Goal: Information Seeking & Learning: Check status

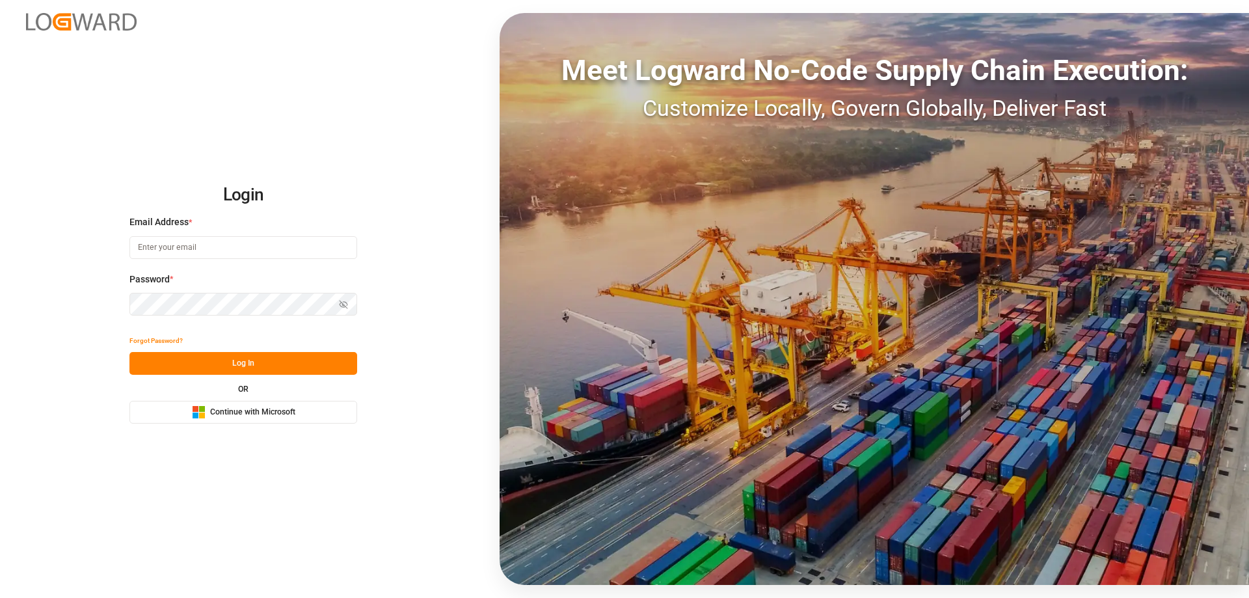
click at [178, 243] on input at bounding box center [244, 247] width 228 height 23
type input "Zachary.Glick@leschaco.com"
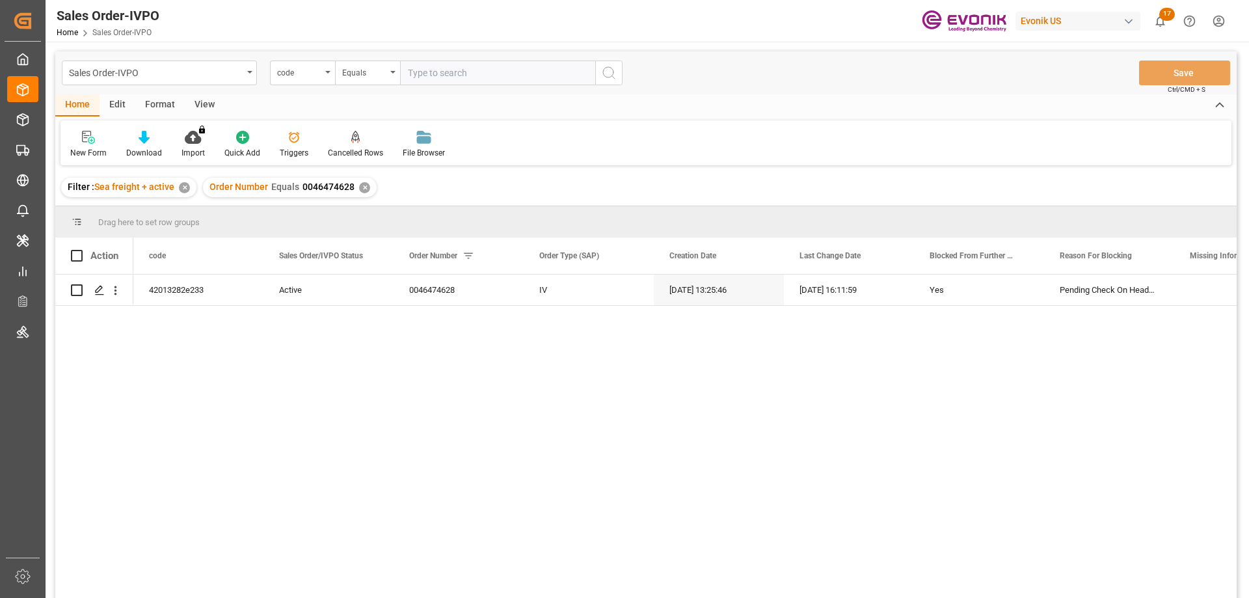
click at [802, 102] on div "Home Edit Format View" at bounding box center [646, 105] width 1182 height 22
click at [316, 72] on div "code" at bounding box center [299, 71] width 44 height 15
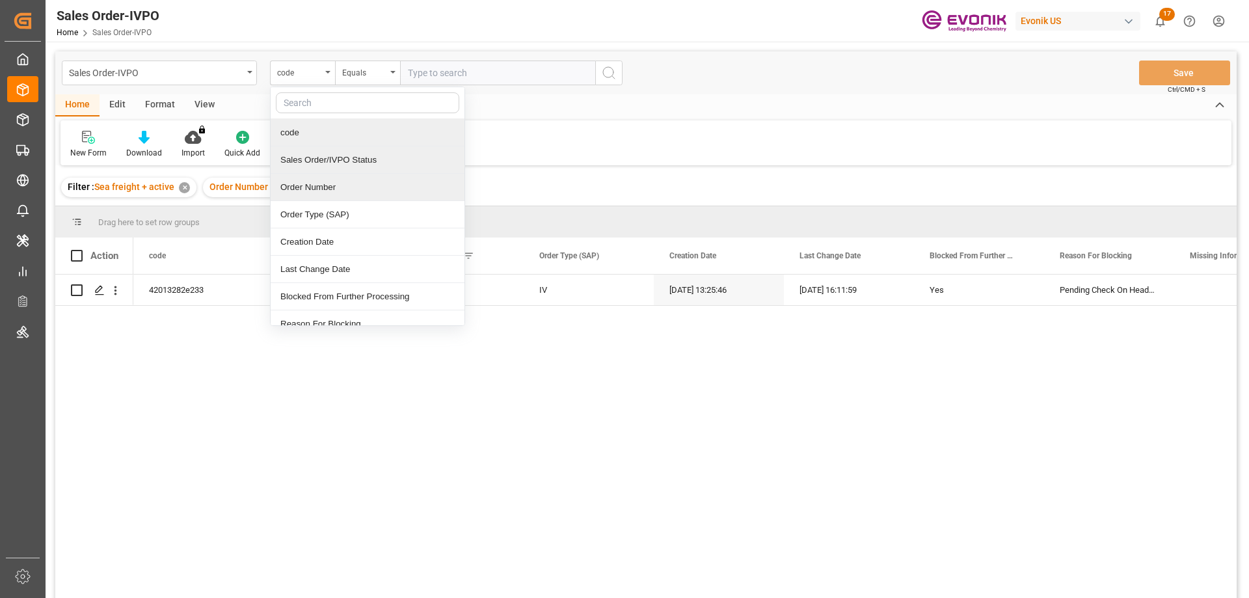
drag, startPoint x: 310, startPoint y: 161, endPoint x: 309, endPoint y: 176, distance: 15.0
click at [309, 176] on div "code Sales Order/IVPO Status Order Number Order Type (SAP) Creation Date Last C…" at bounding box center [367, 206] width 195 height 239
click at [309, 183] on div "Order Number" at bounding box center [368, 187] width 194 height 27
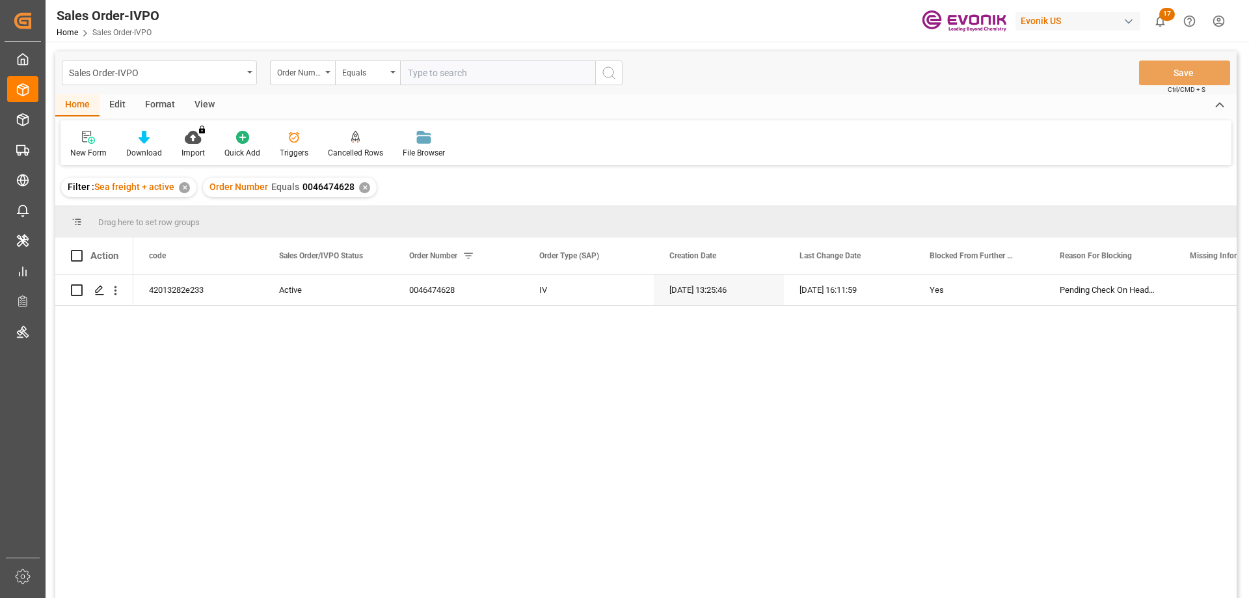
click at [507, 79] on input "text" at bounding box center [497, 73] width 195 height 25
paste input "2007136745"
type input "2007136745"
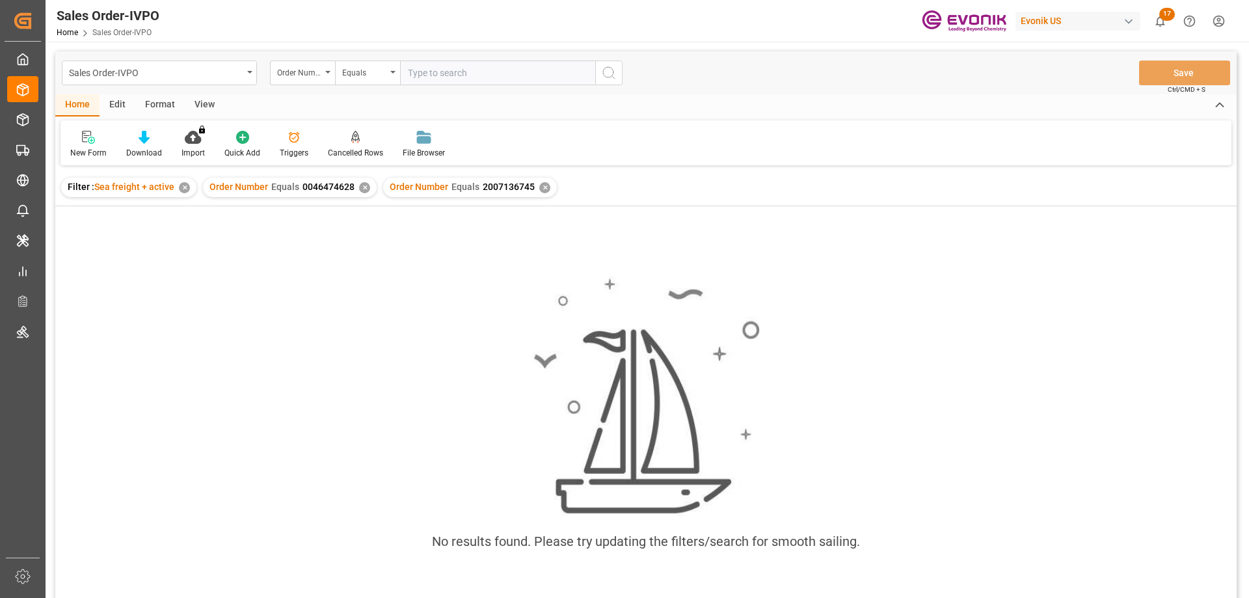
click at [356, 185] on div "Order Number Equals 0046474628 ✕" at bounding box center [290, 188] width 174 height 20
click at [360, 185] on div "✕" at bounding box center [364, 187] width 11 height 11
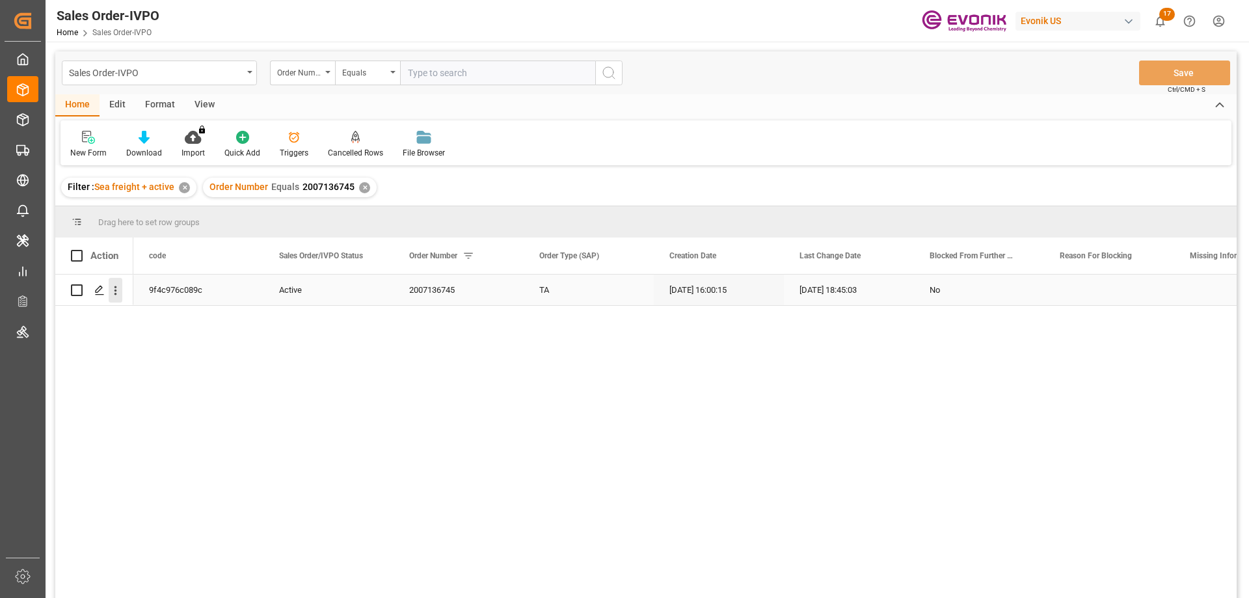
click at [114, 288] on icon "open menu" at bounding box center [116, 291] width 14 height 14
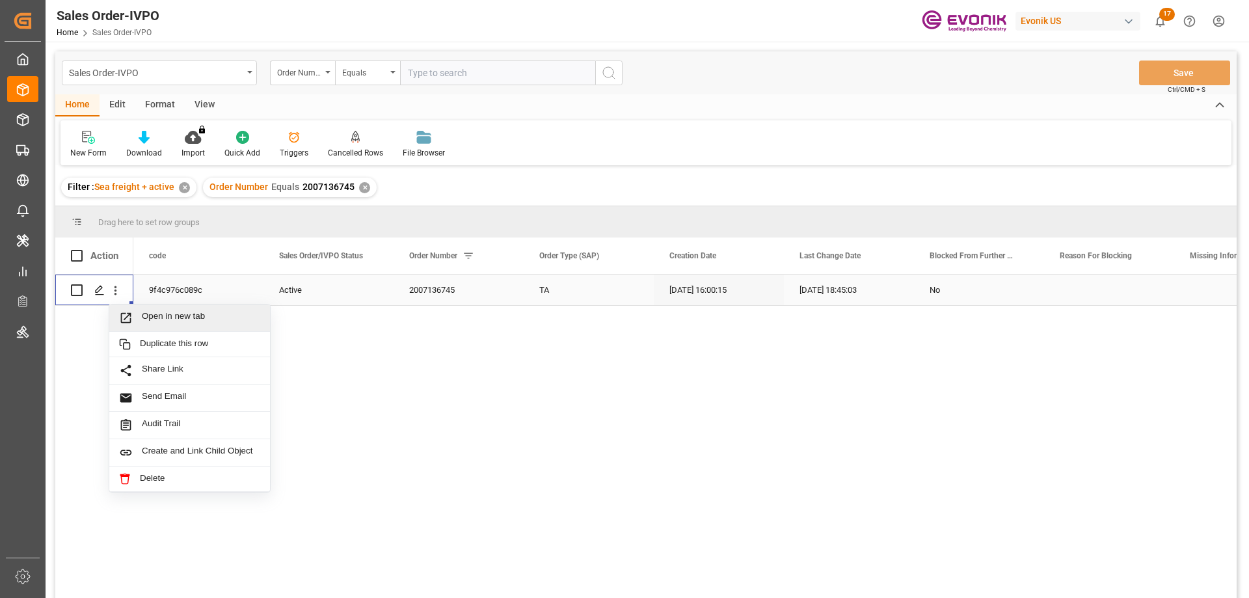
click at [159, 312] on span "Open in new tab" at bounding box center [201, 318] width 118 height 14
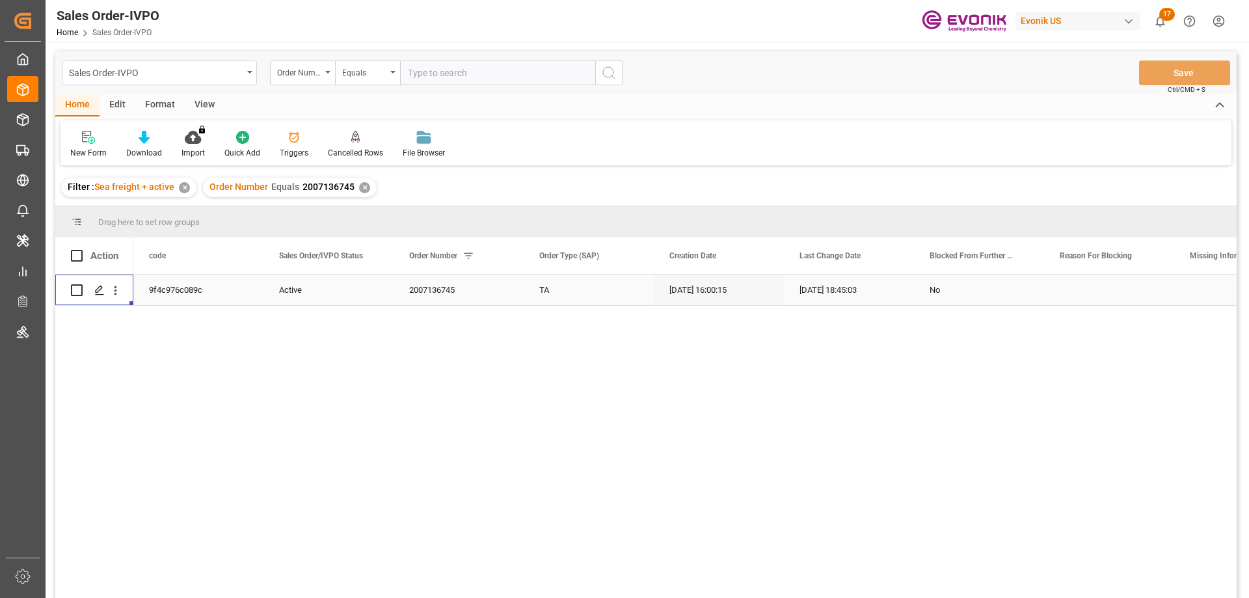
click at [474, 68] on input "text" at bounding box center [497, 73] width 195 height 25
paste input "2007216133"
type input "2007216133"
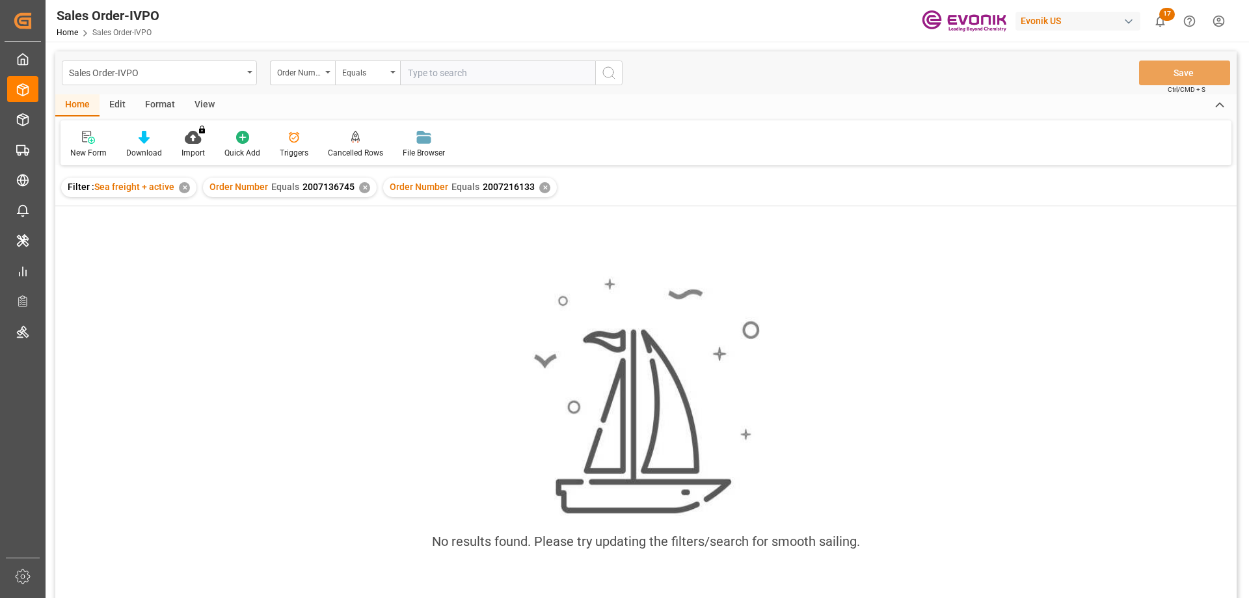
click at [360, 187] on div "✕" at bounding box center [364, 187] width 11 height 11
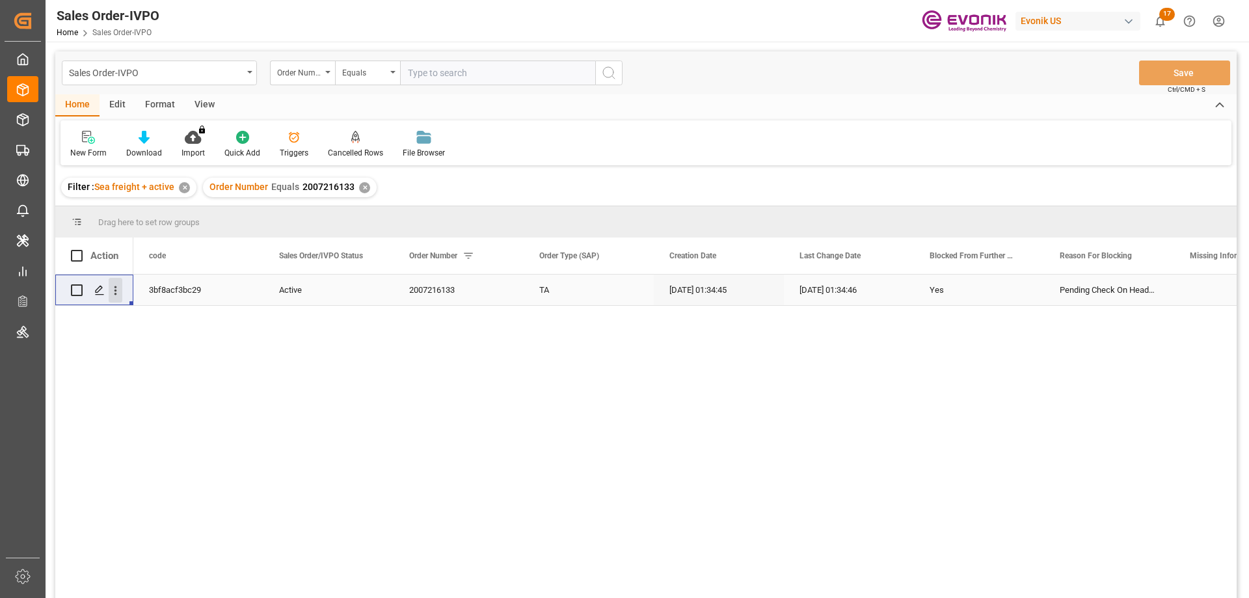
click at [116, 287] on icon "open menu" at bounding box center [116, 290] width 3 height 9
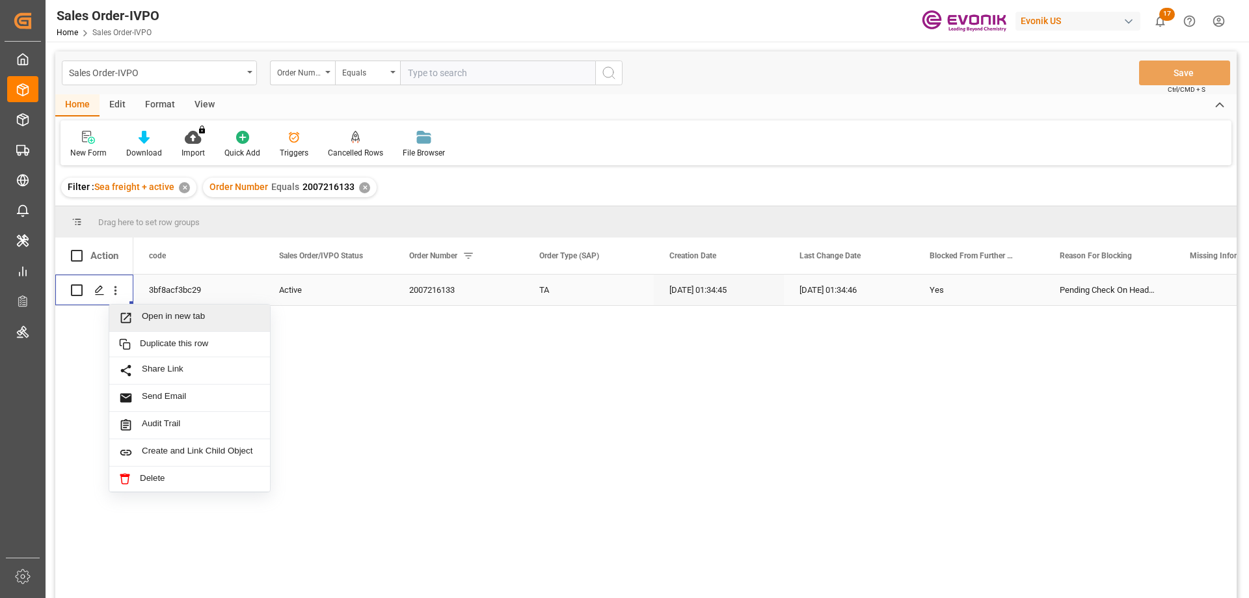
click at [161, 316] on span "Open in new tab" at bounding box center [201, 318] width 118 height 14
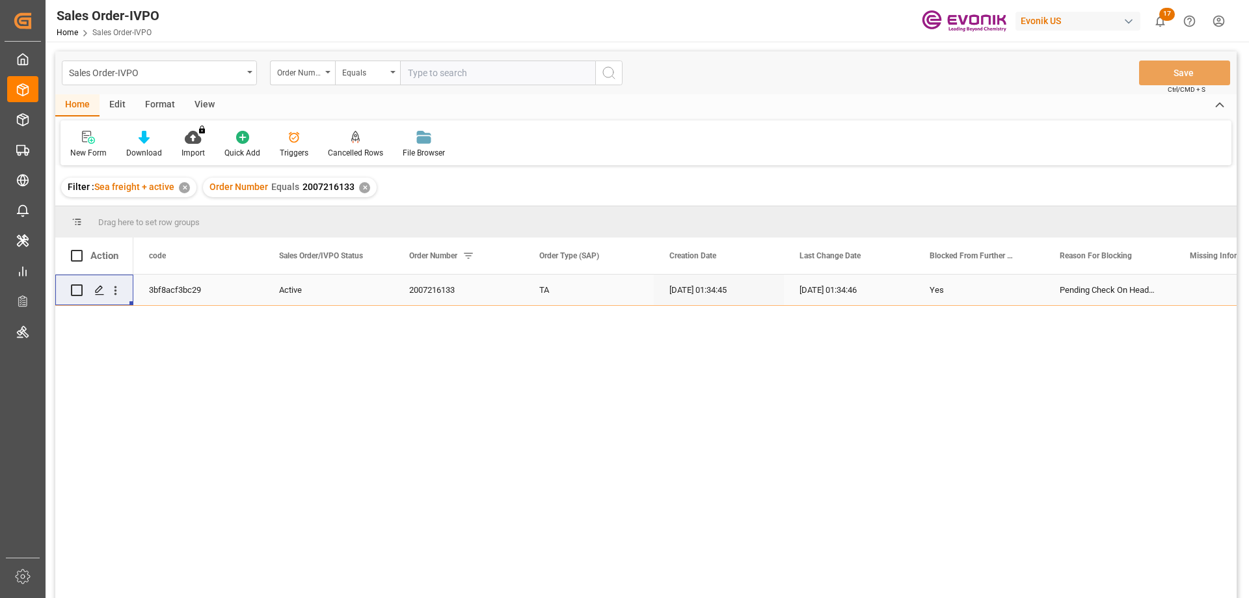
click at [508, 68] on input "text" at bounding box center [497, 73] width 195 height 25
paste input "2007166100"
type input "2007166100"
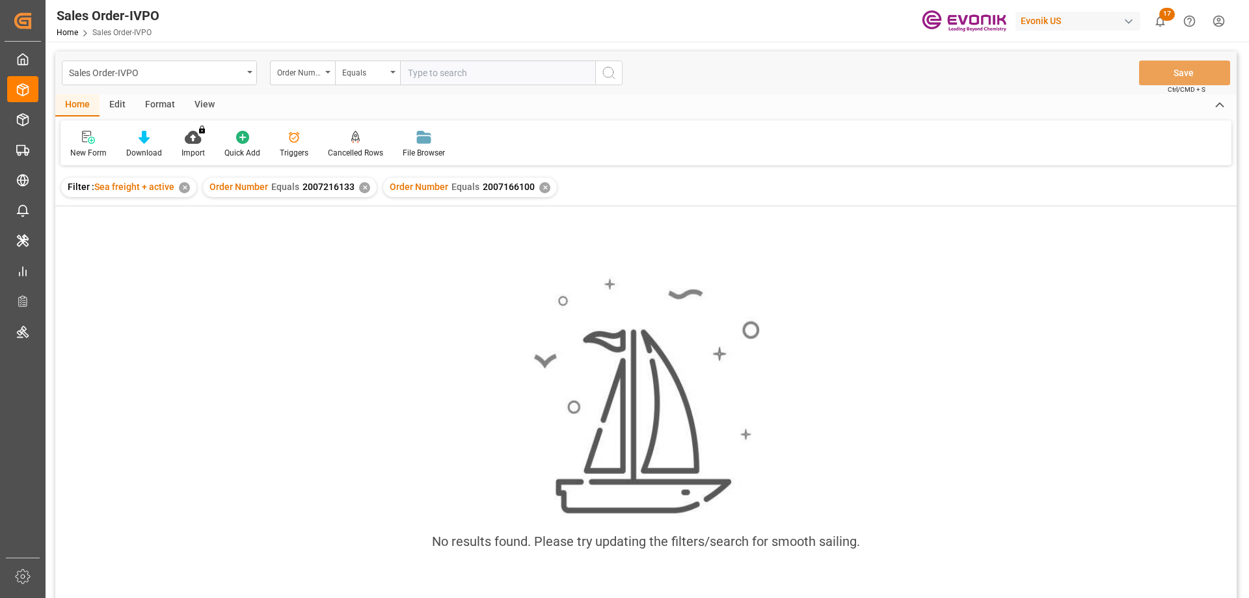
click at [357, 191] on div "Order Number Equals 2007216133 ✕" at bounding box center [290, 188] width 174 height 20
click at [362, 189] on div "✕" at bounding box center [364, 187] width 11 height 11
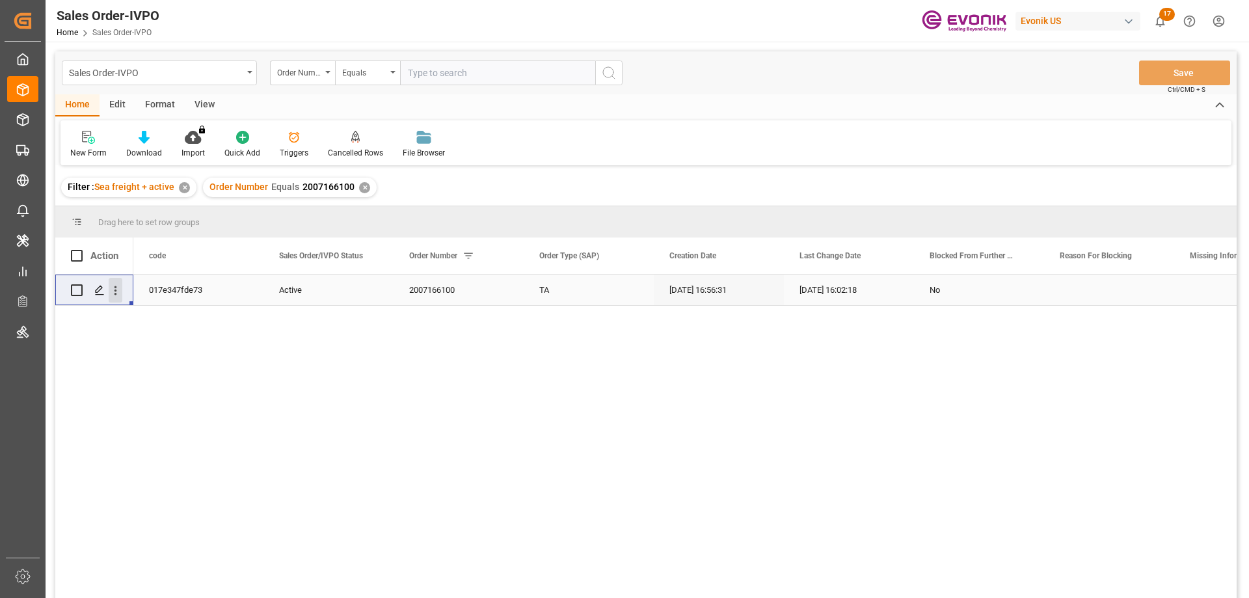
click at [111, 286] on icon "open menu" at bounding box center [116, 291] width 14 height 14
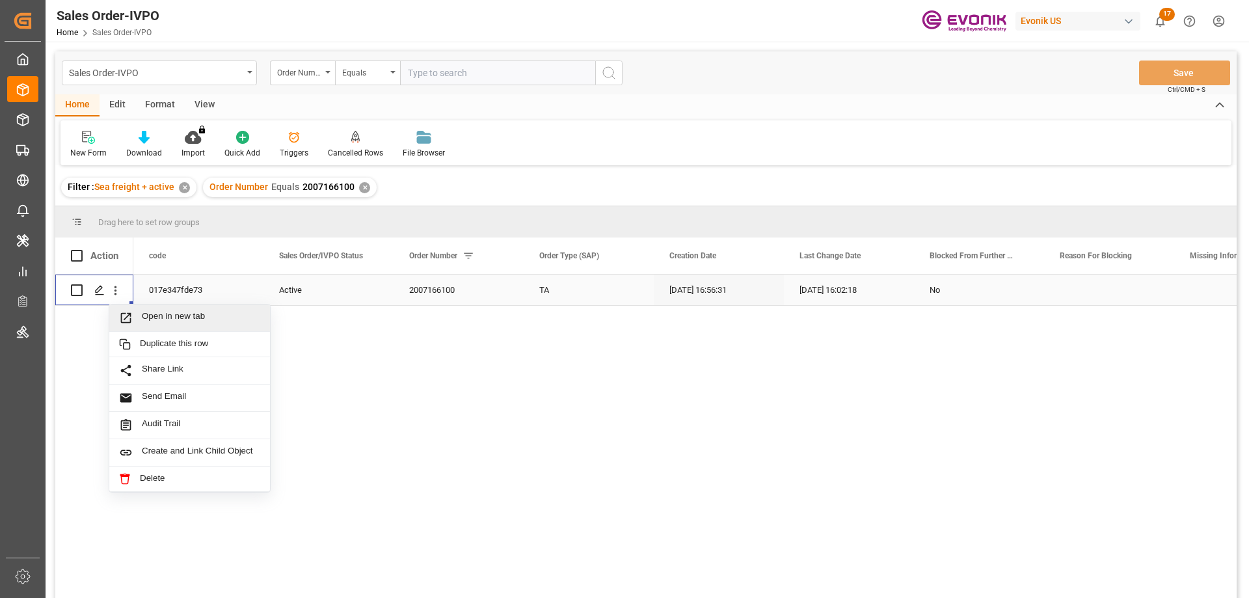
click at [165, 310] on div "Open in new tab" at bounding box center [189, 318] width 161 height 27
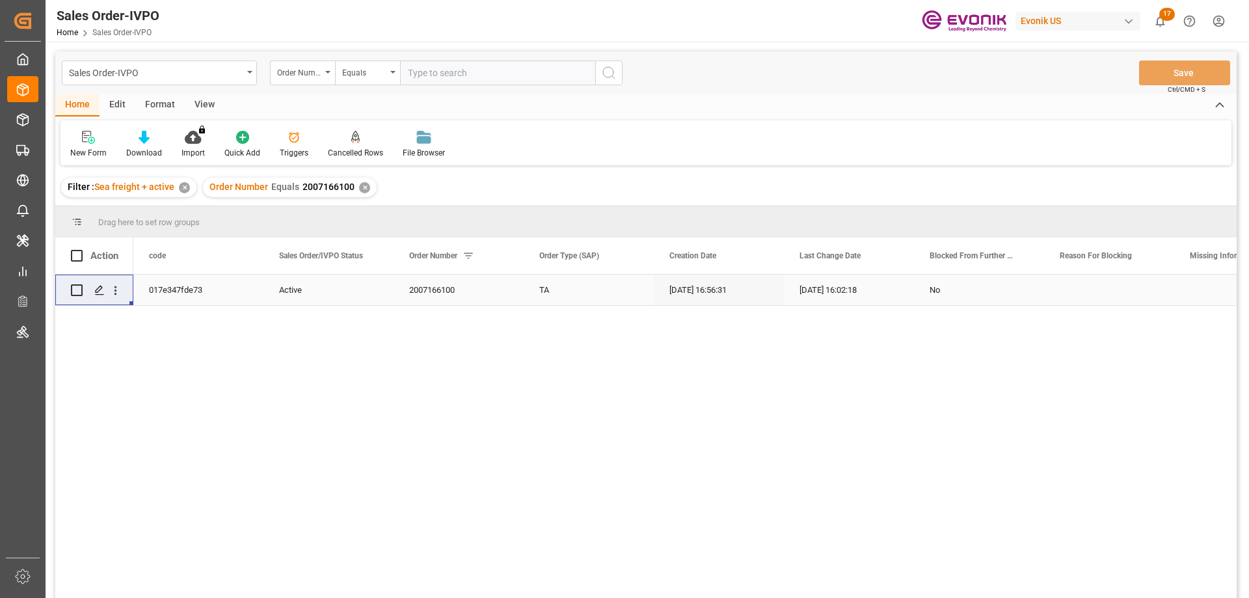
click at [432, 70] on input "text" at bounding box center [497, 73] width 195 height 25
paste input "0046473791"
click at [420, 75] on input "000046473791" at bounding box center [497, 73] width 195 height 25
click at [417, 74] on input "000046473791" at bounding box center [497, 73] width 195 height 25
drag, startPoint x: 416, startPoint y: 70, endPoint x: 405, endPoint y: 70, distance: 11.1
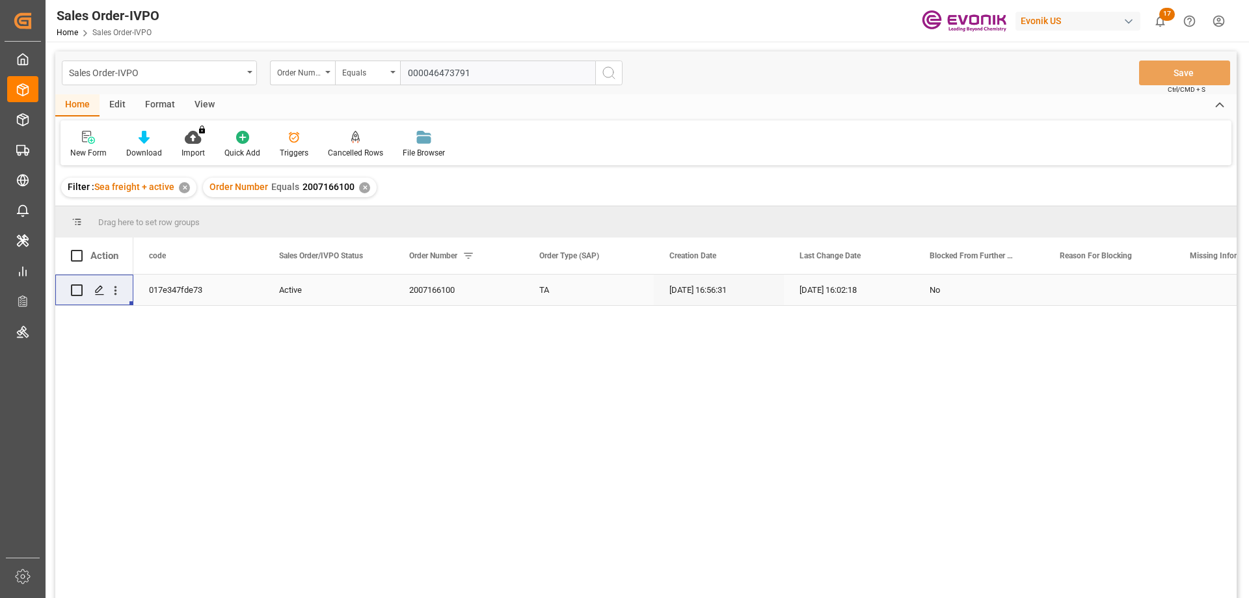
click at [405, 70] on input "000046473791" at bounding box center [497, 73] width 195 height 25
type input "0046473791"
click at [457, 70] on input "0046473791" at bounding box center [497, 73] width 195 height 25
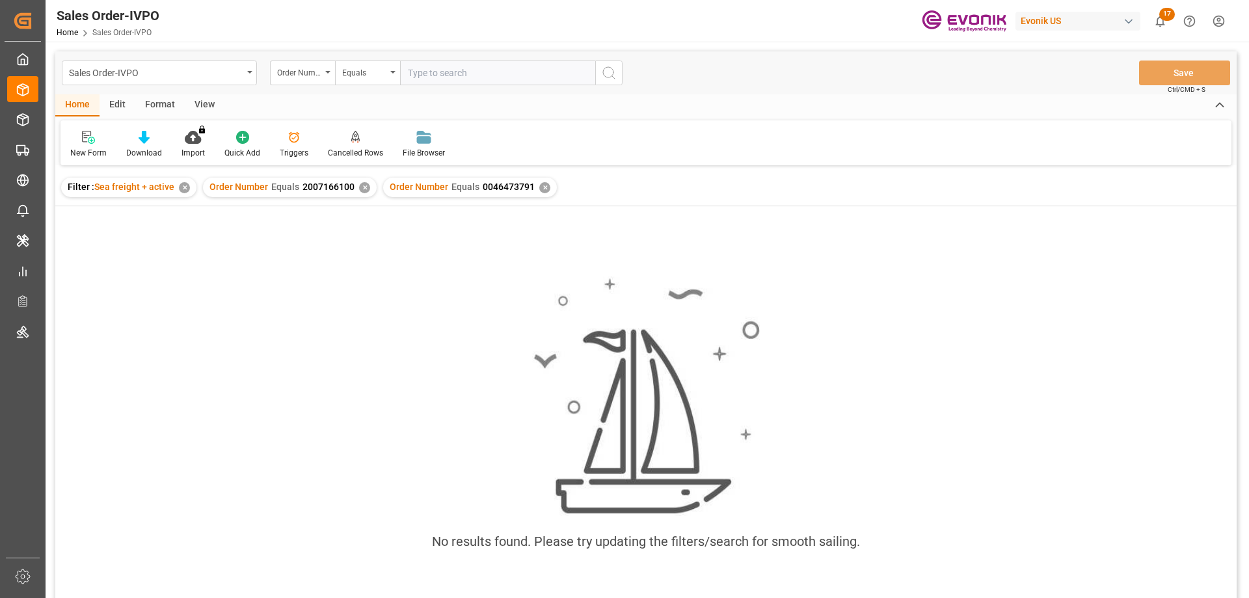
click at [366, 186] on div "✕" at bounding box center [364, 187] width 11 height 11
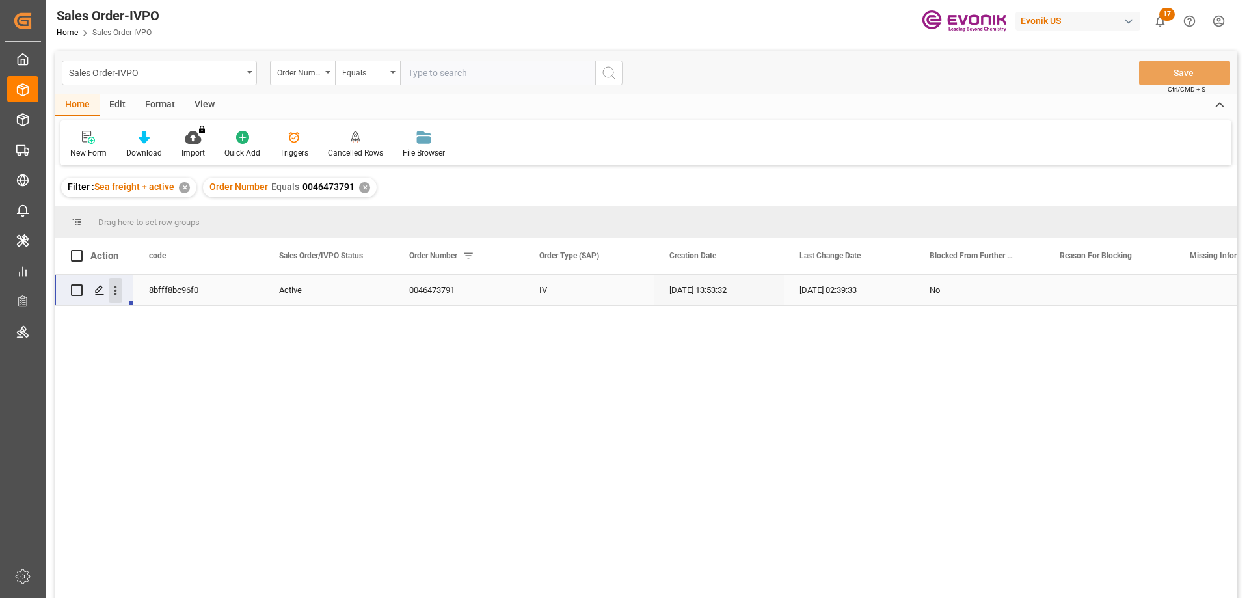
click at [116, 288] on icon "open menu" at bounding box center [116, 290] width 3 height 9
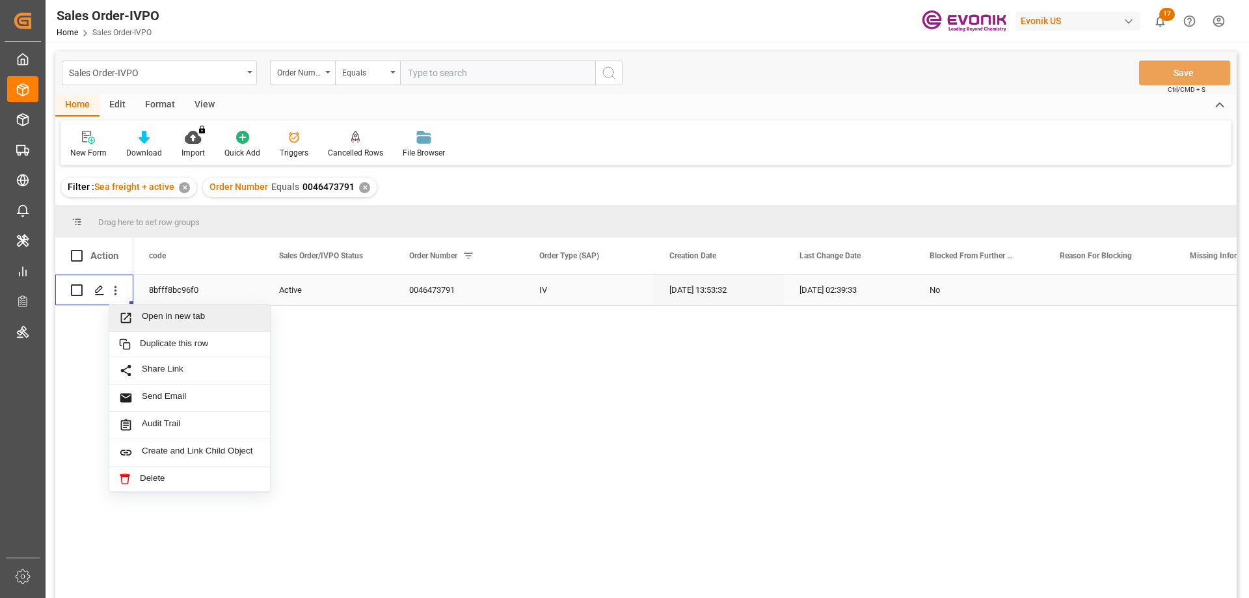
click at [159, 319] on span "Open in new tab" at bounding box center [201, 318] width 118 height 14
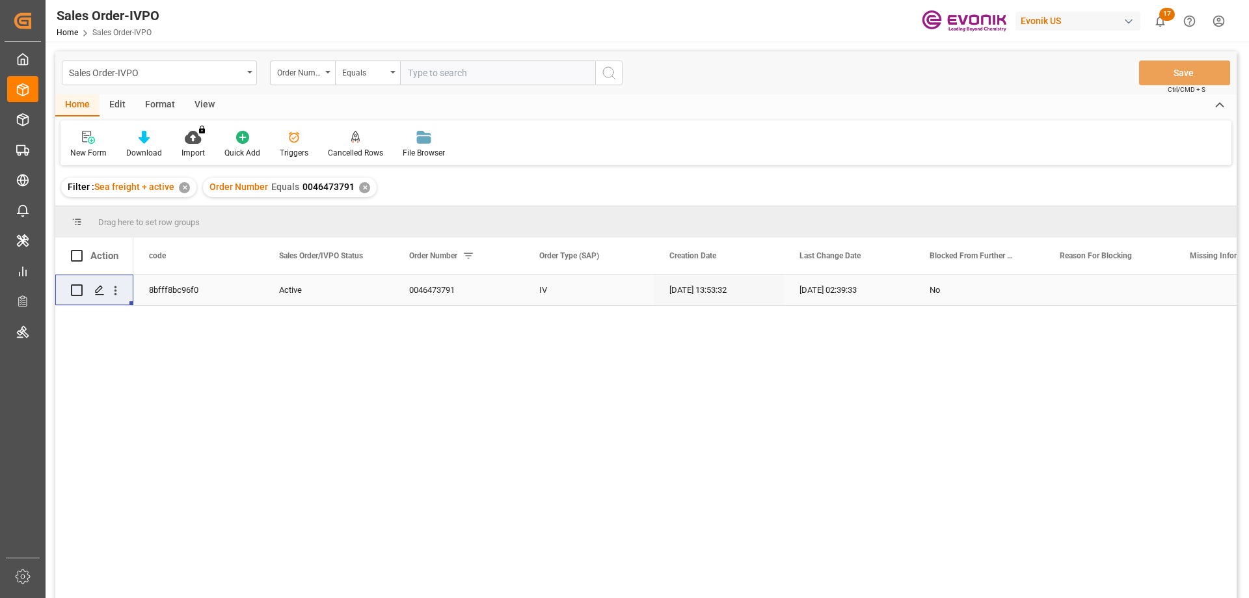
click at [430, 70] on input "text" at bounding box center [497, 73] width 195 height 25
paste input "2007026364"
type input "2007026364"
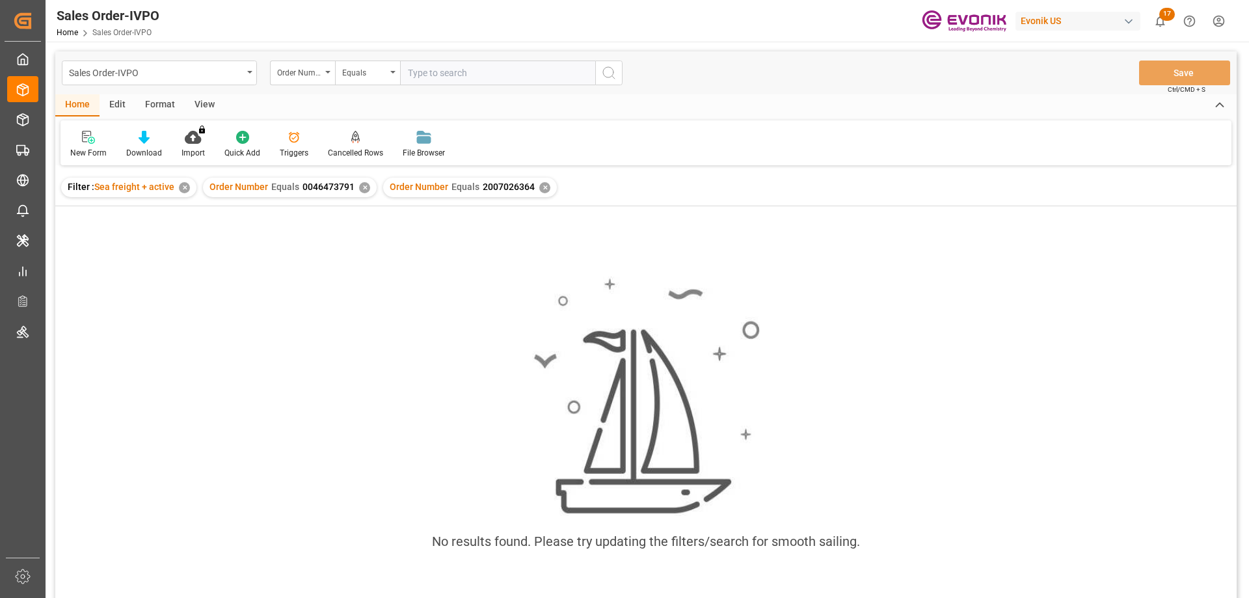
click at [362, 190] on div "✕" at bounding box center [364, 187] width 11 height 11
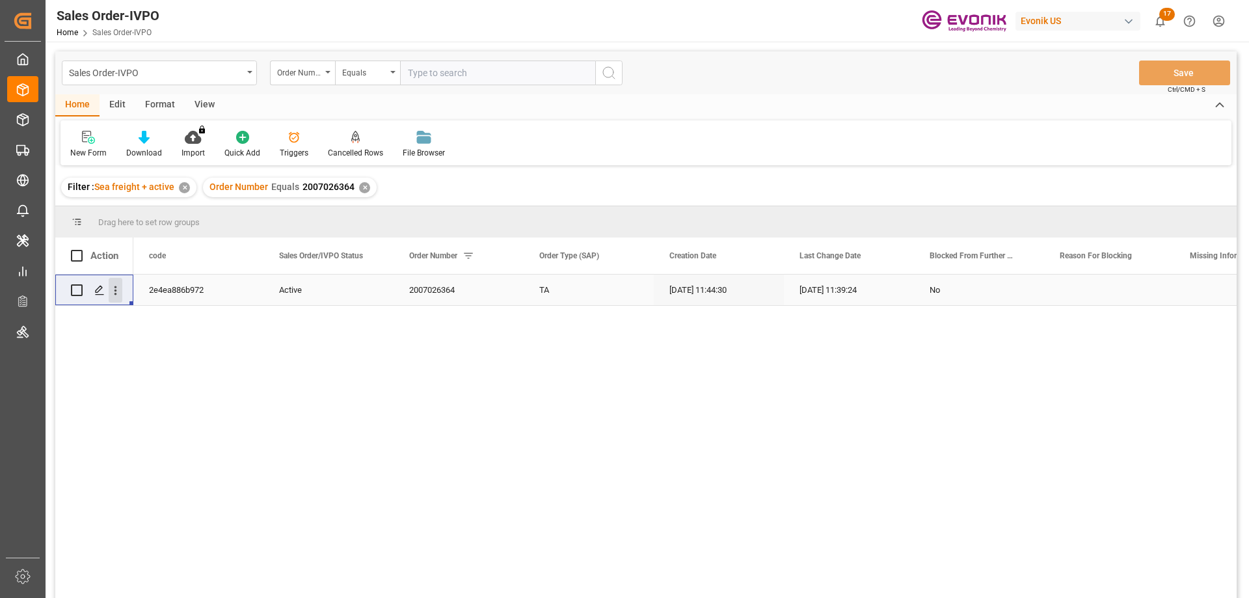
click at [114, 289] on icon "open menu" at bounding box center [116, 291] width 14 height 14
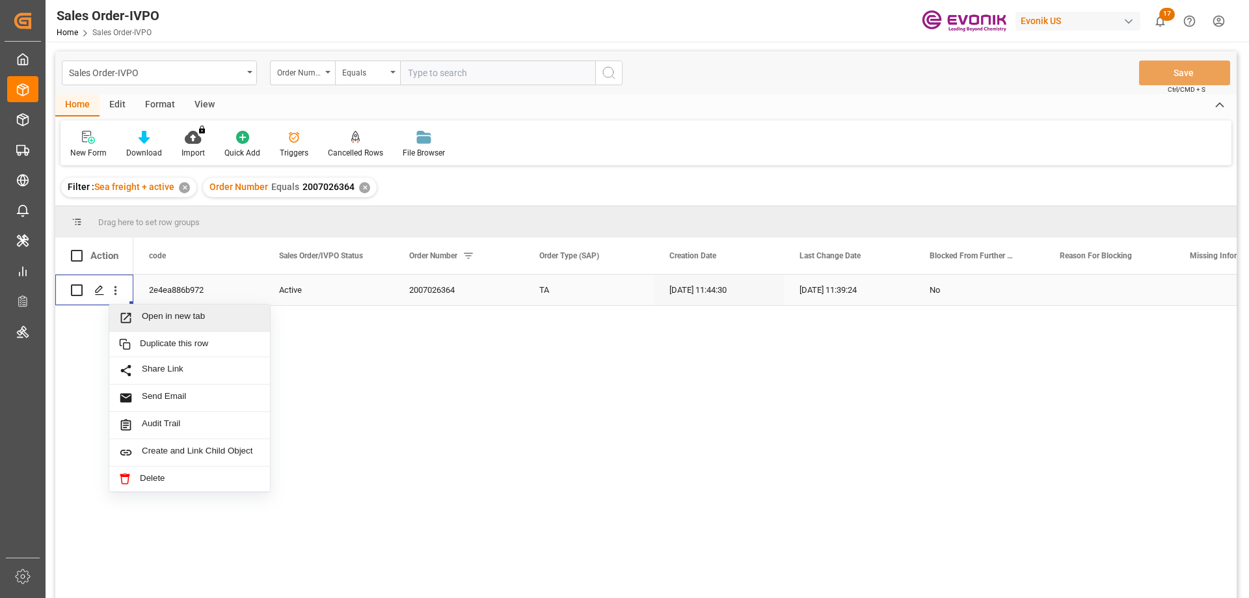
click at [147, 308] on div "Open in new tab" at bounding box center [189, 318] width 161 height 27
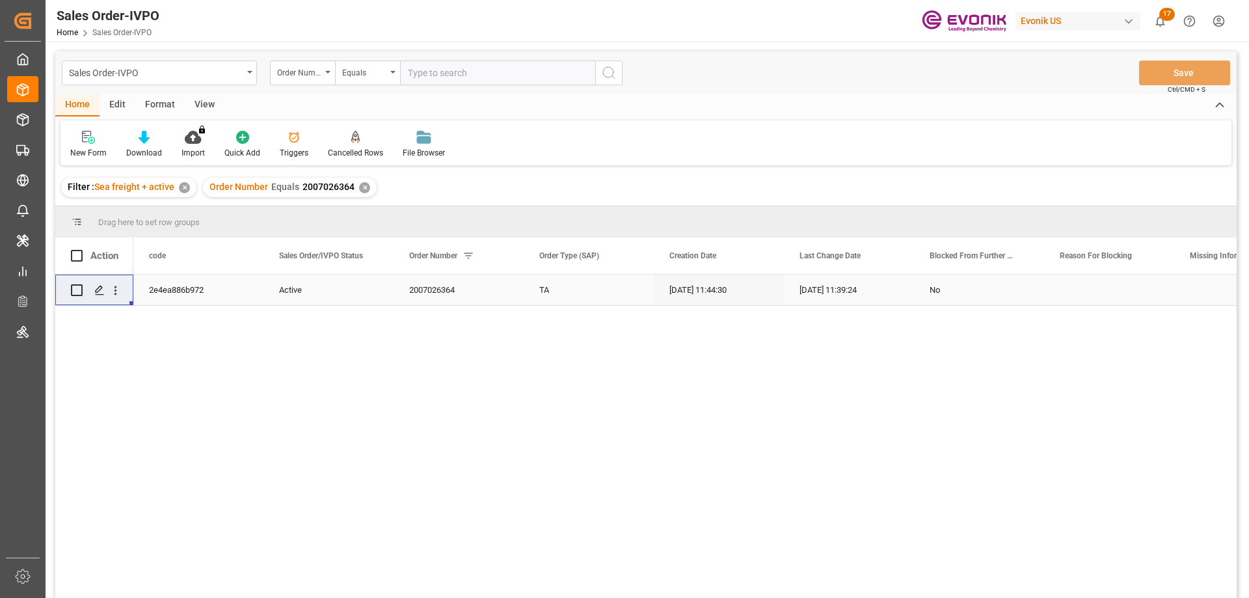
click at [487, 72] on input "text" at bounding box center [497, 73] width 195 height 25
paste input "2007026364"
type input "2007026364"
click at [360, 192] on div "✕" at bounding box center [364, 187] width 11 height 11
click at [114, 285] on icon "open menu" at bounding box center [116, 291] width 14 height 14
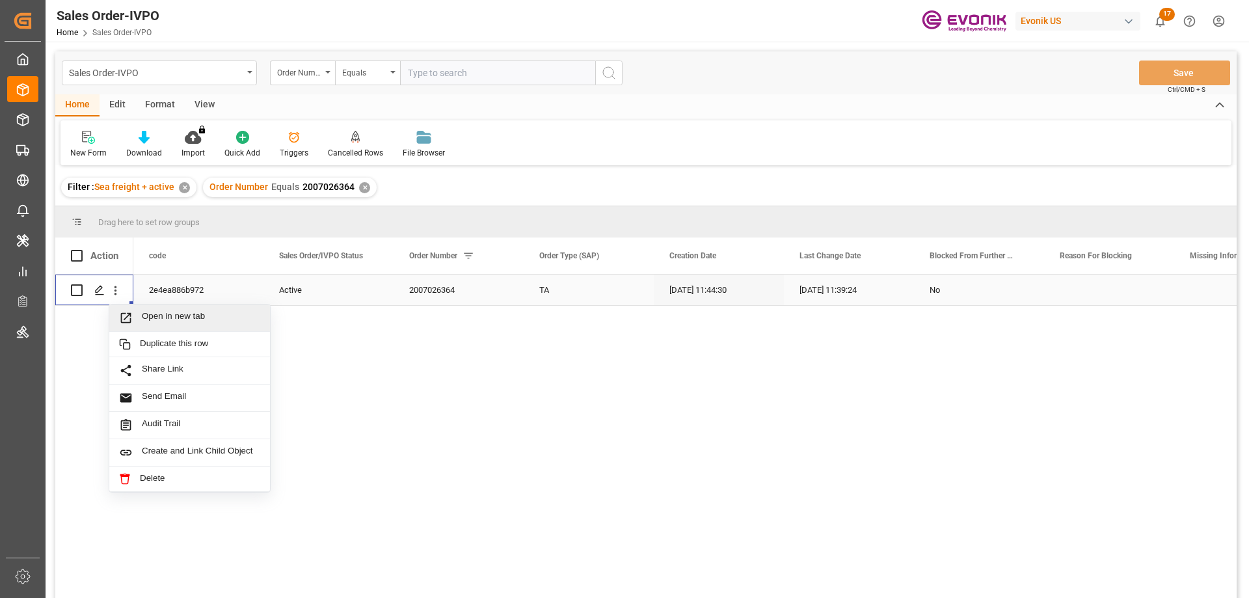
click at [169, 318] on span "Open in new tab" at bounding box center [201, 318] width 118 height 14
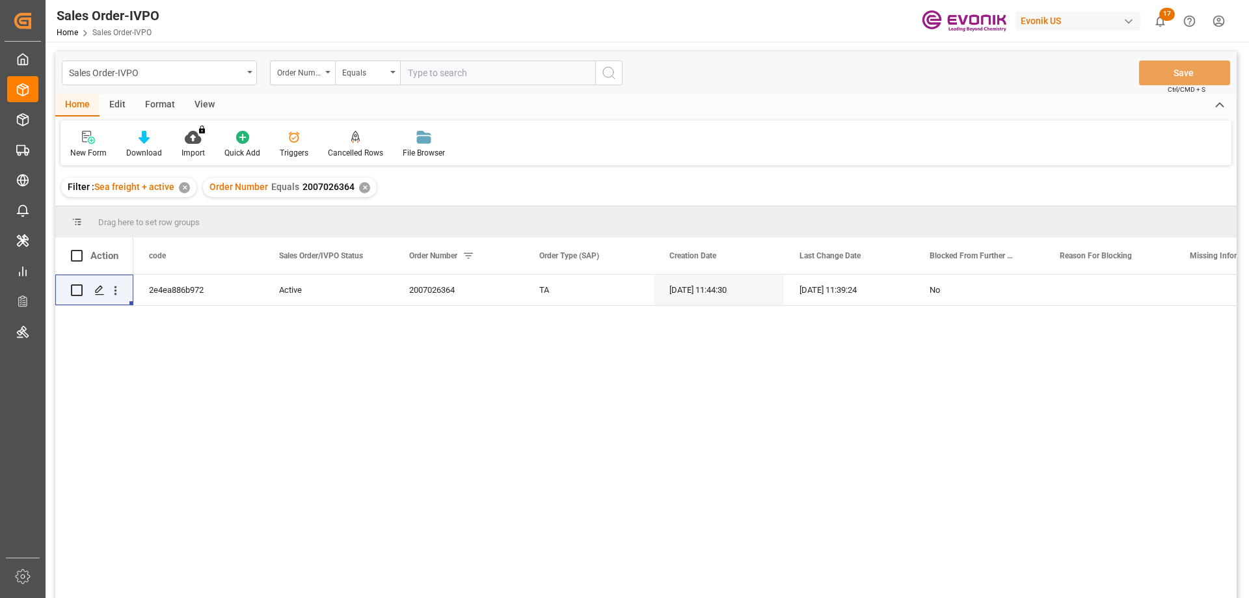
click at [479, 80] on input "text" at bounding box center [497, 73] width 195 height 25
paste input "2007026364"
type input "2007026364"
click at [366, 191] on div "✕" at bounding box center [364, 187] width 11 height 11
click at [111, 286] on icon "open menu" at bounding box center [116, 291] width 14 height 14
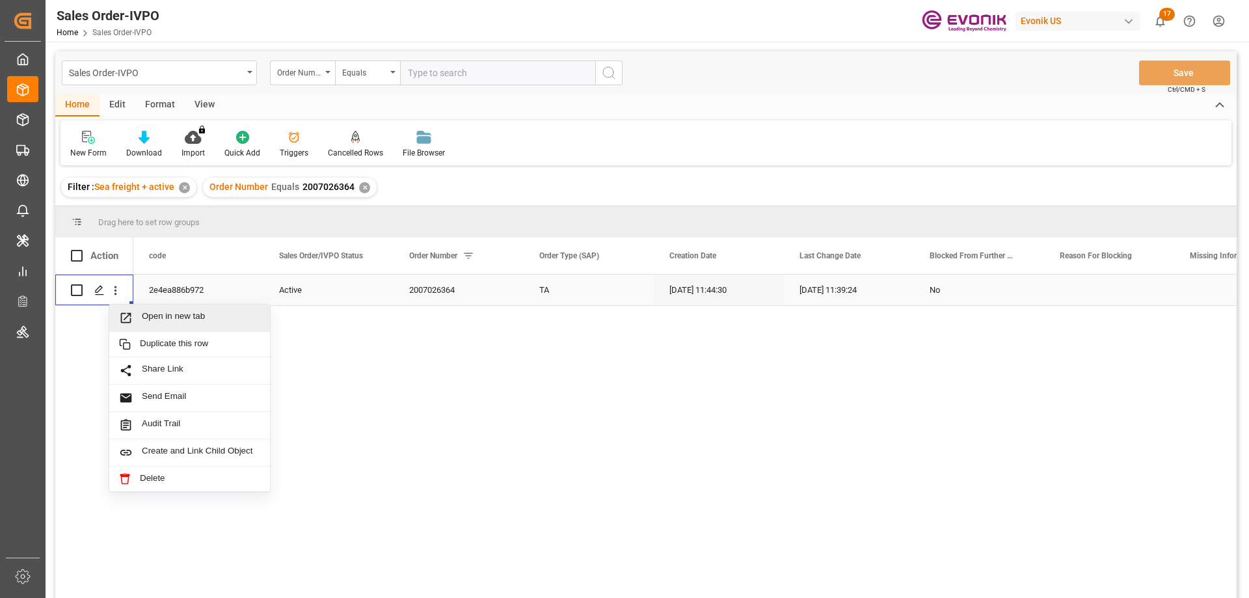
click at [156, 317] on span "Open in new tab" at bounding box center [201, 318] width 118 height 14
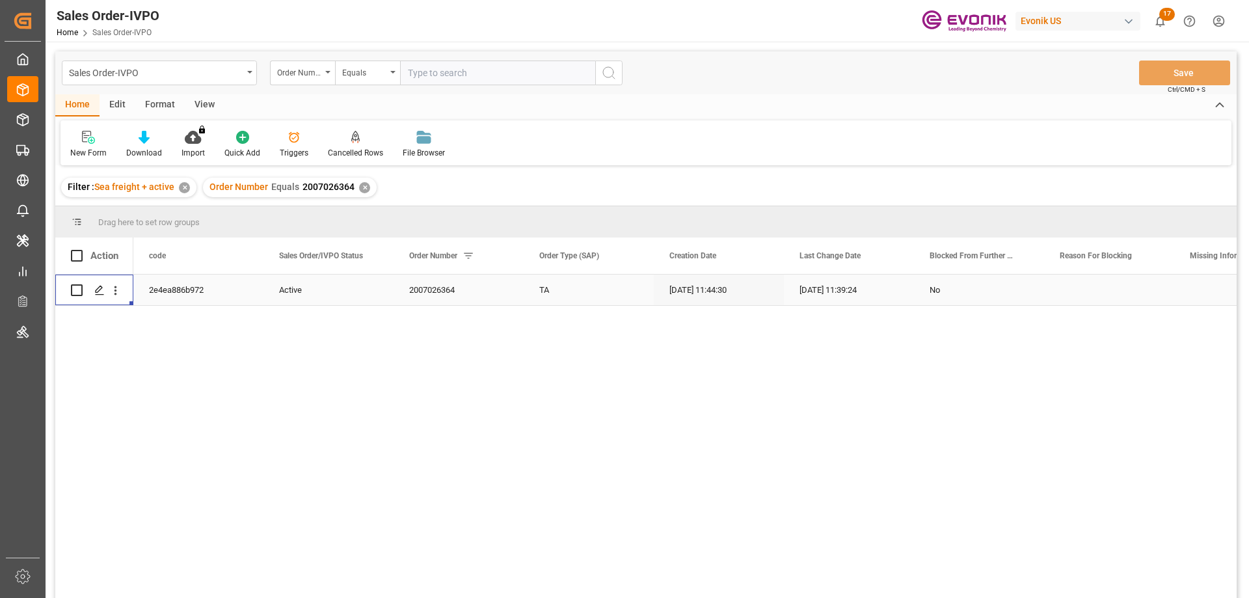
click at [428, 81] on input "text" at bounding box center [497, 73] width 195 height 25
paste input "2007206474"
type input "2007206474"
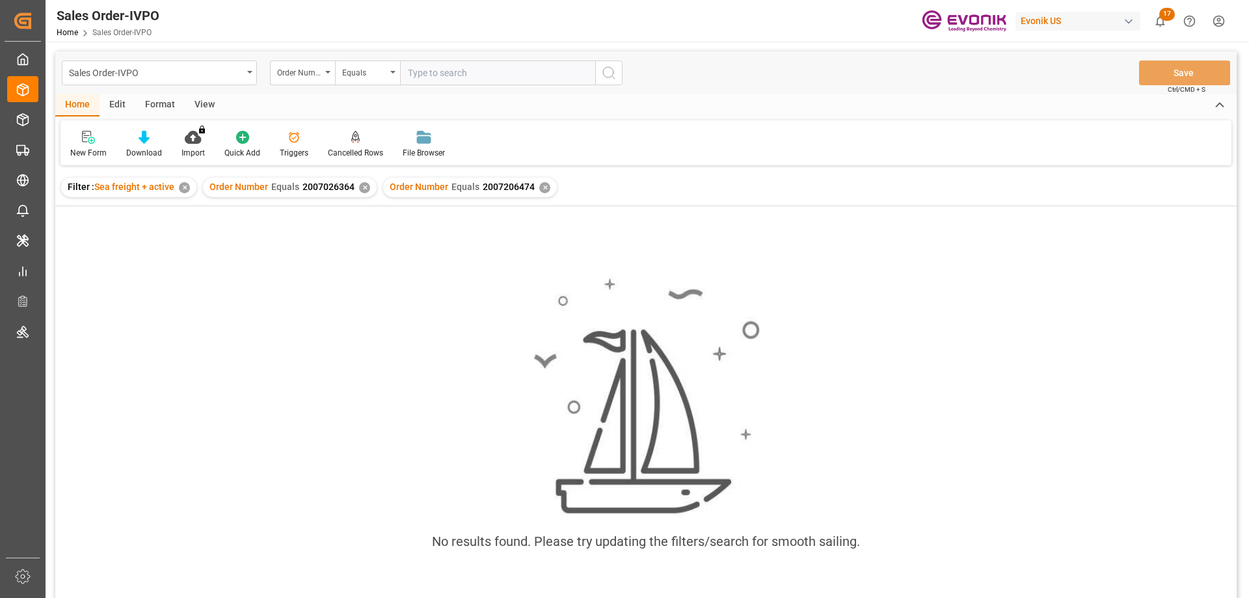
click at [368, 183] on div "Order Number Equals 2007026364 ✕" at bounding box center [290, 188] width 174 height 20
click at [364, 189] on div "✕" at bounding box center [364, 187] width 11 height 11
click at [514, 81] on input "text" at bounding box center [497, 73] width 195 height 25
paste input "2007206474"
type input "2007206474"
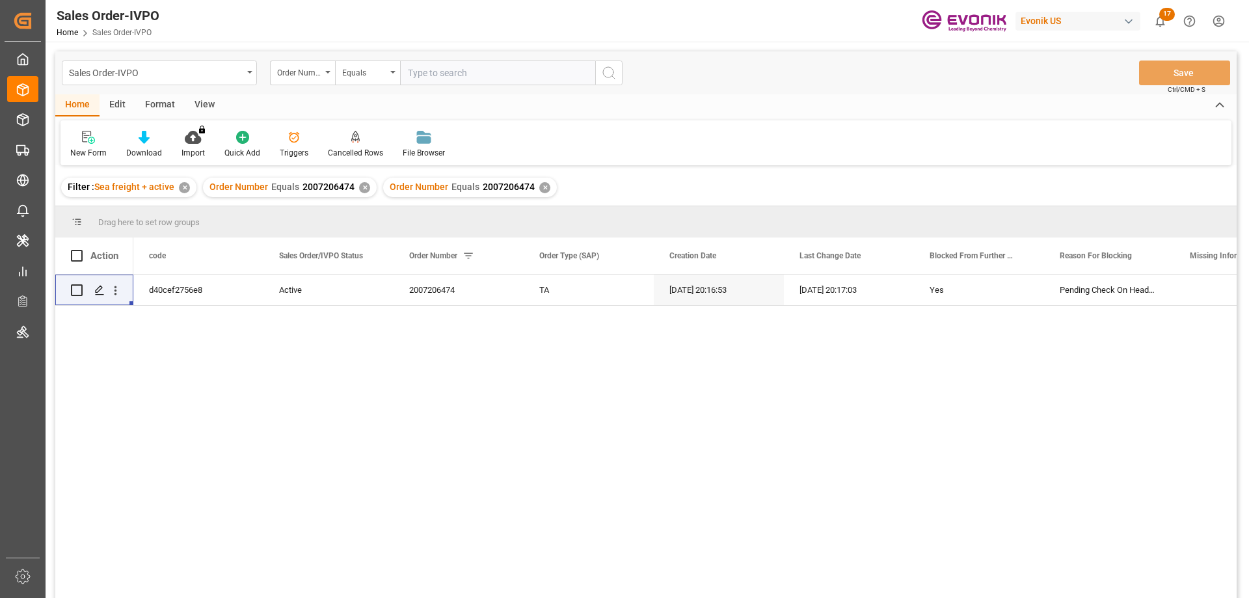
click at [364, 188] on div "✕" at bounding box center [364, 187] width 11 height 11
click at [113, 288] on icon "open menu" at bounding box center [116, 291] width 14 height 14
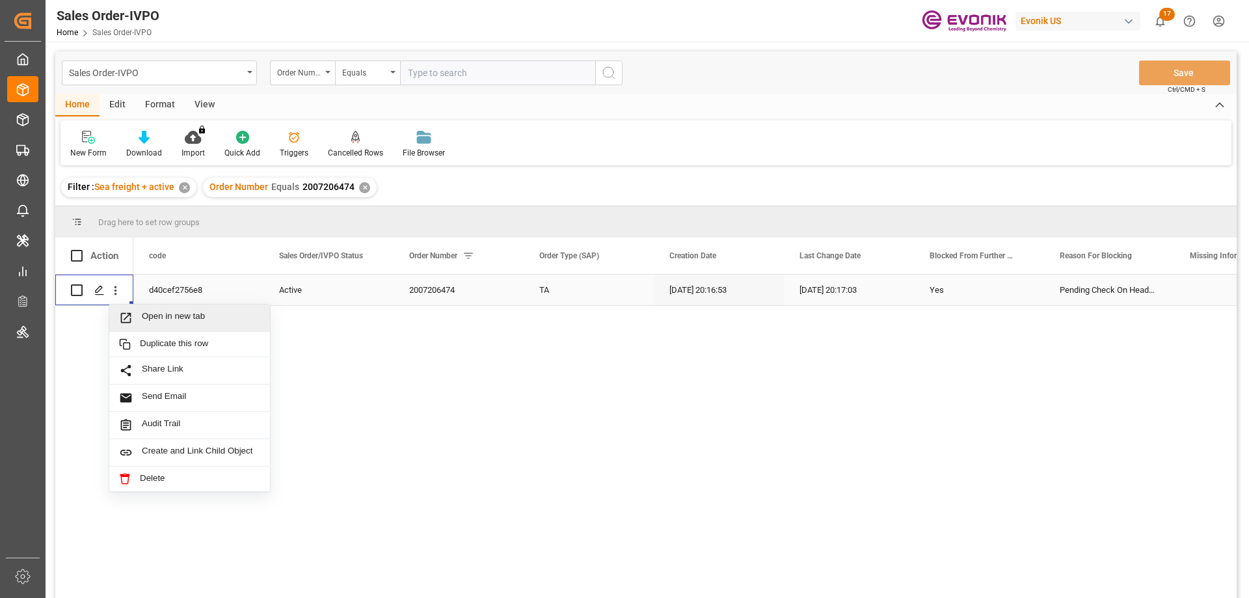
click at [145, 319] on span "Open in new tab" at bounding box center [201, 318] width 118 height 14
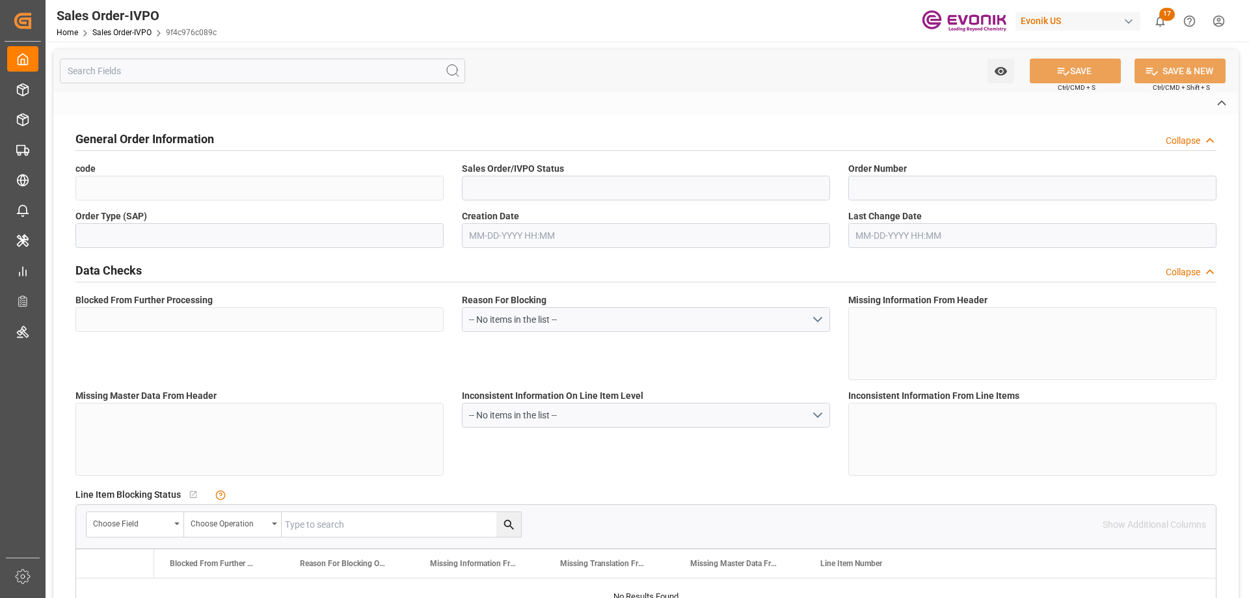
type input "9f4c976c089c"
type input "Active"
type input "2007136745"
type input "TA"
type input "No"
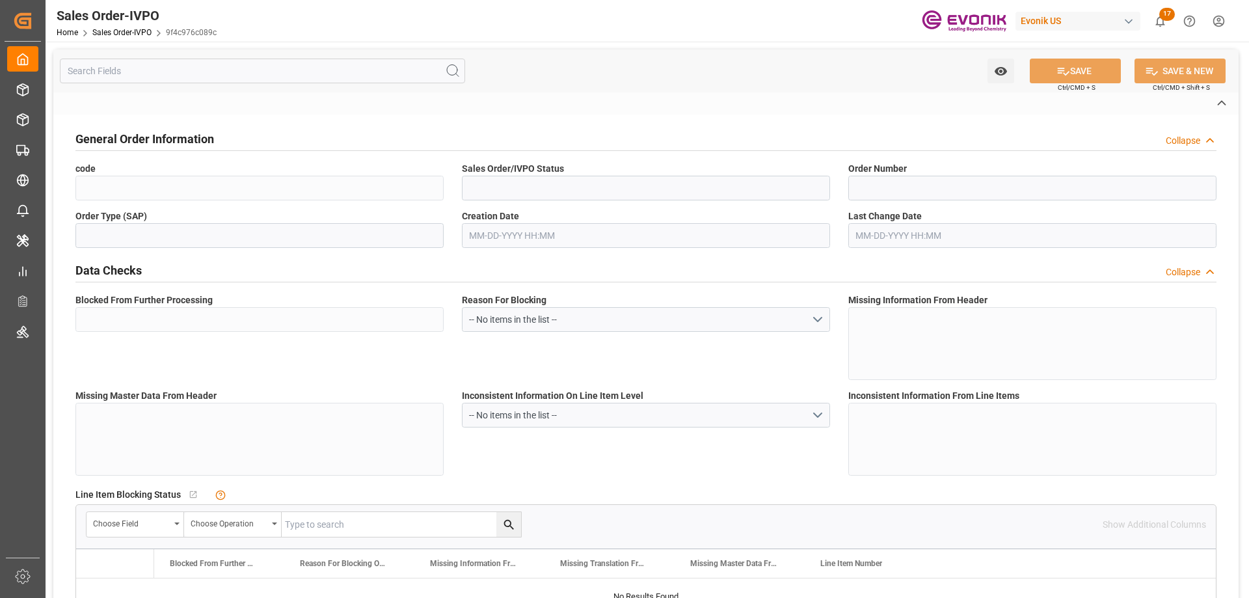
type input "D2P"
type input "45"
type input "FCL"
type input "0006"
type input "20GP"
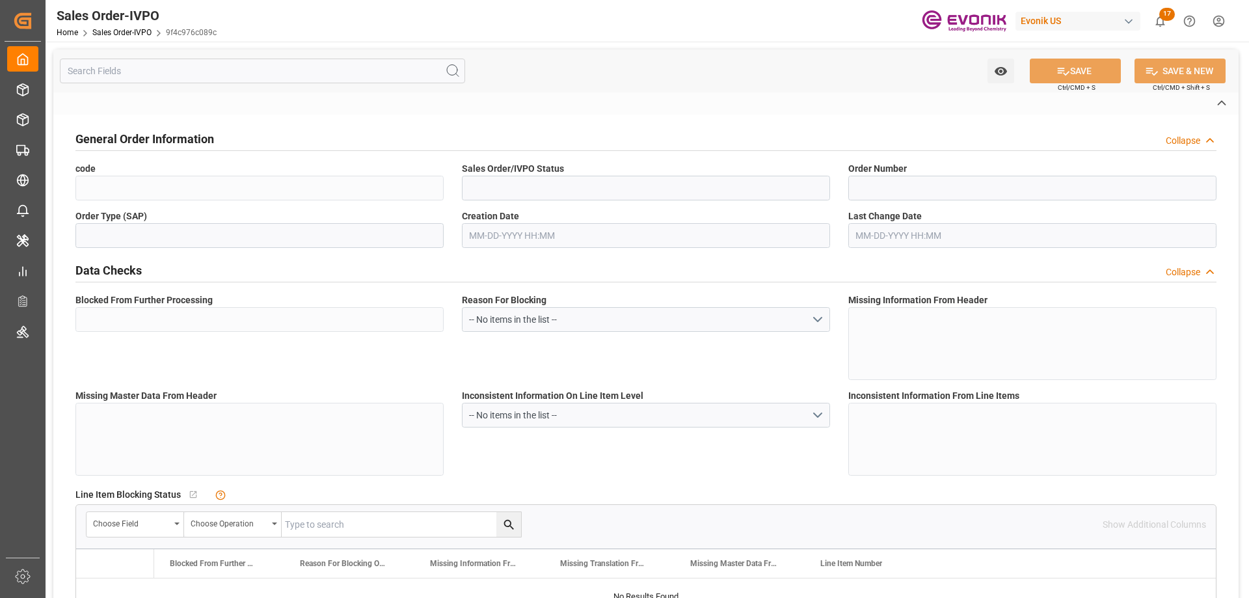
type textarea "No Tank Container"
type input "4519581570"
type input "01"
type input "SP AL Oil Additives"
type input "Specialty Additives"
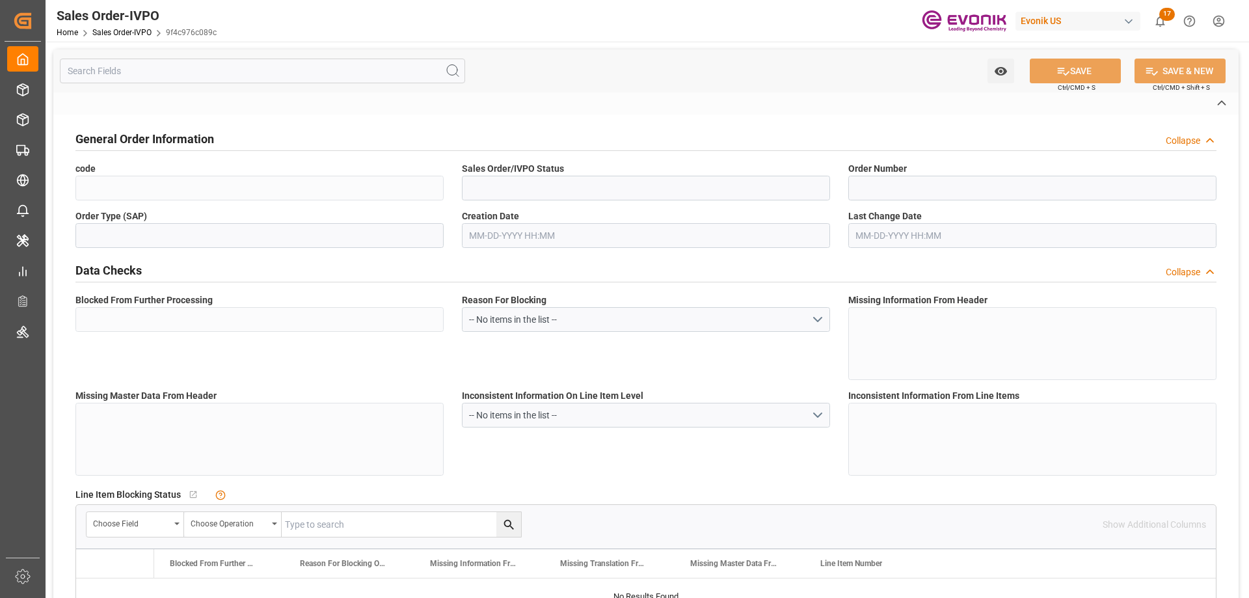
type input "CFR"
type input "Izmit"
type textarea "Not required"
type textarea "DIRECT CUSTOMER"
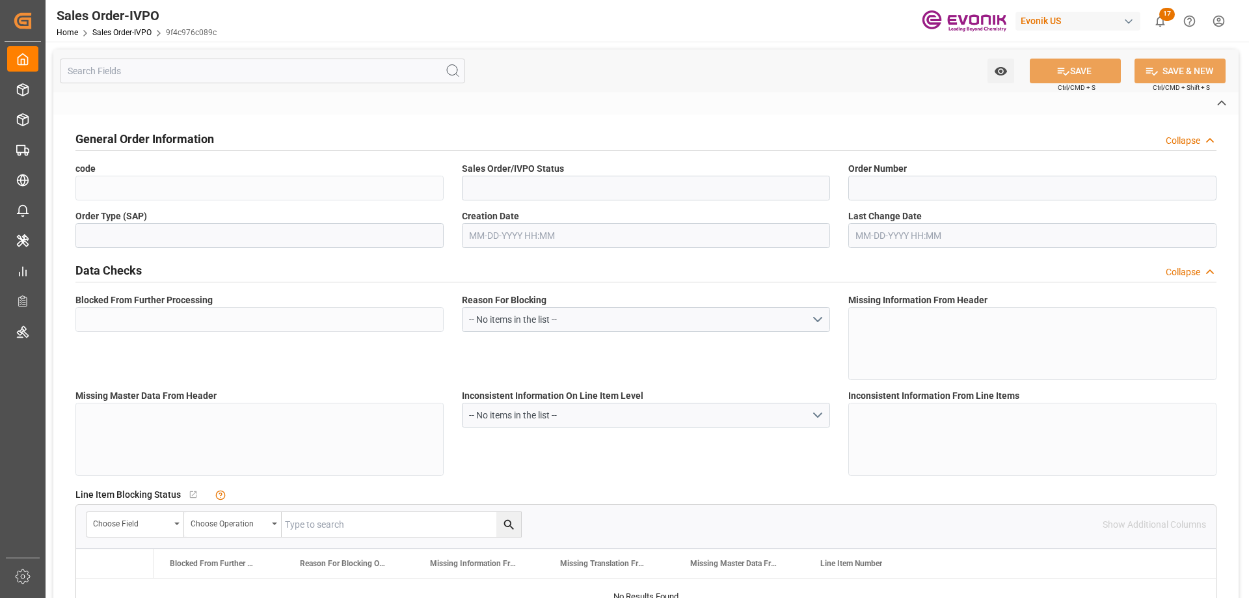
type textarea "If requested: Tax No of [PERSON_NAME]: 2030015796"
type textarea "EXPRESS B/L markings: 100104802"
type input "TR"
type input "Done"
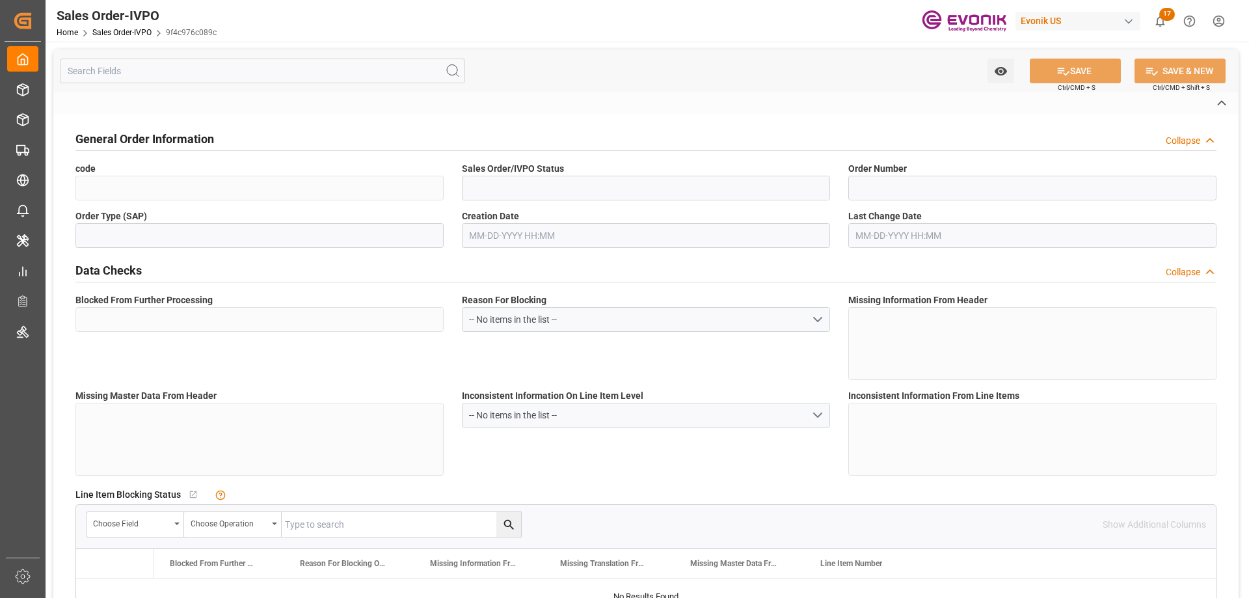
type input "20GP"
type input "Done"
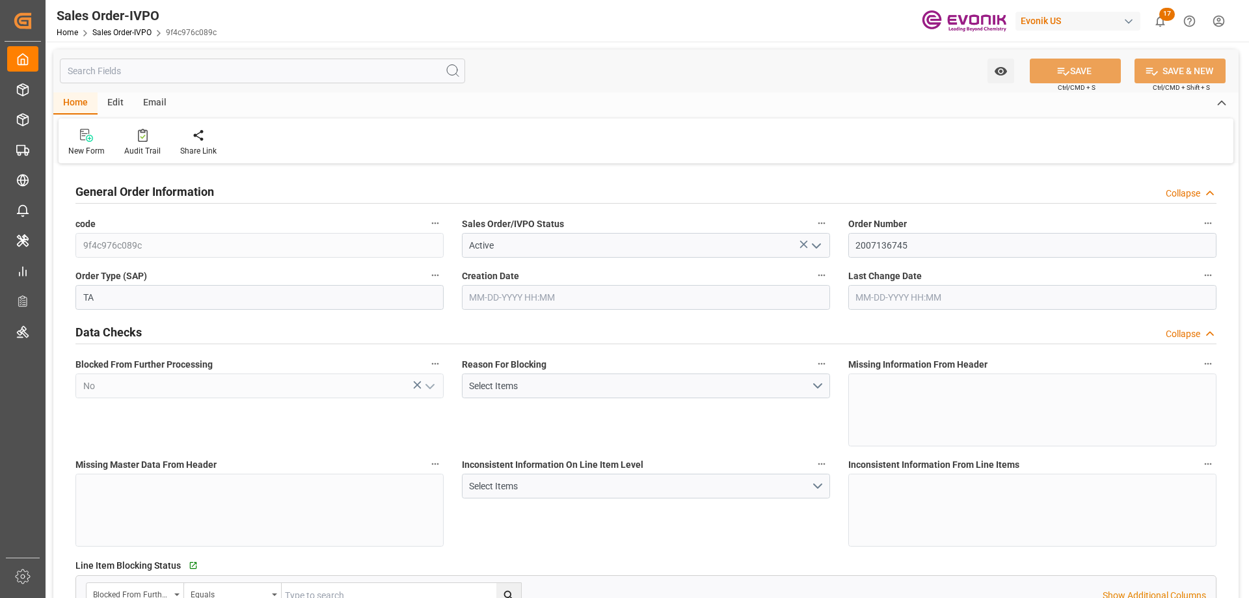
type input "TRIZT"
type input "0"
type input "1"
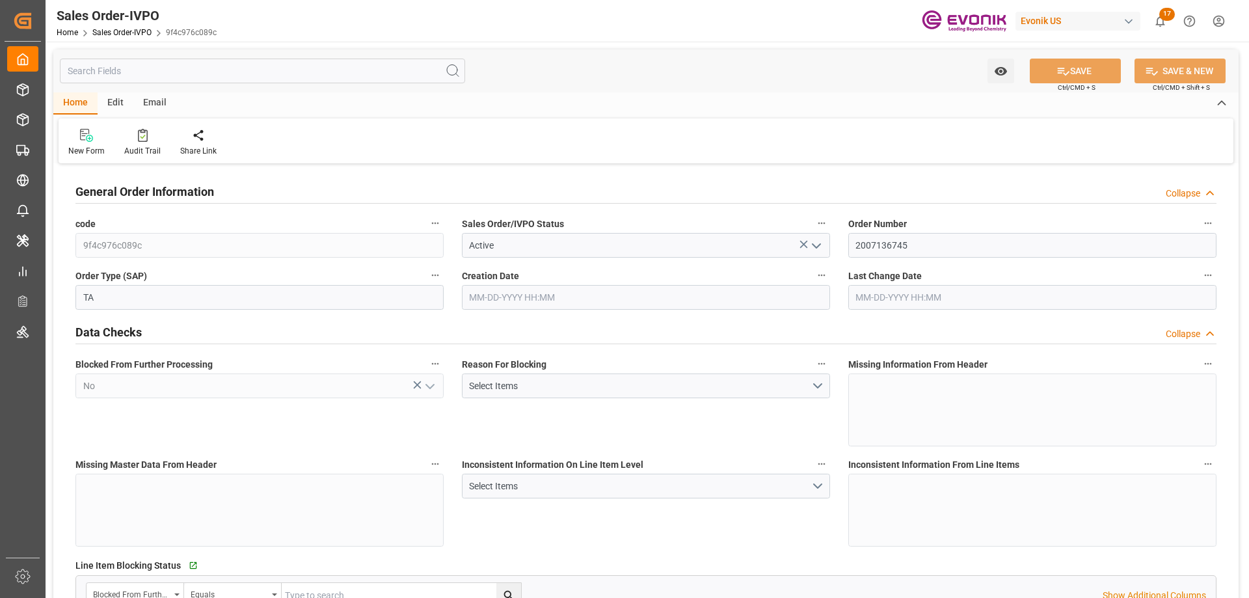
type input "8070"
type input "13.2102"
type input "17000"
type input "30"
type input "08-25-2025 16:00"
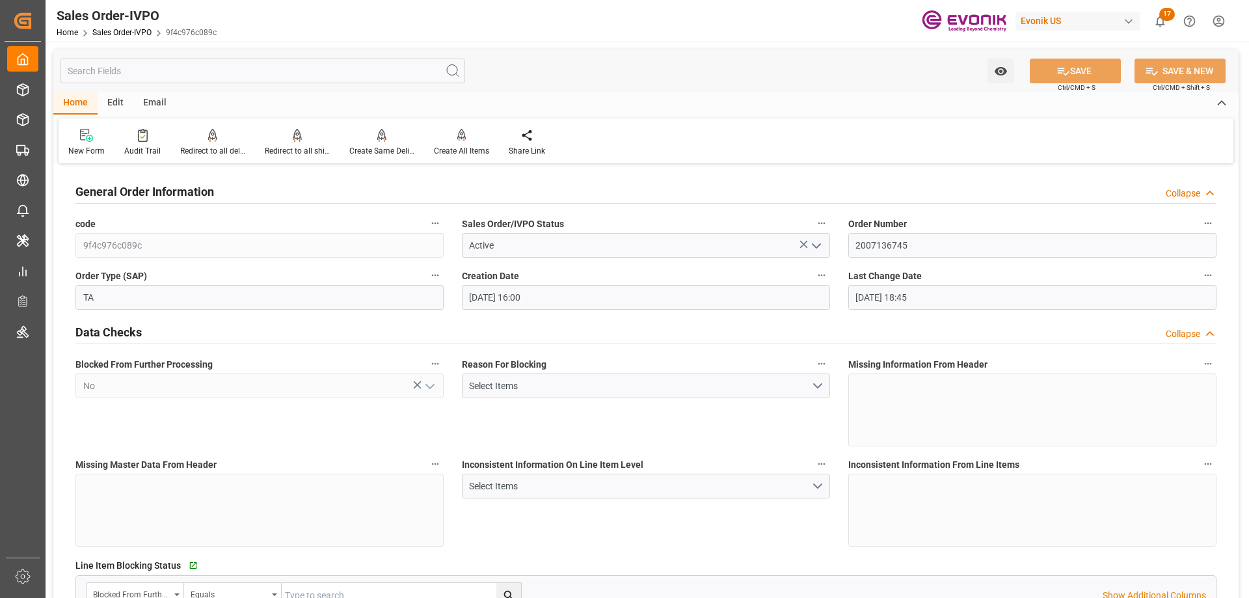
type input "09-02-2025 18:45"
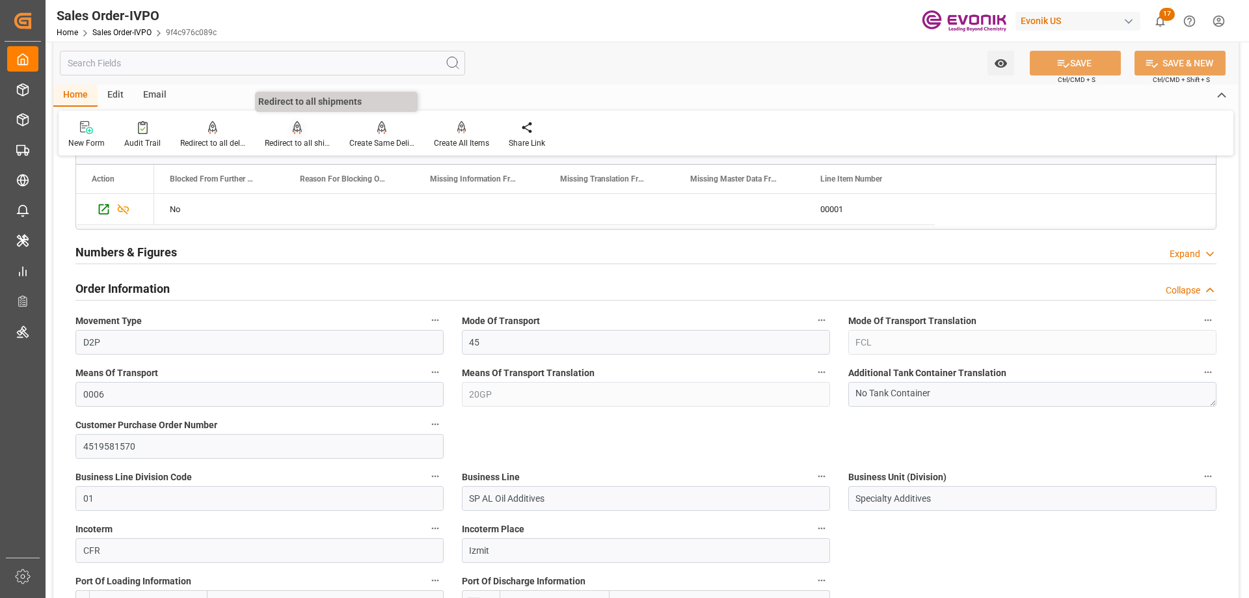
click at [293, 139] on div "Redirect to all shipments" at bounding box center [297, 143] width 65 height 12
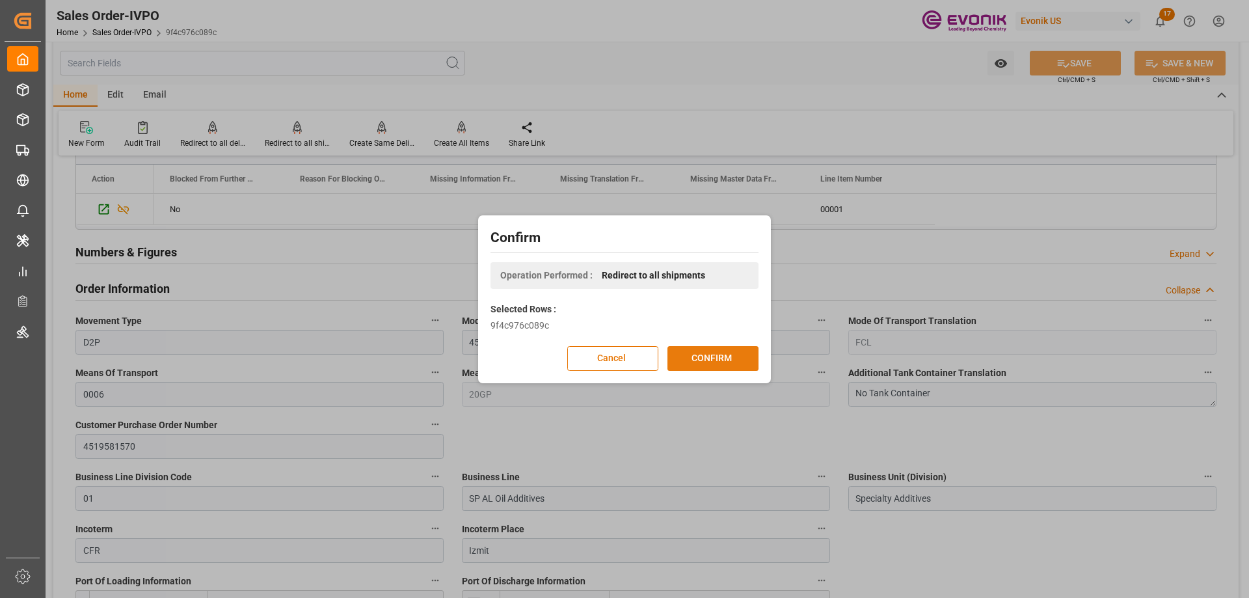
click at [692, 355] on button "CONFIRM" at bounding box center [713, 358] width 91 height 25
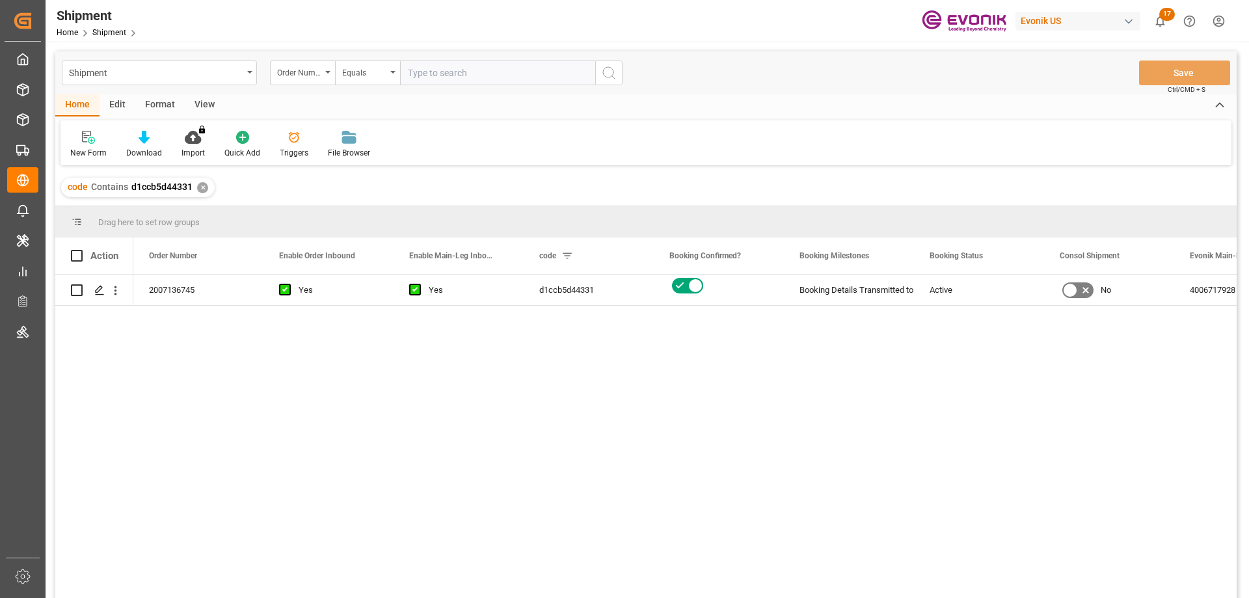
click at [677, 69] on div "Shipment Order Number Equals Save Ctrl/CMD + S" at bounding box center [646, 72] width 1182 height 43
click at [97, 290] on icon "Press SPACE to select this row." at bounding box center [99, 290] width 10 height 10
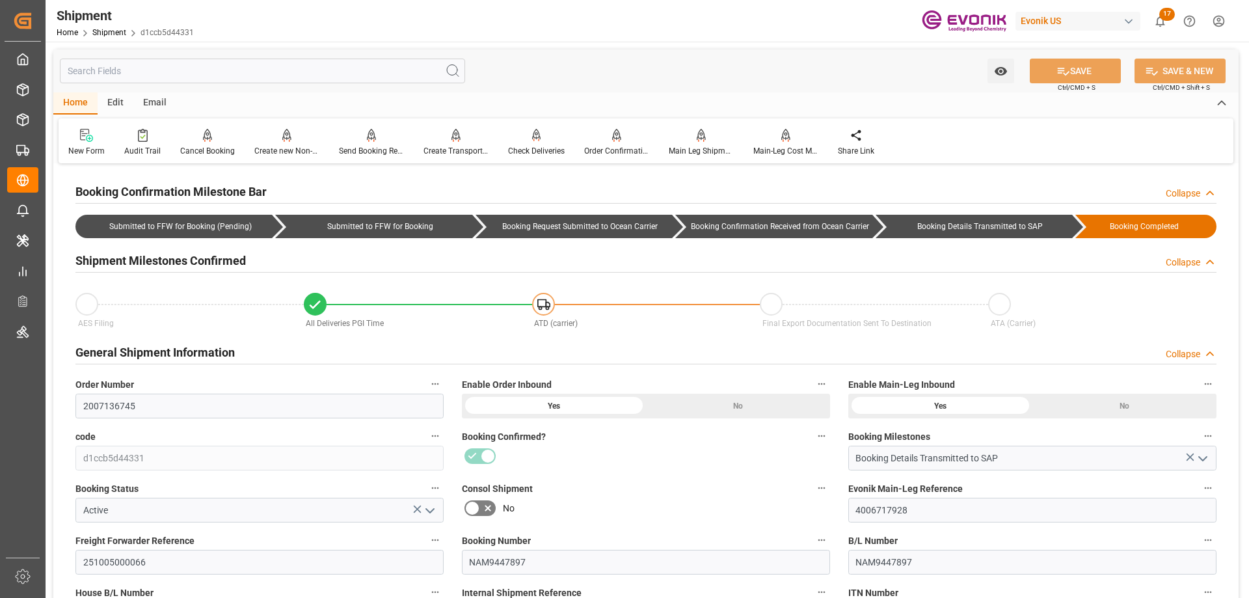
type input "[DATE] 00:00"
type input "[DATE] 14:30"
type input "[DATE] 12:00"
type input "[DATE] 00:00"
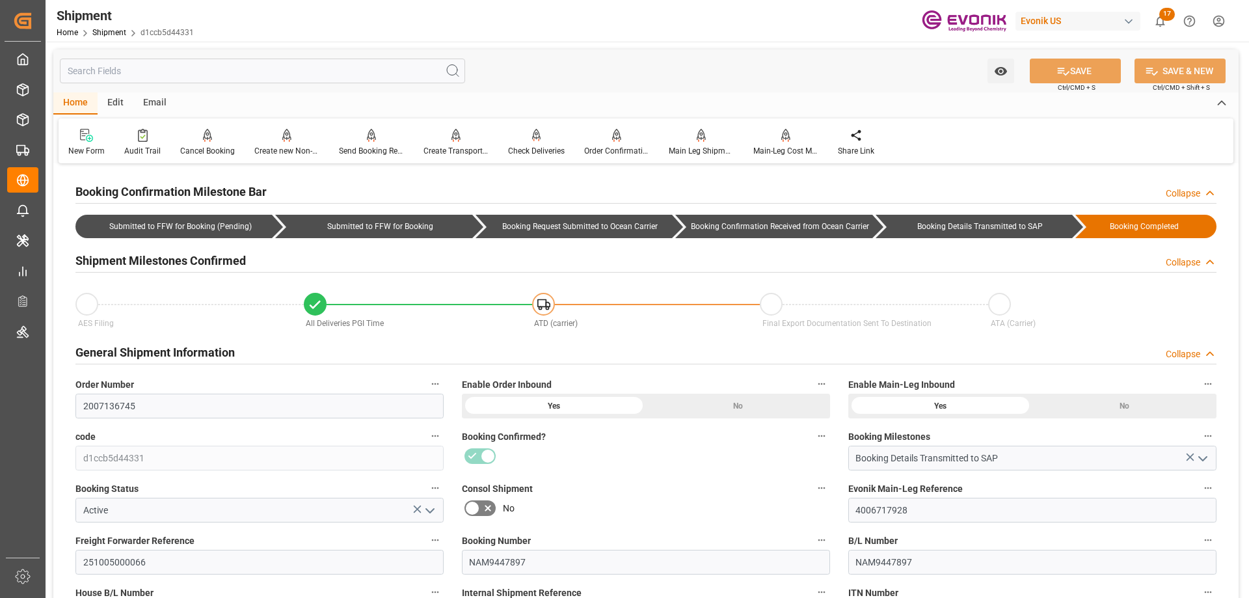
type input "[DATE] 14:30"
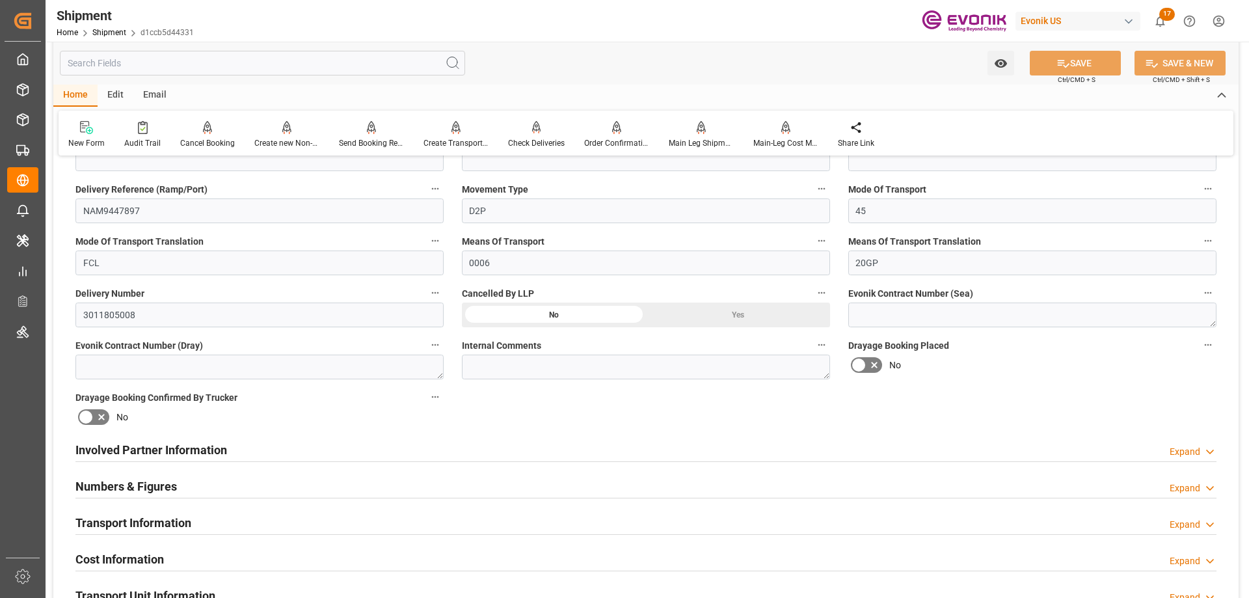
scroll to position [521, 0]
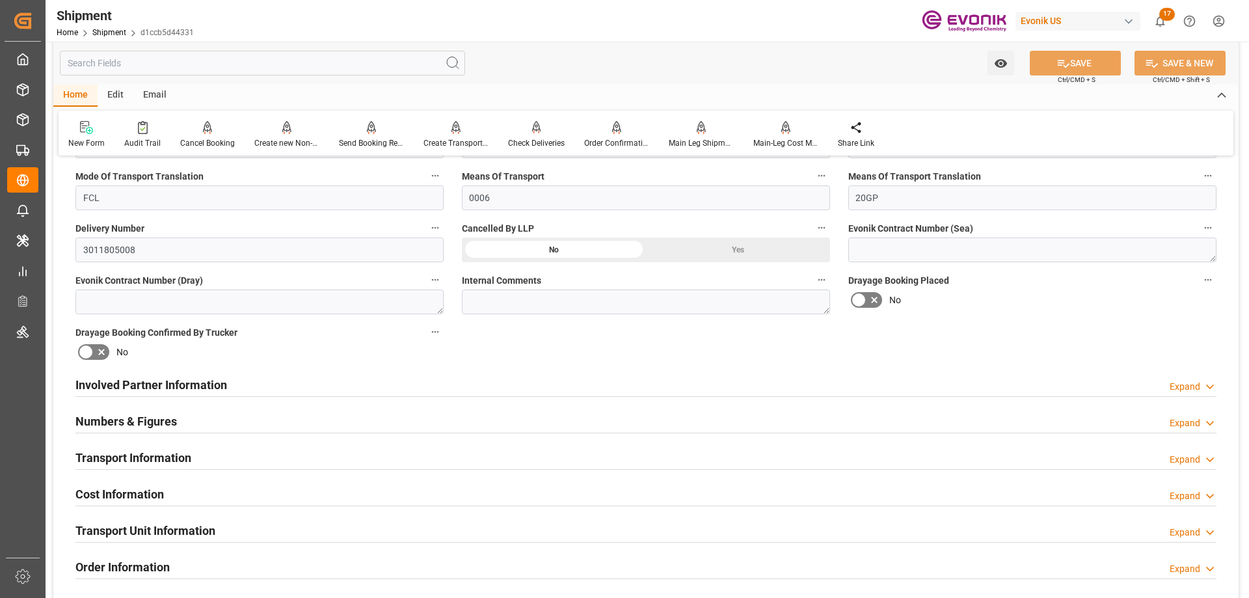
click at [203, 403] on div "Numbers & Figures Expand" at bounding box center [646, 421] width 1160 height 36
click at [201, 392] on h2 "Involved Partner Information" at bounding box center [151, 385] width 152 height 18
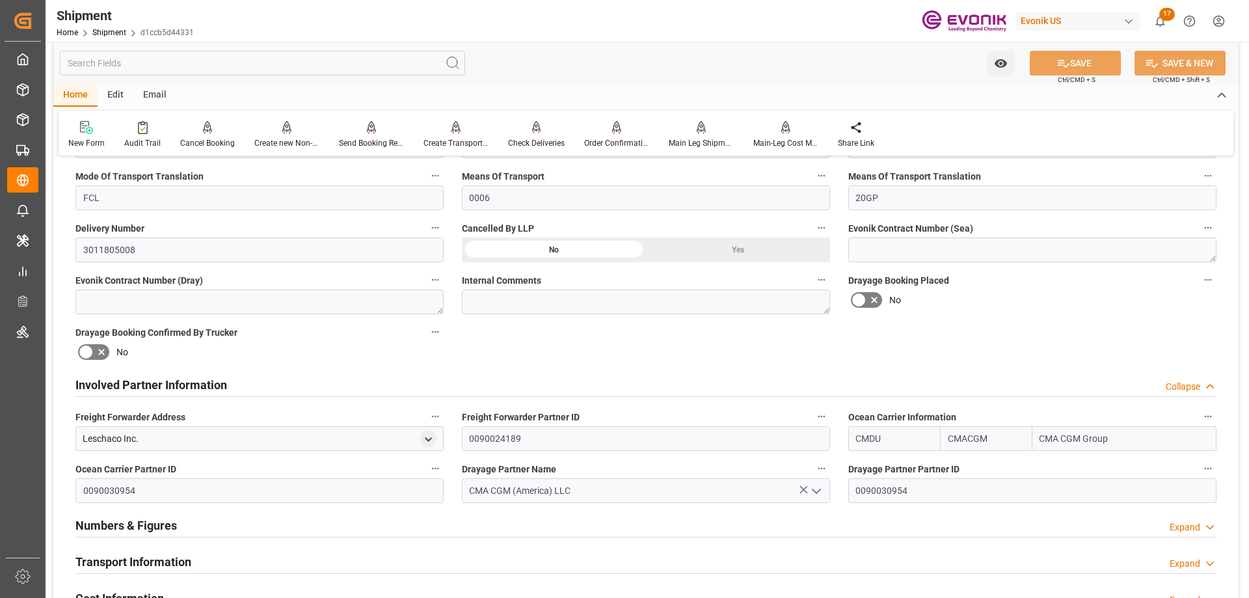
click at [196, 554] on div "Transport Information Expand" at bounding box center [645, 561] width 1141 height 25
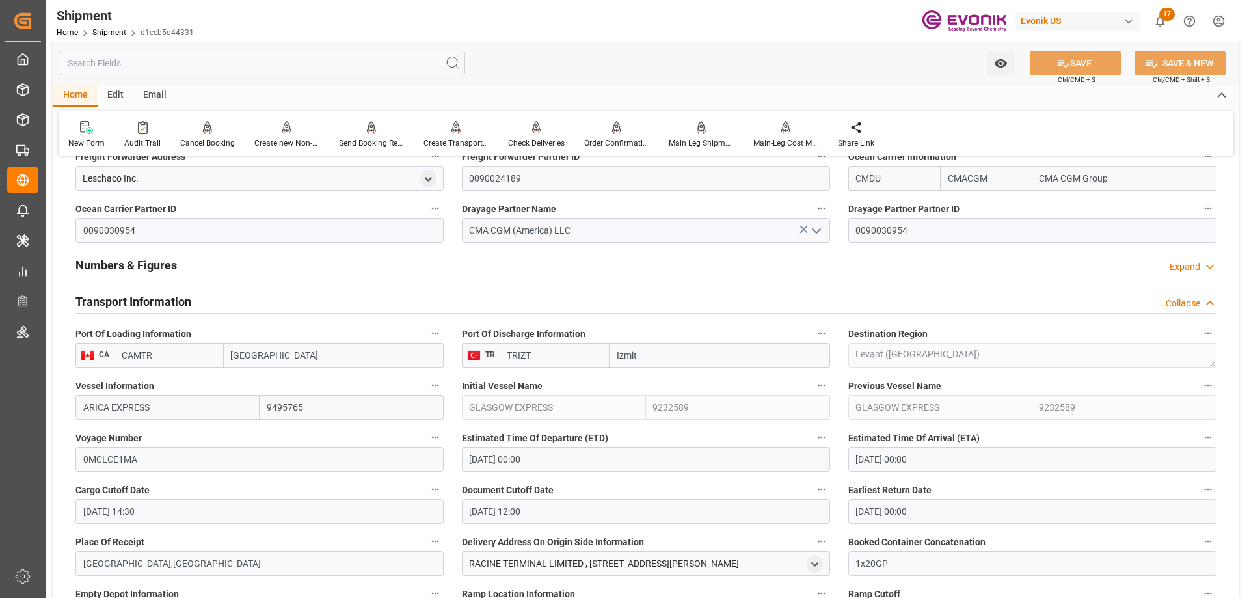
click at [489, 458] on input "10-03-2025 00:00" at bounding box center [646, 459] width 368 height 25
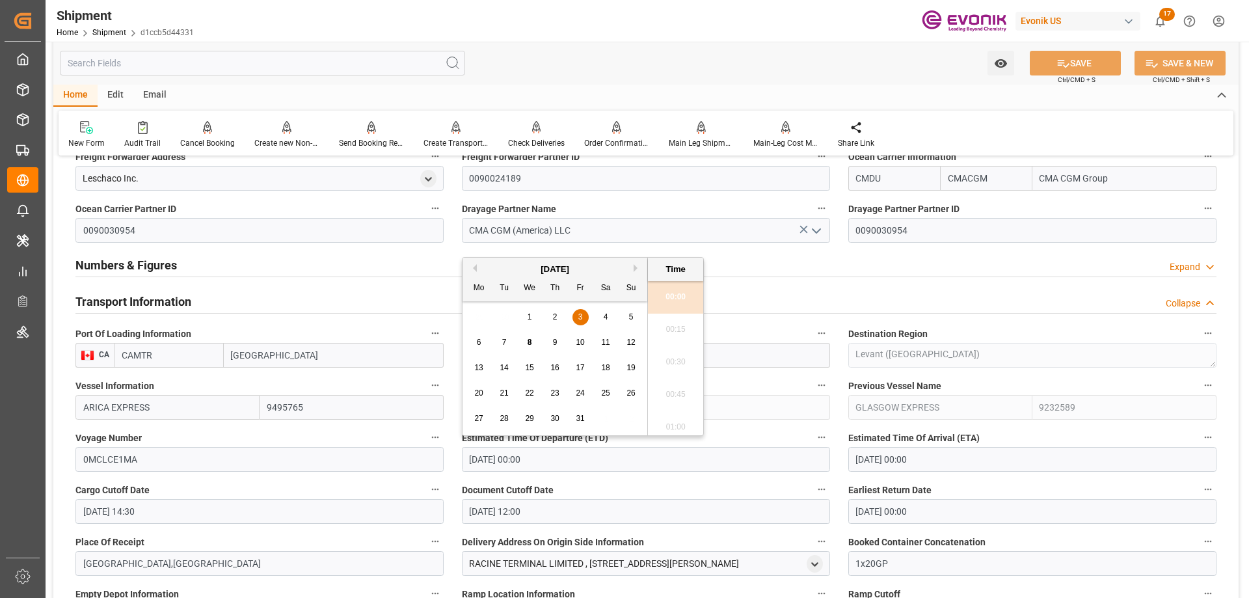
click at [490, 458] on input "10-03-2025 00:00" at bounding box center [646, 459] width 368 height 25
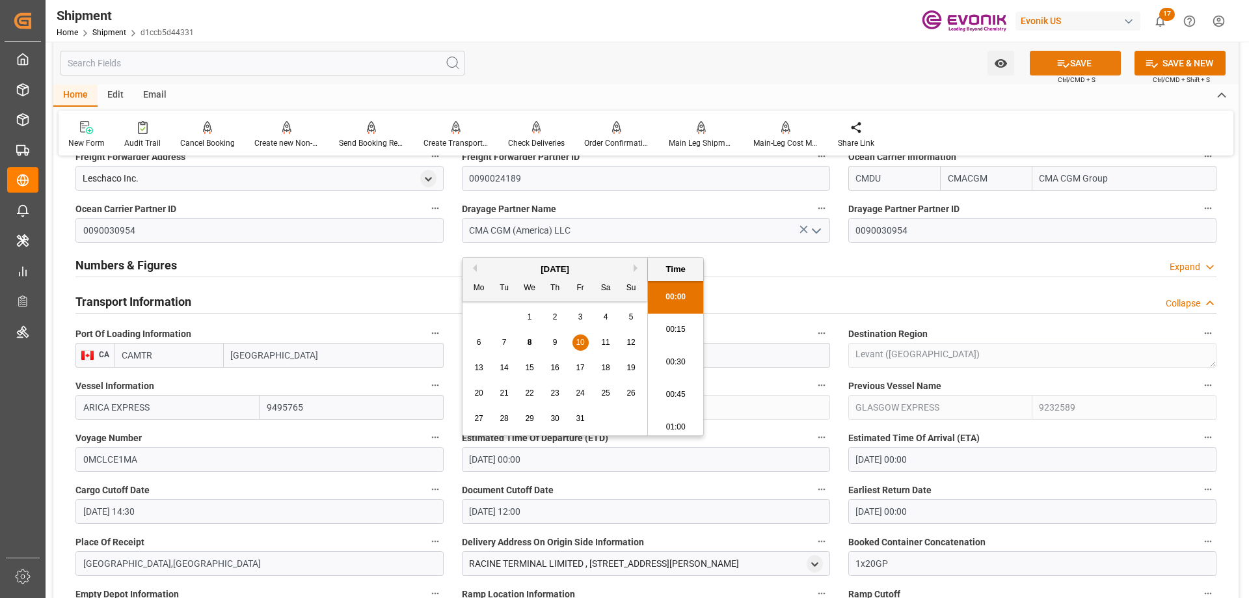
type input "10-10-2025 00:00"
click at [1065, 67] on icon at bounding box center [1064, 64] width 14 height 14
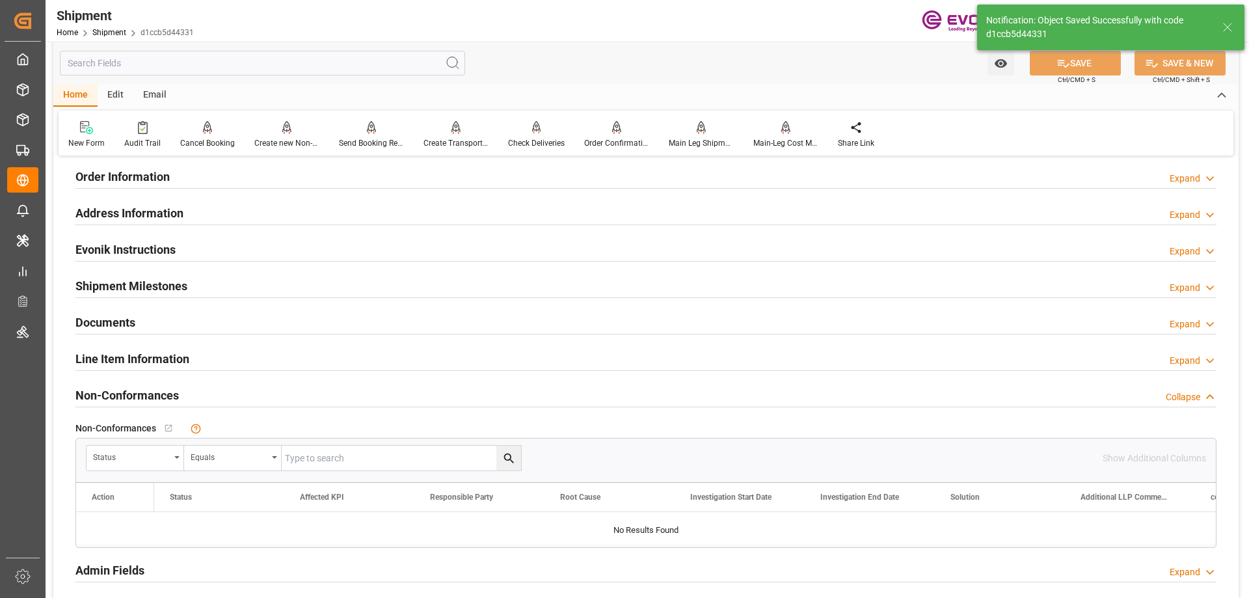
scroll to position [651, 0]
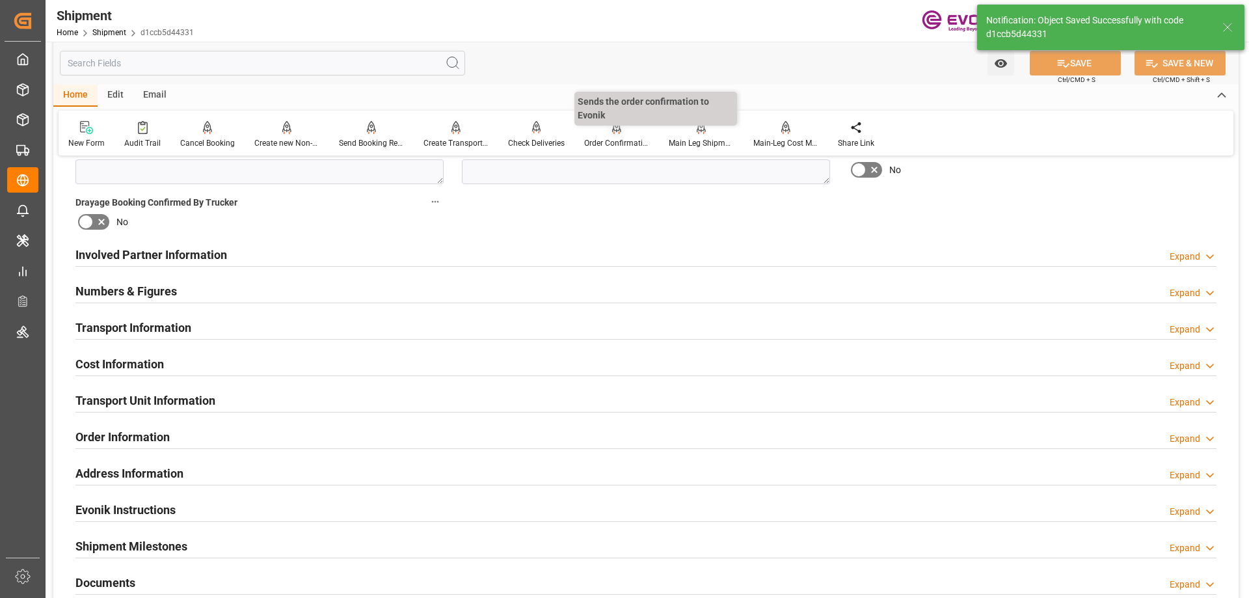
click at [608, 139] on div "Order Confirmation" at bounding box center [616, 143] width 65 height 12
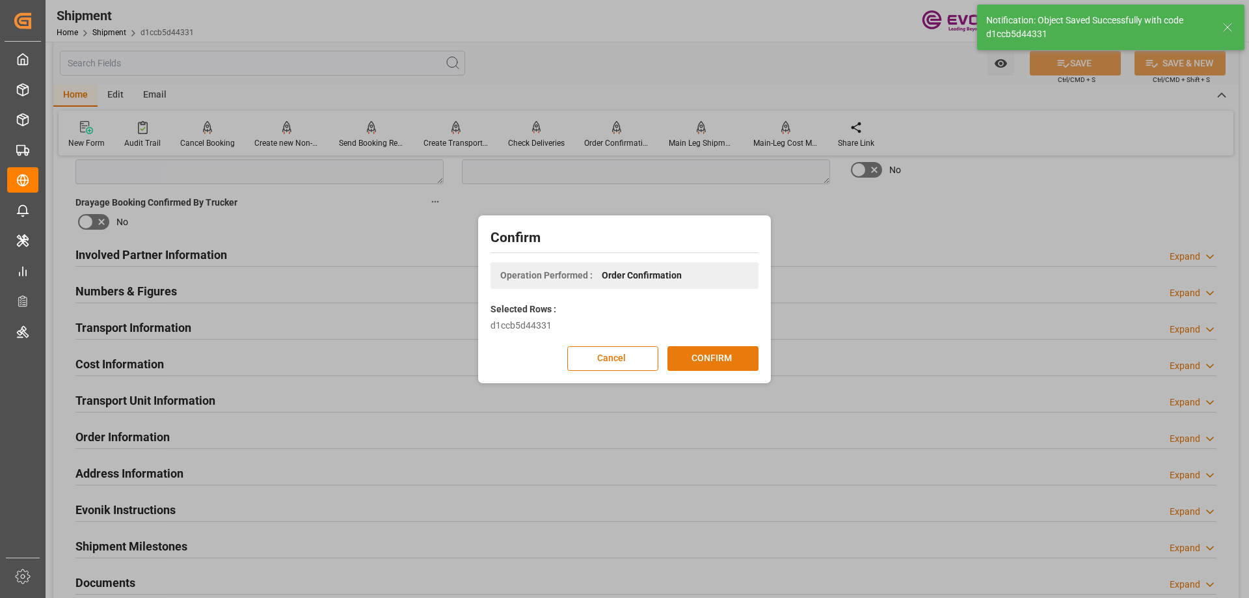
click at [715, 365] on button "CONFIRM" at bounding box center [713, 358] width 91 height 25
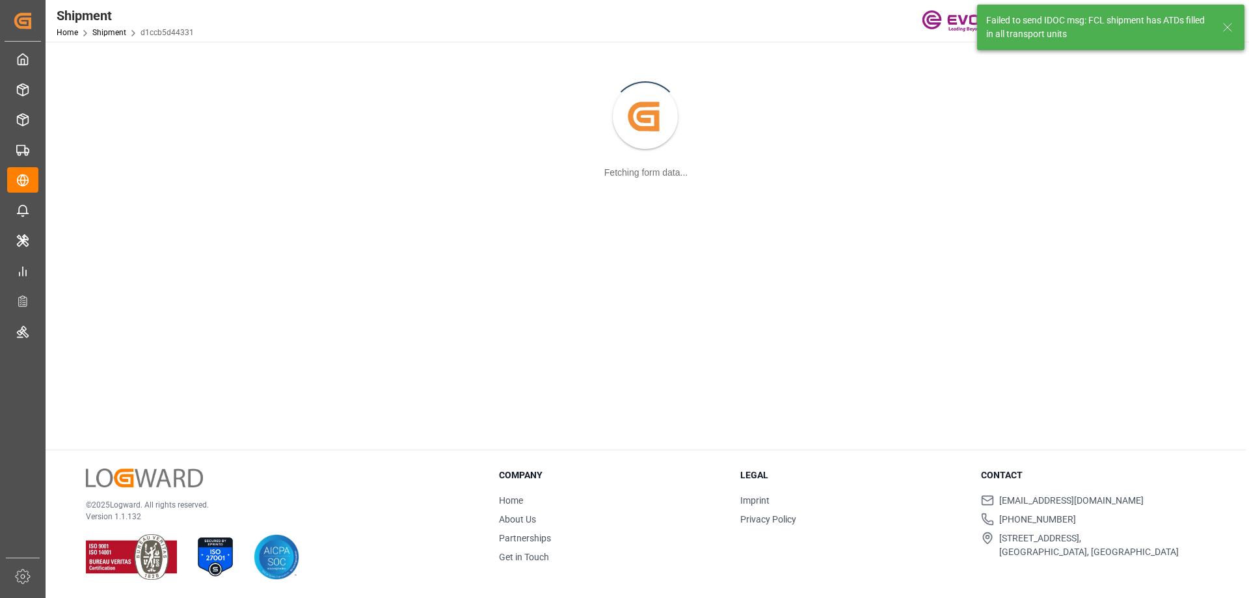
scroll to position [141, 0]
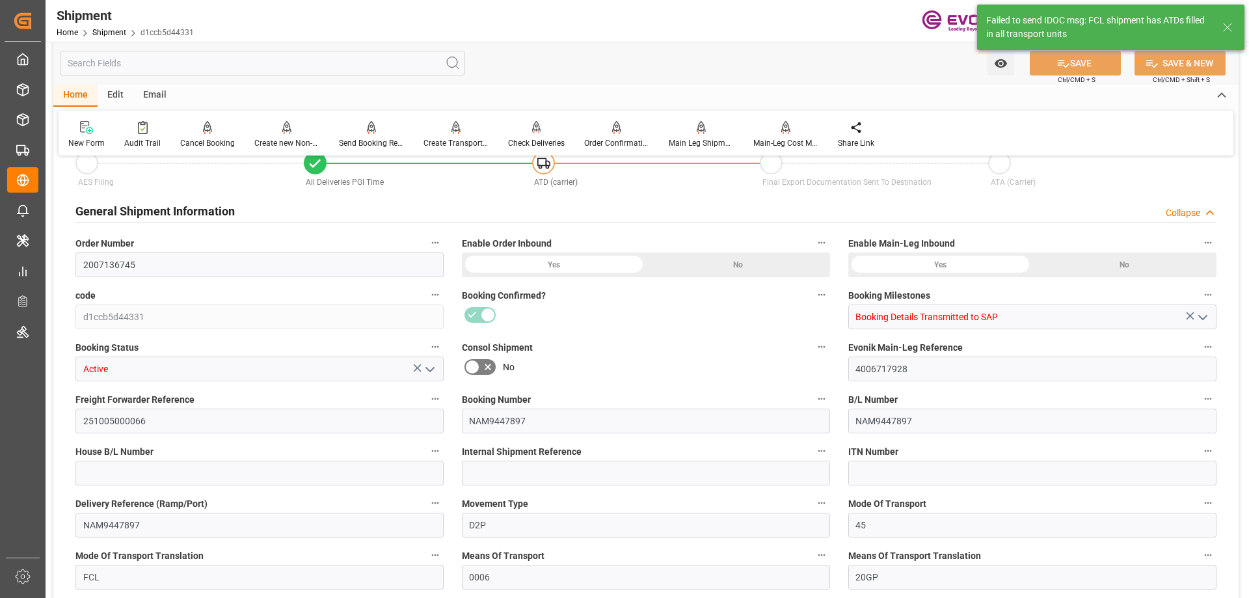
type input "0"
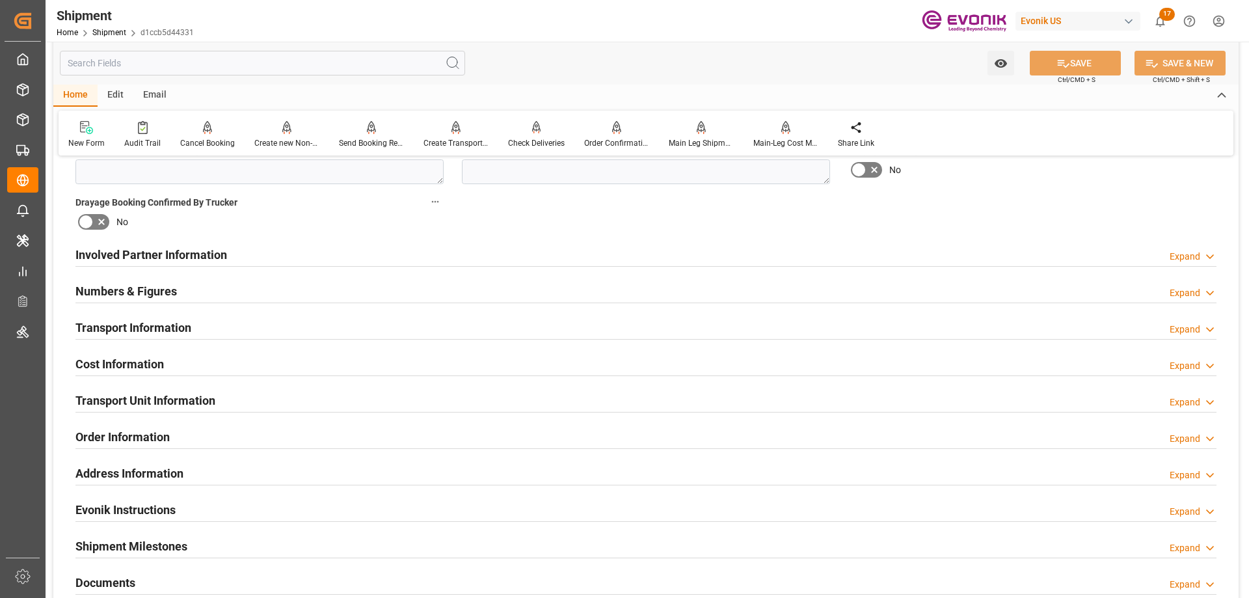
click at [139, 405] on h2 "Transport Unit Information" at bounding box center [145, 401] width 140 height 18
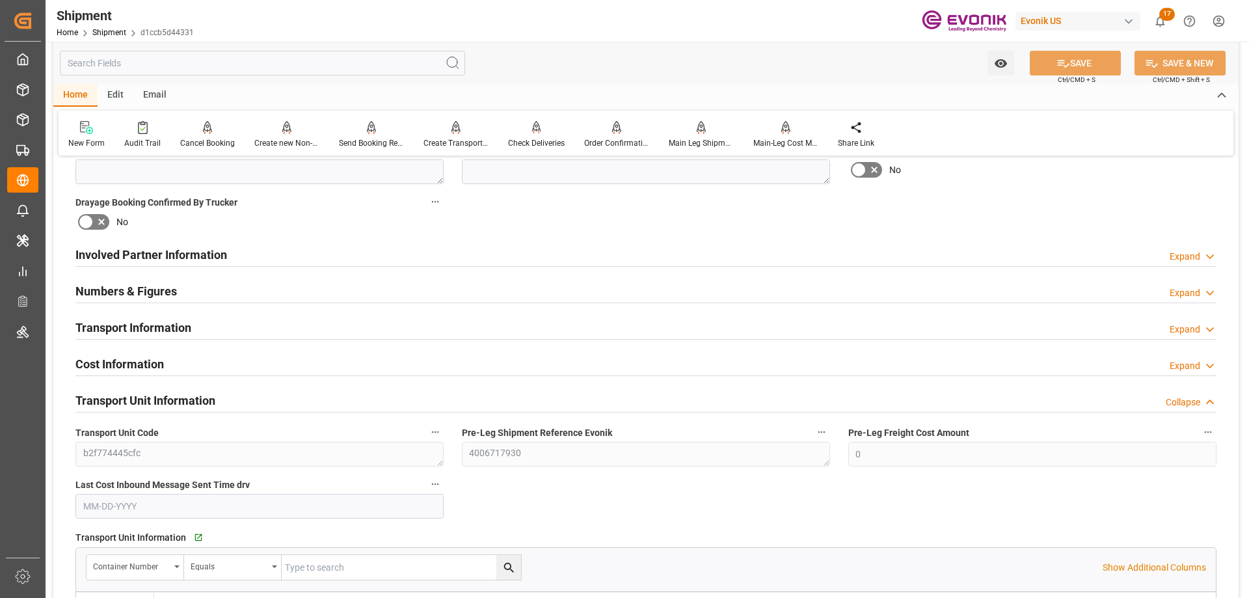
scroll to position [846, 0]
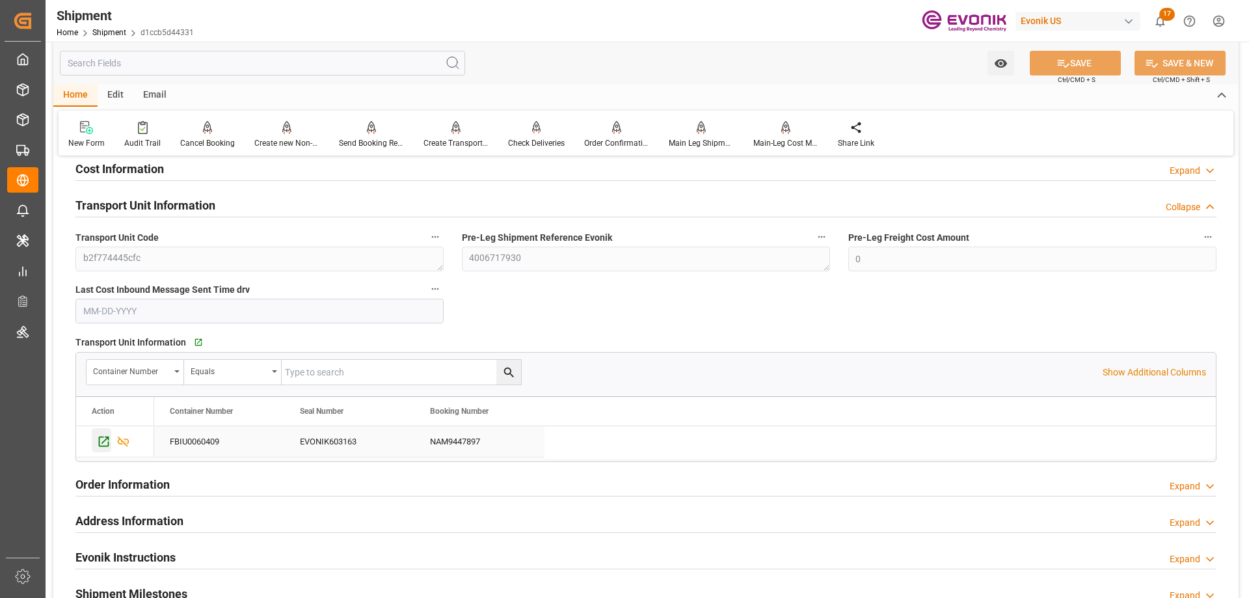
click at [107, 443] on icon "Press SPACE to select this row." at bounding box center [104, 442] width 14 height 14
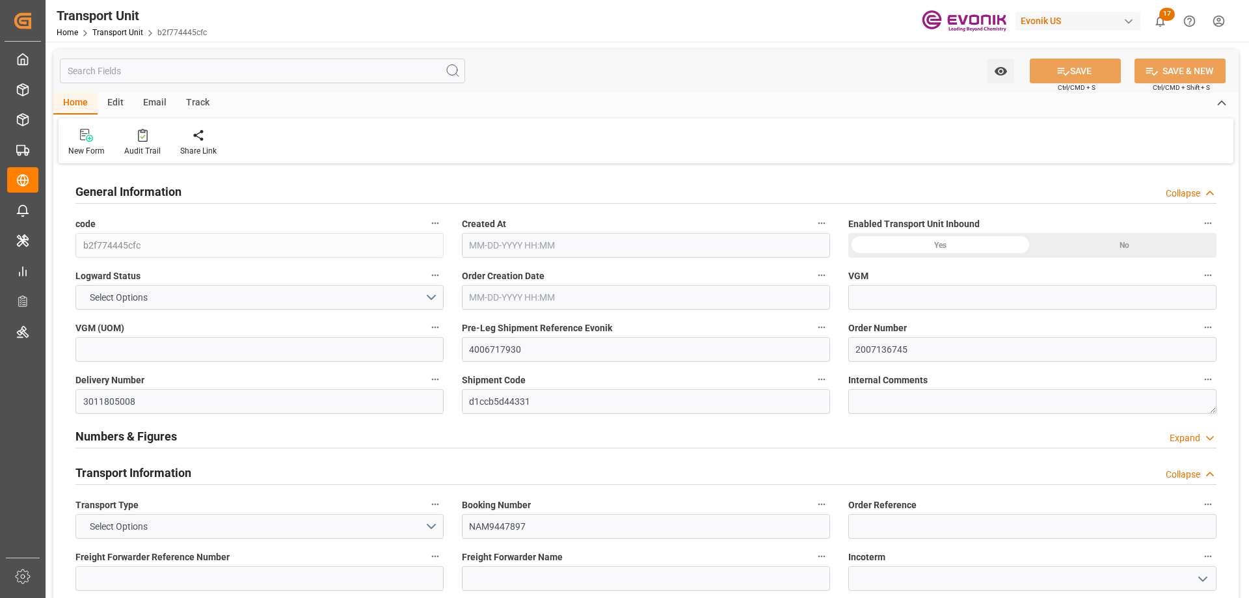
click at [138, 76] on input "text" at bounding box center [262, 71] width 405 height 25
type input "CMACGM"
type input "CMA CGM Group"
type input "CAMTR"
type input "TRIZT"
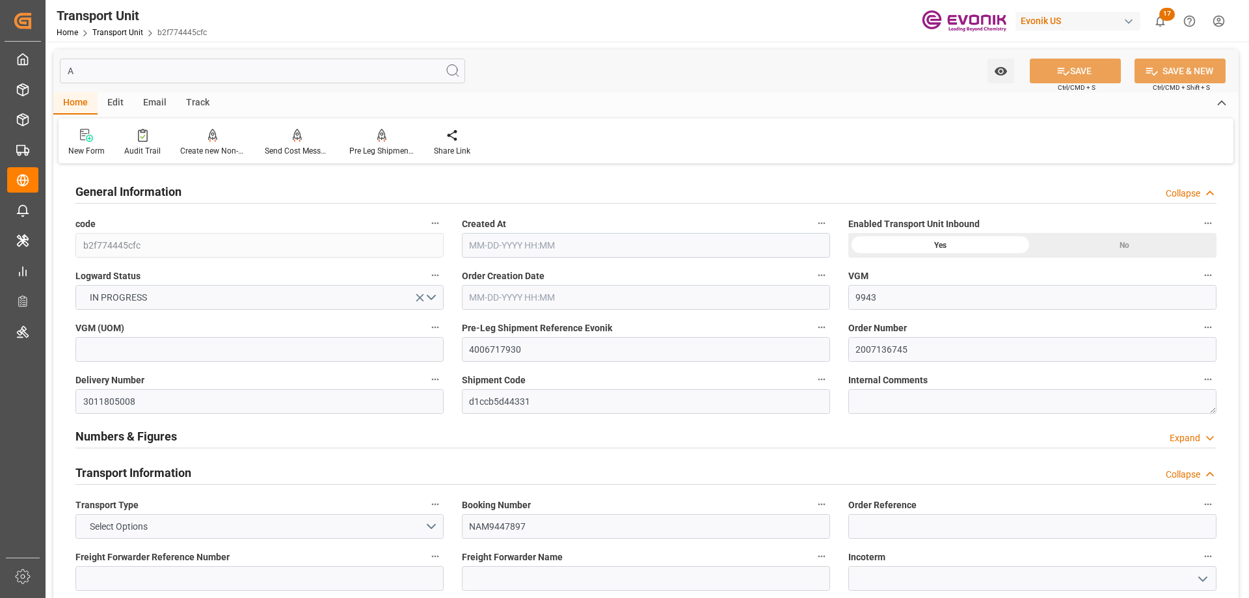
type input "AR"
type input "[DATE] 00:00"
type input "10-03-2025 07:00"
type input "[DATE] 00:00"
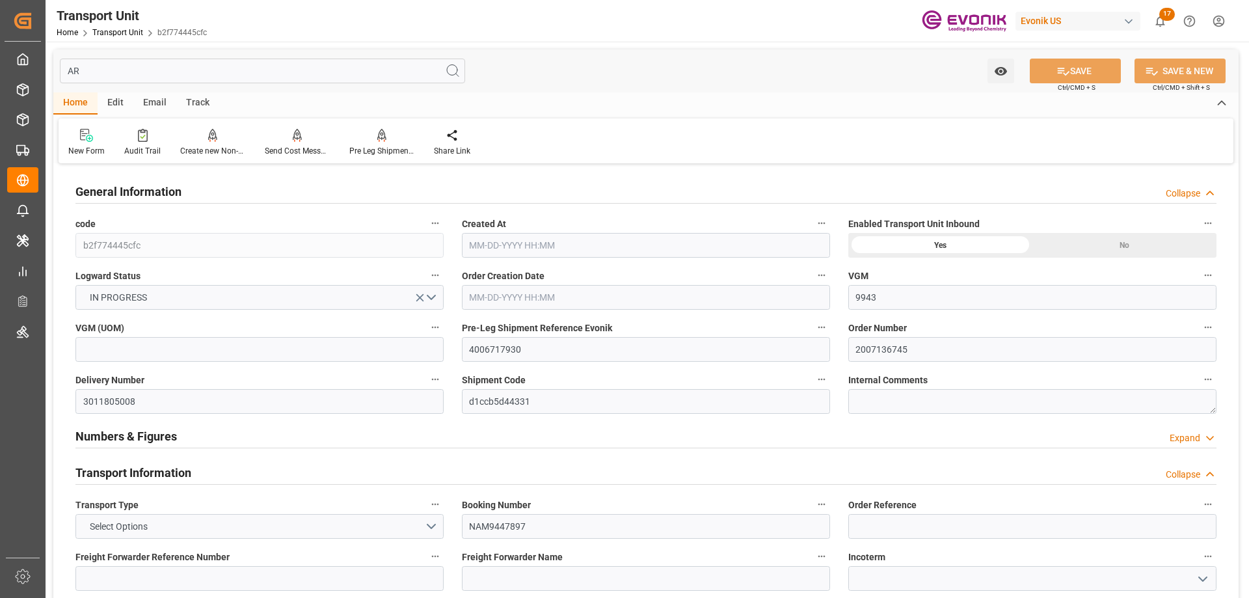
type input "10-30-2025 00:00"
type input "10-10-2025 08:00"
type input "10-03-2025 07:35"
type input "10-28-2025 20:00"
type input "10-29-2025 07:54"
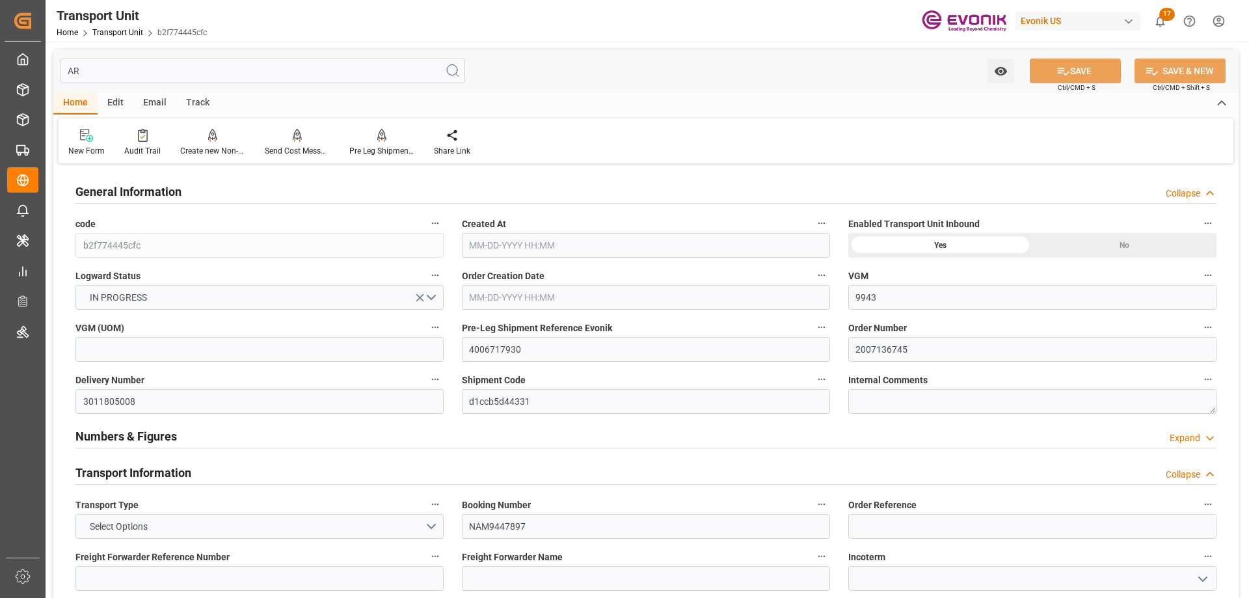
type input "10-30-2025 23:00"
type input "11-22-2025 05:00"
type input "11-22-2025 16:28"
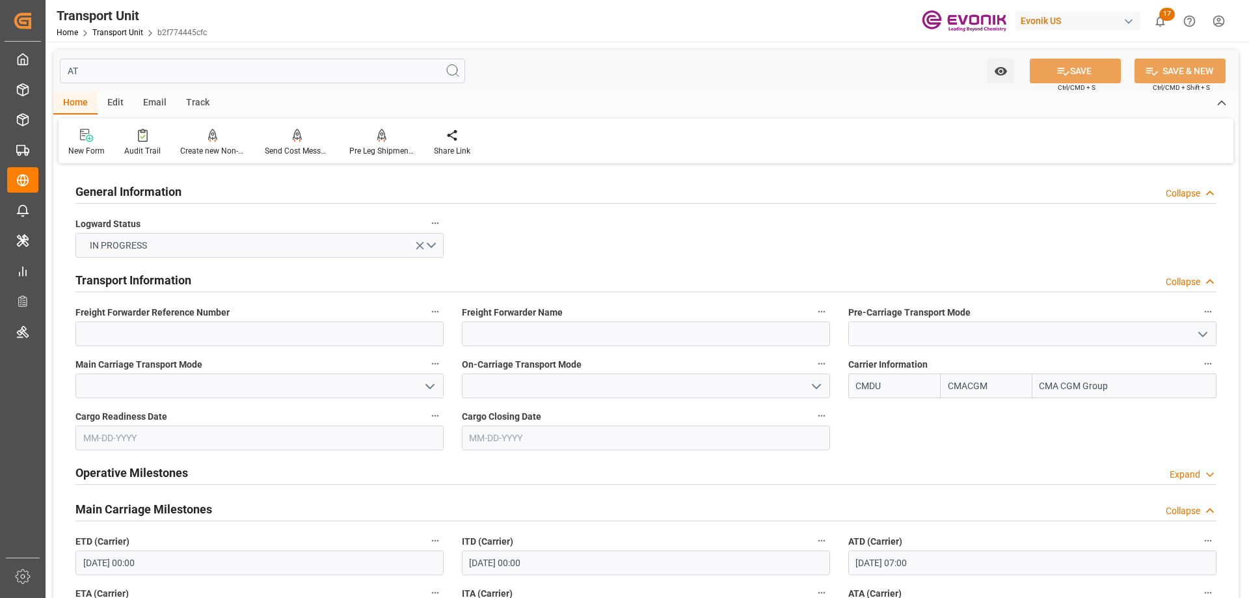
type input "ATD"
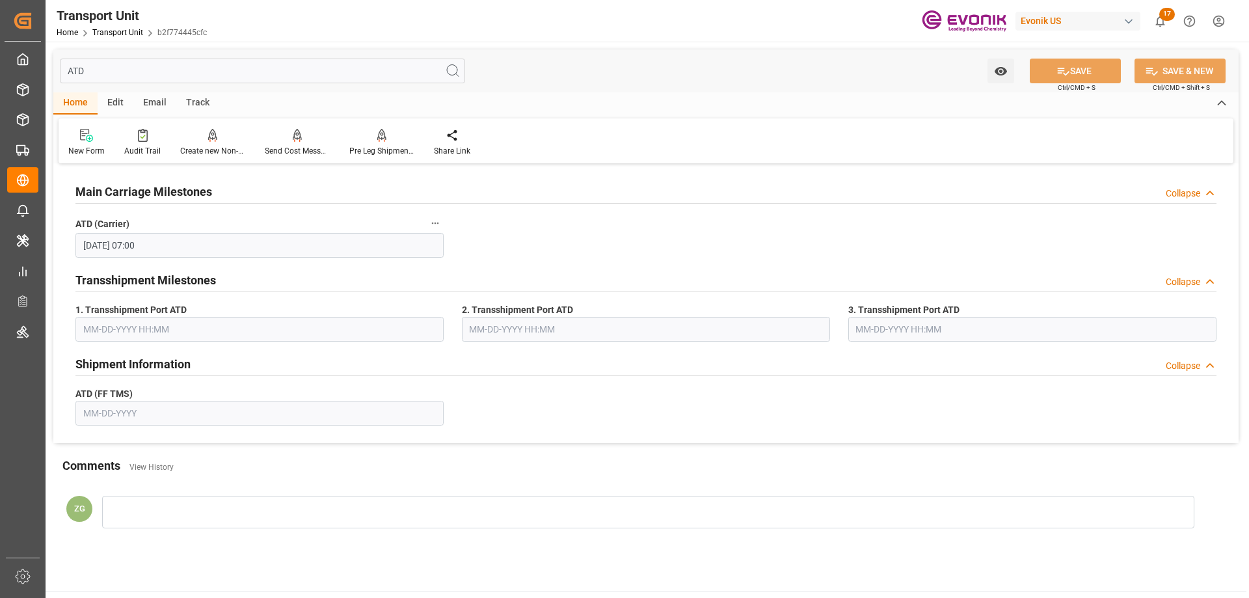
type input "10-03-2025"
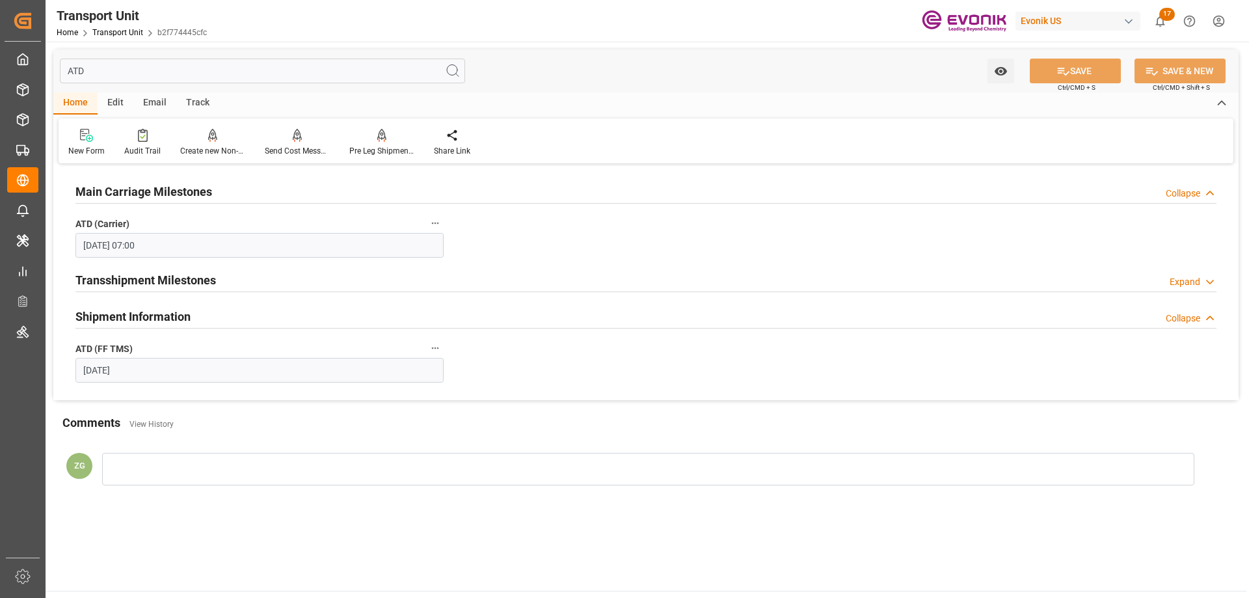
type input "ATD"
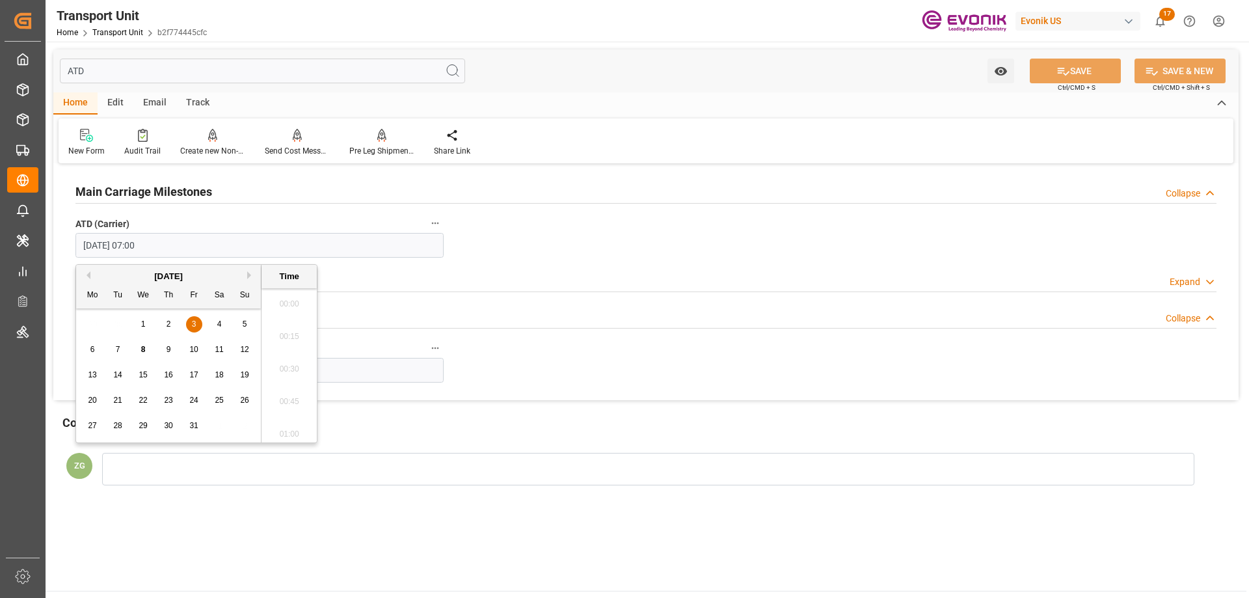
scroll to position [851, 0]
drag, startPoint x: 175, startPoint y: 239, endPoint x: 74, endPoint y: 245, distance: 101.0
click at [74, 245] on div "ATD (Carrier) 10-03-2025 07:00" at bounding box center [259, 236] width 387 height 52
click at [1085, 75] on button "SAVE" at bounding box center [1075, 71] width 91 height 25
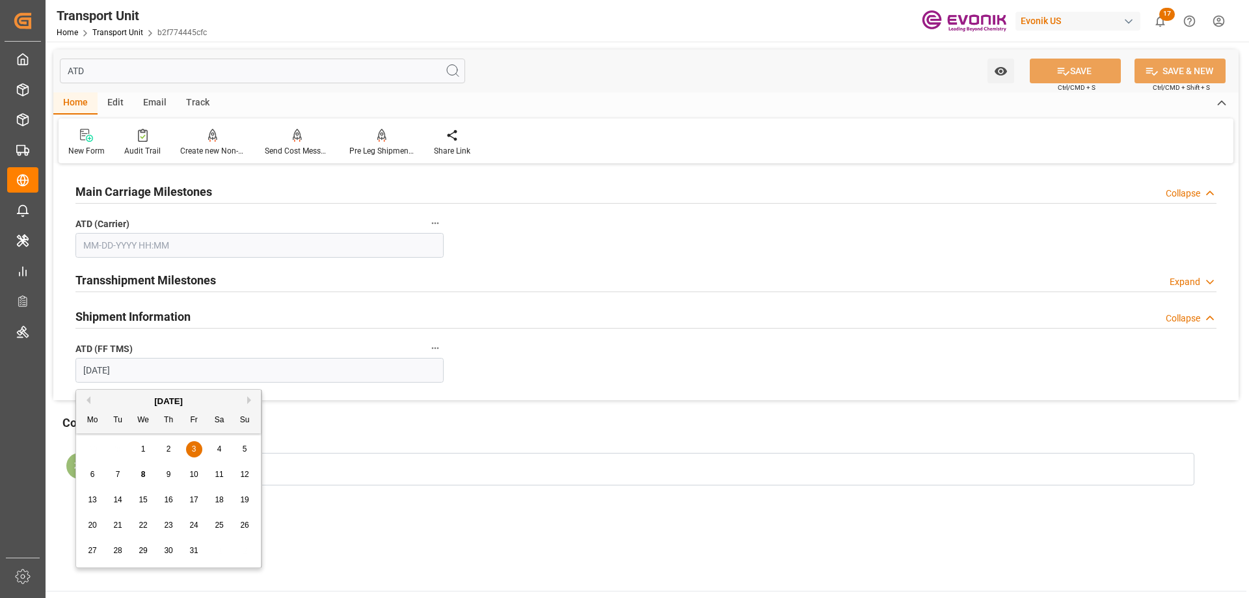
click at [66, 370] on div "Main Carriage Milestones Collapse ATD (Carrier) Transshipment Milestones Expand…" at bounding box center [646, 283] width 1186 height 233
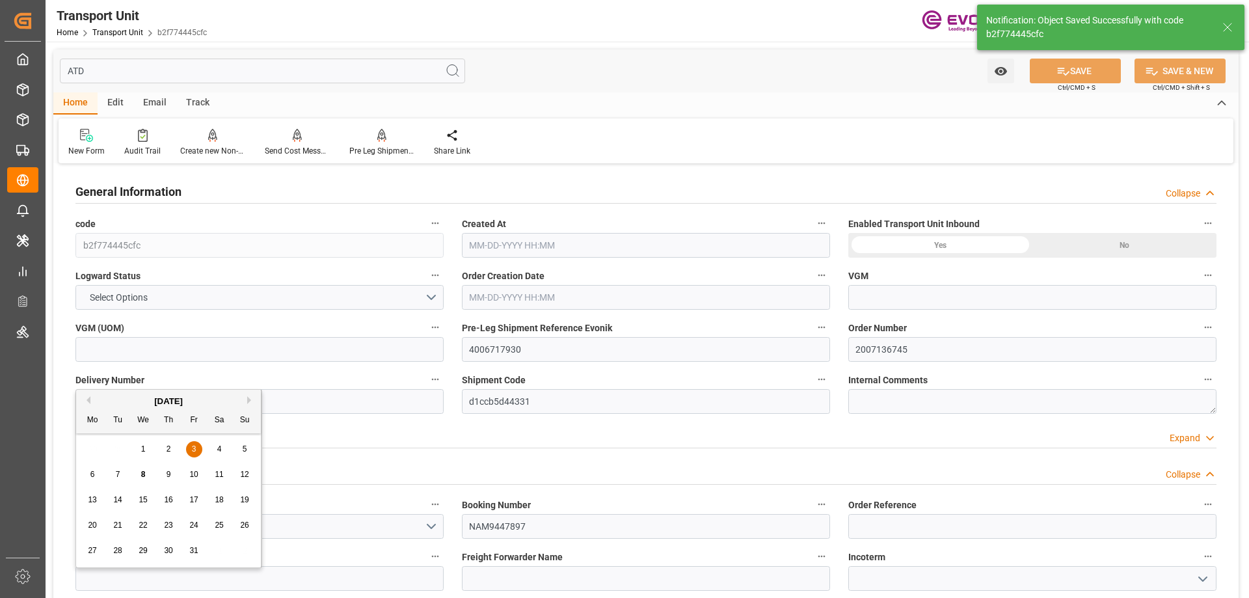
type input "9943"
type input "CMACGM"
type input "CMA CGM Group"
type input "CAMTR"
type input "TRIZT"
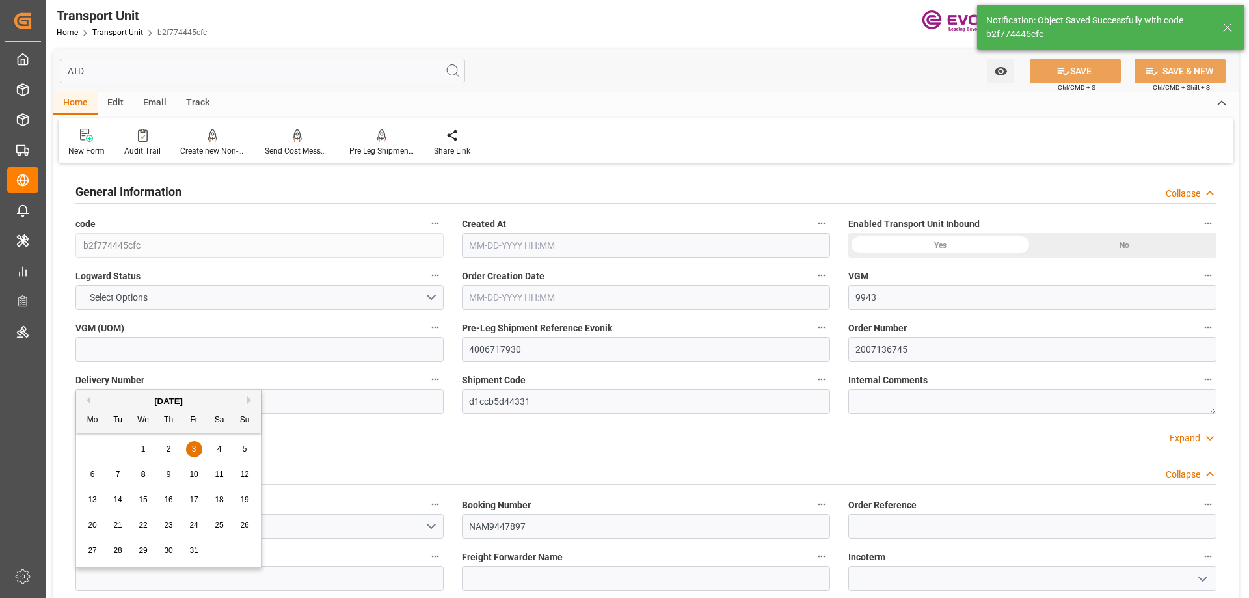
type input "9495765"
type input "CAMTR"
type input "TRIZT"
type input "7840"
type input "08-29-2025 04:33"
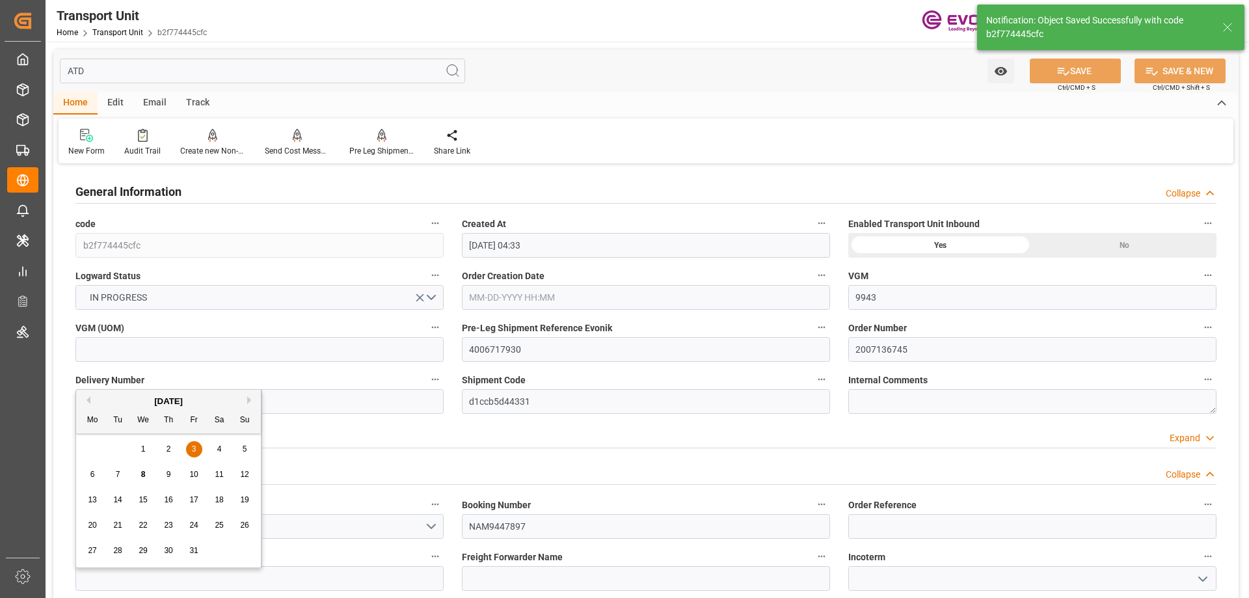
type input "11-22-2025"
type input "09-25-2025 14:05"
type input "10-10-2025 00:00"
type input "10-03-2025 00:00"
type input "11-22-2025 00:00"
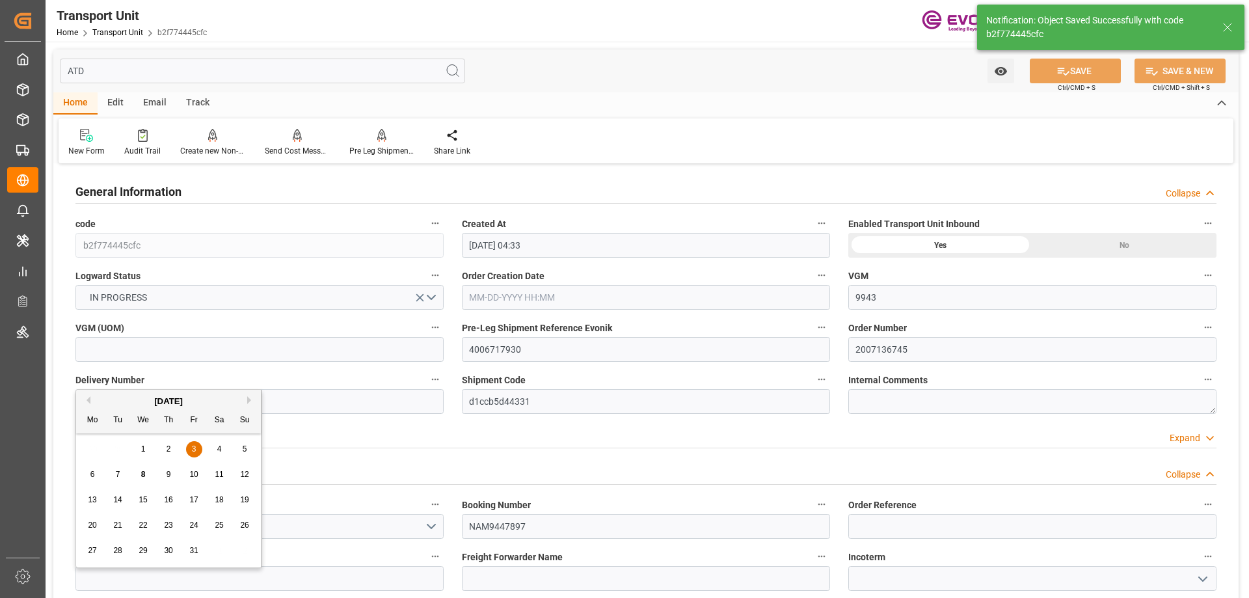
type input "10-30-2025 00:00"
type input "09-26-2025 12:00"
type input "10-10-2025 08:00"
type input "10-03-2025 07:35"
type input "10-28-2025 20:00"
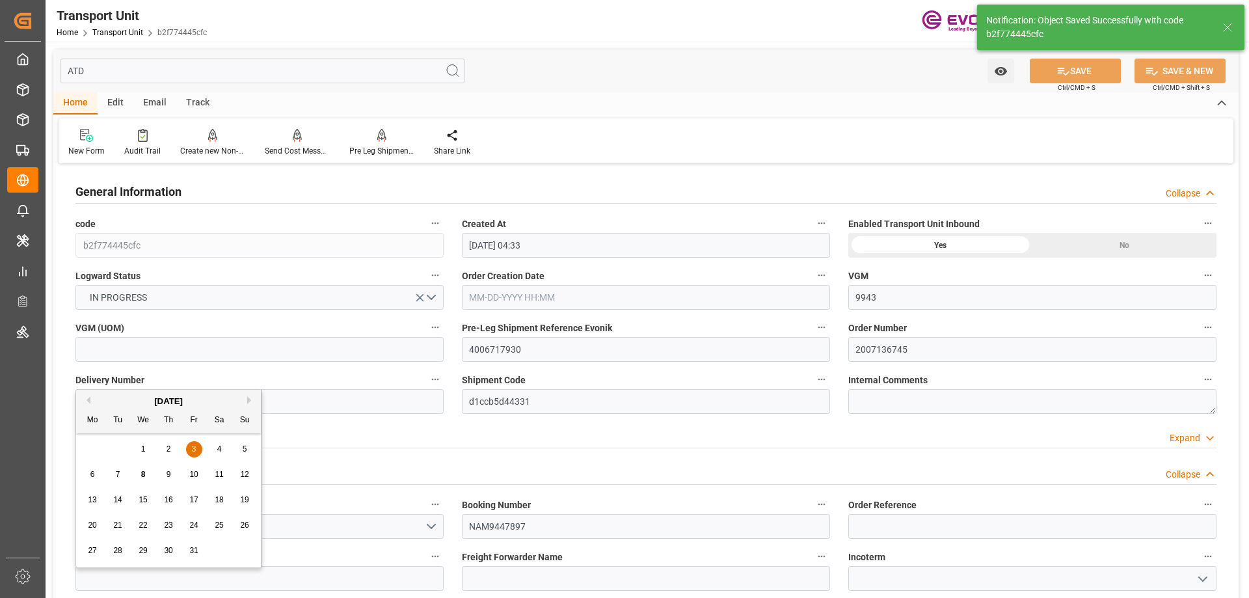
type input "10-29-2025 07:54"
type input "10-30-2025 23:00"
type input "11-22-2025 05:00"
type input "11-22-2025 16:28"
type input "11-26-2025 16:28"
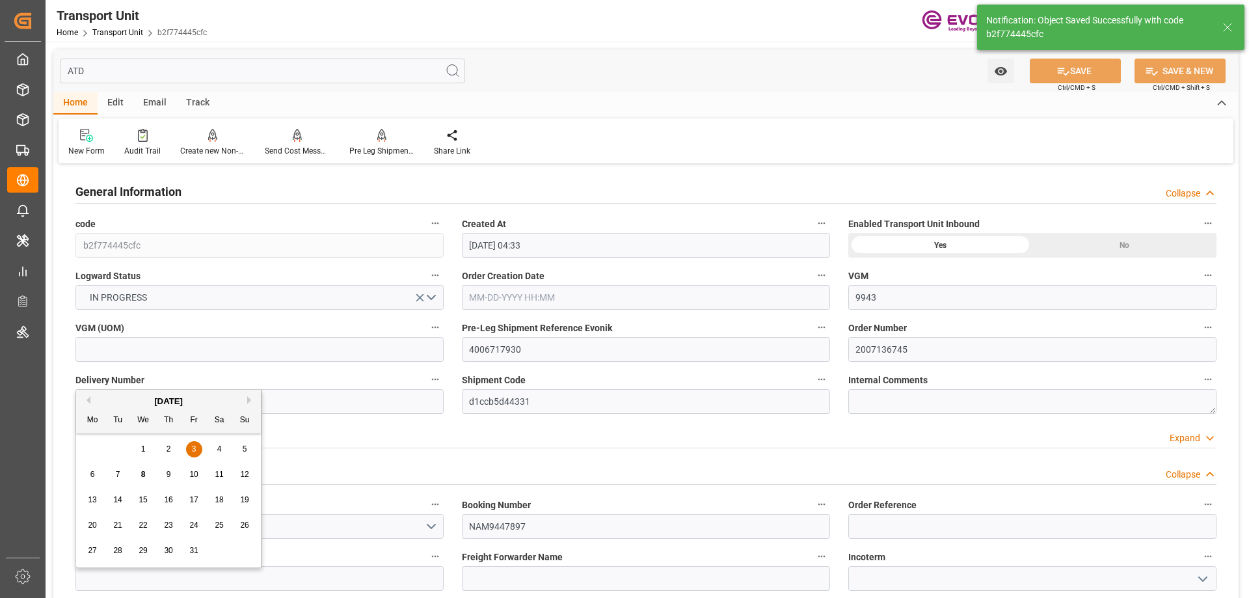
click at [122, 73] on input "ATD" at bounding box center [262, 71] width 405 height 25
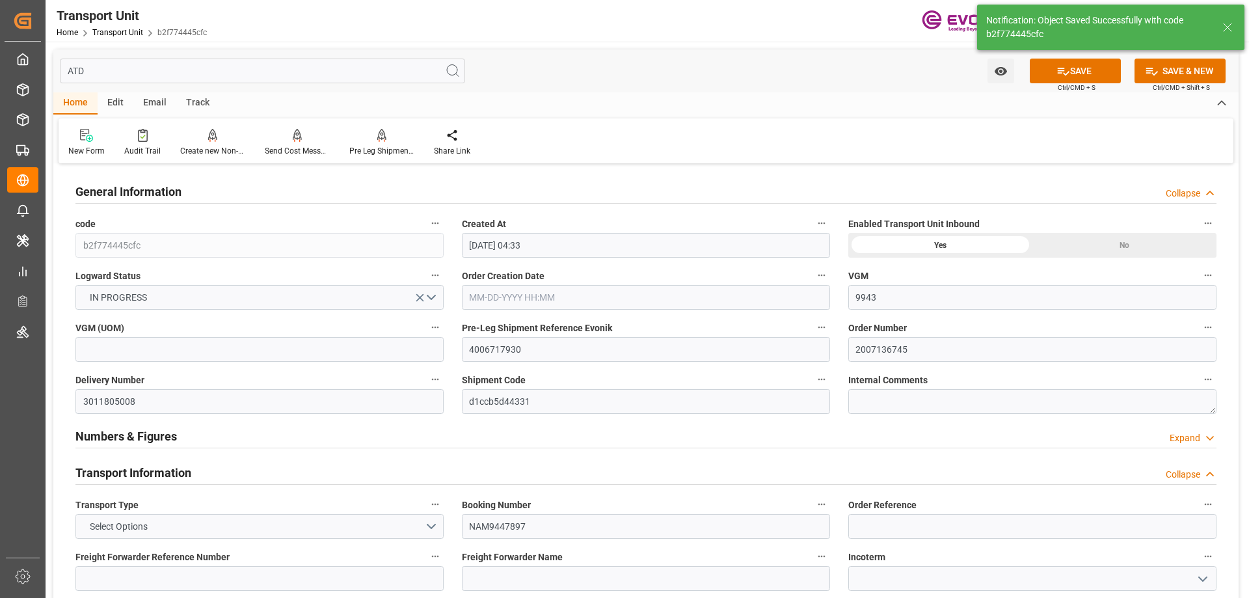
click at [115, 73] on input "ATD" at bounding box center [262, 71] width 405 height 25
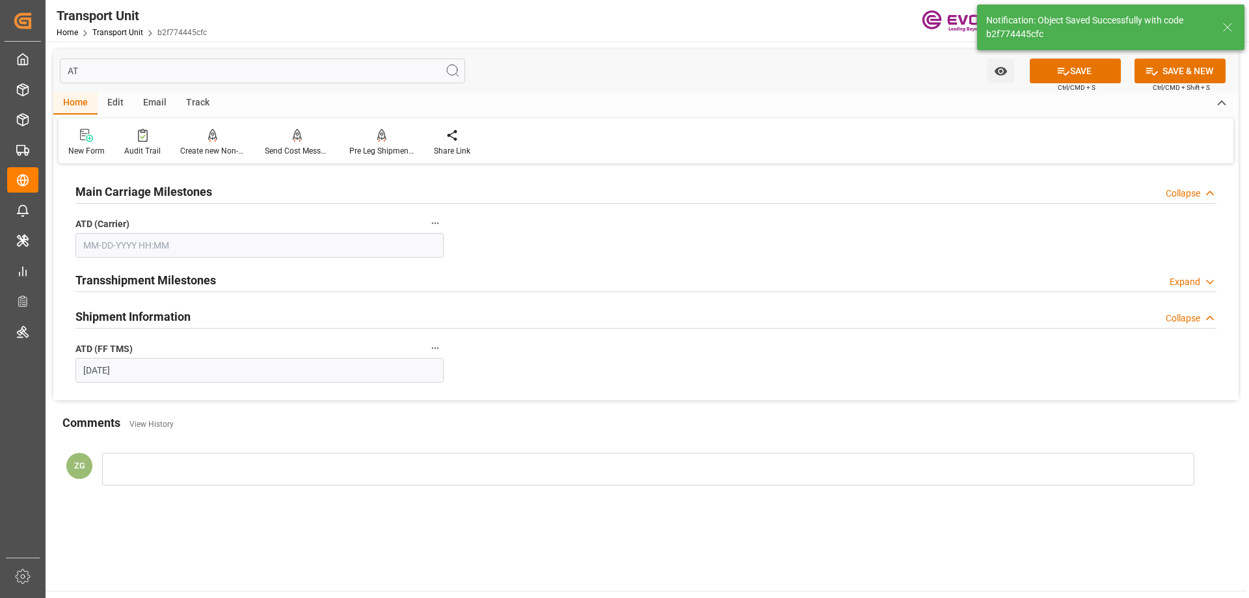
type input "ATD"
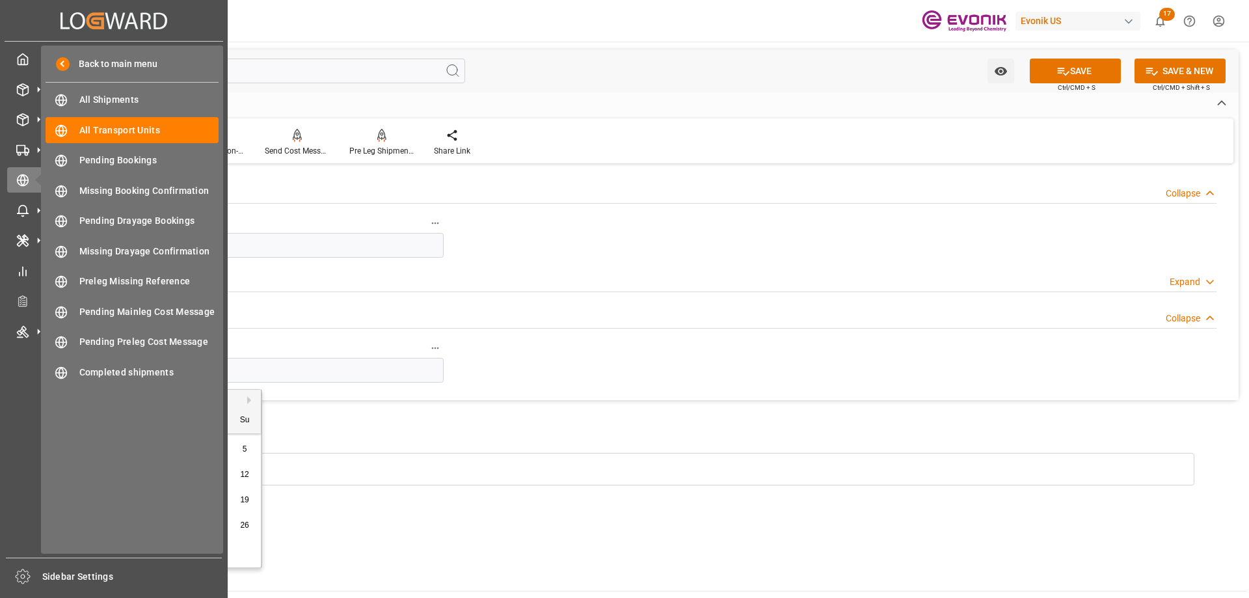
drag, startPoint x: 128, startPoint y: 359, endPoint x: 45, endPoint y: 370, distance: 83.9
click at [45, 370] on div "Created by potrace 1.15, written by Peter Selinger 2001-2017 Created by potrace…" at bounding box center [624, 299] width 1249 height 598
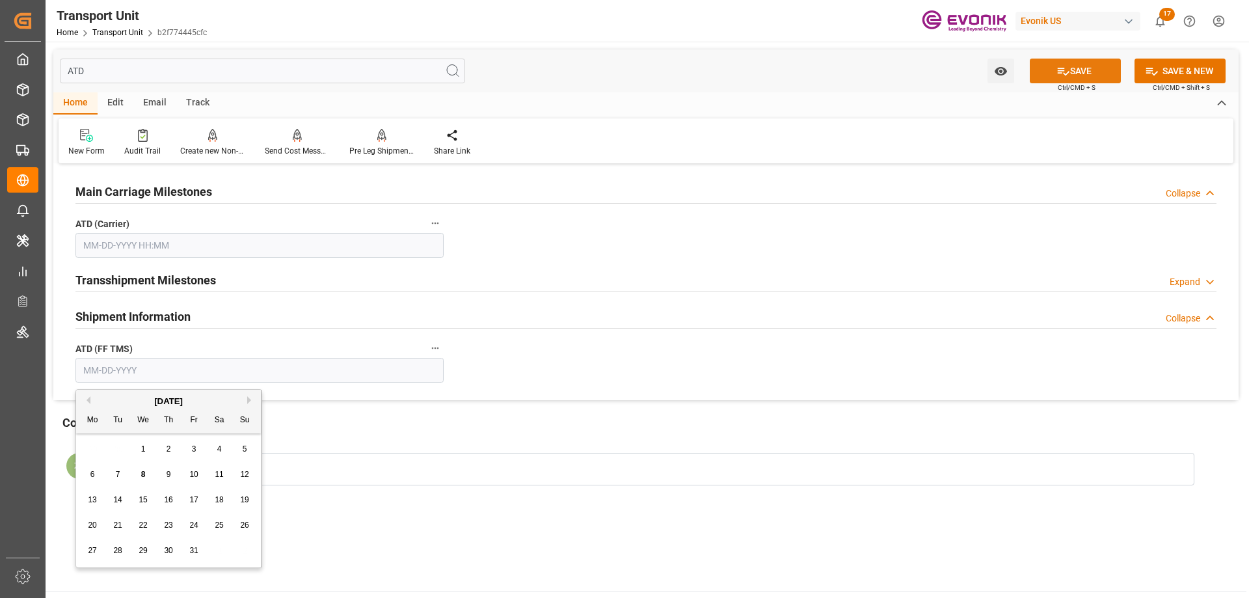
click at [1113, 82] on button "SAVE" at bounding box center [1075, 71] width 91 height 25
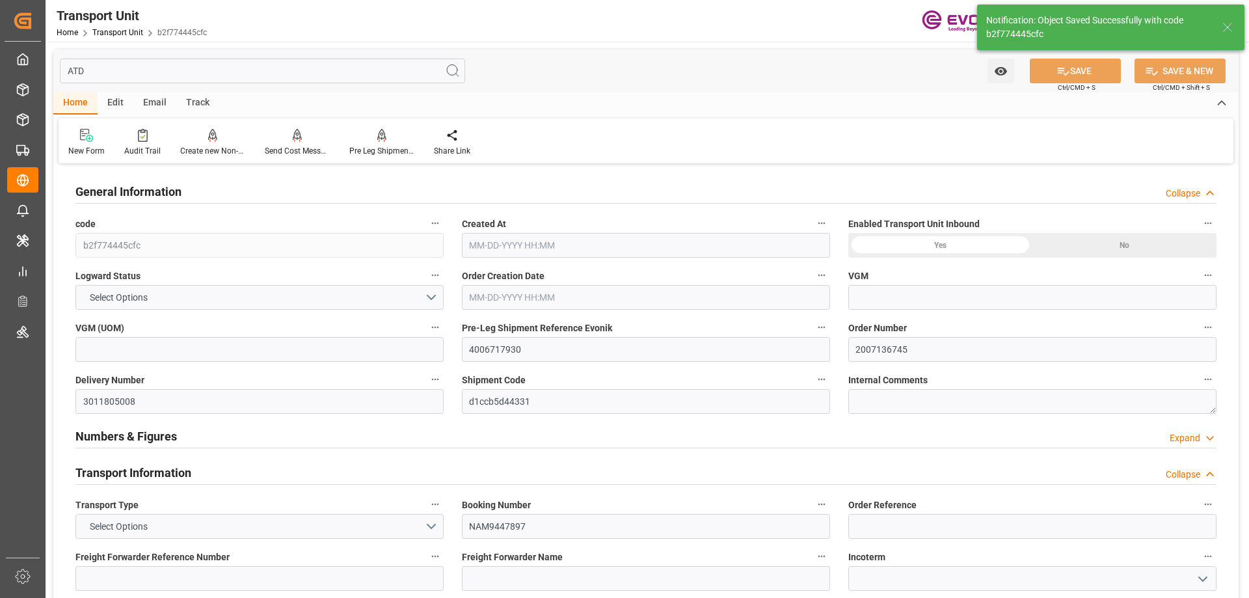
type input "9943"
type input "CMACGM"
type input "CMA CGM Group"
type input "CAMTR"
type input "TRIZT"
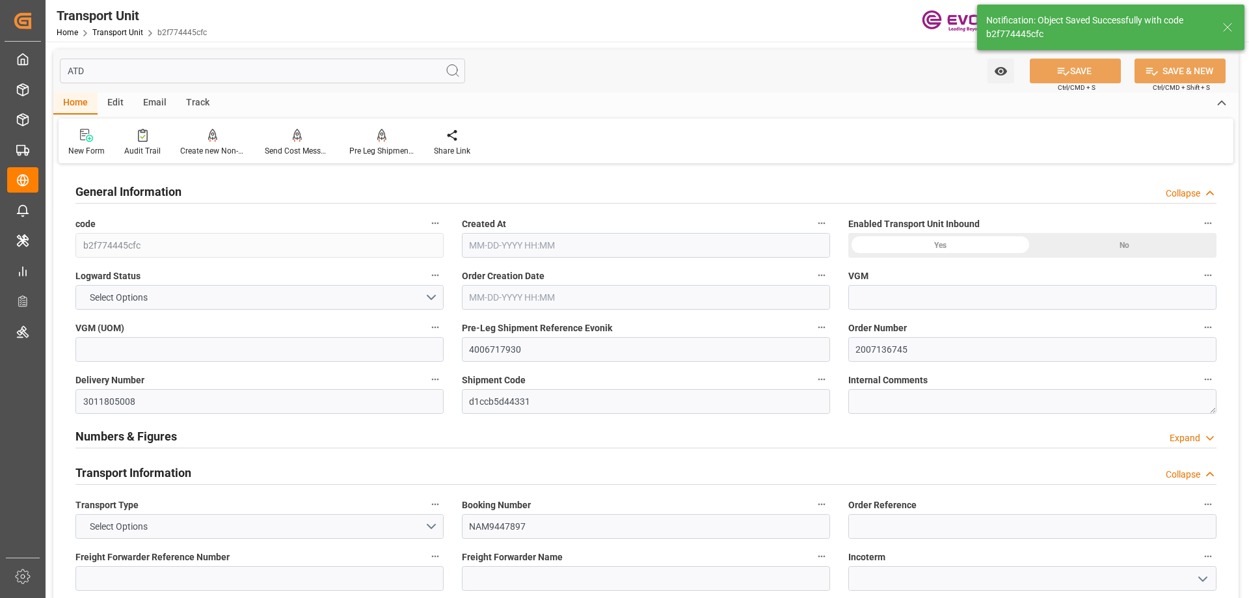
type input "9495765"
type input "CAMTR"
type input "TRIZT"
type input "7840"
type input "08-29-2025 04:33"
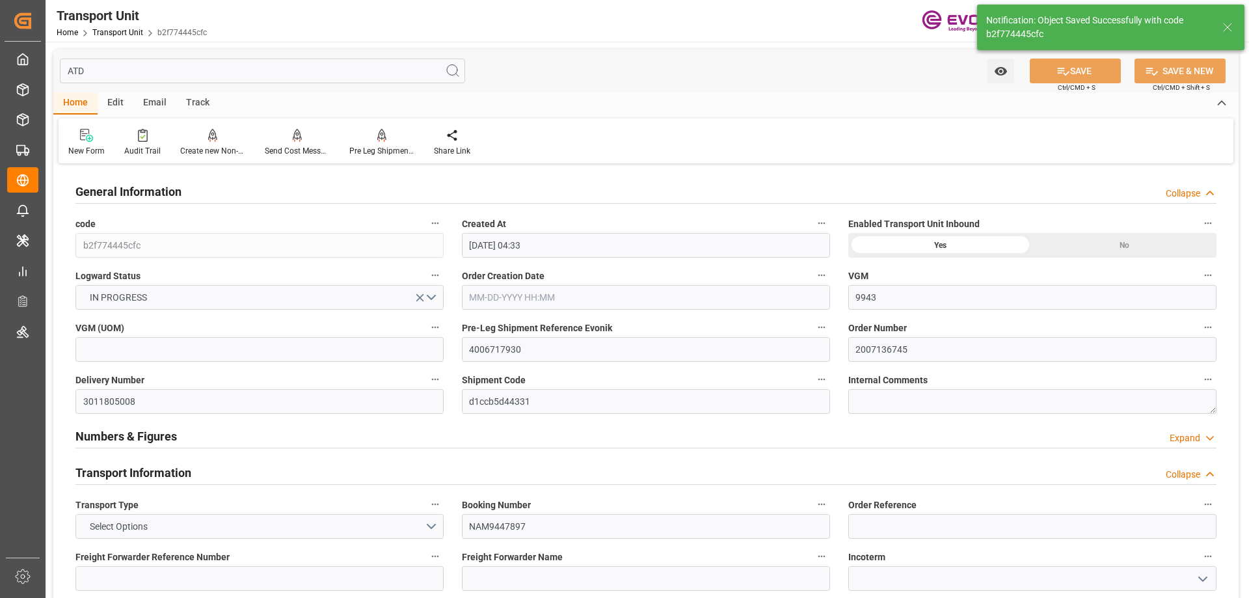
type input "11-22-2025"
type input "09-25-2025 14:05"
type input "10-10-2025 00:00"
type input "10-03-2025 00:00"
type input "11-22-2025 00:00"
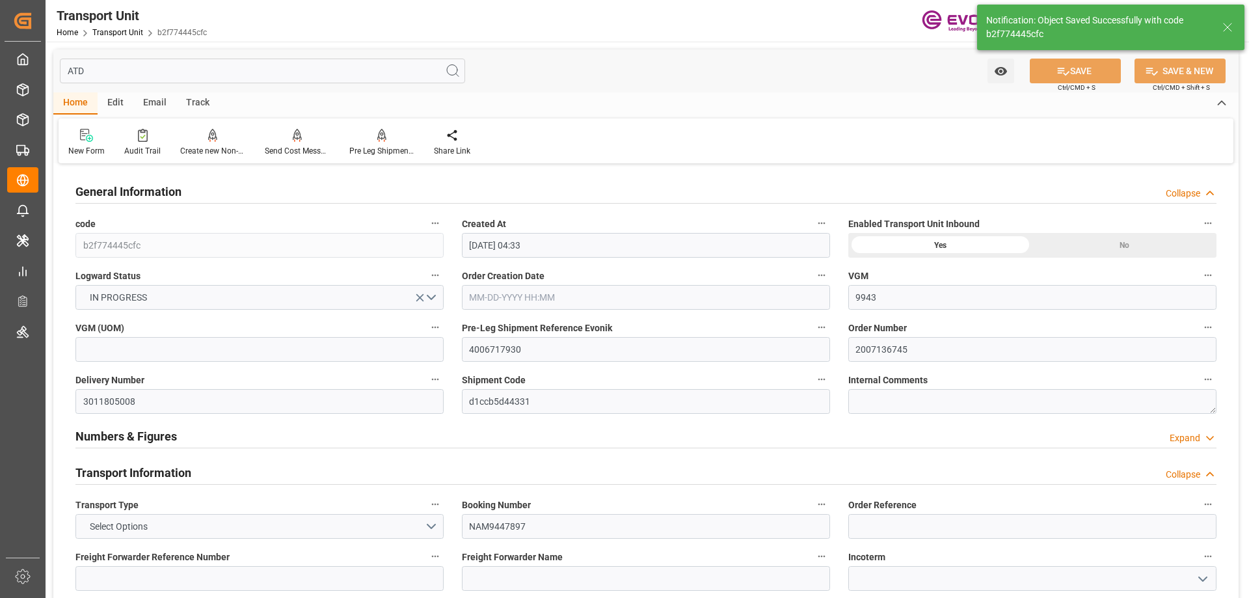
type input "10-30-2025 00:00"
type input "09-26-2025 12:00"
type input "10-10-2025 08:00"
type input "10-03-2025 07:35"
type input "10-28-2025 20:00"
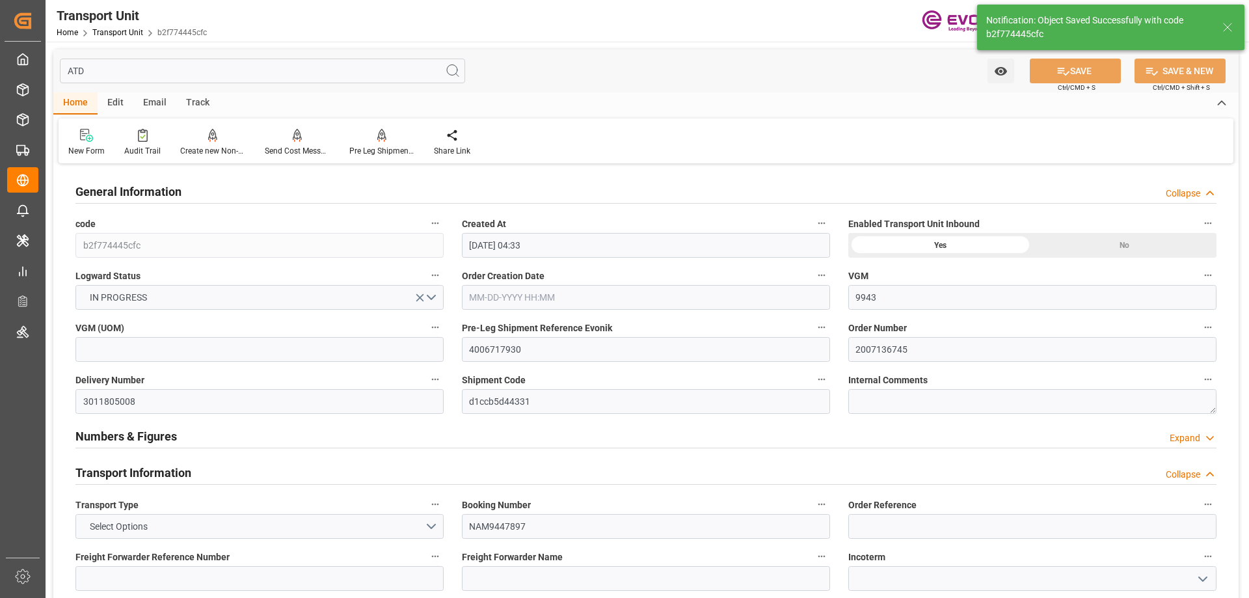
type input "10-29-2025 07:54"
type input "10-30-2025 23:00"
type input "11-22-2025 05:00"
type input "11-22-2025 16:28"
type input "11-26-2025 16:28"
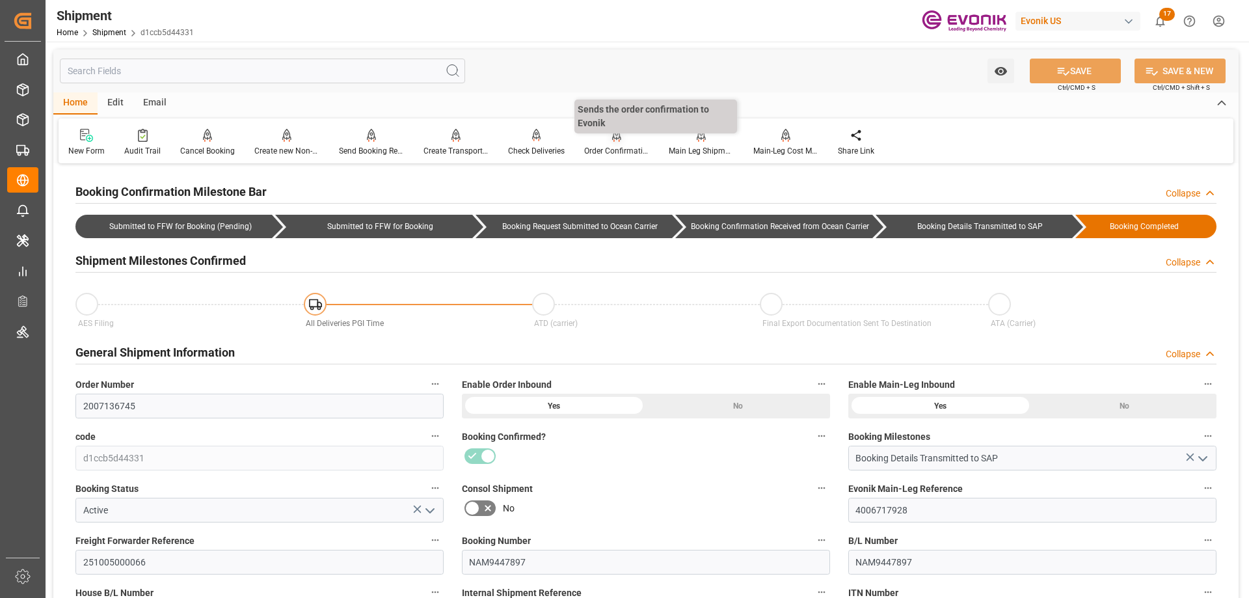
click at [627, 147] on div "Order Confirmation" at bounding box center [616, 151] width 65 height 12
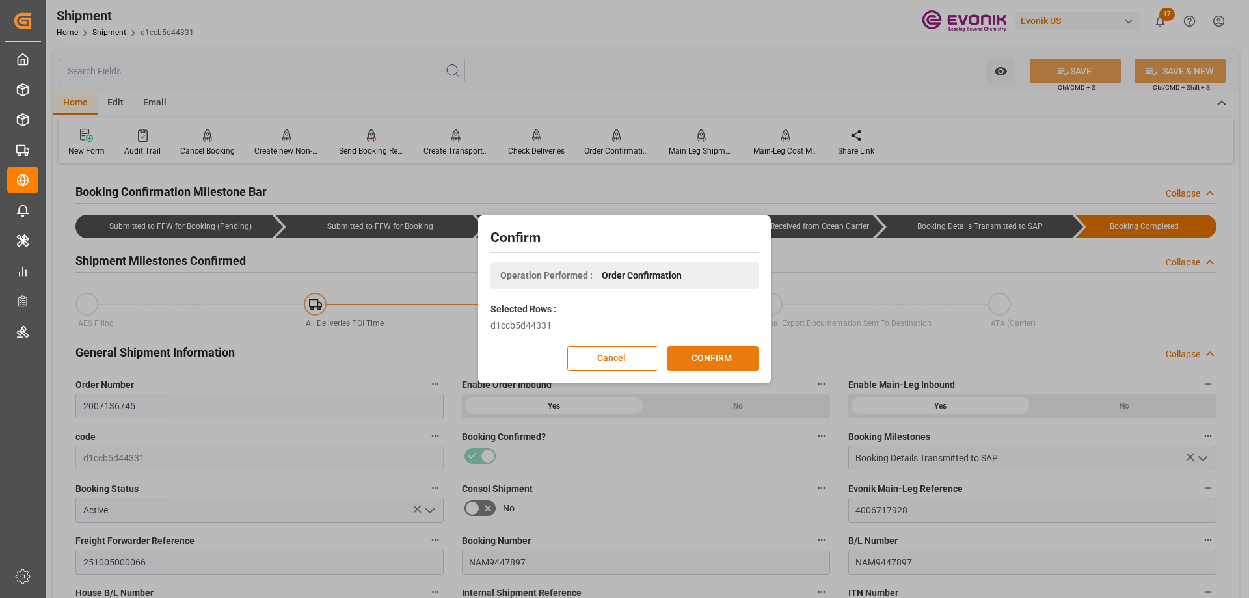
click at [730, 362] on button "CONFIRM" at bounding box center [713, 358] width 91 height 25
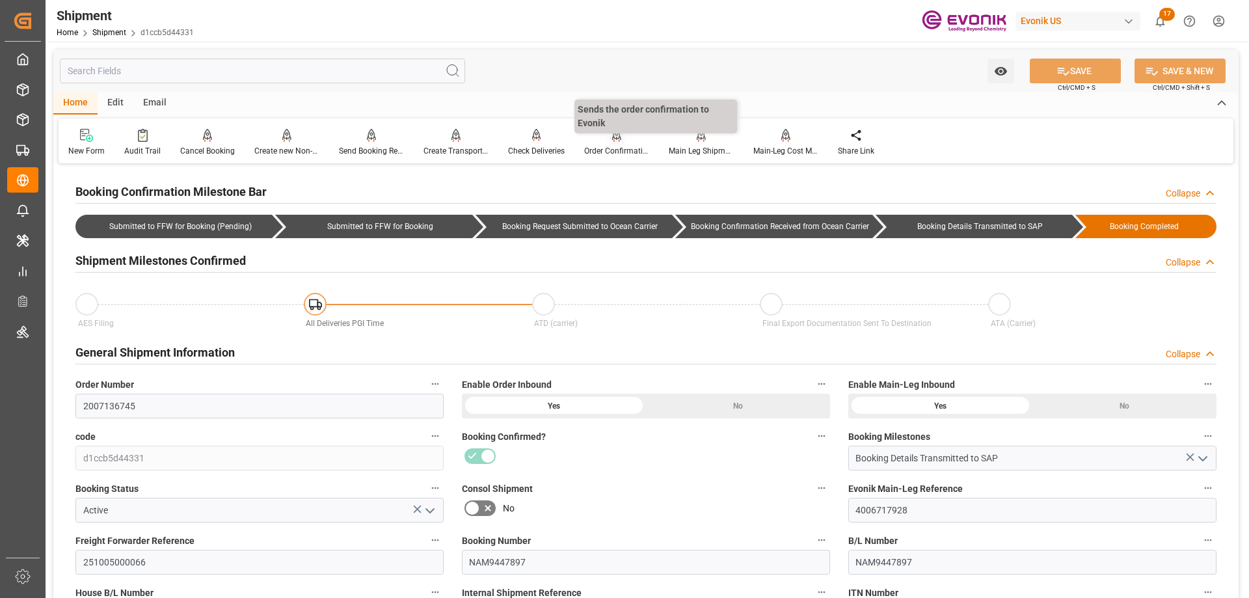
click at [614, 143] on div "Order Confirmation" at bounding box center [617, 142] width 85 height 29
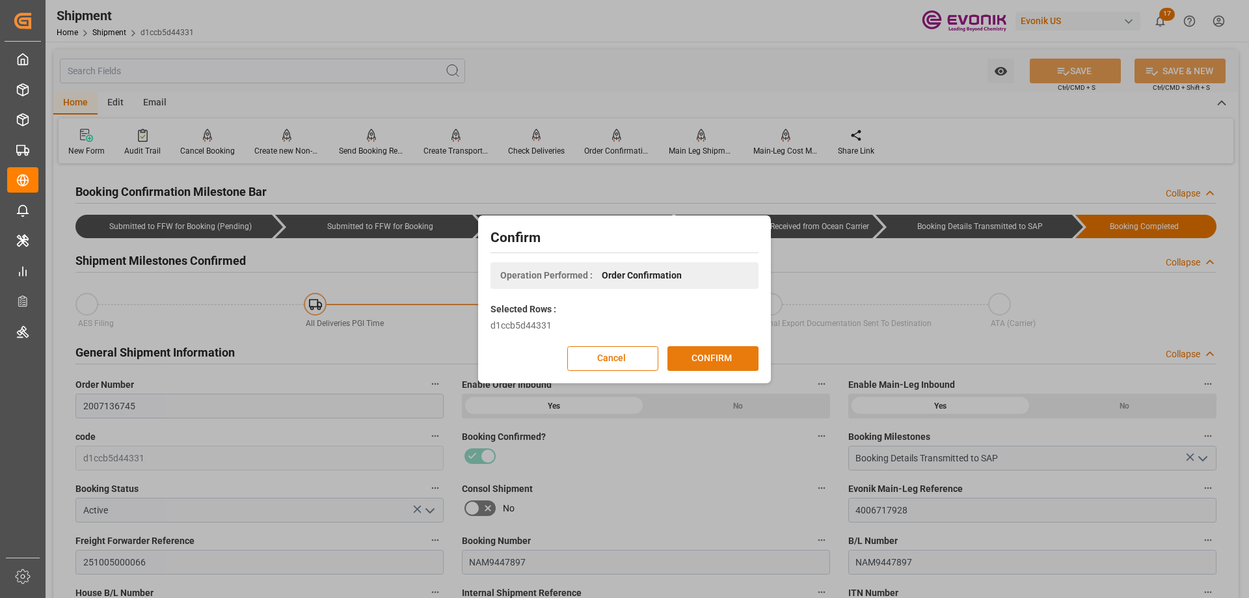
click at [726, 355] on button "CONFIRM" at bounding box center [713, 358] width 91 height 25
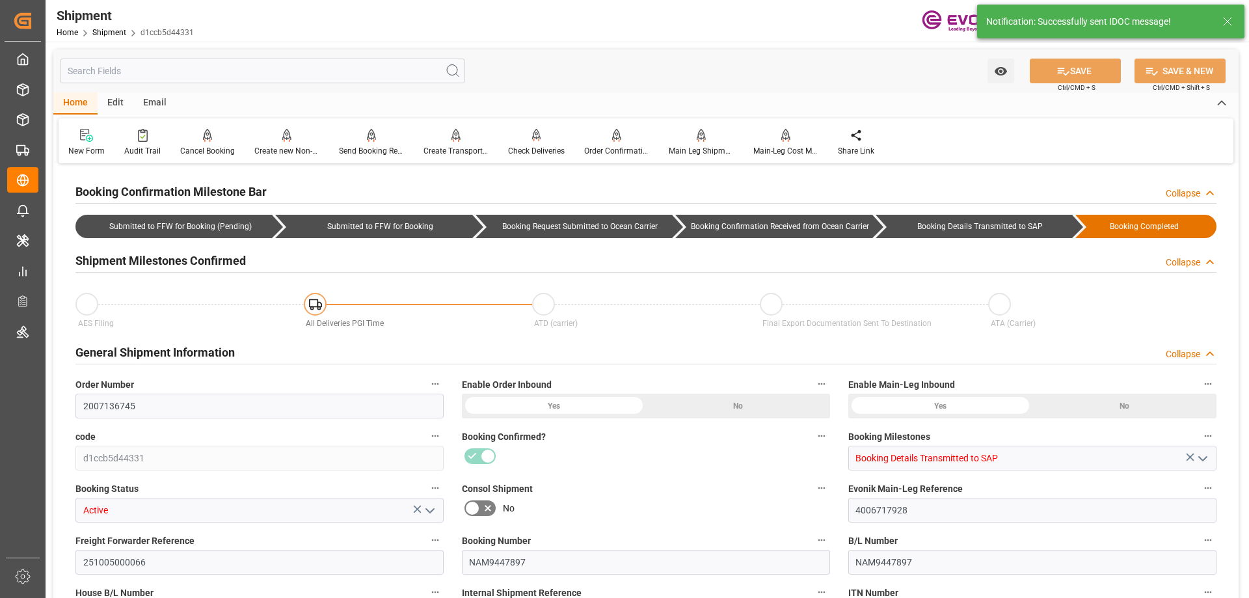
type input "2007136745"
type input "d1ccb5d44331"
type input "Booking Details Transmitted to SAP"
type input "Active"
type input "4006717928"
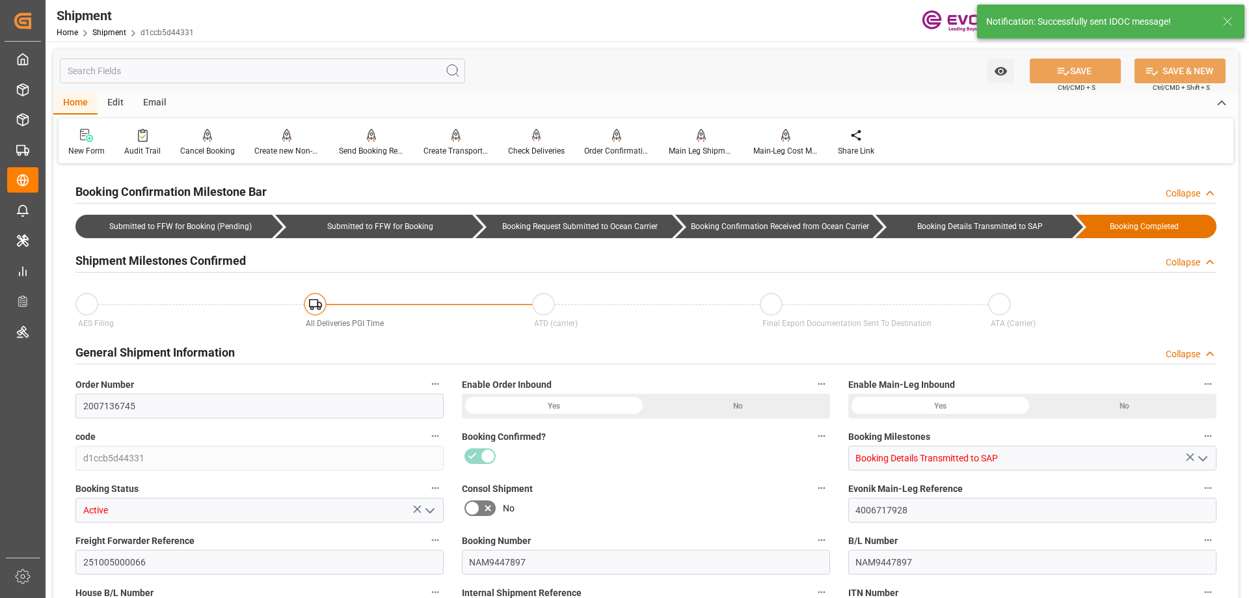
type input "251005000066"
type input "NAM9447897"
type input "D2P"
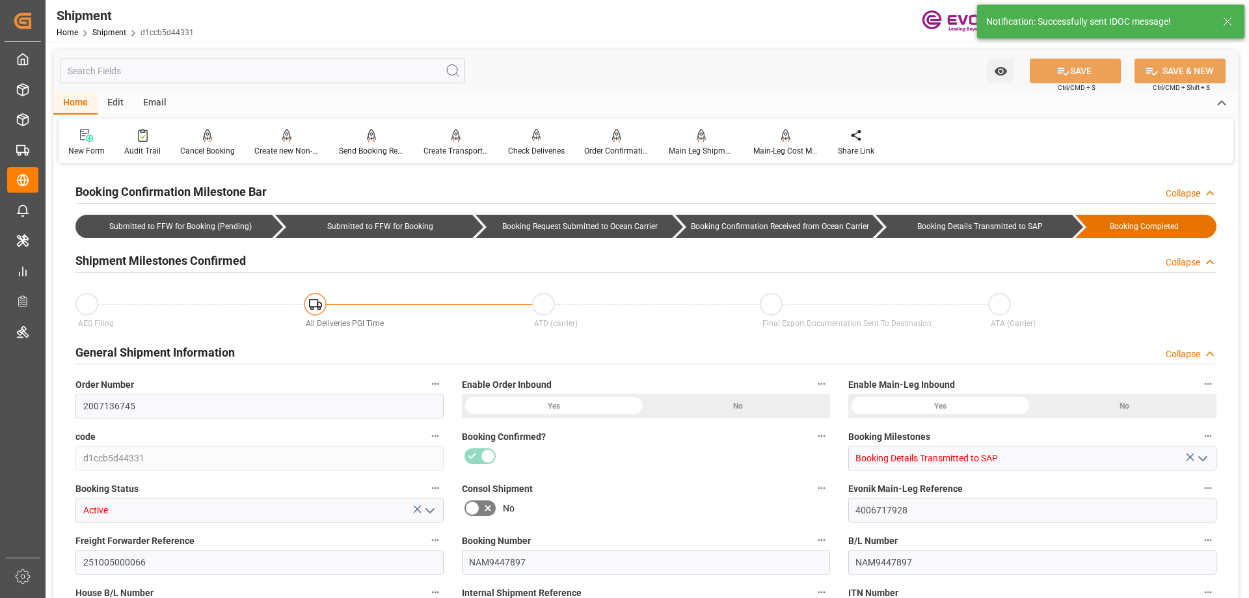
type input "45"
type input "FCL"
type input "0006"
type input "20GP"
type input "3011805008"
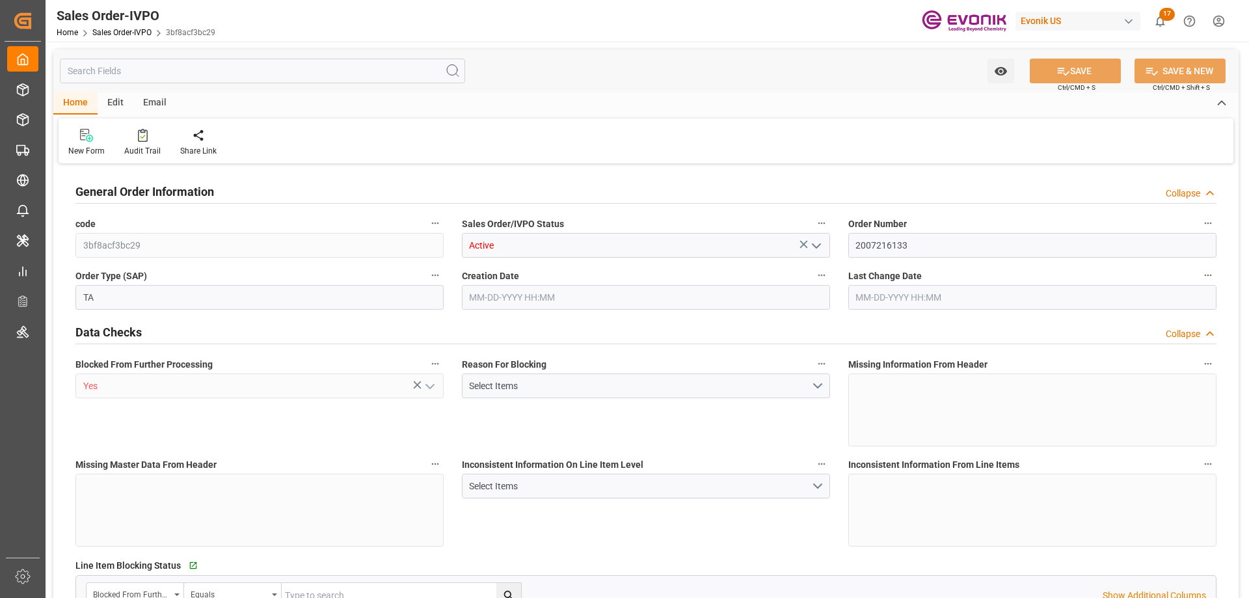
type input "SGSIN"
type input "0"
type input "1"
type input "15440"
type input "[DATE] 01:34"
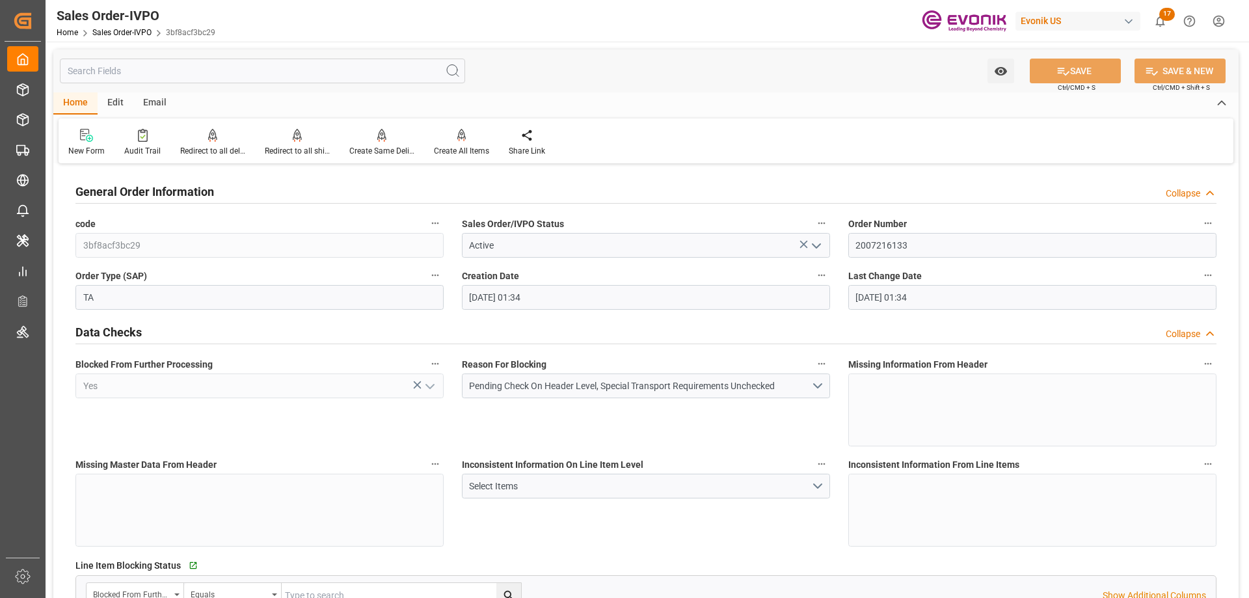
type input "[DATE] 01:34"
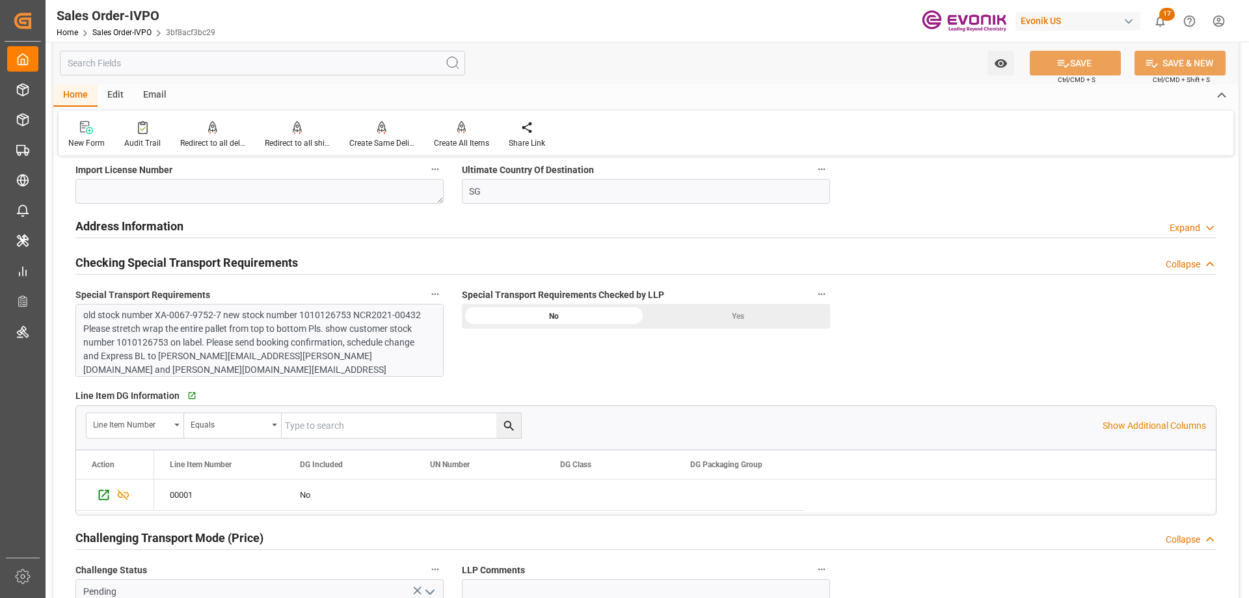
scroll to position [1757, 0]
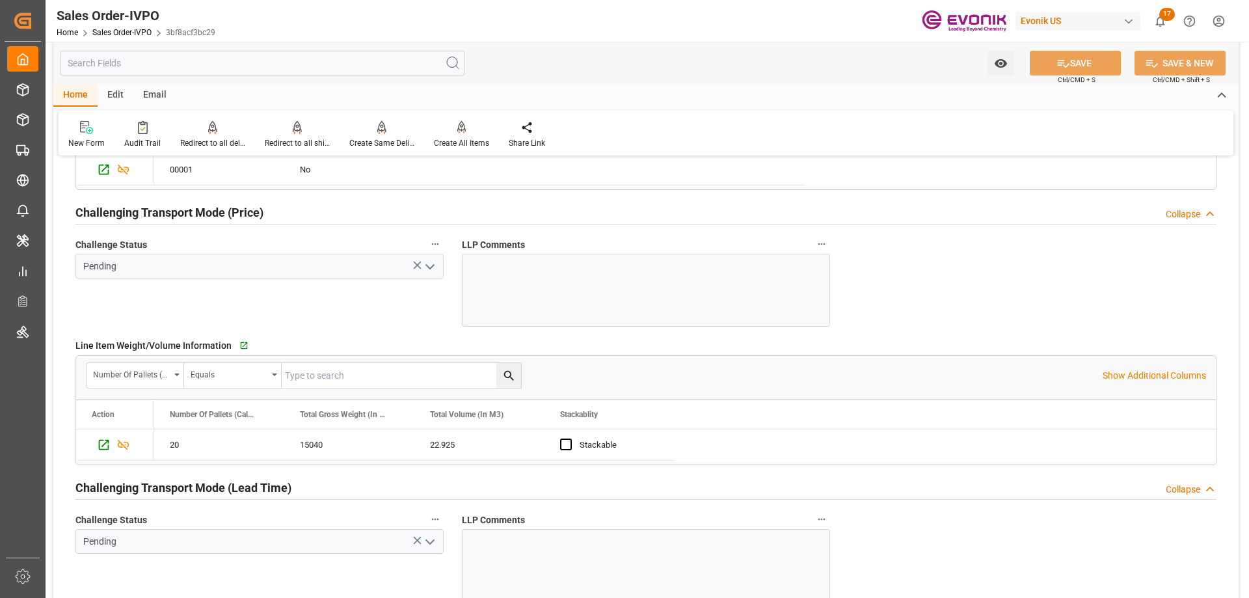
click at [515, 294] on div at bounding box center [646, 290] width 368 height 73
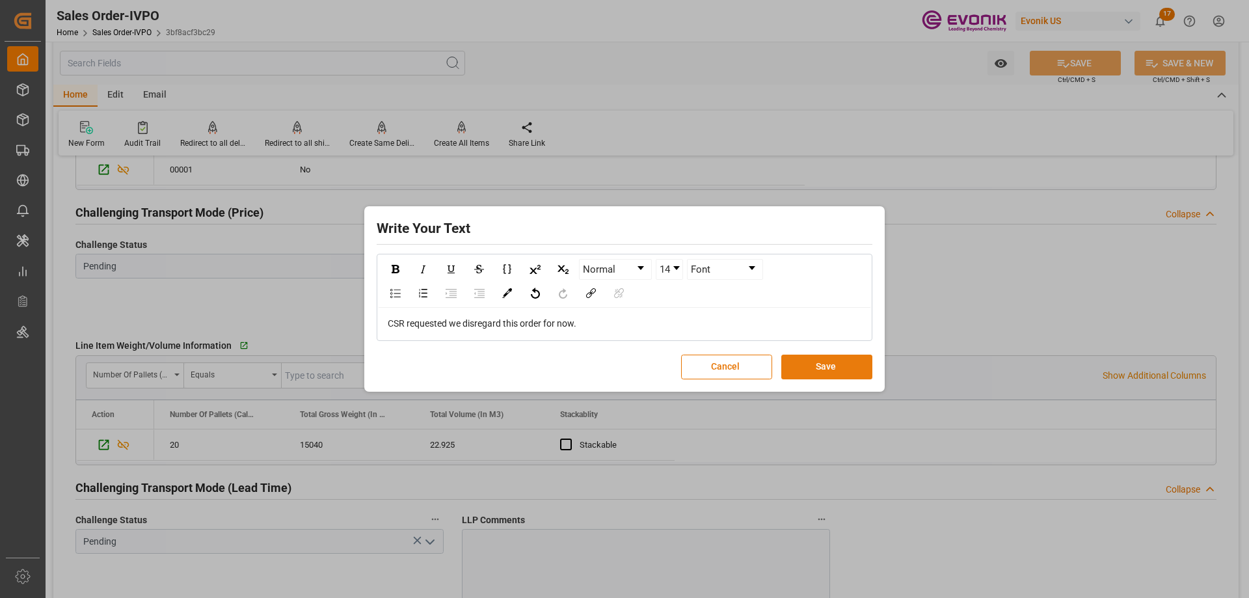
click at [833, 375] on button "Save" at bounding box center [827, 367] width 91 height 25
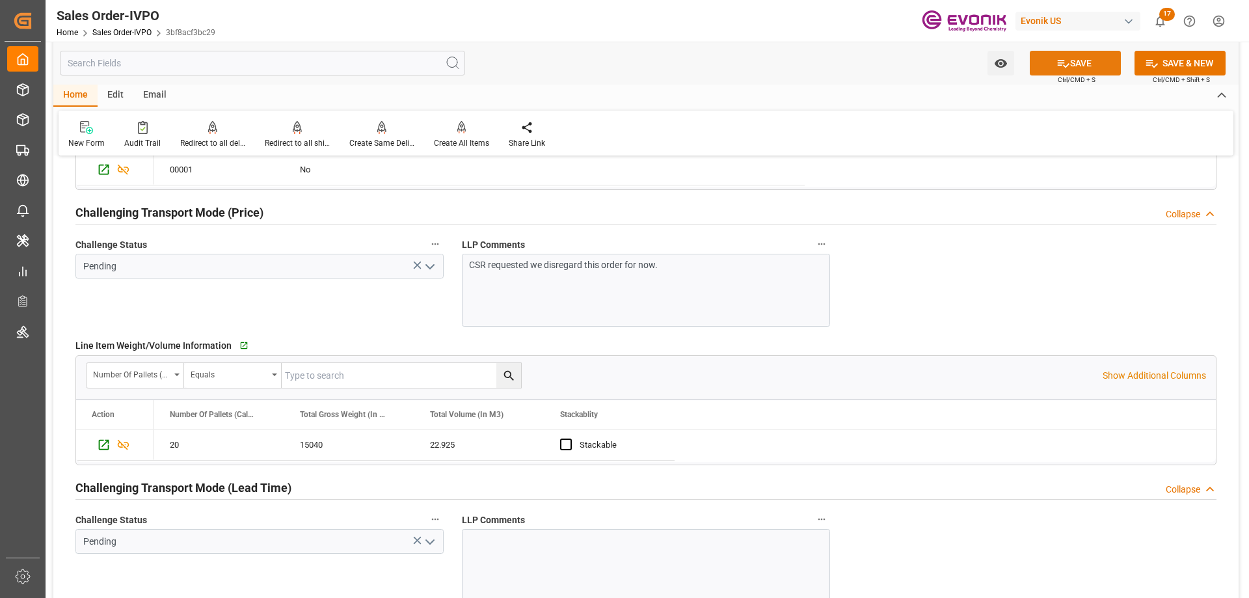
click at [1066, 68] on icon at bounding box center [1064, 64] width 14 height 14
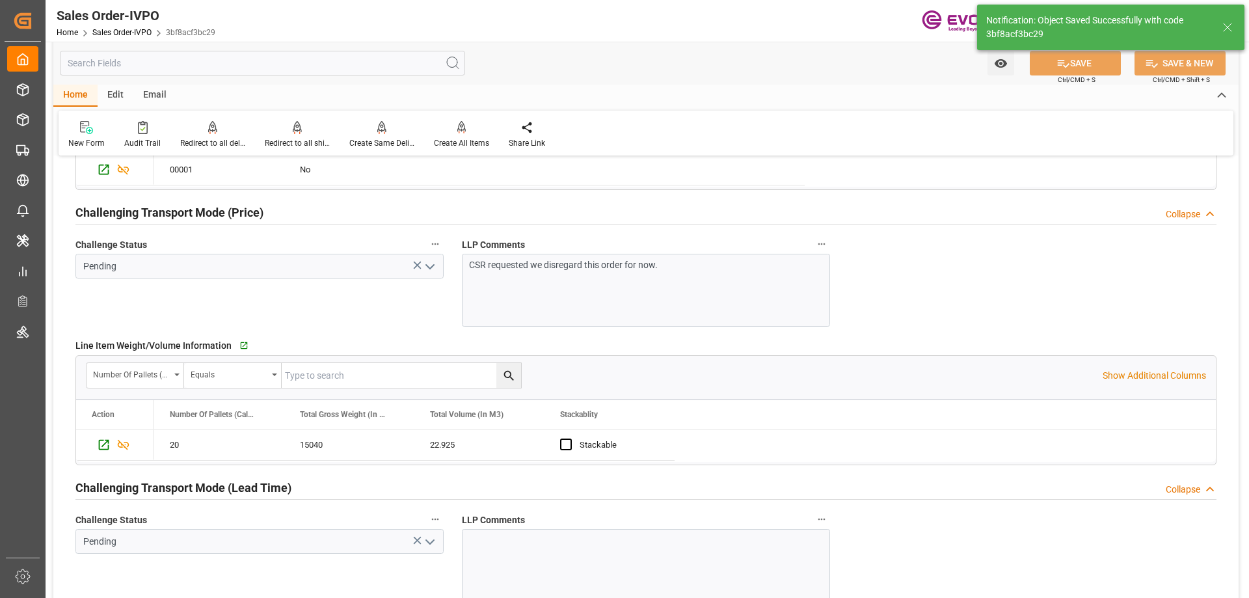
type input "[DATE] 18:07"
type input "1"
type input "22.925"
type input "17000"
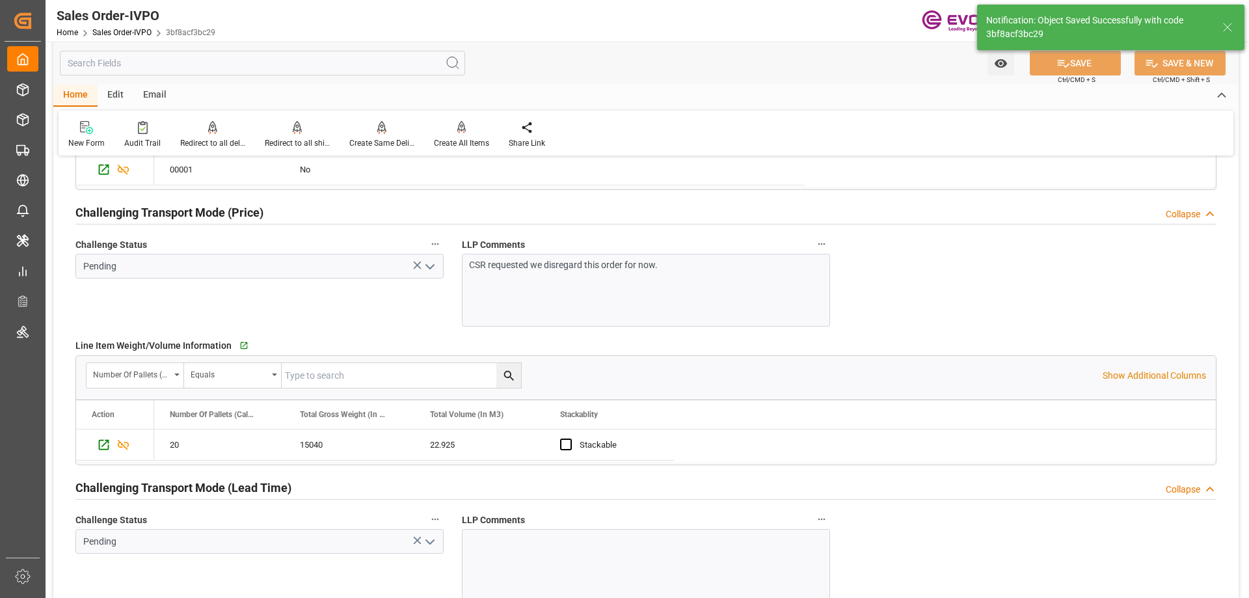
type input "30"
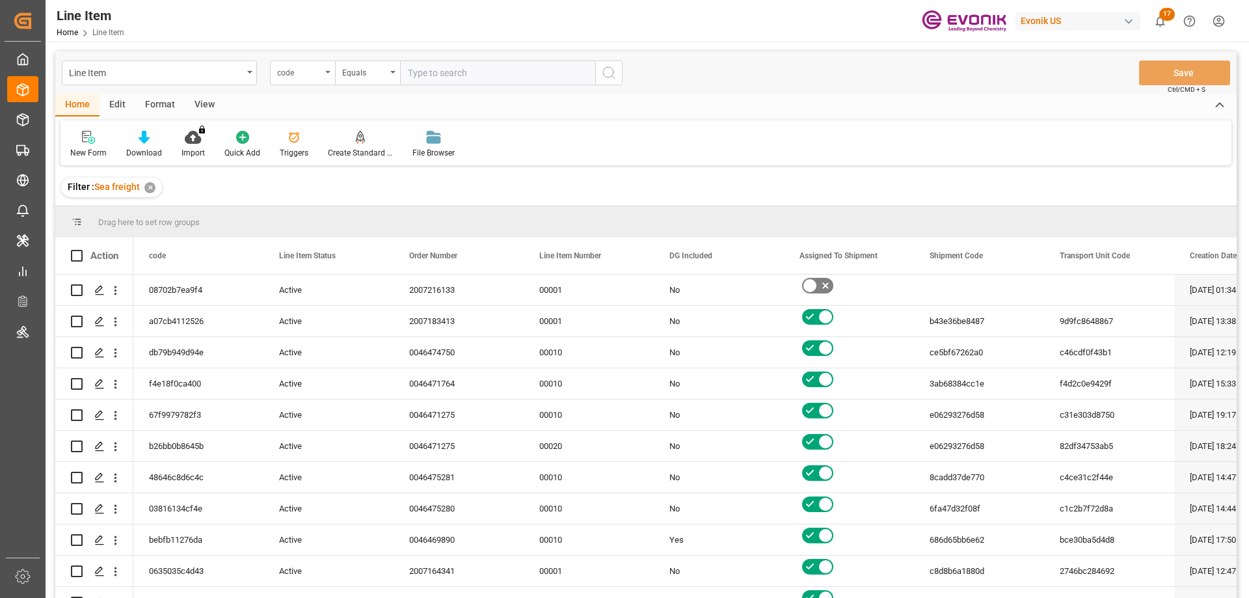
click at [316, 75] on div "code" at bounding box center [299, 71] width 44 height 15
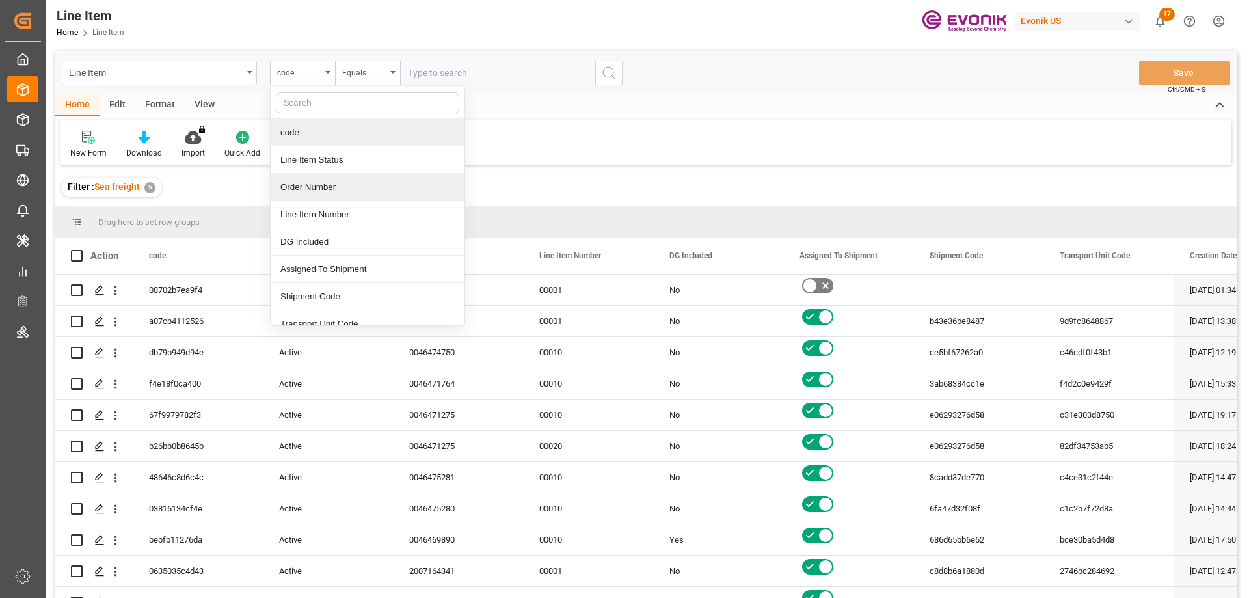
click at [312, 187] on div "Order Number" at bounding box center [368, 187] width 194 height 27
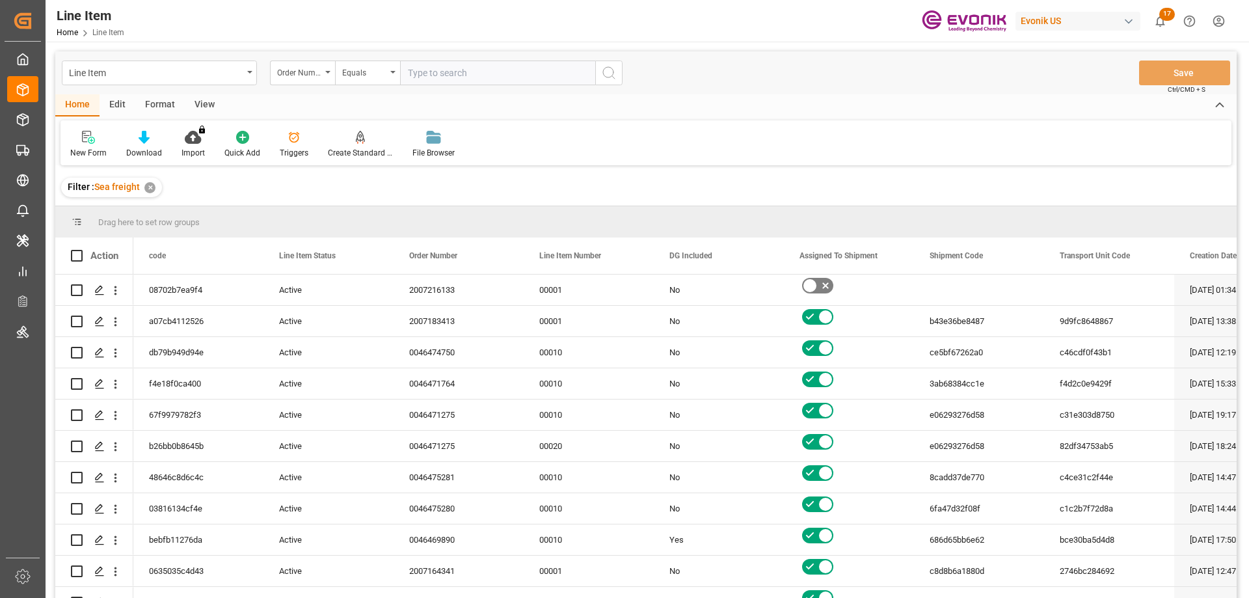
click at [467, 77] on input "text" at bounding box center [497, 73] width 195 height 25
paste input "0046470260"
type input "0046470260"
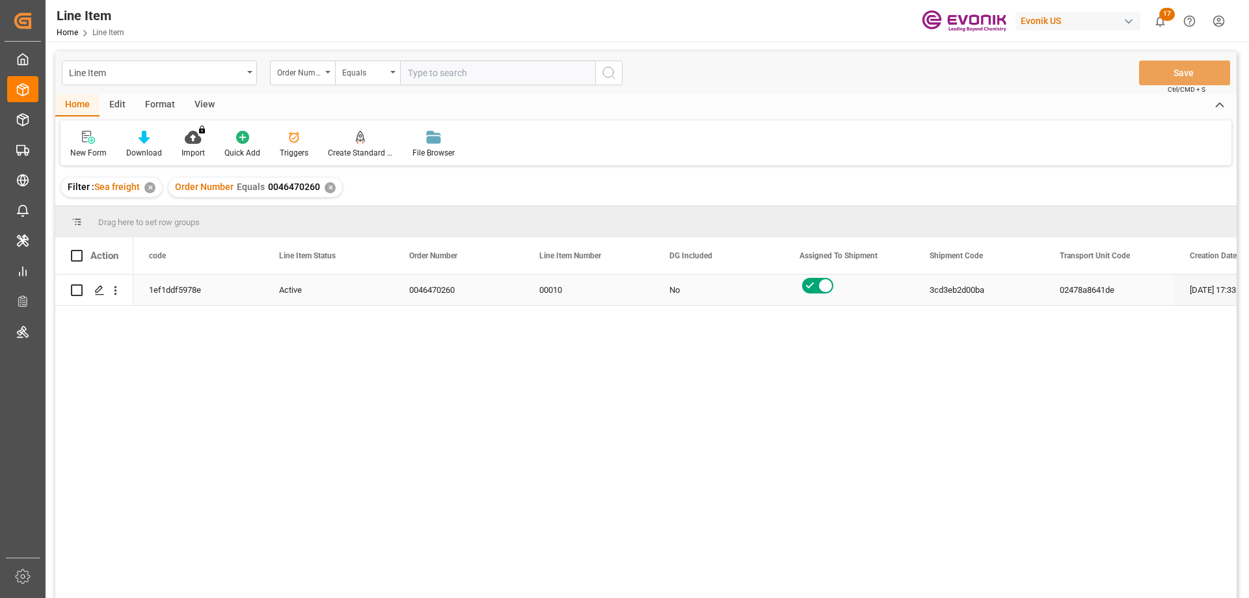
click at [193, 299] on div "1ef1ddf5978e" at bounding box center [198, 290] width 130 height 31
click at [932, 283] on div "3cd3eb2d00ba" at bounding box center [979, 290] width 130 height 31
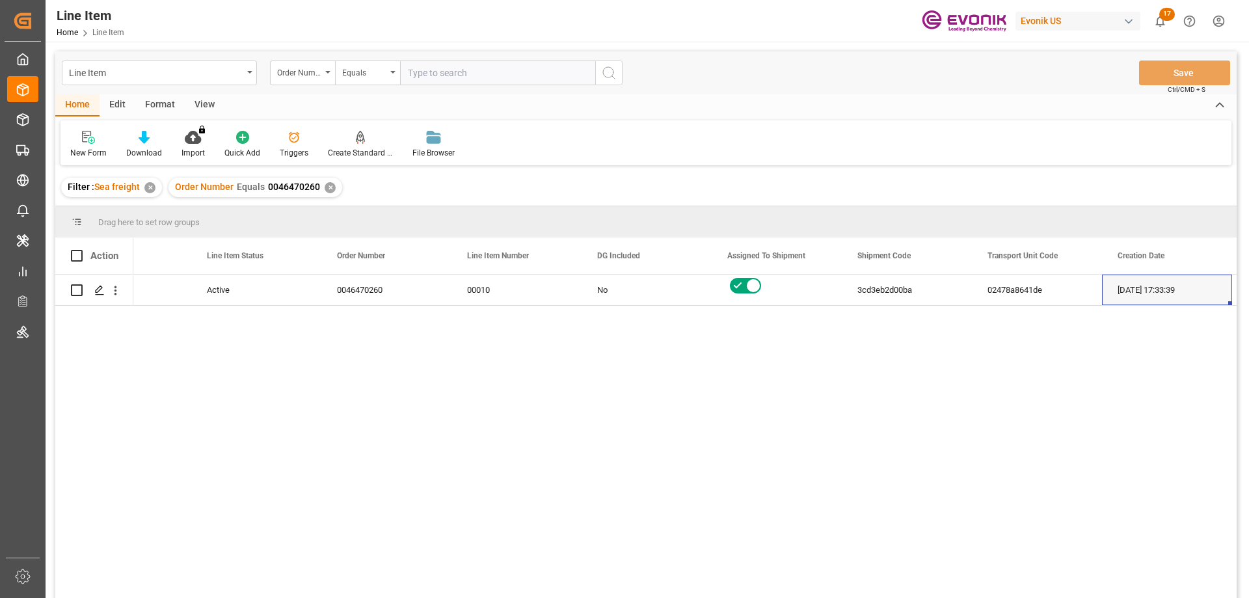
click at [199, 104] on div "View" at bounding box center [205, 105] width 40 height 22
click at [154, 149] on div "Standard Templates" at bounding box center [147, 153] width 65 height 12
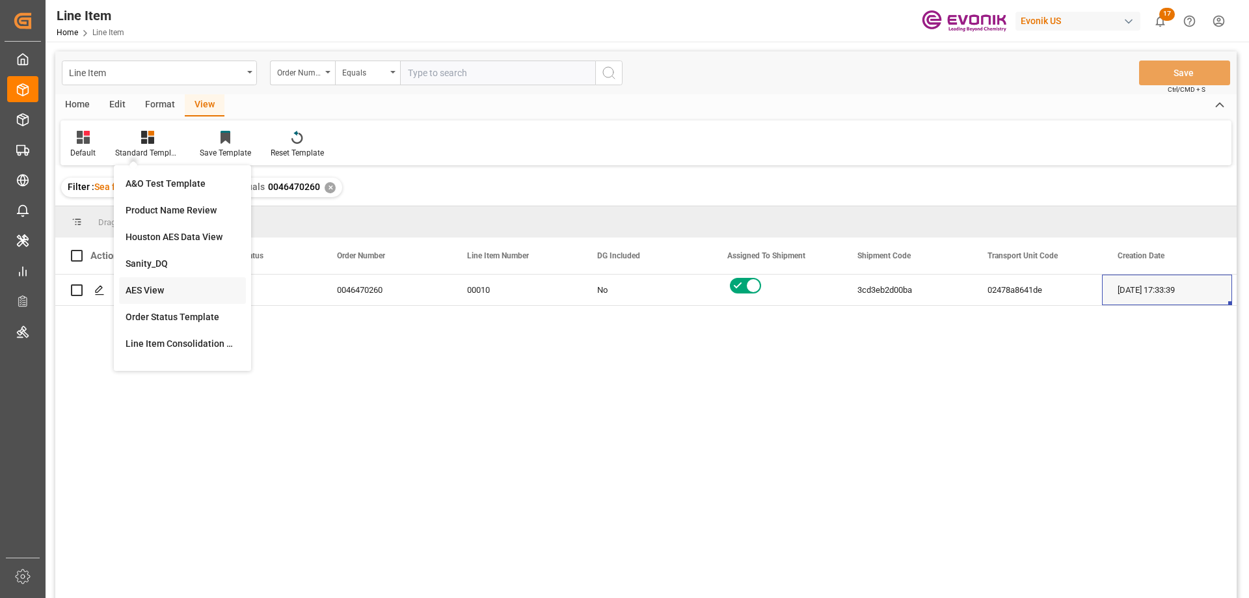
click at [163, 292] on div "AES View" at bounding box center [183, 291] width 114 height 14
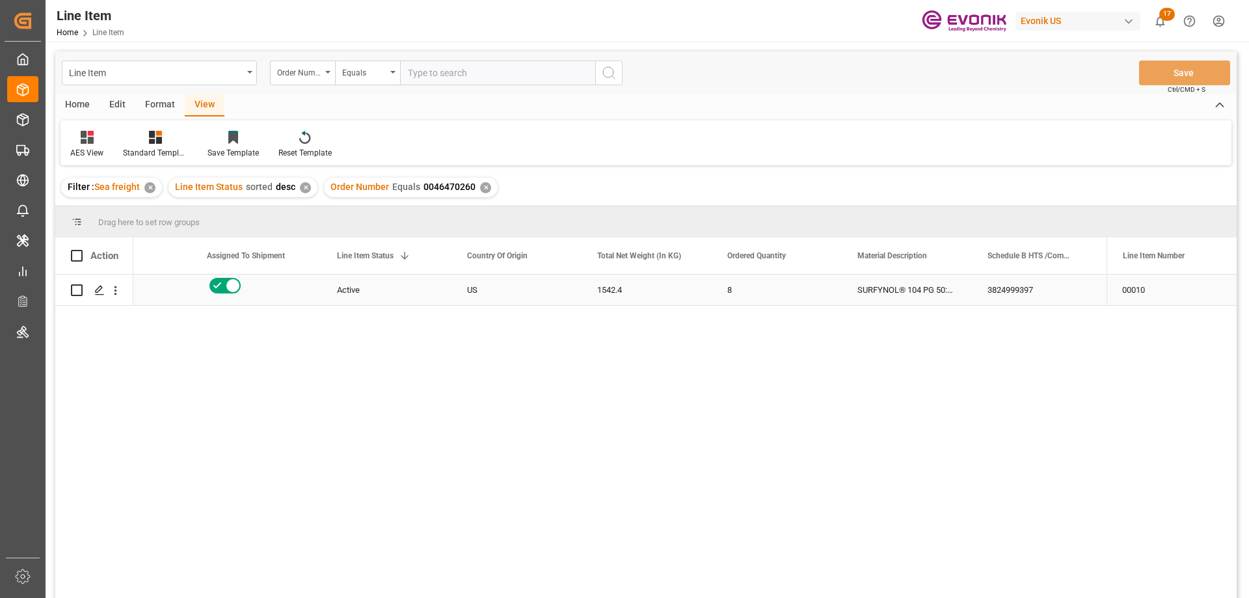
click at [202, 290] on div "Press SPACE to select this row." at bounding box center [256, 290] width 130 height 31
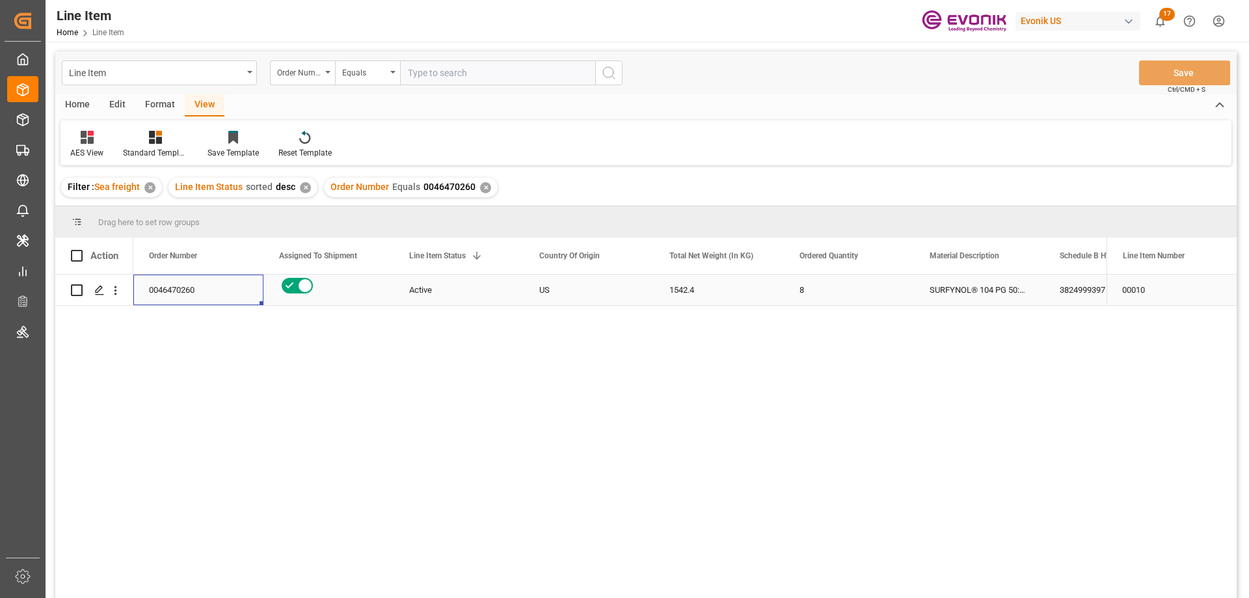
click at [711, 296] on div "1542.4" at bounding box center [719, 290] width 130 height 31
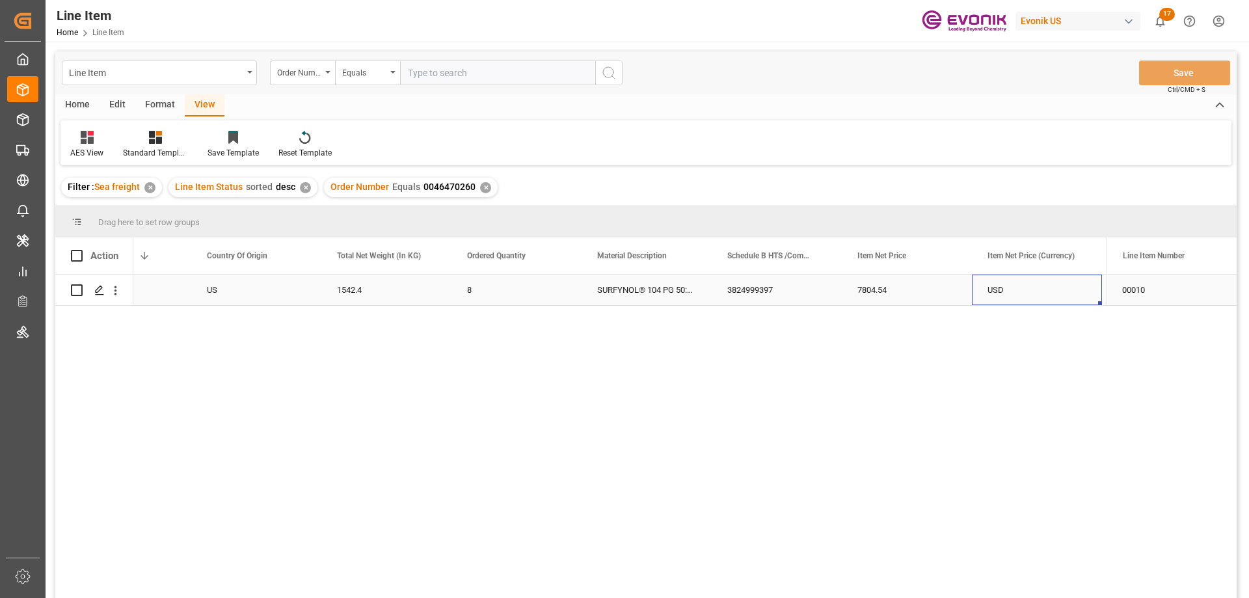
scroll to position [0, 463]
click at [115, 288] on icon "open menu" at bounding box center [116, 290] width 3 height 9
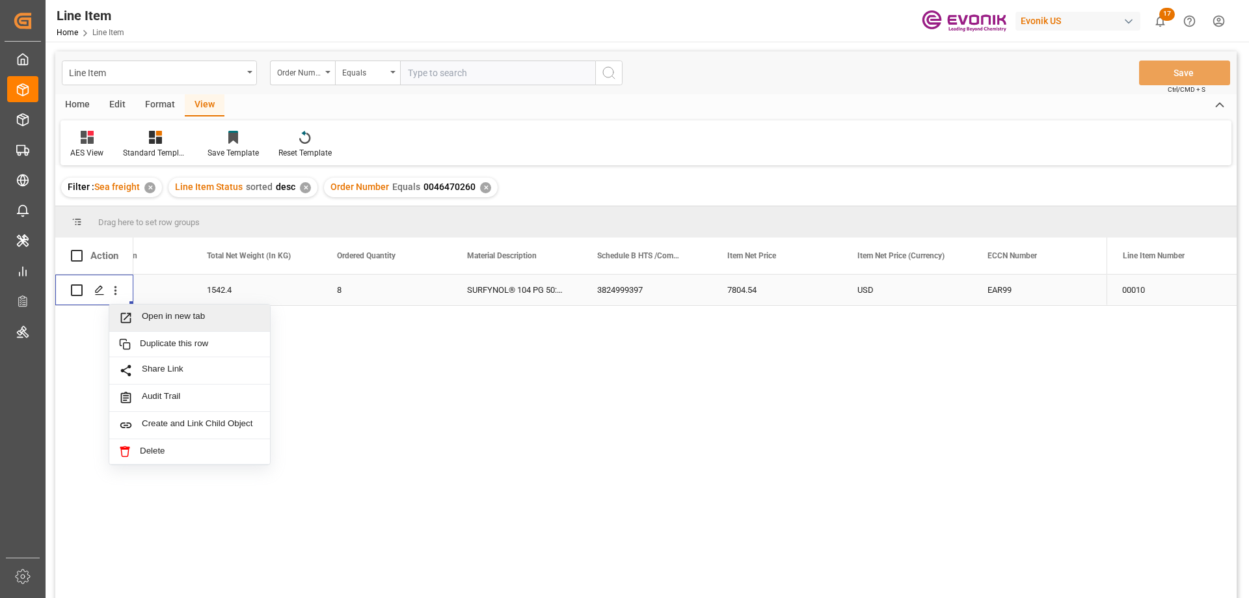
click at [150, 312] on span "Open in new tab" at bounding box center [201, 318] width 118 height 14
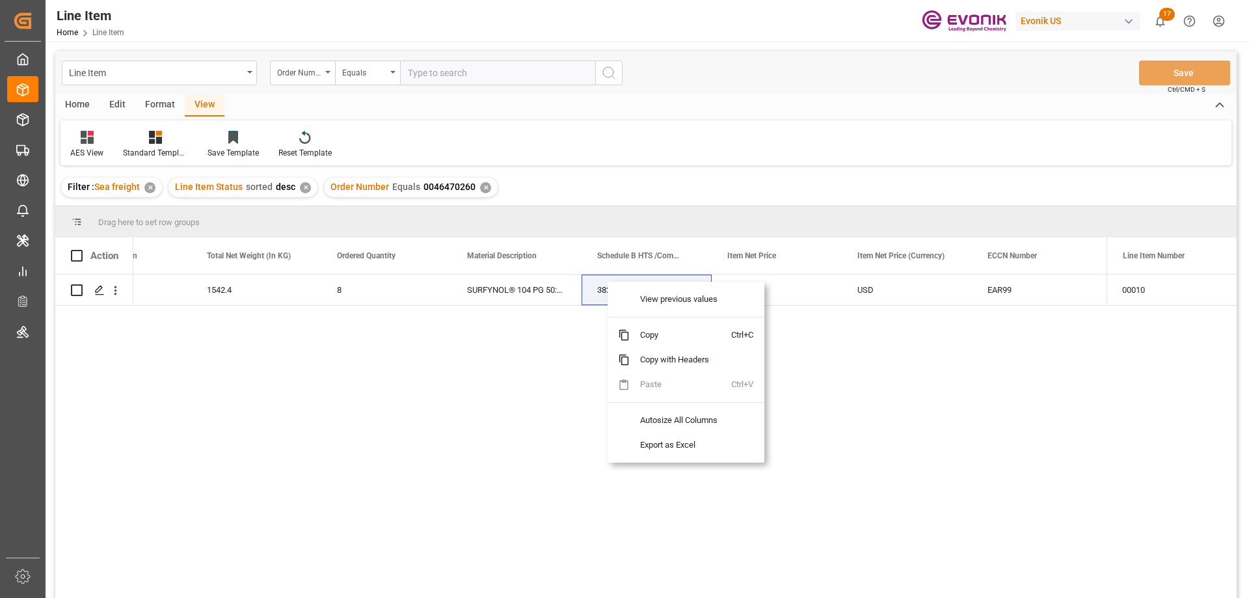
click at [656, 334] on span "Copy" at bounding box center [681, 335] width 102 height 25
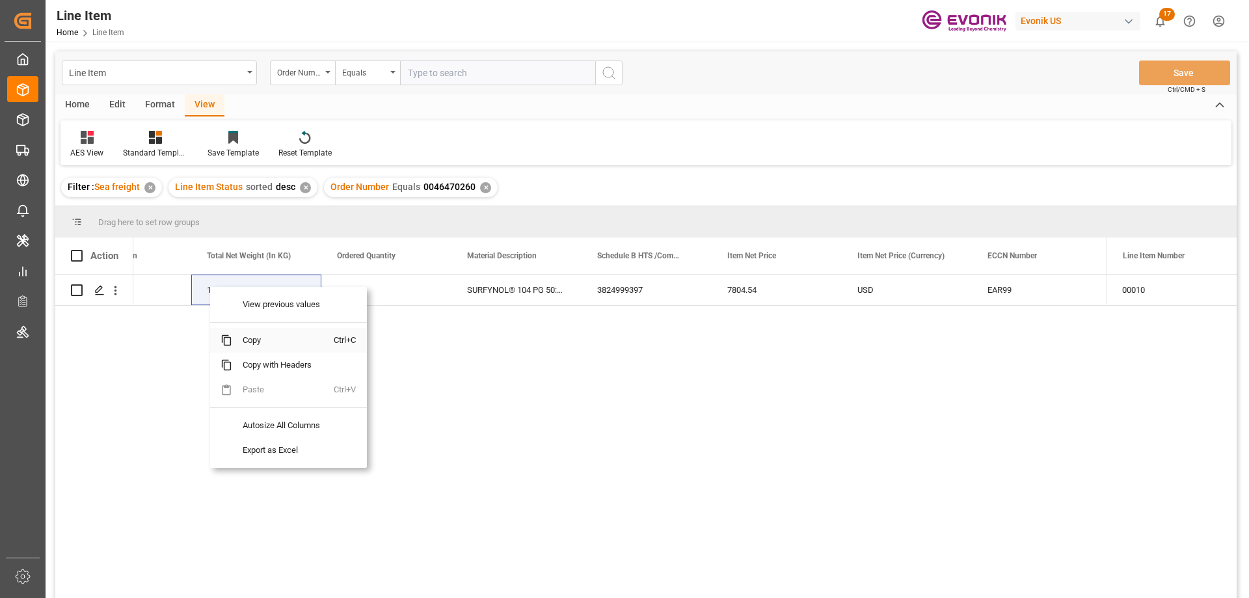
click at [259, 336] on span "Copy" at bounding box center [283, 340] width 102 height 25
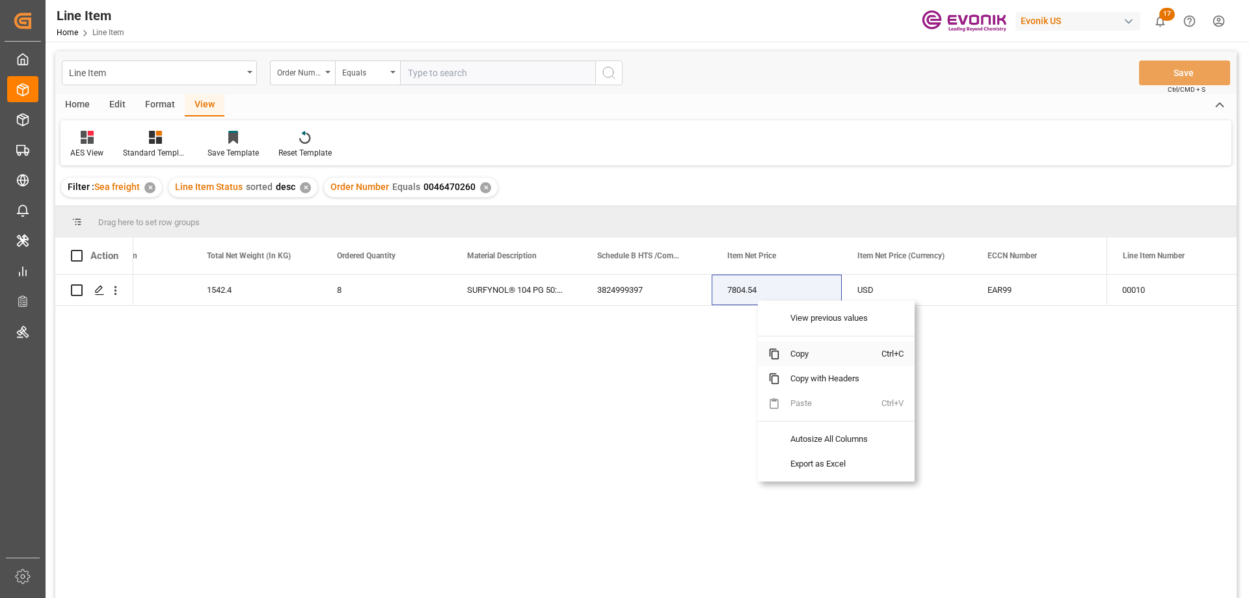
click at [785, 348] on span "Copy" at bounding box center [831, 354] width 102 height 25
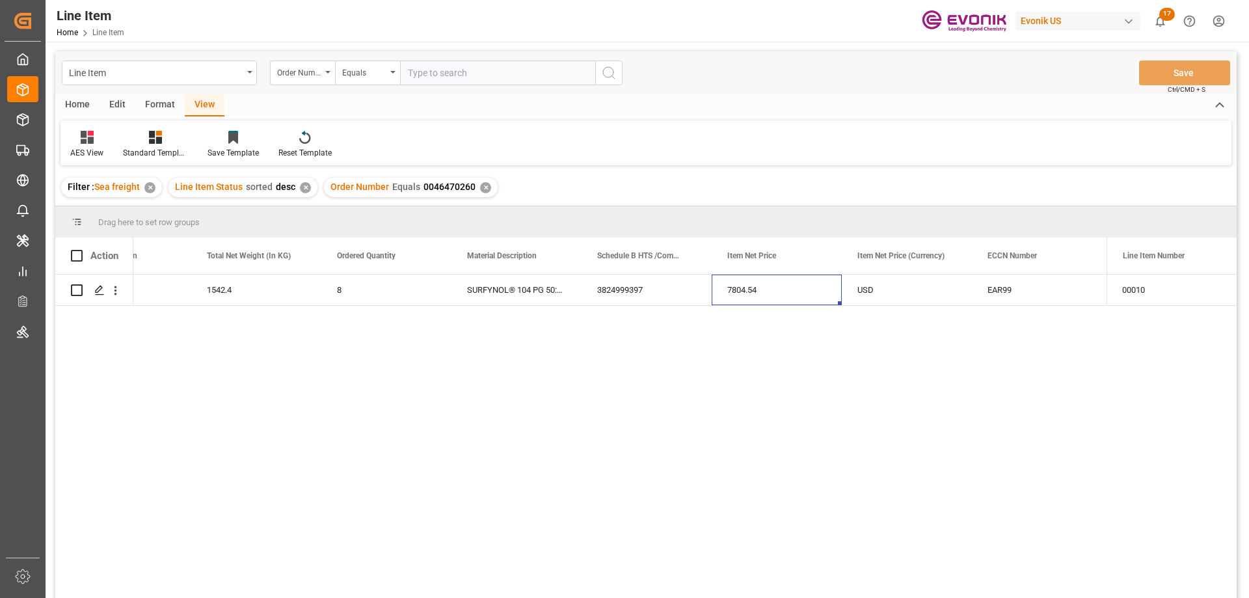
click at [448, 61] on input "text" at bounding box center [497, 73] width 195 height 25
paste input "0046465935"
type input "0046465935"
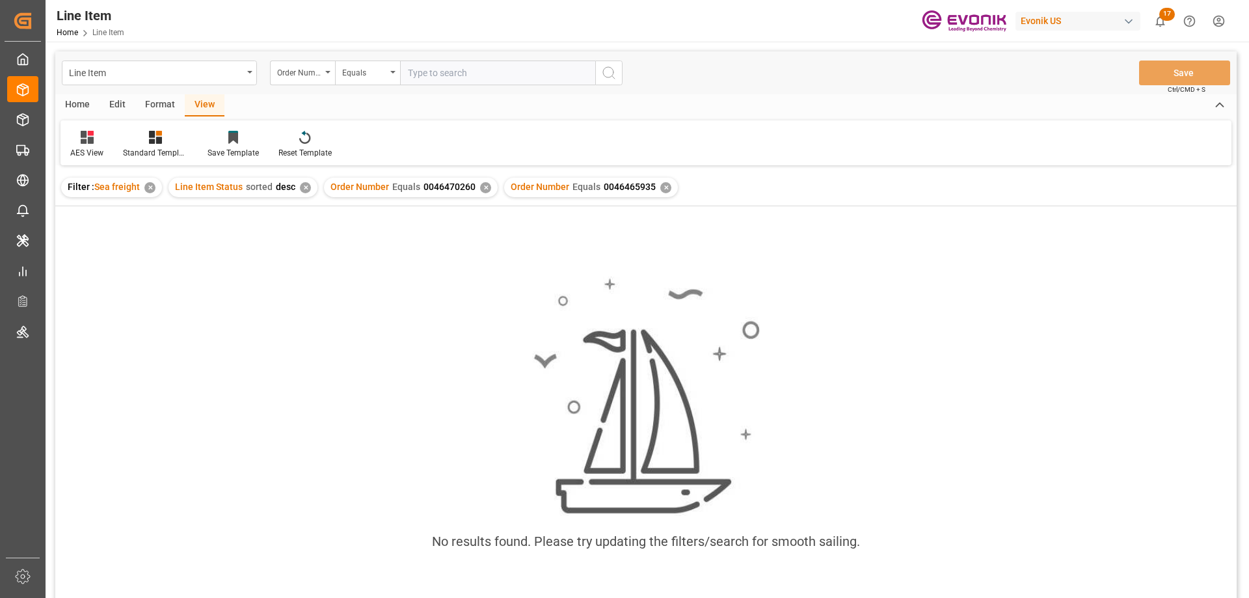
click at [481, 189] on div "✕" at bounding box center [485, 187] width 11 height 11
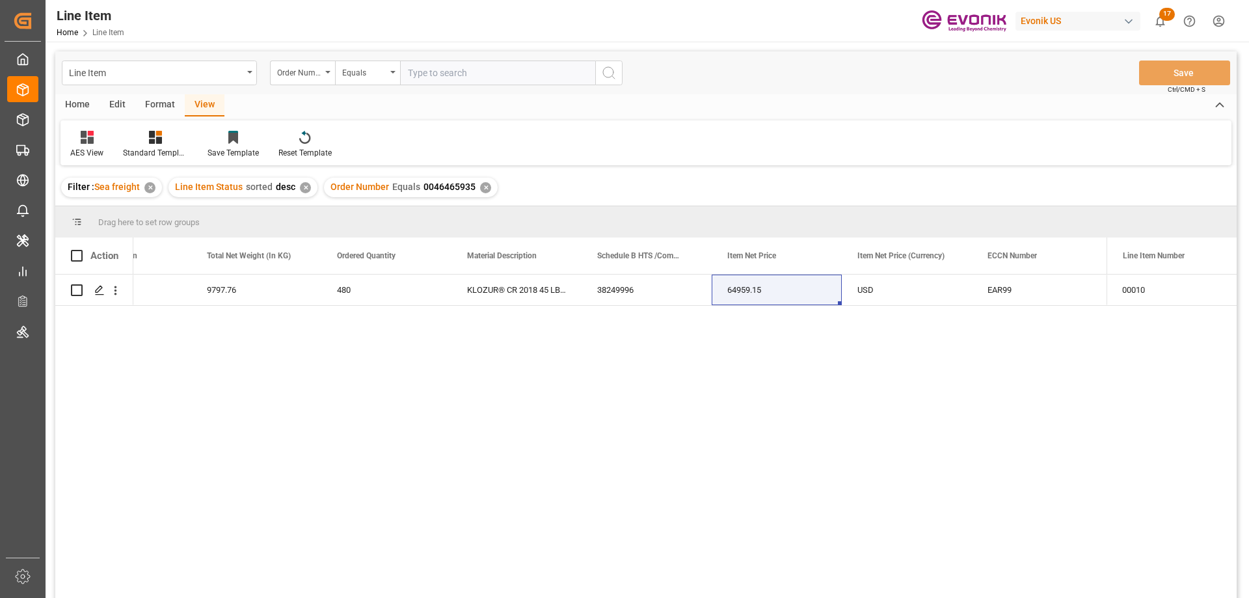
click at [452, 75] on input "text" at bounding box center [497, 73] width 195 height 25
paste input "0046465935"
type input "0046465935"
click at [483, 188] on div "✕" at bounding box center [485, 187] width 11 height 11
click at [165, 297] on div "US" at bounding box center [126, 290] width 130 height 31
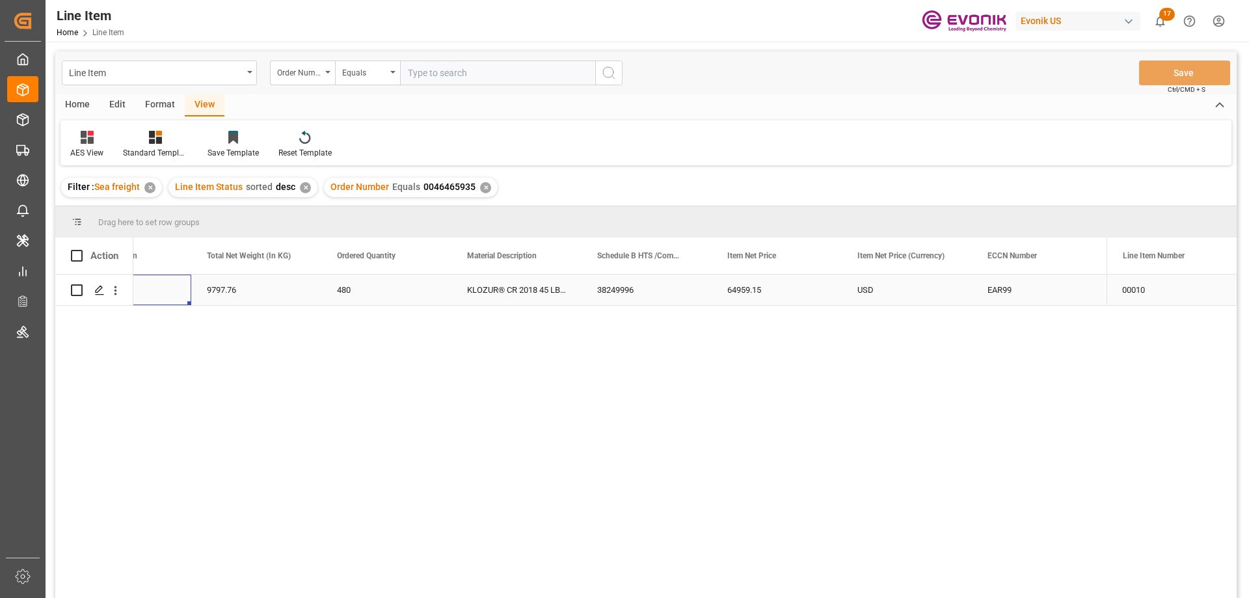
scroll to position [0, 260]
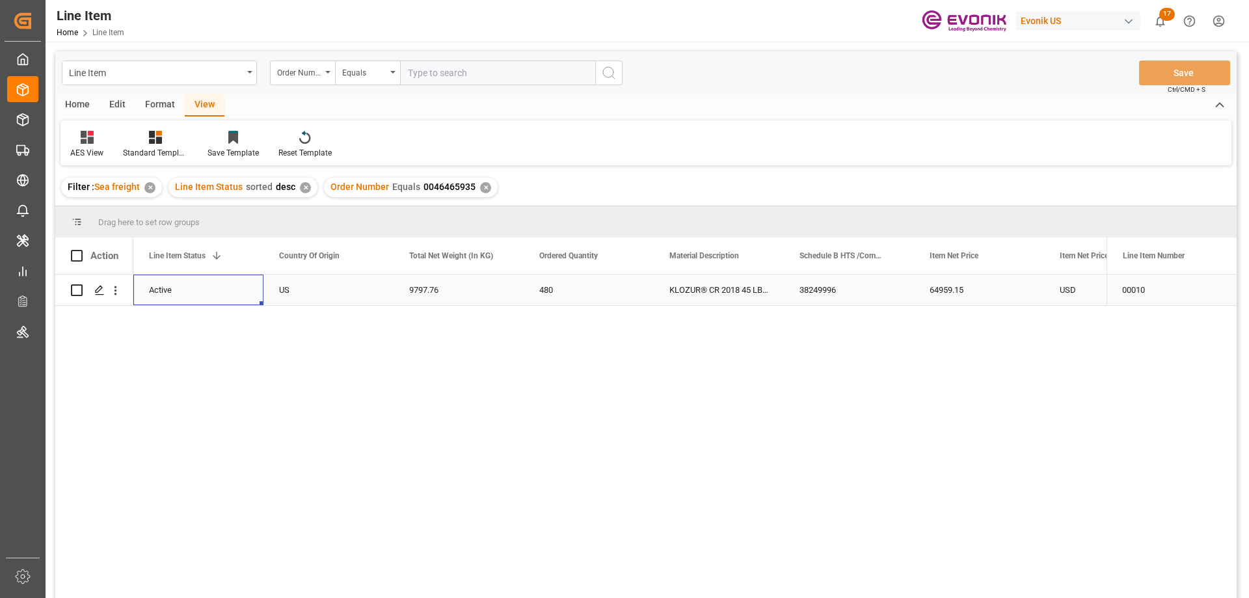
click at [1032, 285] on div "64959.15" at bounding box center [979, 290] width 130 height 31
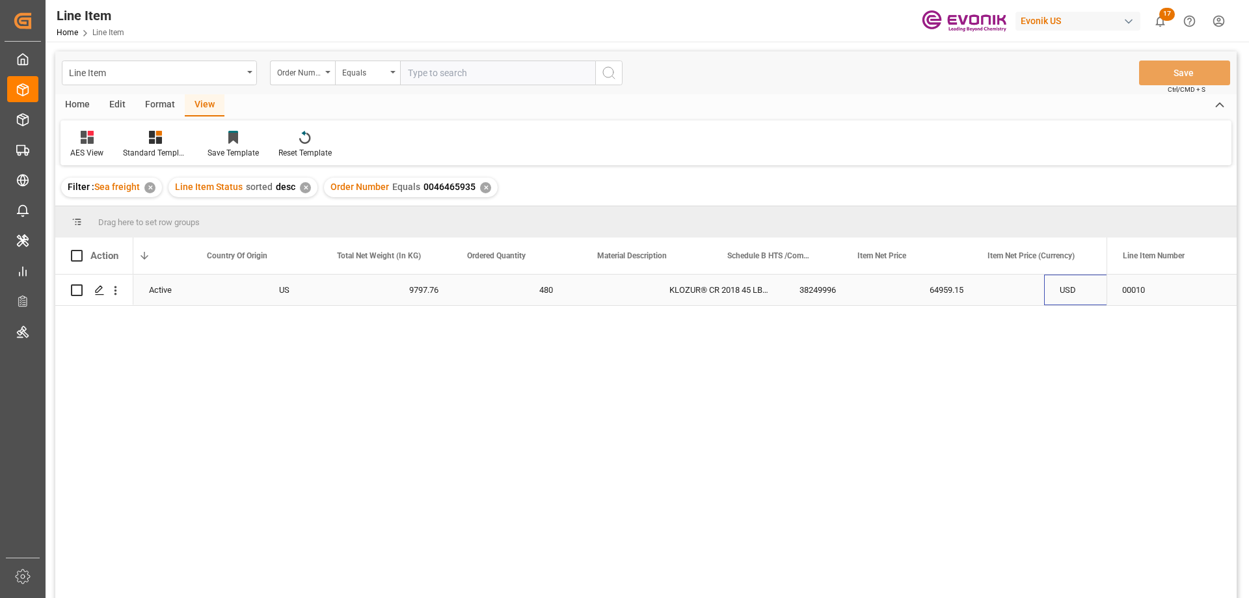
scroll to position [0, 333]
click at [118, 284] on icon "open menu" at bounding box center [116, 291] width 14 height 14
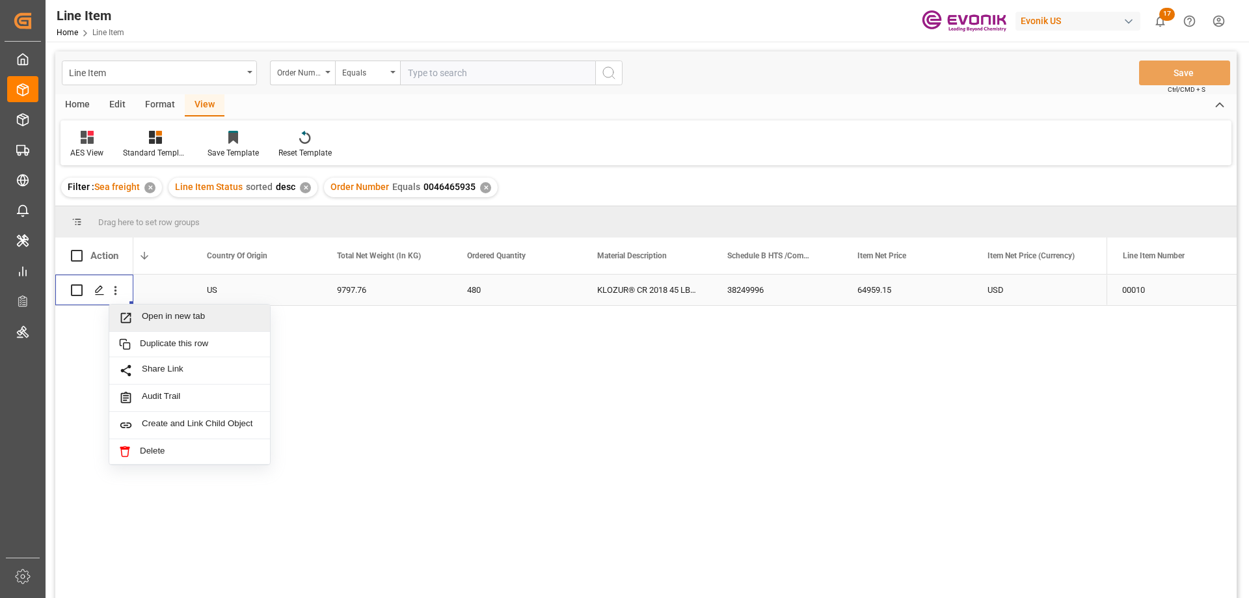
click at [172, 315] on span "Open in new tab" at bounding box center [201, 318] width 118 height 14
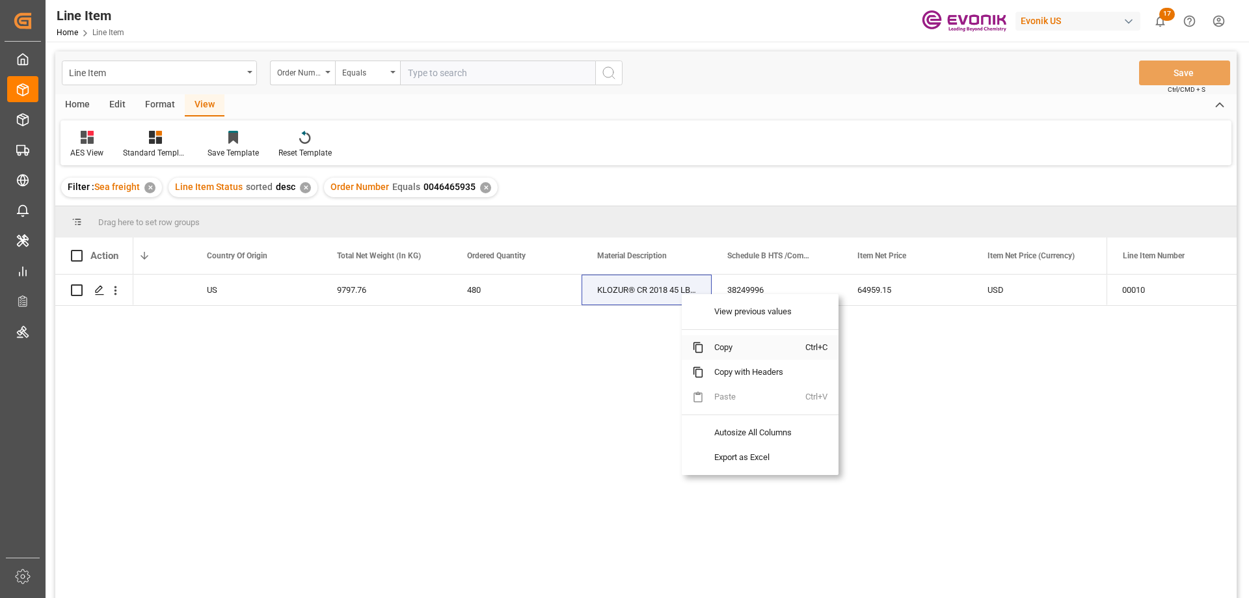
click at [723, 342] on span "Copy" at bounding box center [755, 347] width 102 height 25
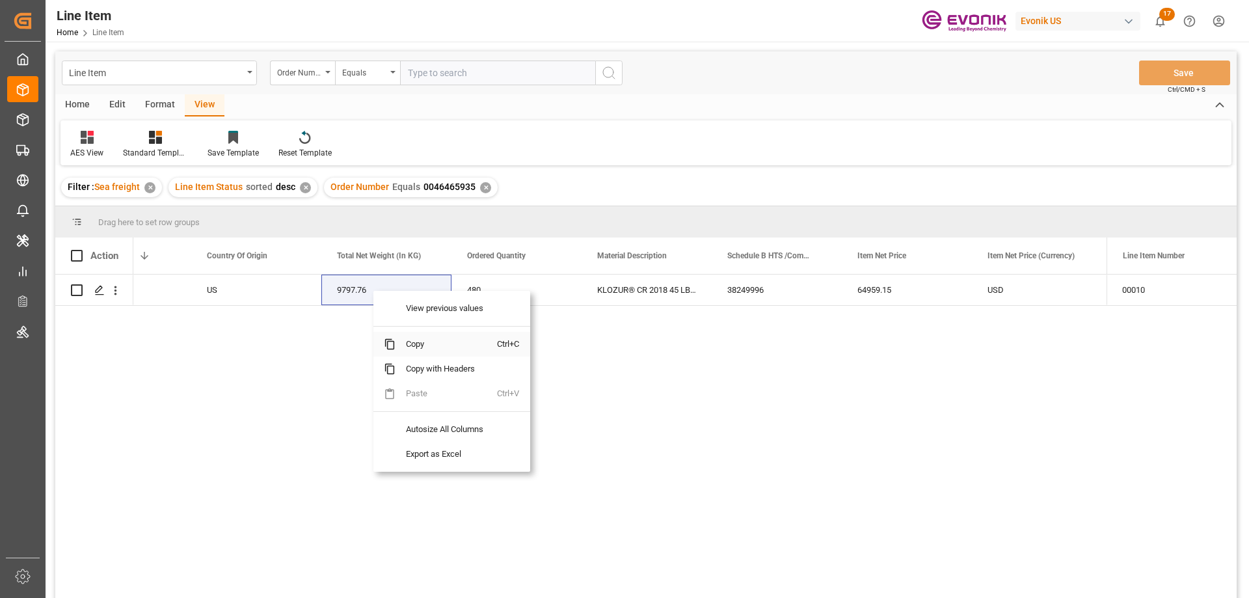
click at [436, 348] on span "Copy" at bounding box center [447, 344] width 102 height 25
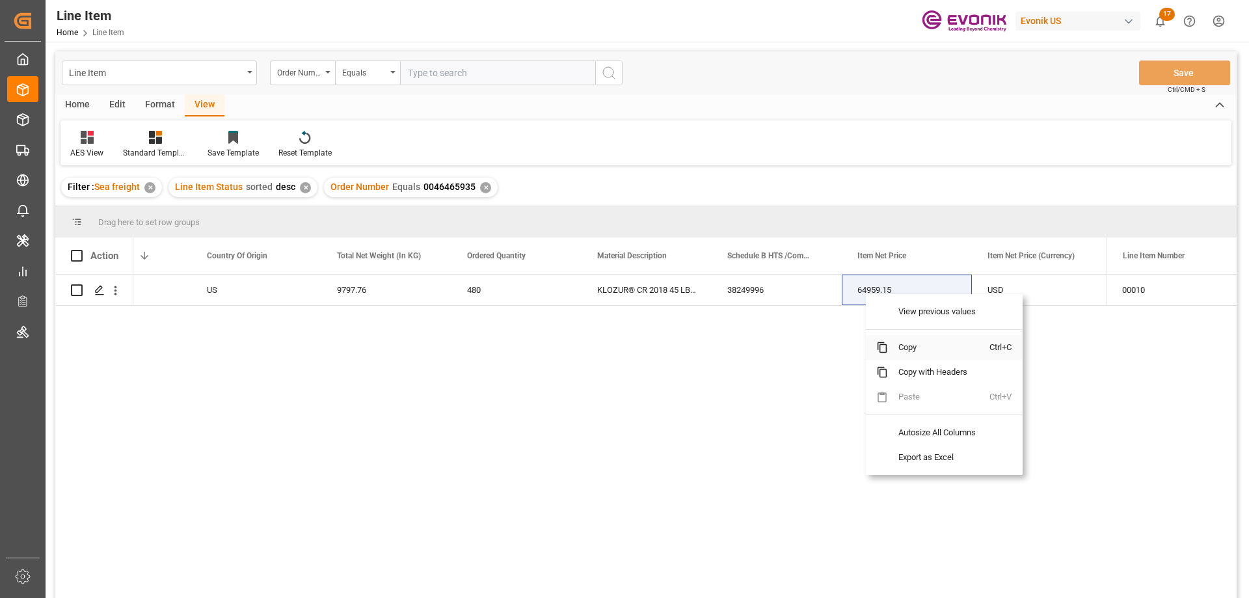
drag, startPoint x: 921, startPoint y: 346, endPoint x: 962, endPoint y: 338, distance: 42.5
click at [921, 346] on span "Copy" at bounding box center [939, 347] width 102 height 25
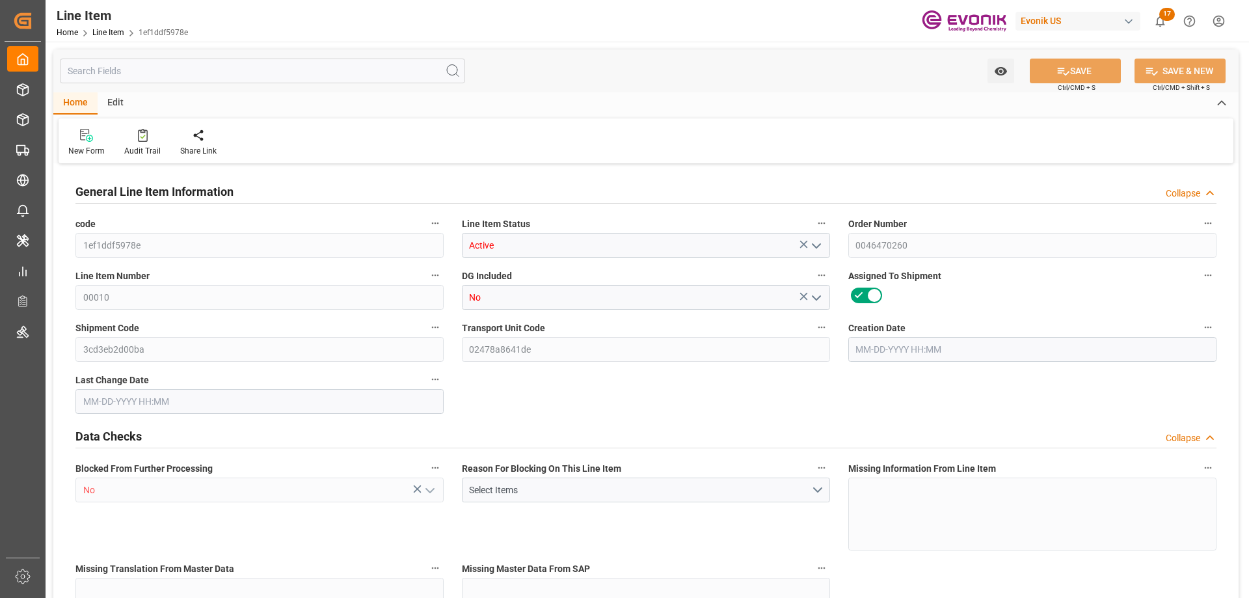
type input "2"
type input "1671.2"
type input "1542.4"
type input "2.6153"
type input "8"
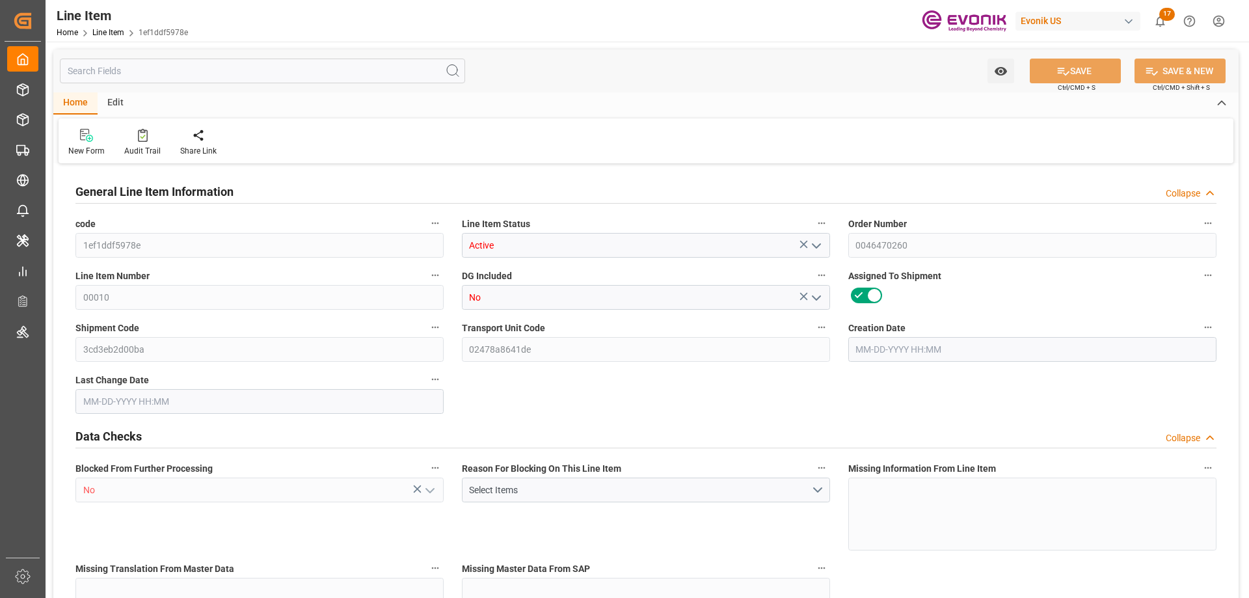
type input "7804.54"
type input "8"
type input "1671.2"
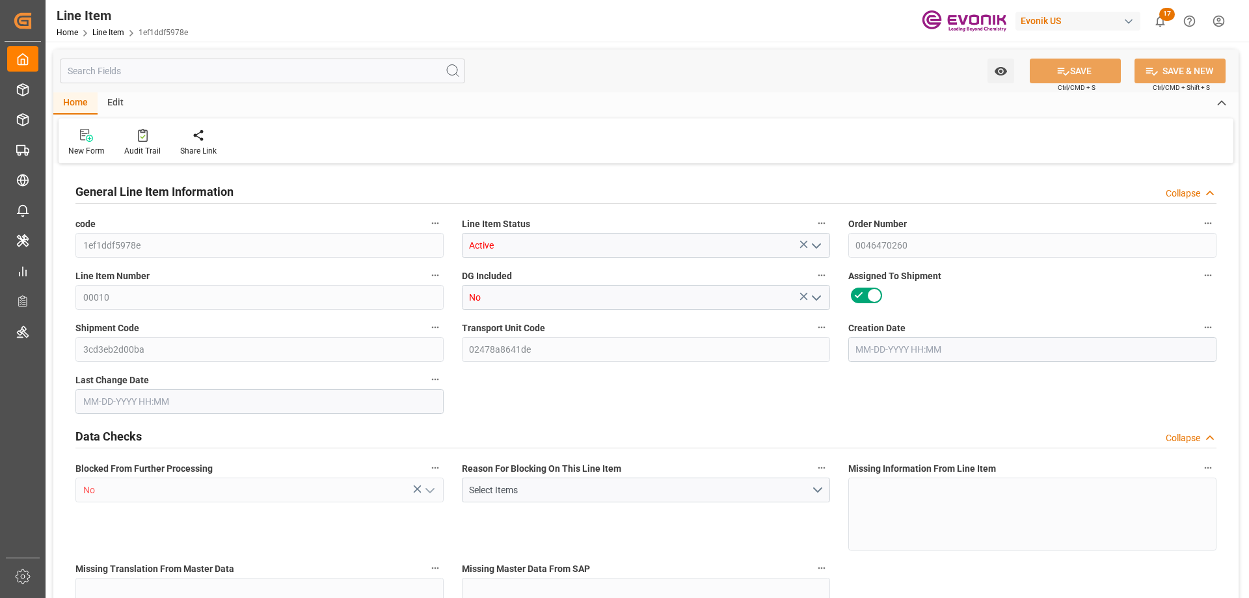
type input "1721.2"
type input "1542.4"
type input "2.6153"
type input "2615.288"
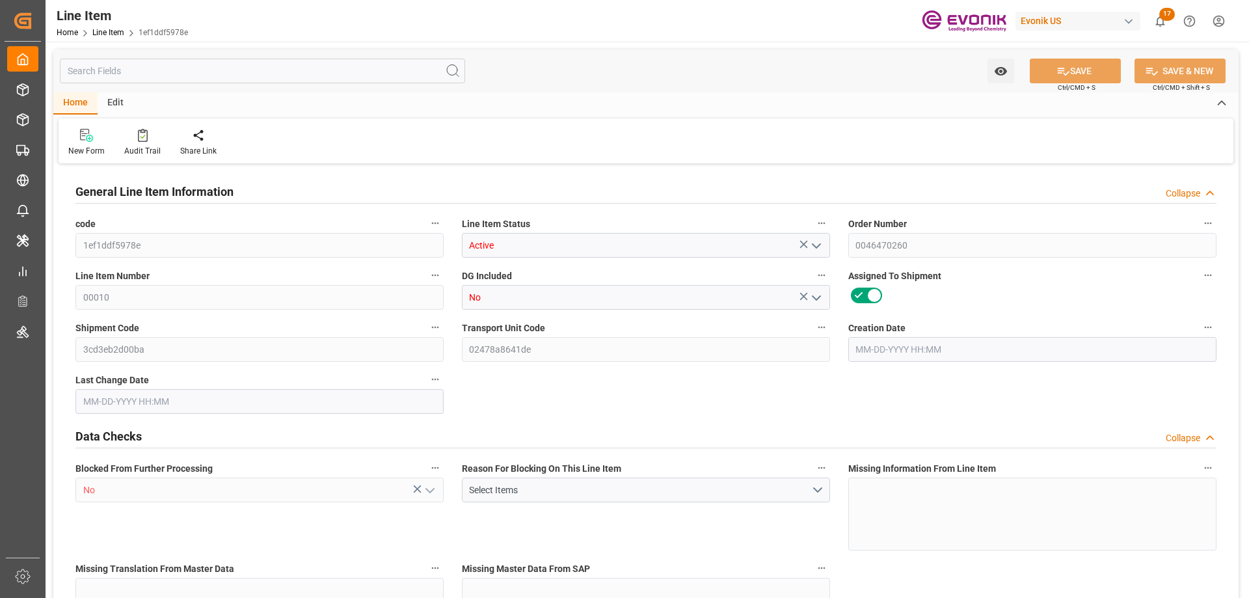
type input "8"
type input "1671.2"
type input "1542.4"
type input "2.6153"
type input "[DATE] 17:33"
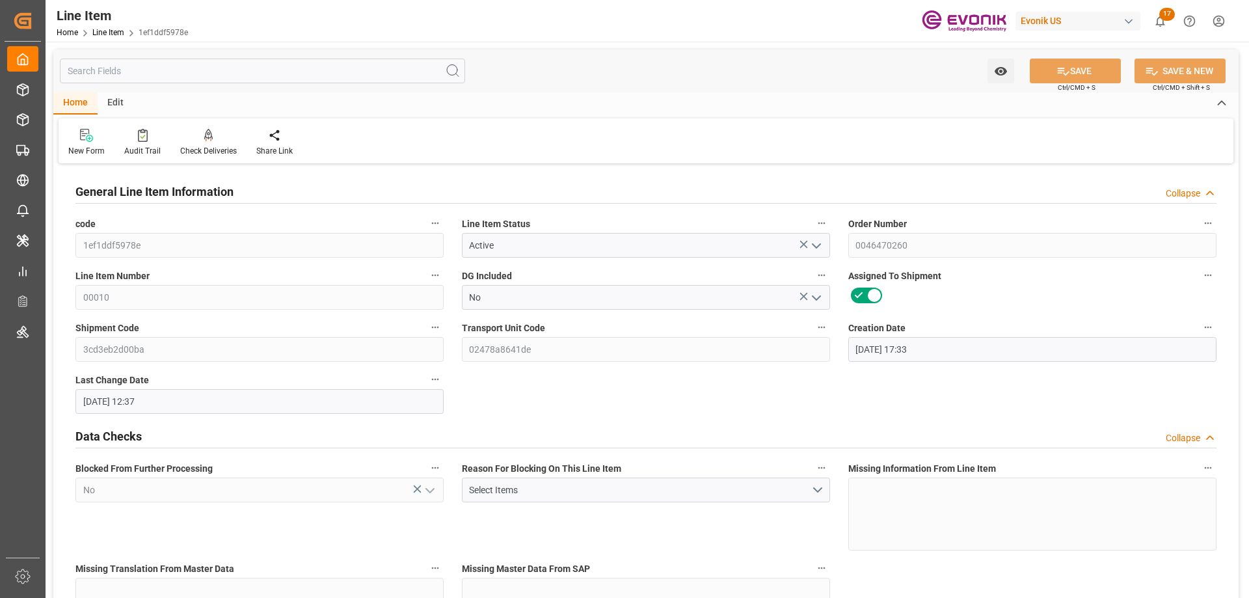
type input "[DATE] 12:37"
type input "[DATE]"
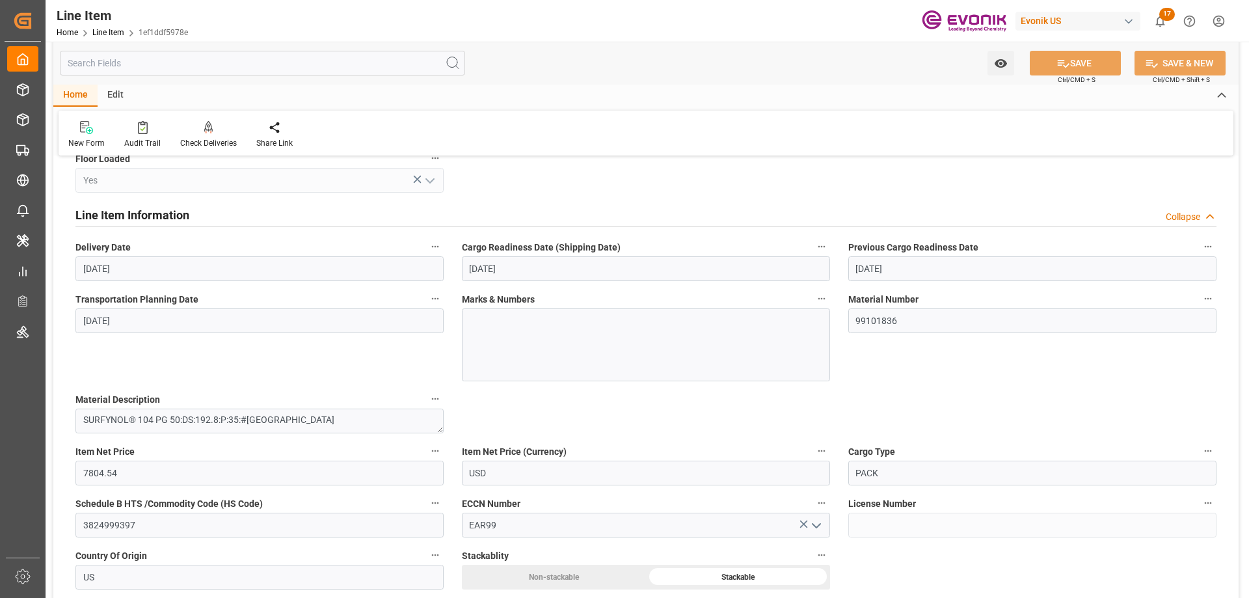
scroll to position [586, 0]
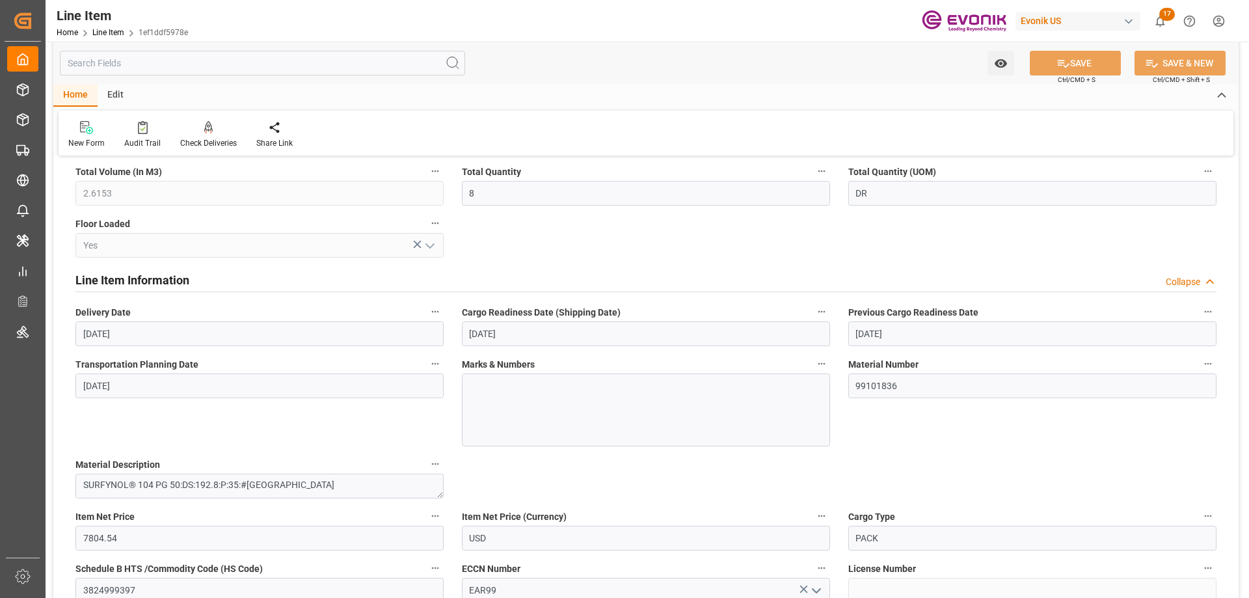
drag, startPoint x: 135, startPoint y: 64, endPoint x: 141, endPoint y: 59, distance: 6.9
click at [135, 64] on input "text" at bounding box center [262, 63] width 405 height 25
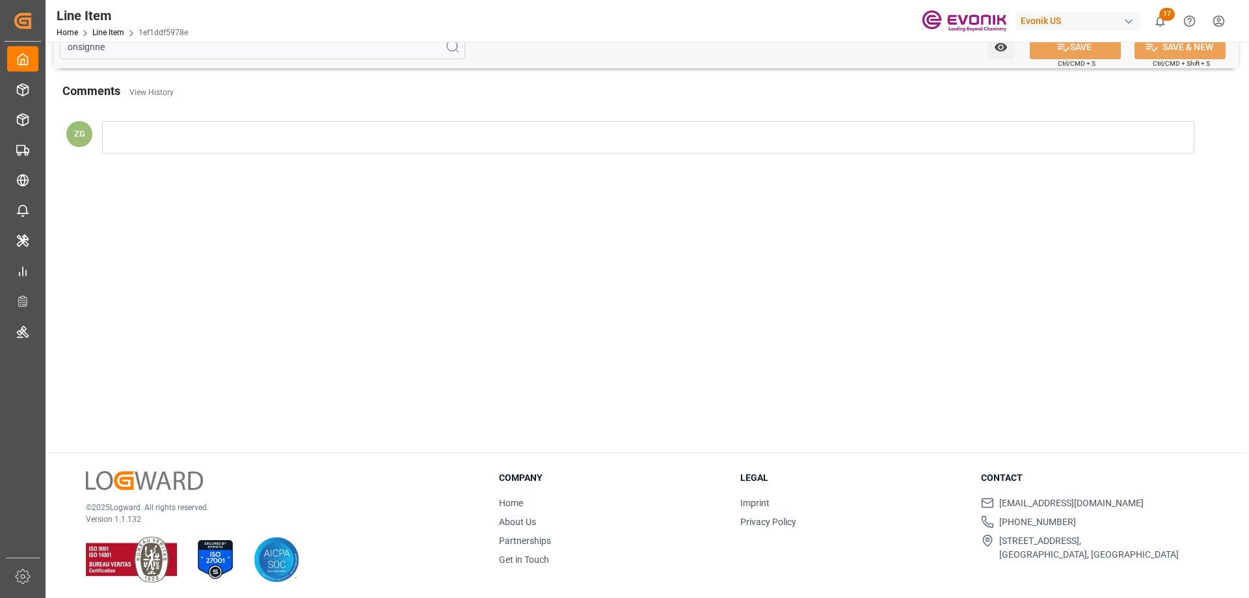
scroll to position [0, 0]
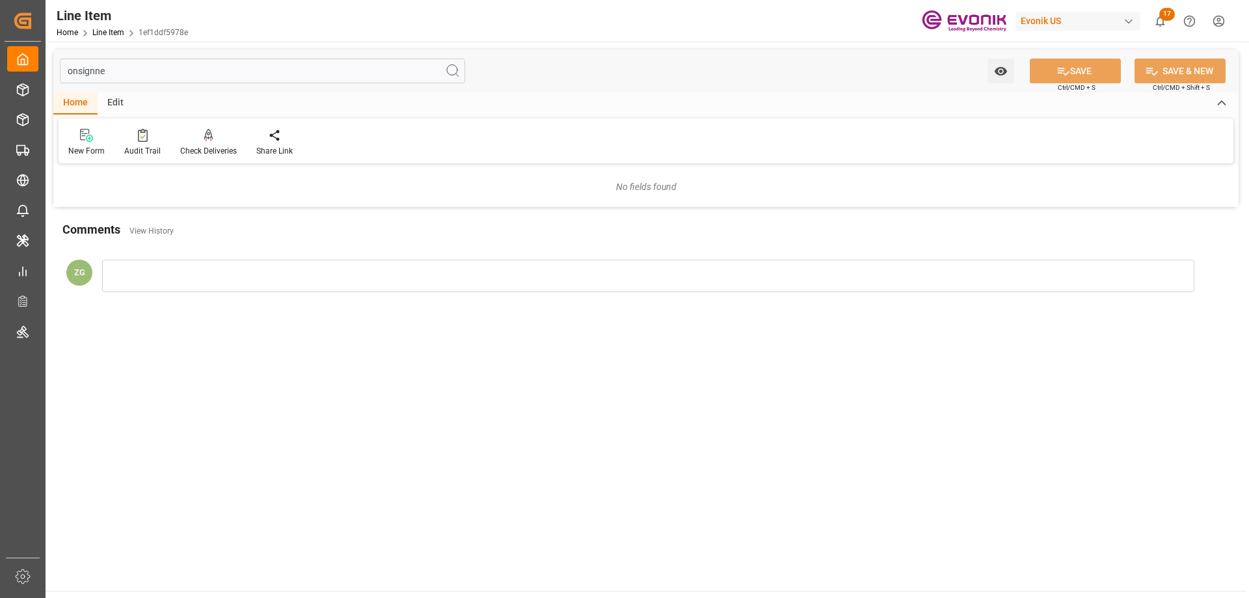
click at [104, 74] on input "onsignne" at bounding box center [262, 71] width 405 height 25
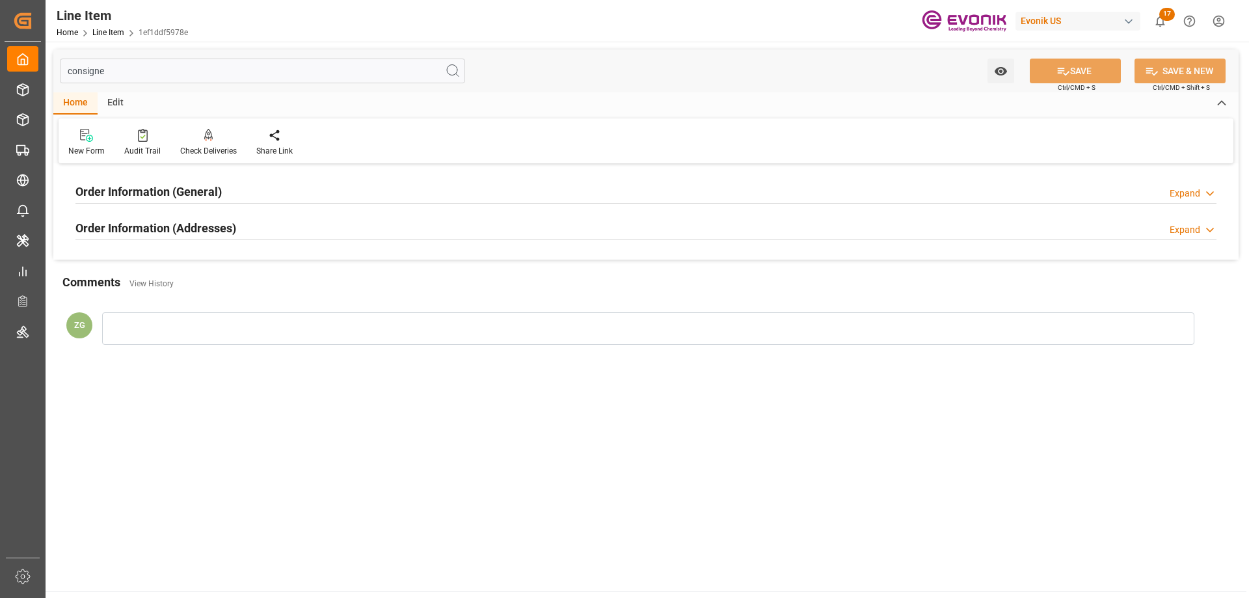
type input "consigne"
click at [156, 223] on h2 "Order Information (Addresses)" at bounding box center [155, 228] width 161 height 18
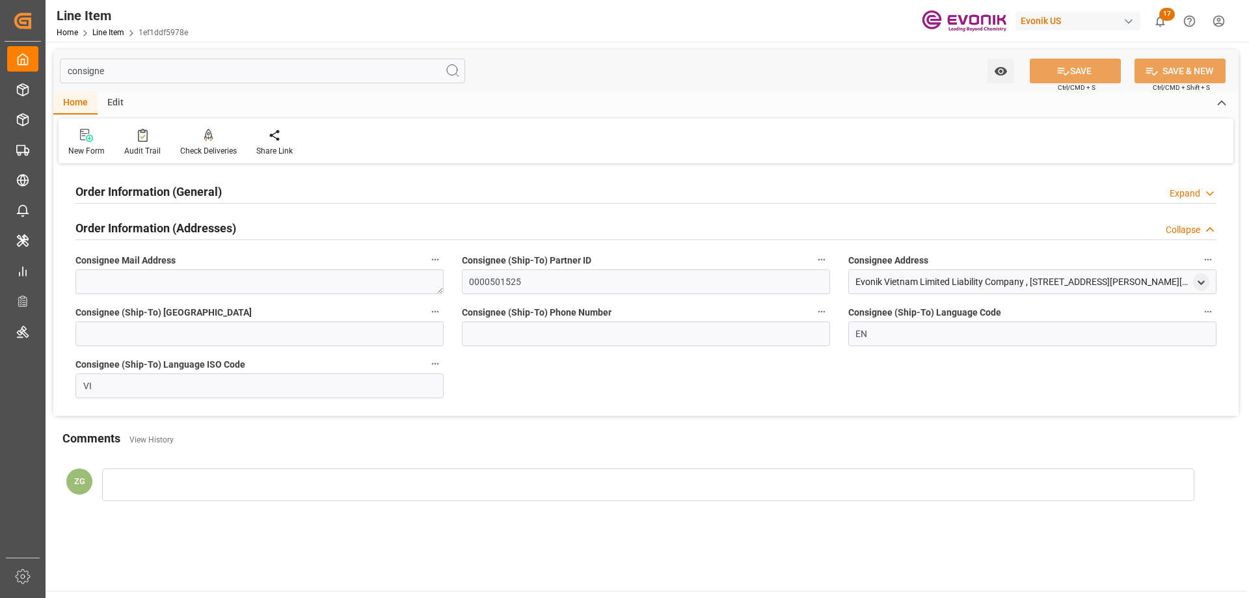
click at [152, 185] on h2 "Order Information (General)" at bounding box center [148, 192] width 146 height 18
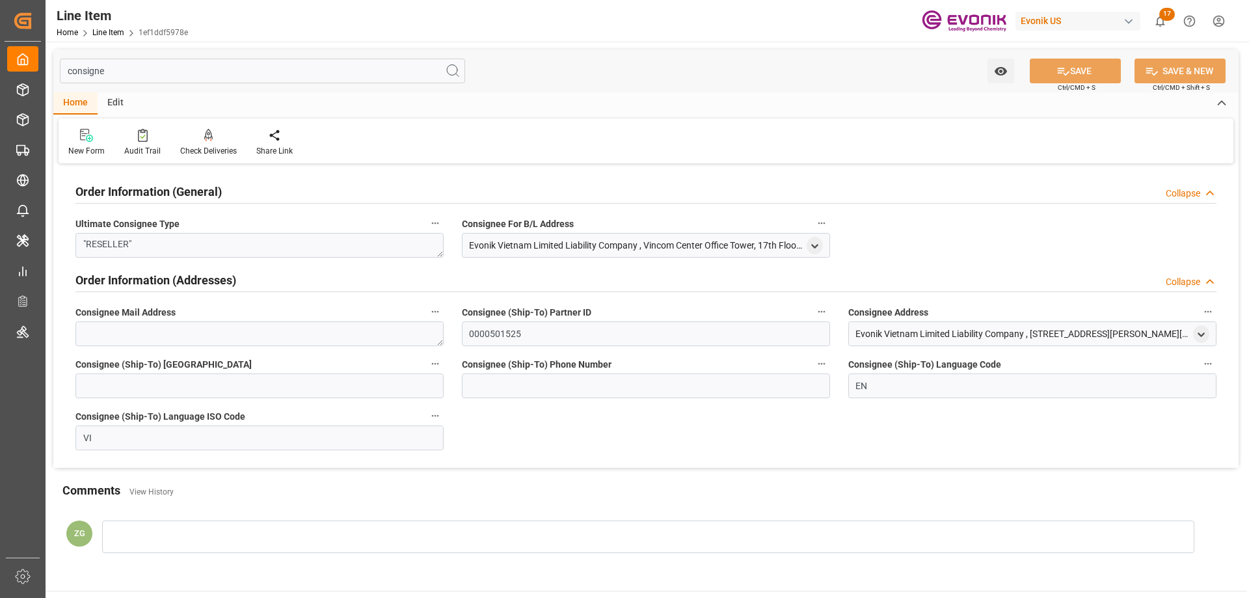
click at [806, 238] on div "Evonik Vietnam Limited Liability Company , Vincom Center Office Tower, 17th Flo…" at bounding box center [646, 245] width 368 height 25
click at [810, 243] on icon "open menu" at bounding box center [815, 246] width 11 height 11
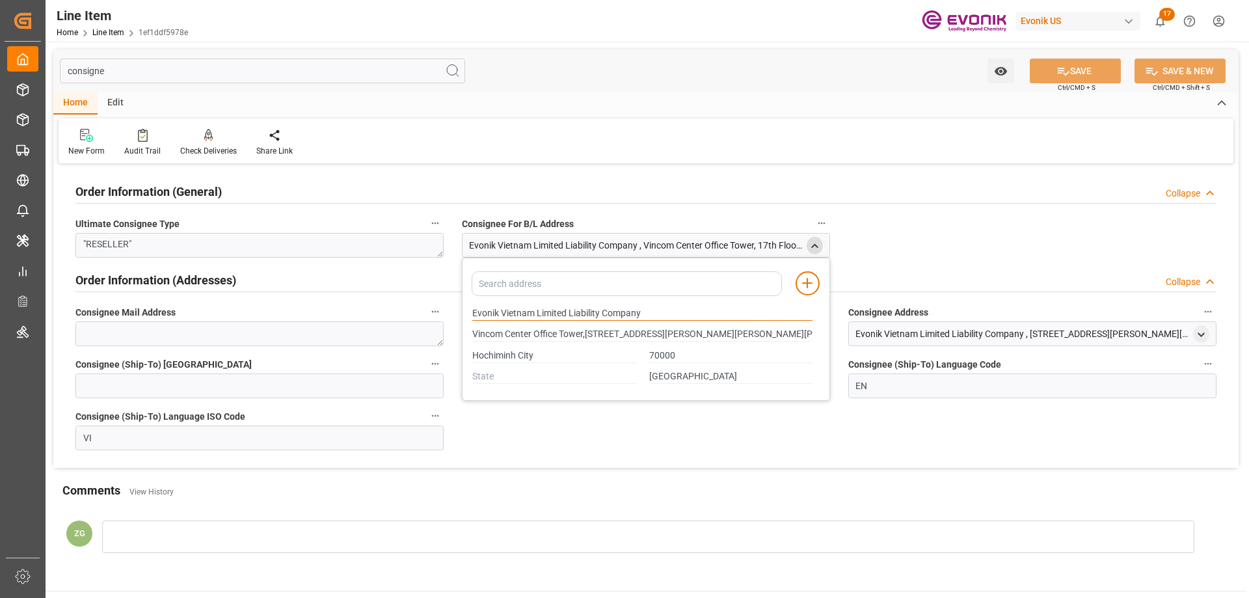
drag, startPoint x: 473, startPoint y: 312, endPoint x: 534, endPoint y: 314, distance: 61.2
click at [534, 314] on input "Evonik Vietnam Limited Liability Company" at bounding box center [642, 314] width 340 height 14
type input "Vincom Center Office Tower,[STREET_ADDRESS][PERSON_NAME][PERSON_NAME][PERSON_NA…"
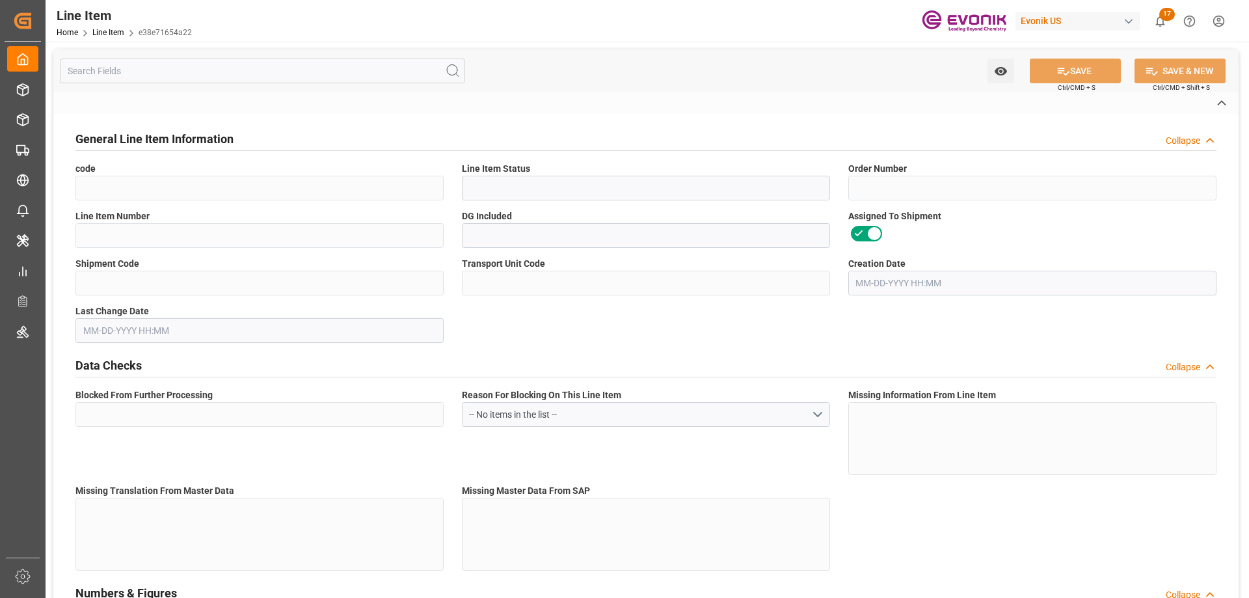
type input "e38e71654a22"
type input "Active"
type input "0046465935"
type input "00010"
type input "Yes"
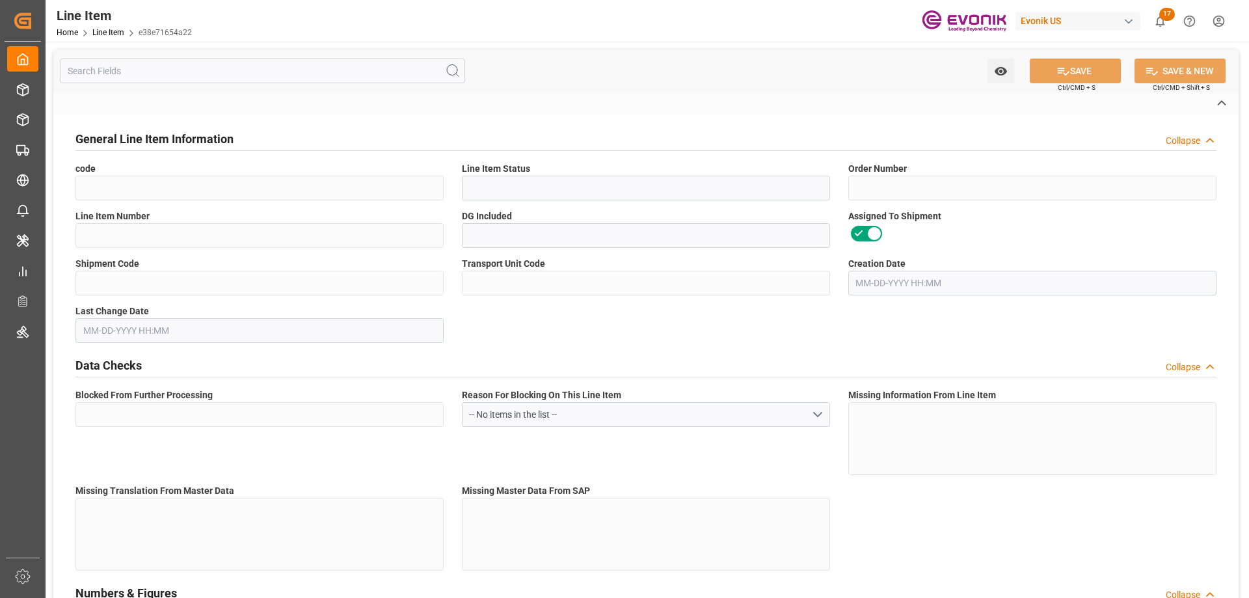
type input "e4028b193020"
type input "6d4f6047411a"
type input "Yes"
type input "DR"
type input "No"
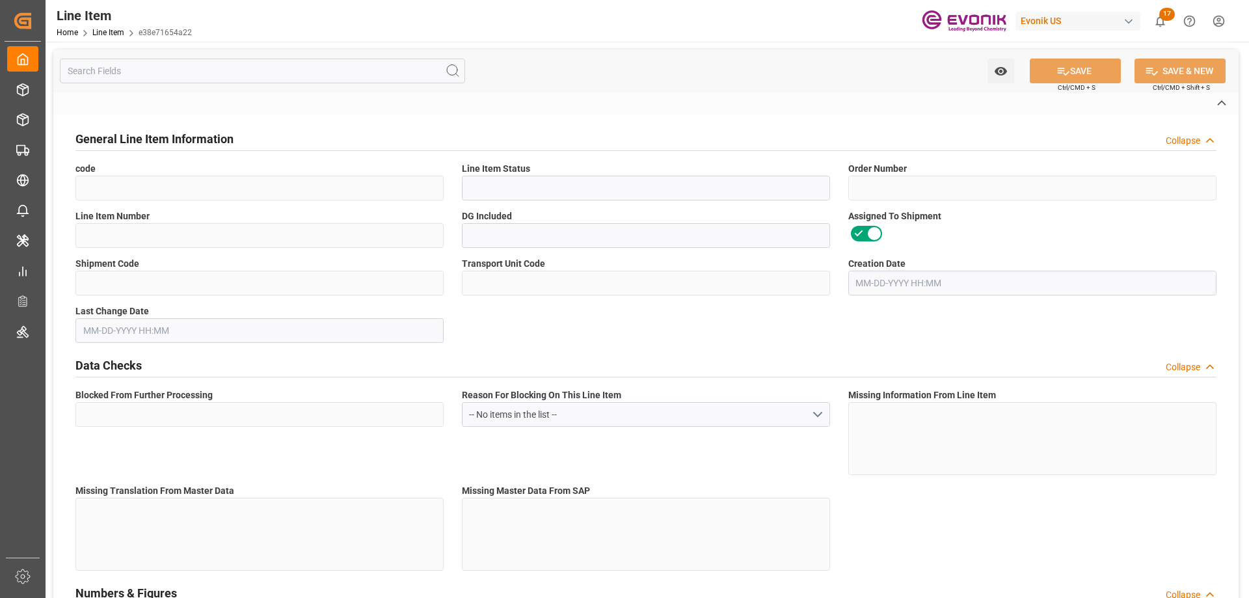
type input "99149720"
type textarea "KLOZUR® CR 2018 45 LB DRP"
type input "USD"
type input "PACK"
type input "38249996"
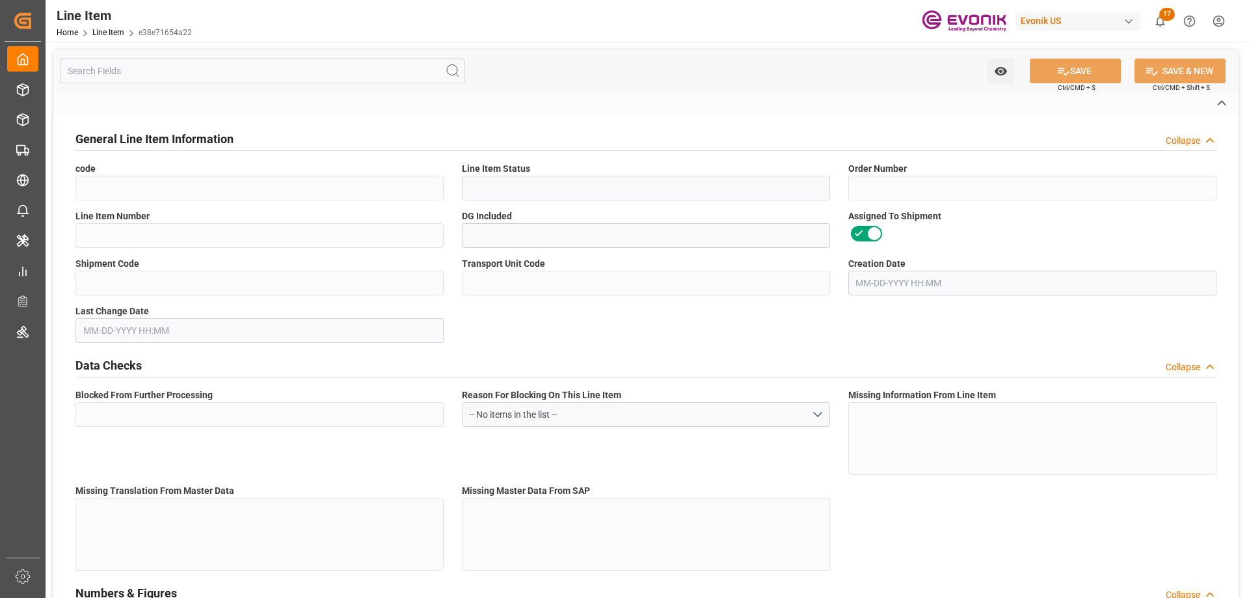
type input "EAR99"
type input "US"
type input "DR"
type input "KGM"
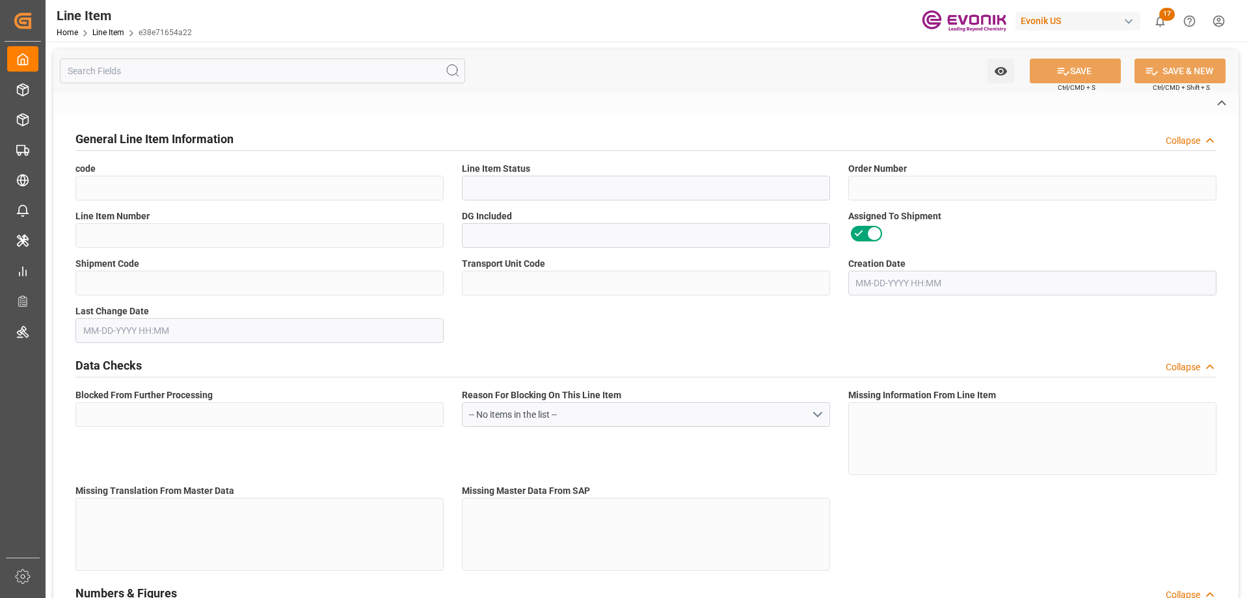
type textarea "KGM"
type input "KGM"
type textarea "KGM"
type input "M3"
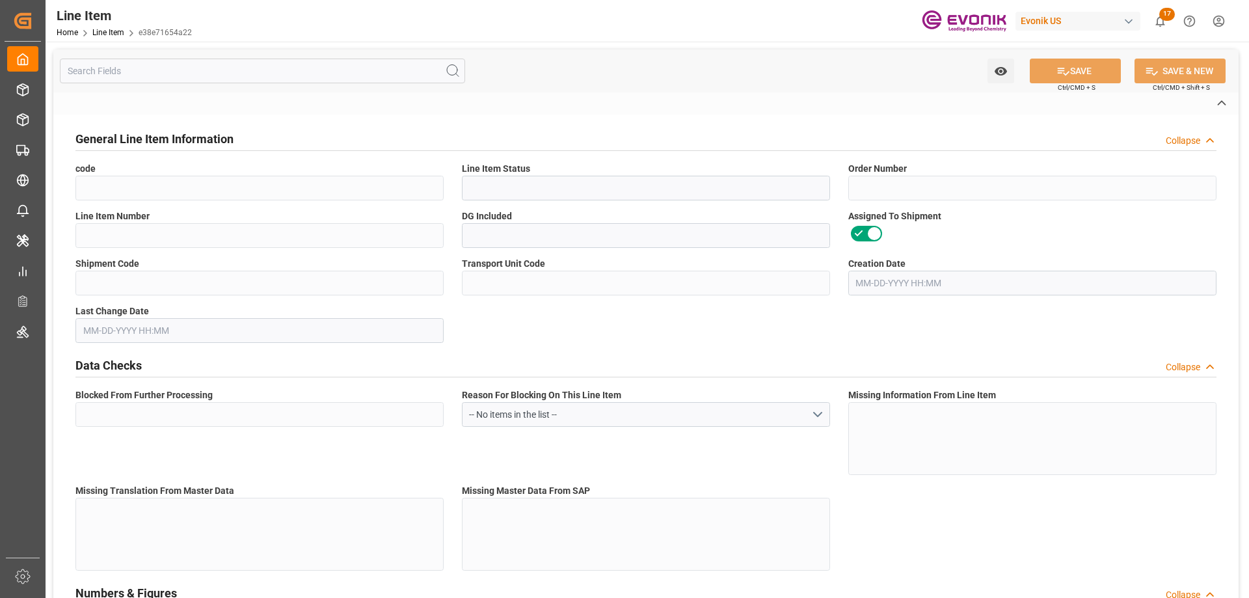
type textarea "DMQ"
type input "M3"
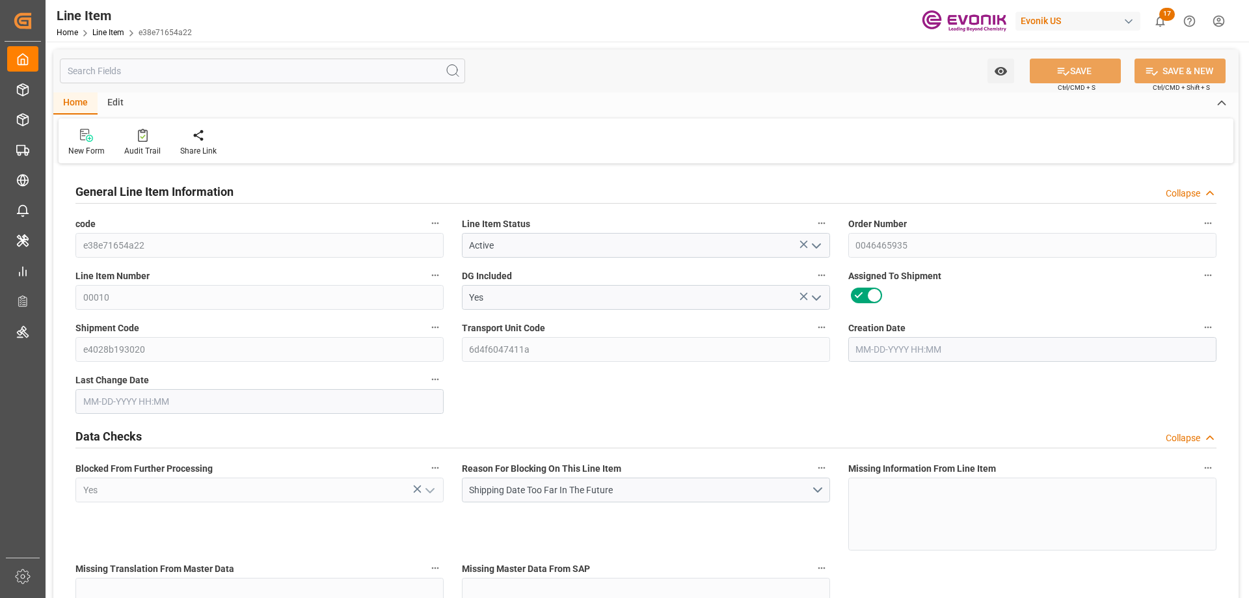
type input "20"
type input "10637.76"
type input "9797.76"
type input "25.3018"
type input "480"
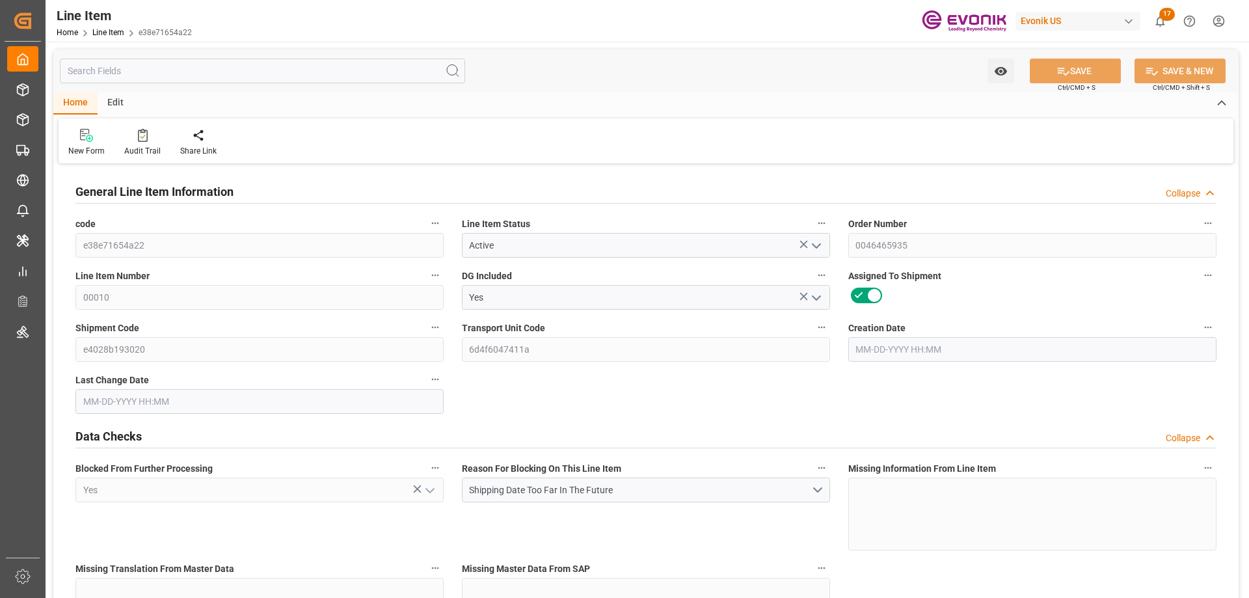
type input "64959.15"
type input "480"
type input "10637.76"
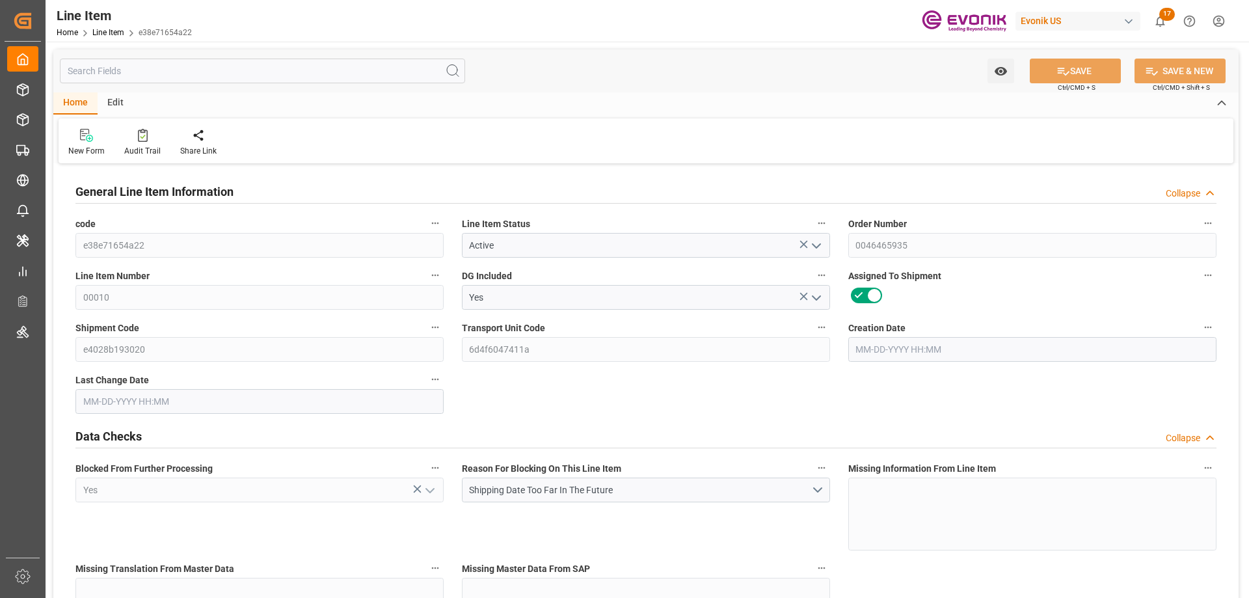
type input "11117.76"
type input "9797.76"
type input "25.3018"
type input "25301.76"
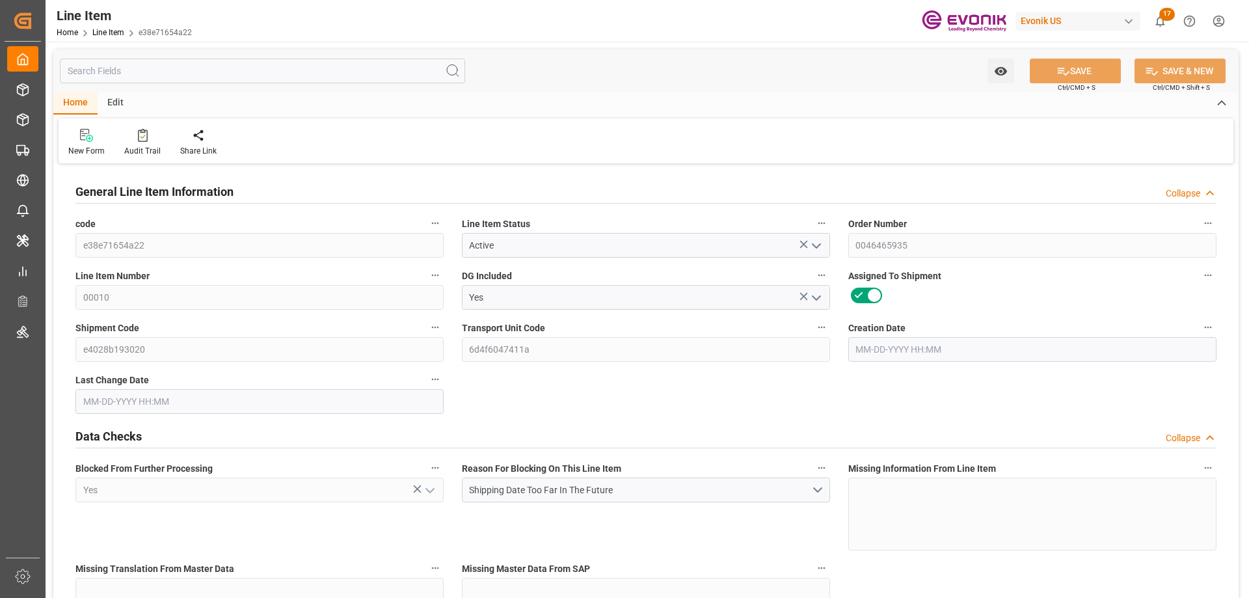
type input "0"
type input "07-29-2025 13:34"
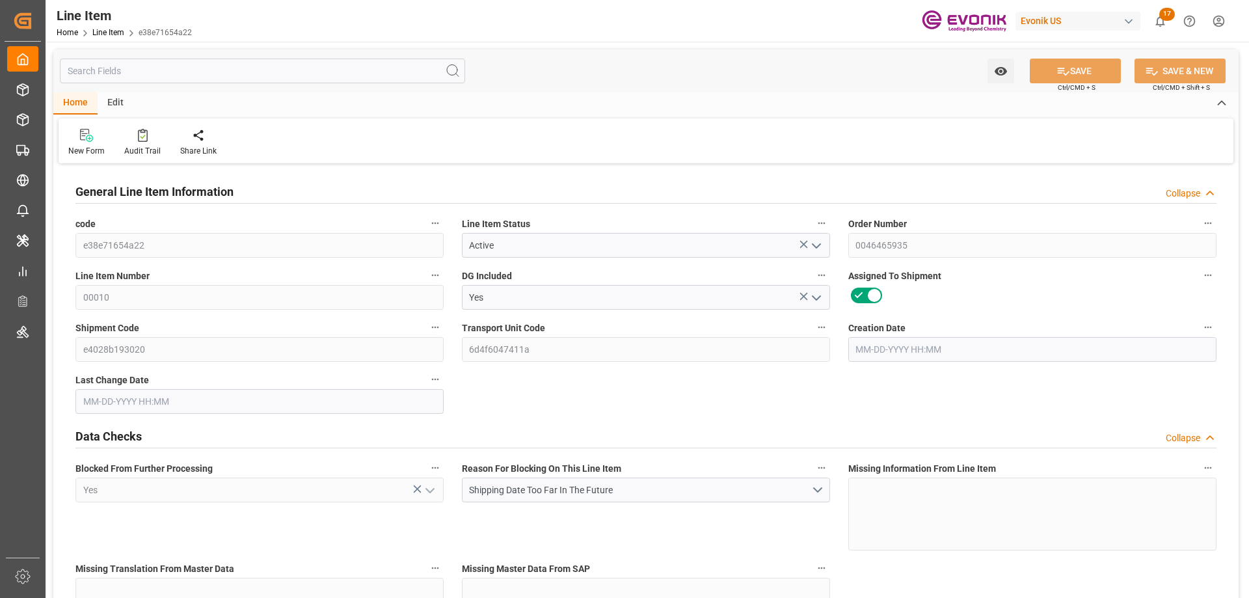
type input "09-18-2025 07:00"
type input "01-14-2026"
type input "12-17-2025"
type input "12-12-2025"
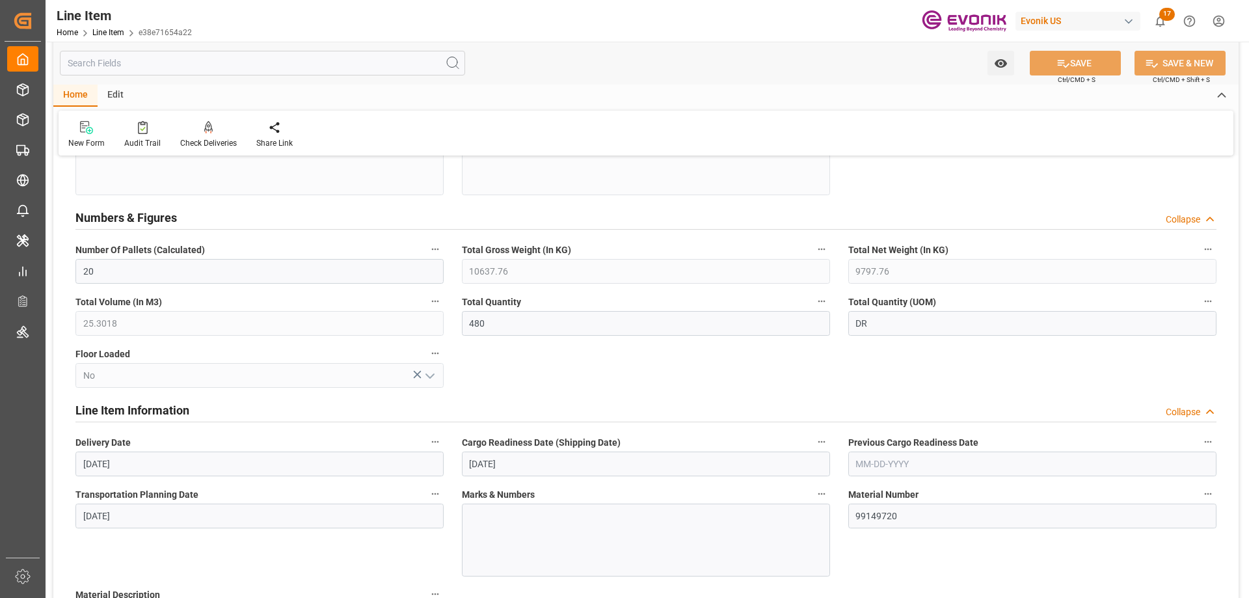
scroll to position [651, 0]
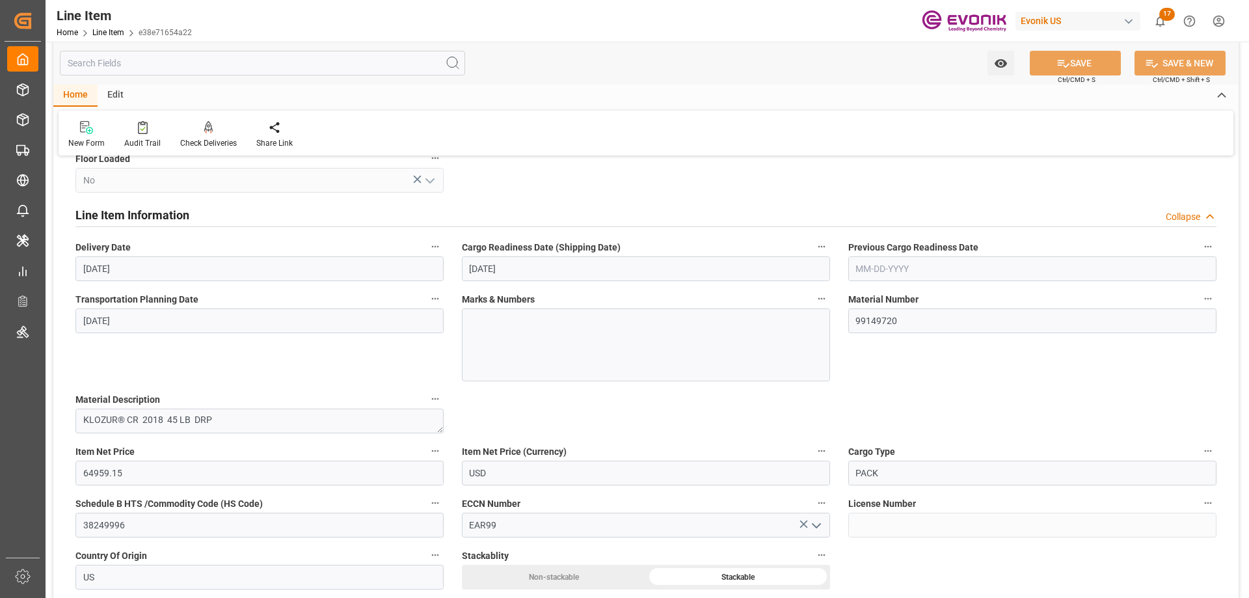
click at [226, 54] on input "text" at bounding box center [262, 63] width 405 height 25
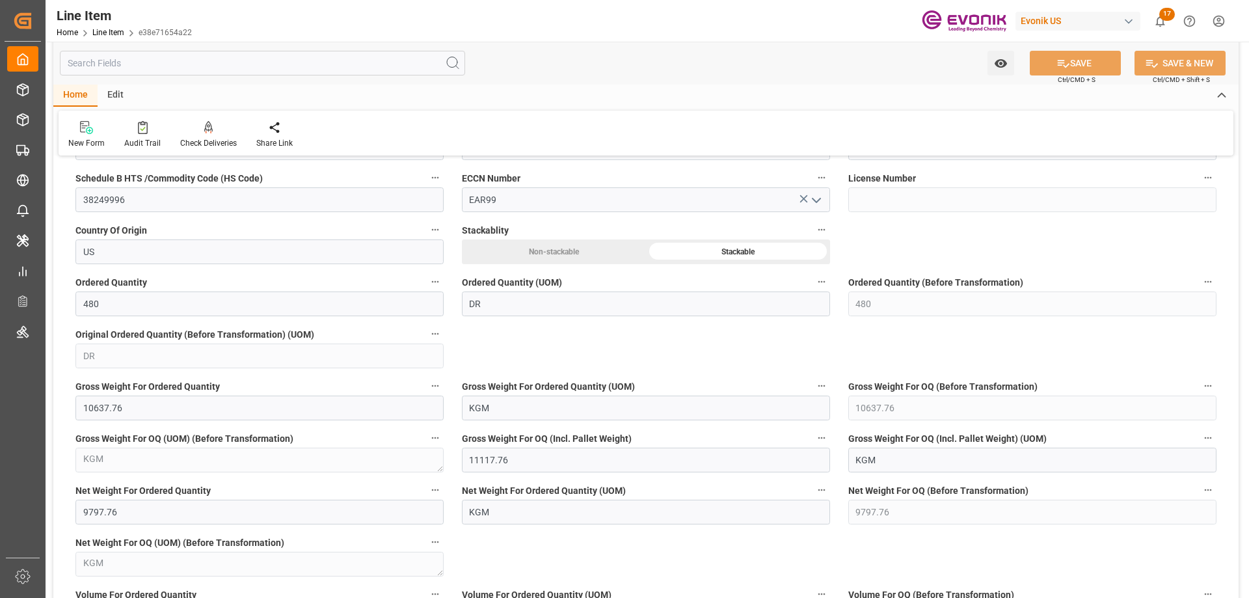
scroll to position [1171, 0]
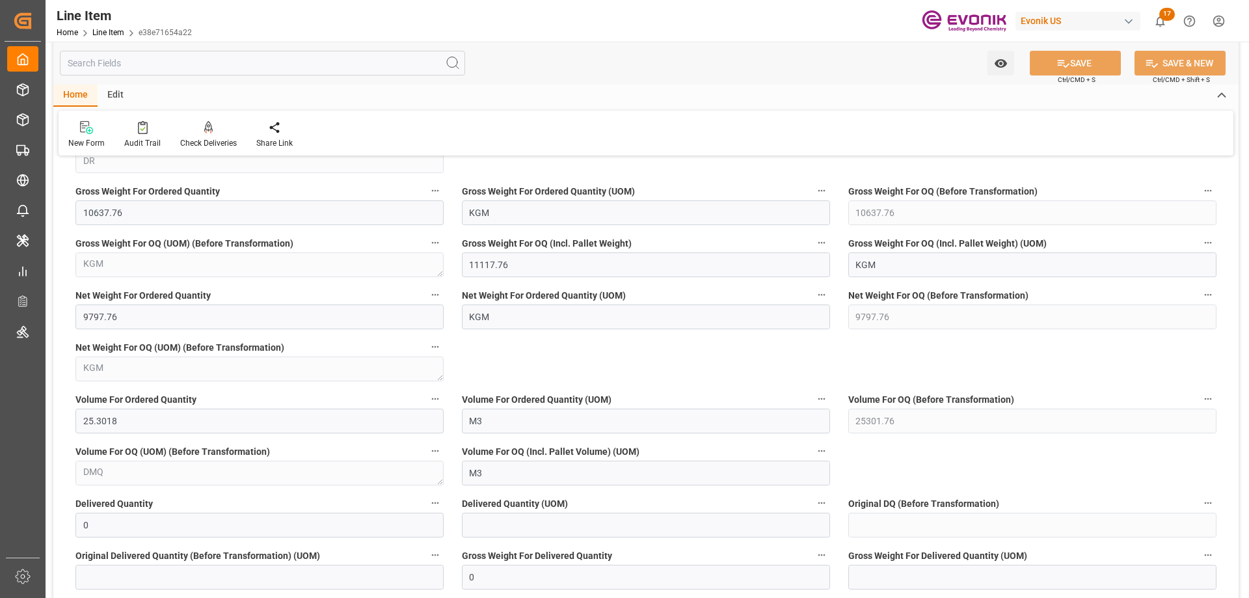
click at [193, 62] on input "text" at bounding box center [262, 63] width 405 height 25
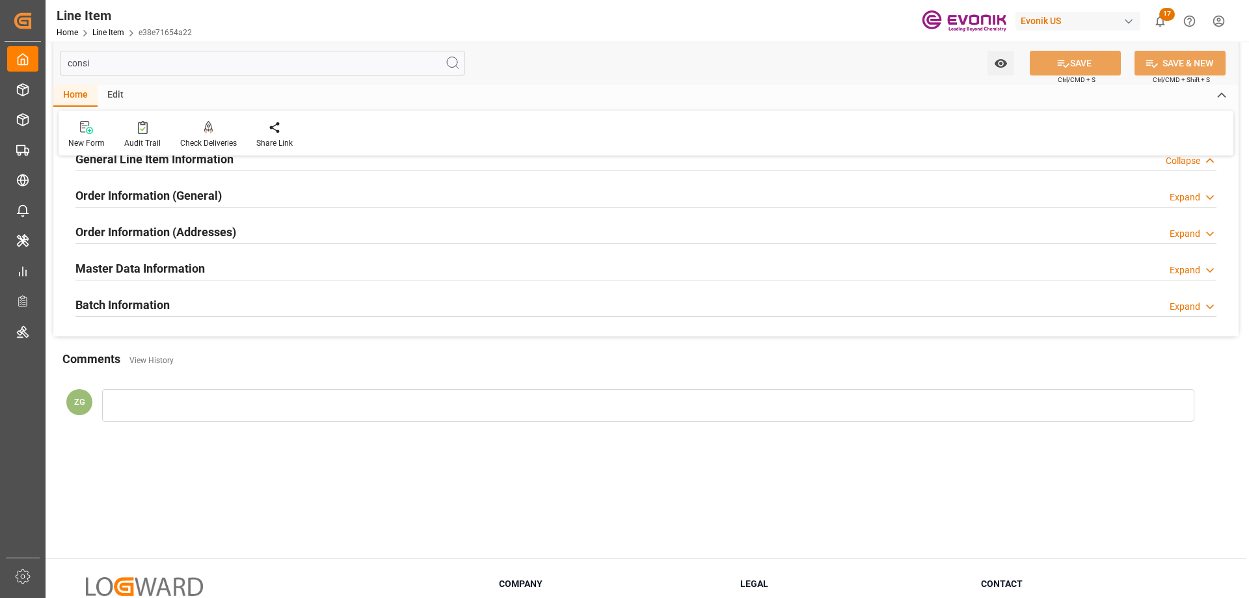
scroll to position [0, 0]
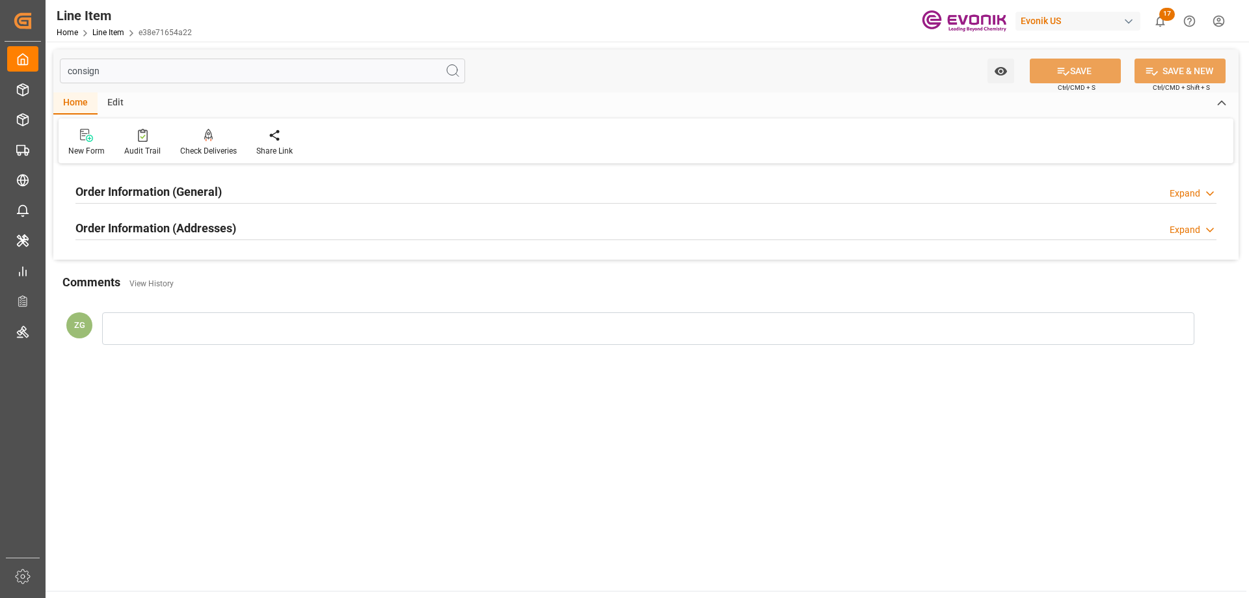
type input "consign"
click at [231, 231] on h2 "Order Information (Addresses)" at bounding box center [155, 228] width 161 height 18
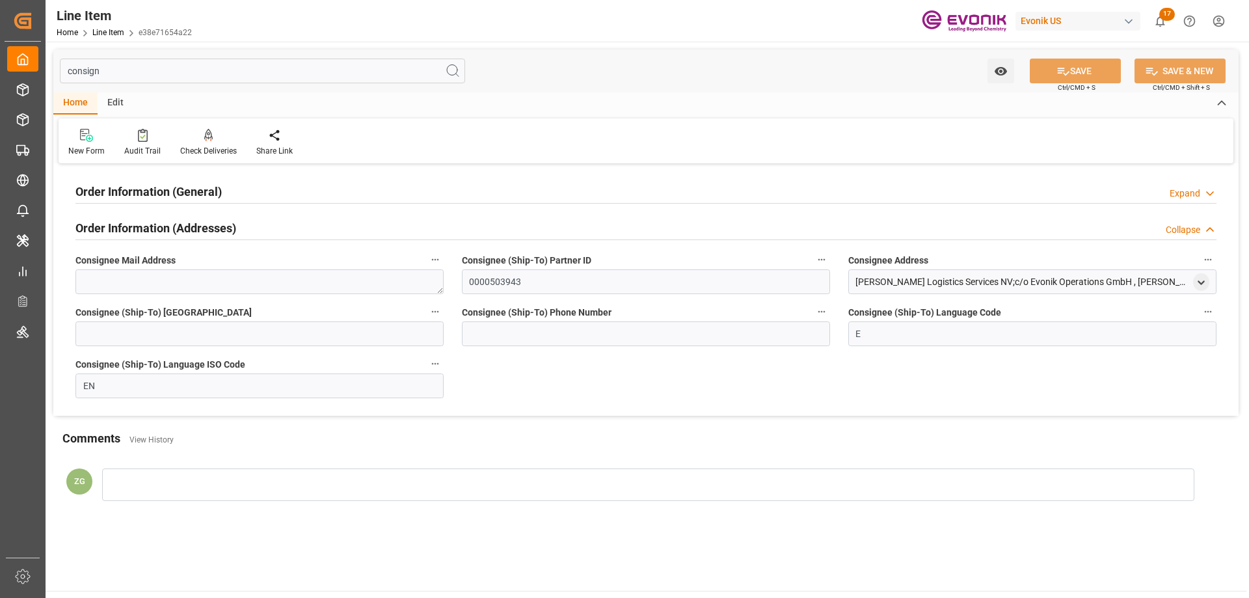
click at [201, 180] on div "Order Information (General)" at bounding box center [148, 190] width 146 height 25
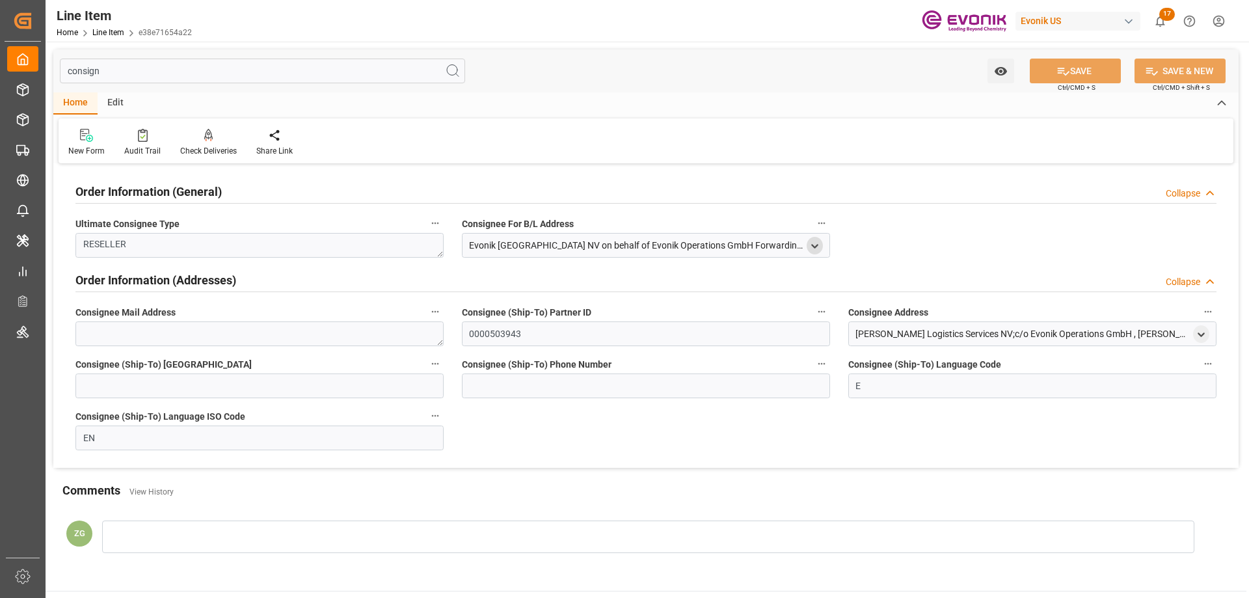
click at [813, 246] on polyline "open menu" at bounding box center [815, 246] width 6 height 3
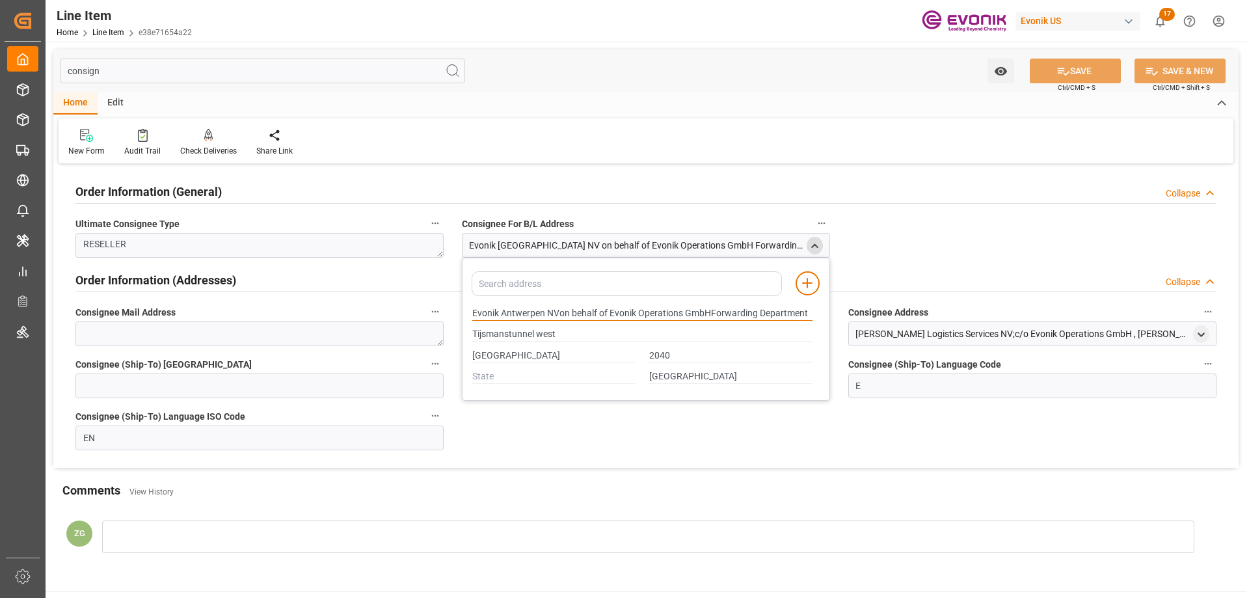
drag, startPoint x: 472, startPoint y: 314, endPoint x: 543, endPoint y: 310, distance: 70.4
click at [543, 310] on input "Evonik Antwerpen NVon behalf of Evonik Operations GmbHForwarding Department" at bounding box center [642, 314] width 340 height 14
click at [667, 375] on input "Belgium" at bounding box center [730, 377] width 163 height 14
type input "Evonik Antwerpen NVon behalf of Evonik Operations GmbHForwarding Department"
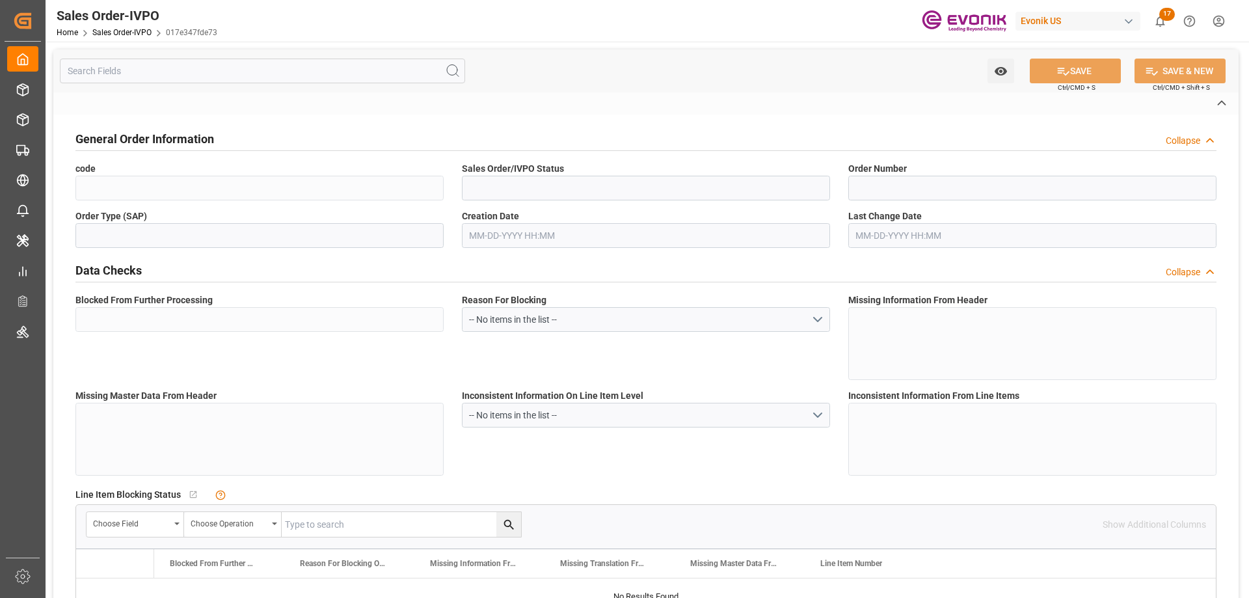
type input "017e347fde73"
type input "Active"
type input "2007166100"
type input "TA"
type input "No"
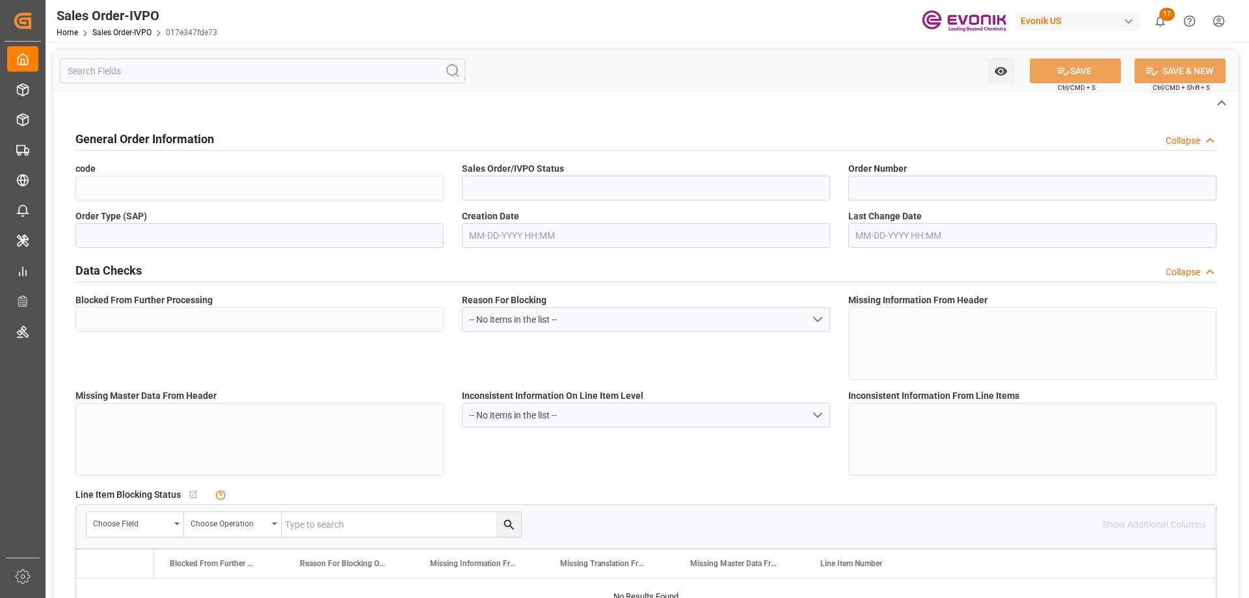
type input "D2P"
type input "45"
type input "FCL"
type input "0006"
type input "20GP"
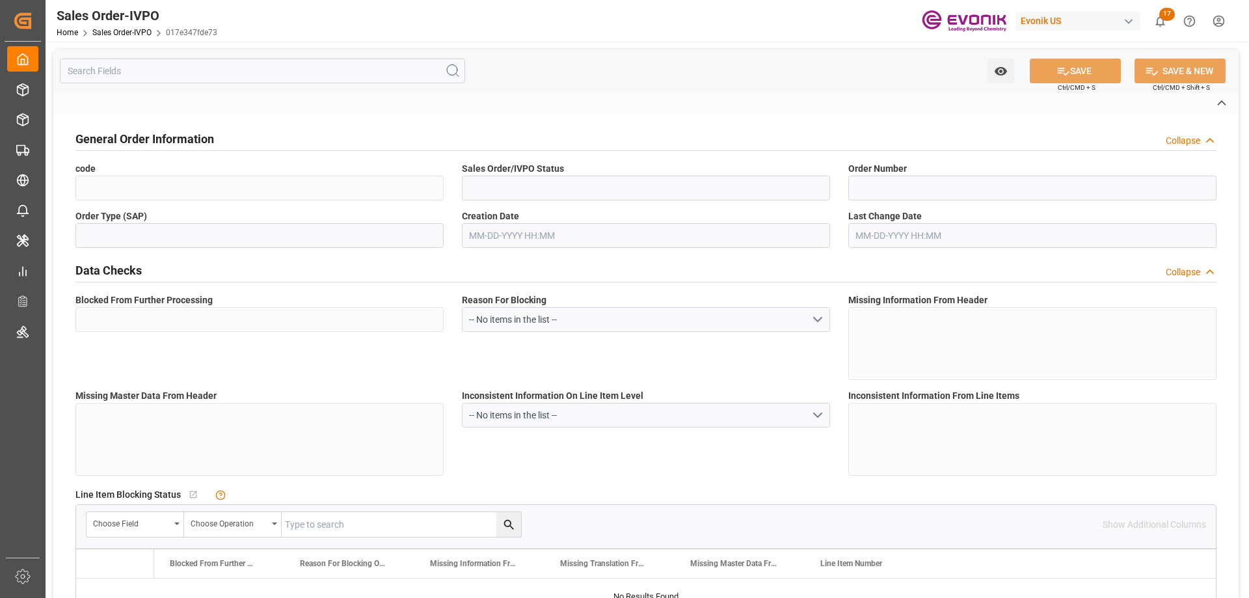
type textarea "No Tank Container"
type input "41752942-SEW/7800"
type input "I4"
type input "SM I4 [PERSON_NAME]"
type input "Smart Materials"
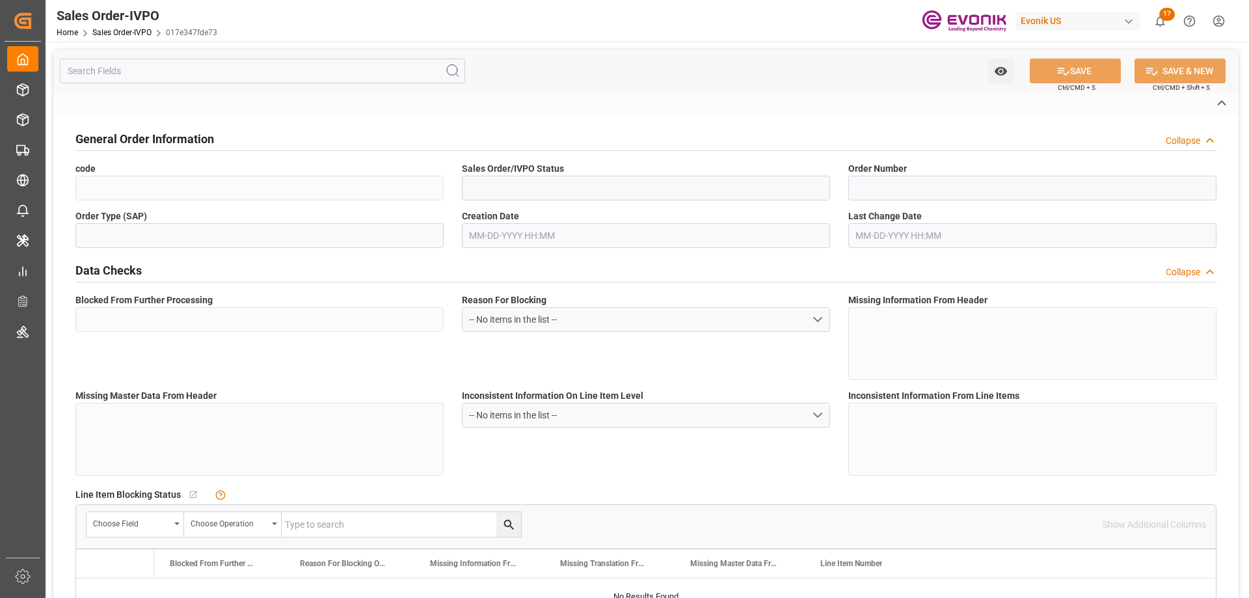
type input "CIF"
type input "Jakarta Seaport"
type input "[GEOGRAPHIC_DATA], [GEOGRAPHIC_DATA]"
type textarea "Not required"
type textarea "RESELLER"
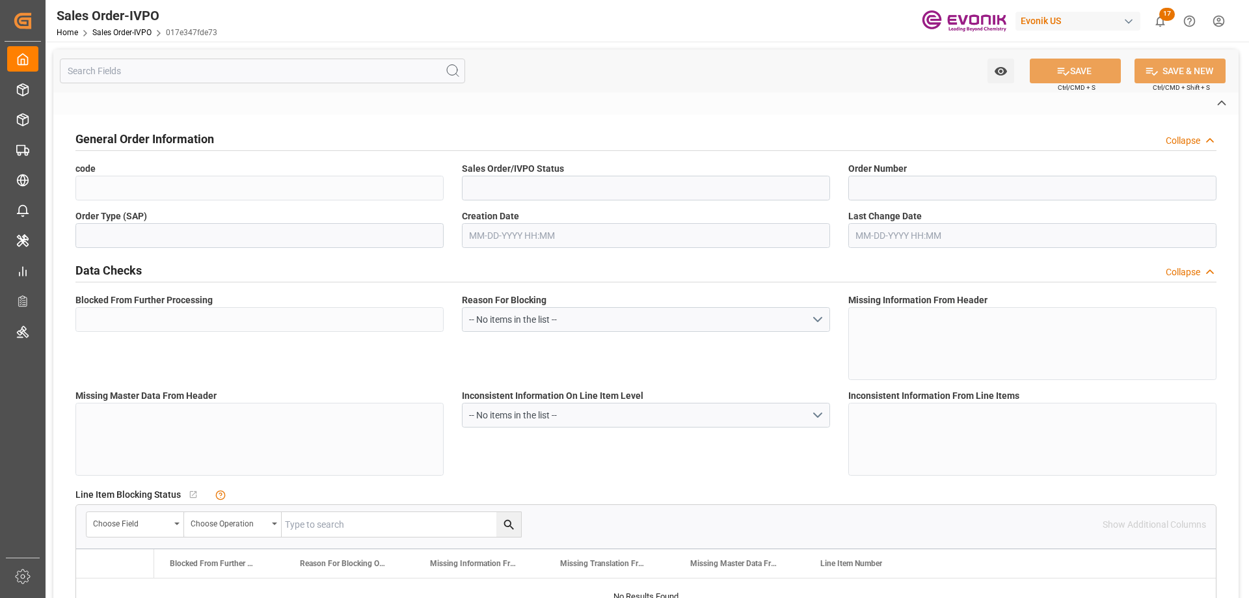
type textarea "VAT no. 0018213108059000"
type textarea "PO no. 1849152 Made in [GEOGRAPHIC_DATA] PT. [PERSON_NAME] Ingredients [GEOGRAP…"
type input "ID"
type input "Done"
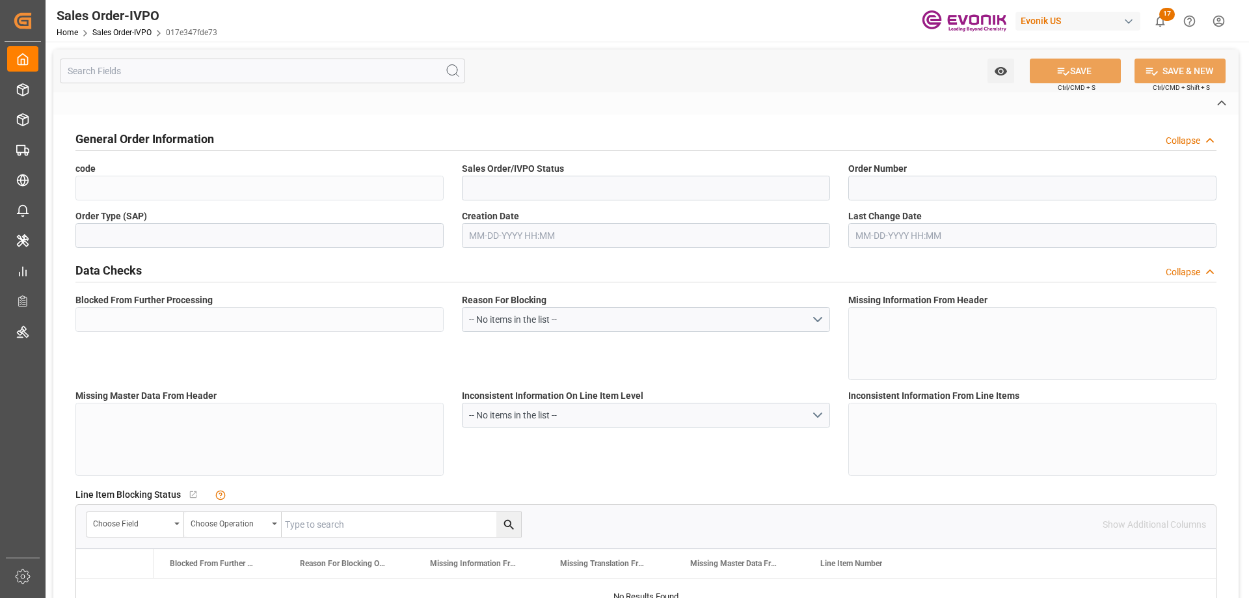
type input "20GP"
type input "Done"
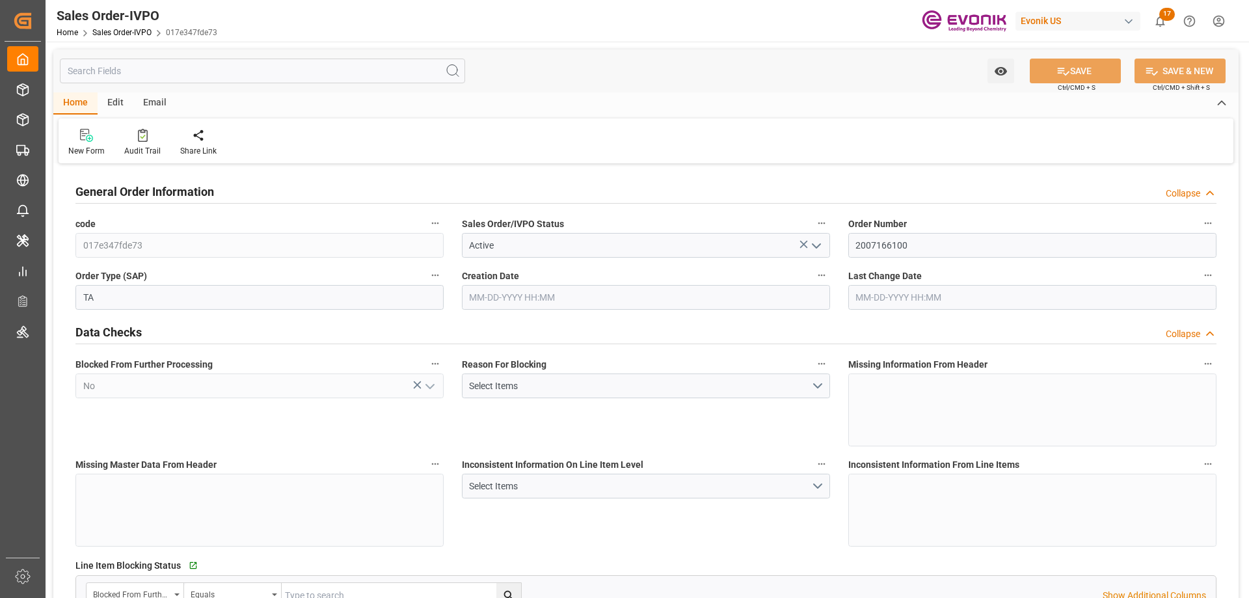
type input "IDJKT"
type input "0"
type input "1"
type input "2"
type input "1"
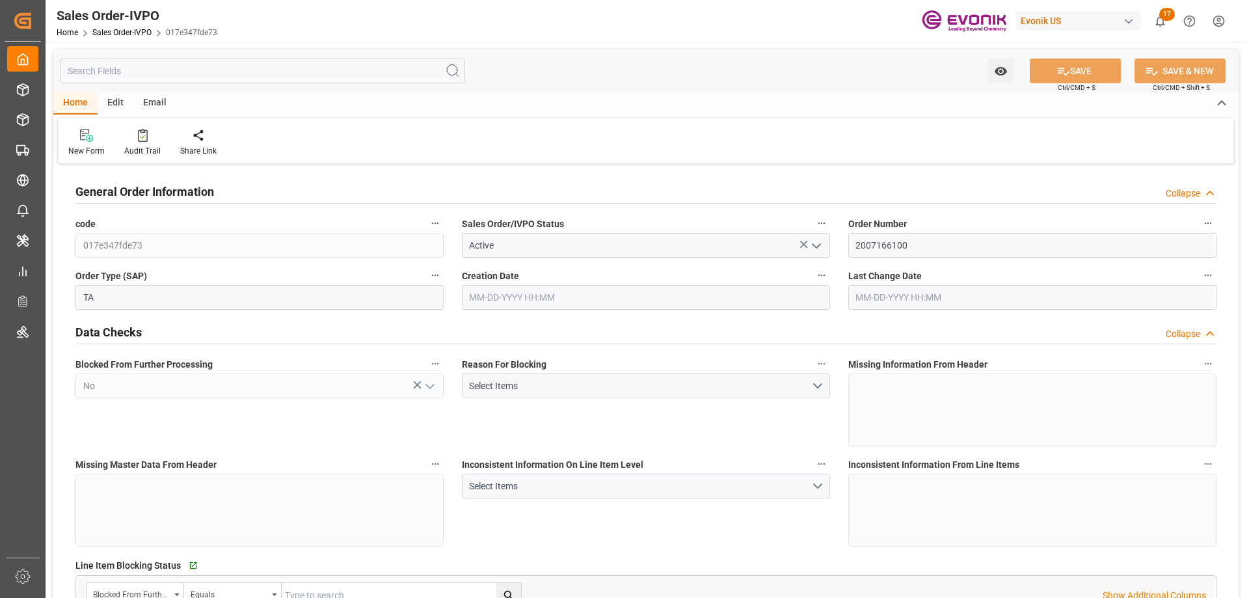
type input "17728.1"
type input "24.2464"
type input "17000"
type input "30"
type input "[DATE] 16:56"
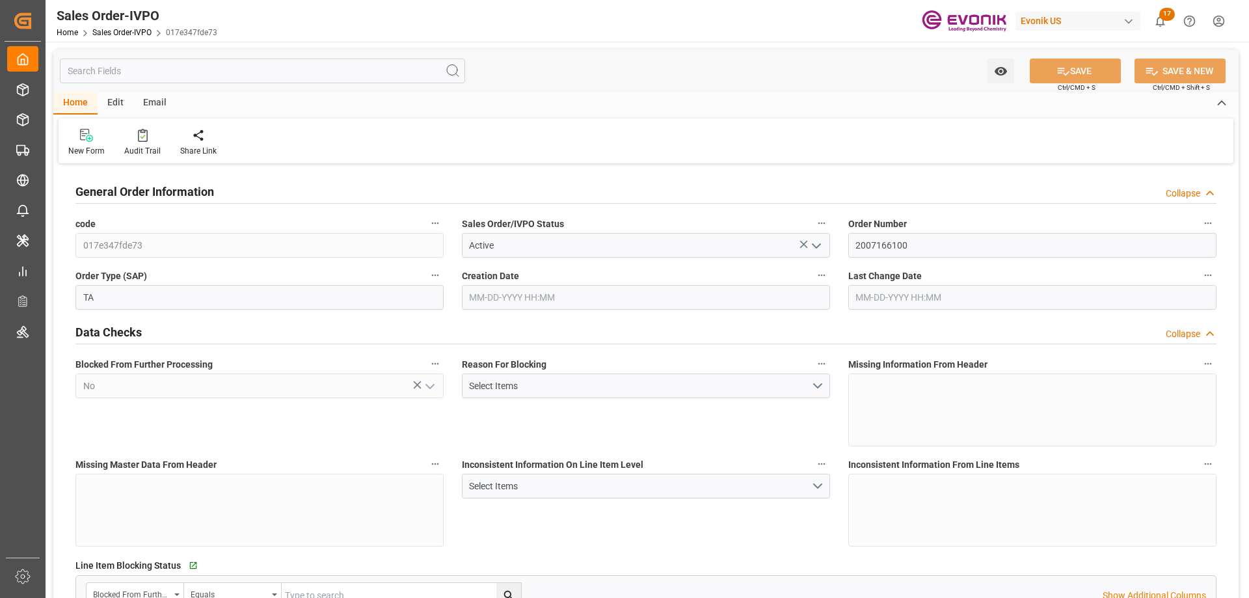
type input "[DATE] 16:02"
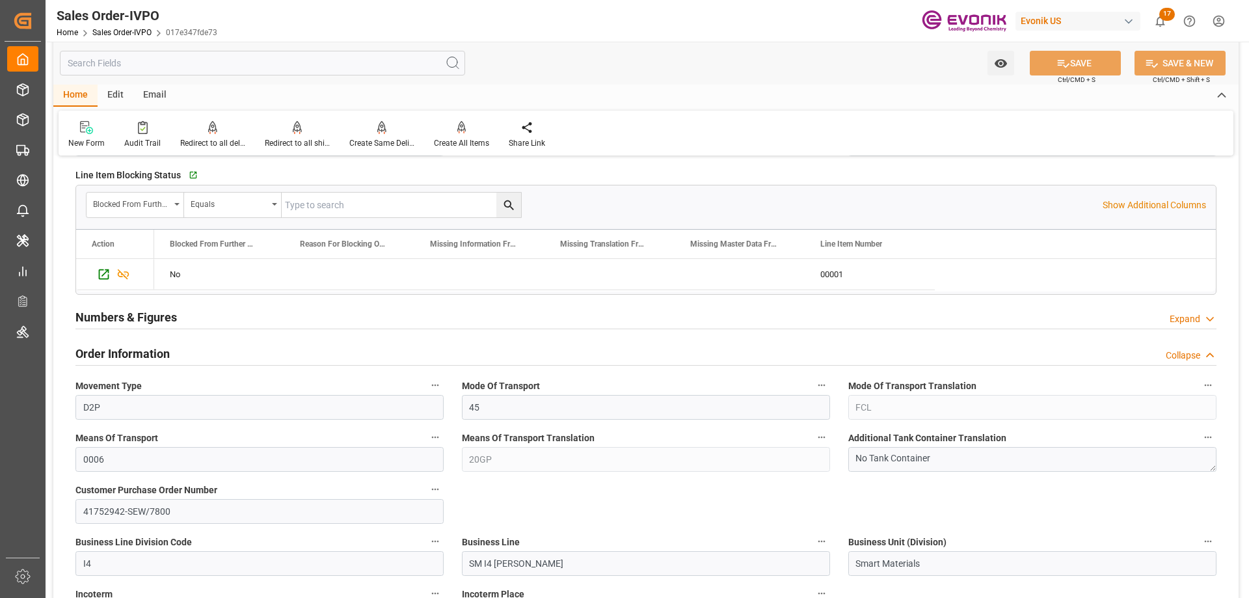
scroll to position [716, 0]
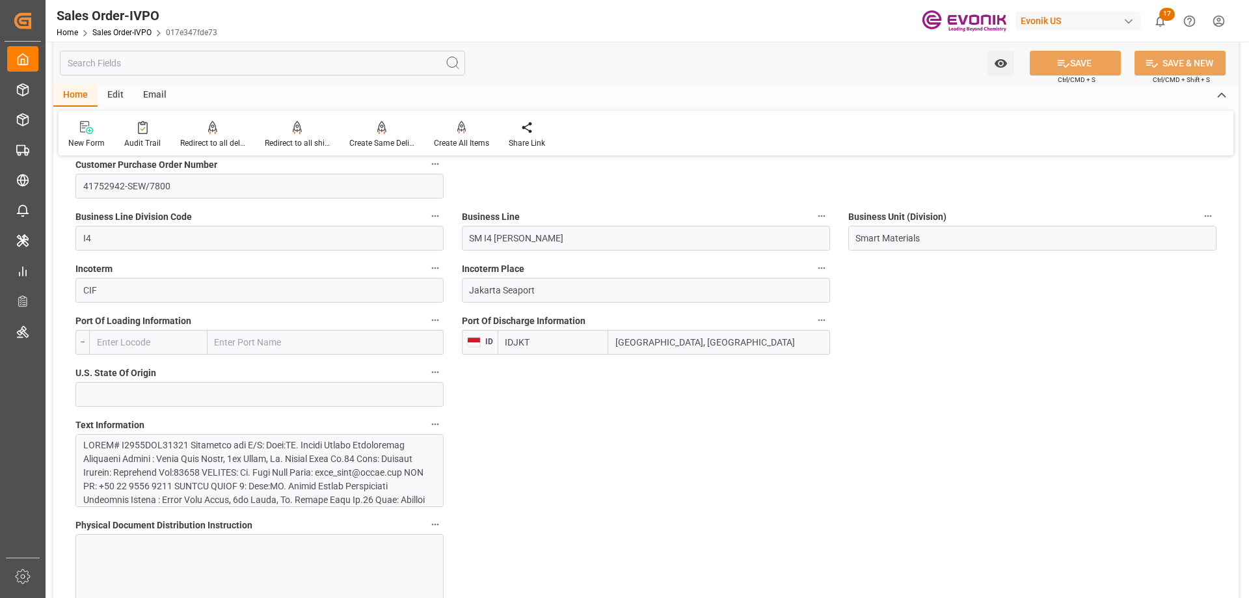
click at [230, 455] on div at bounding box center [254, 582] width 343 height 287
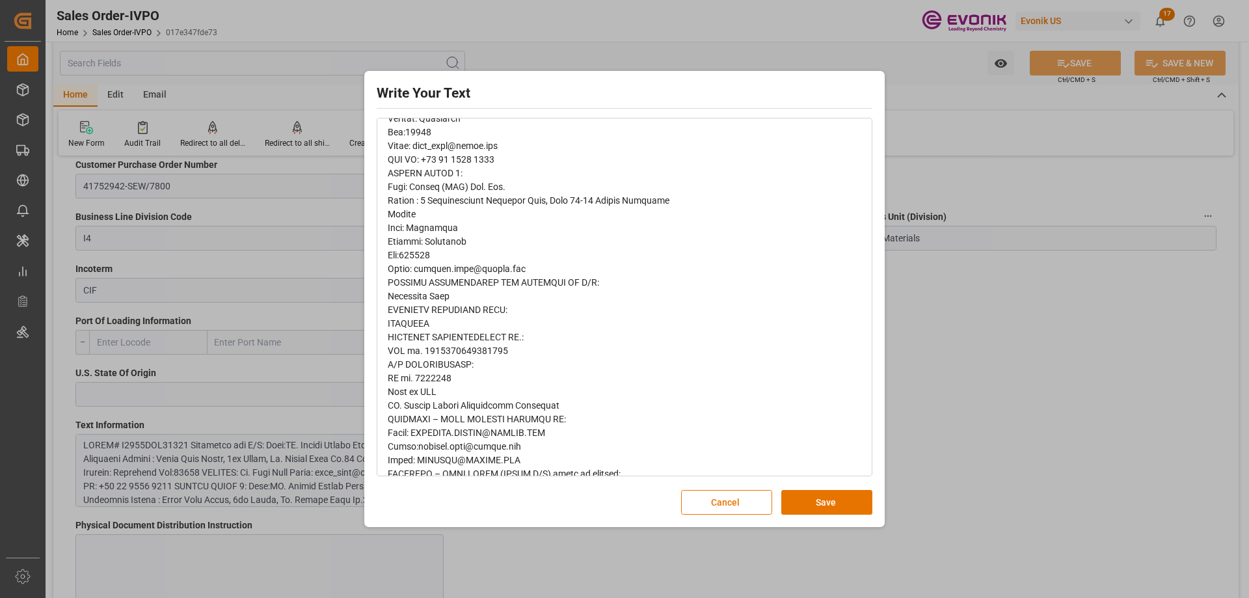
scroll to position [453, 0]
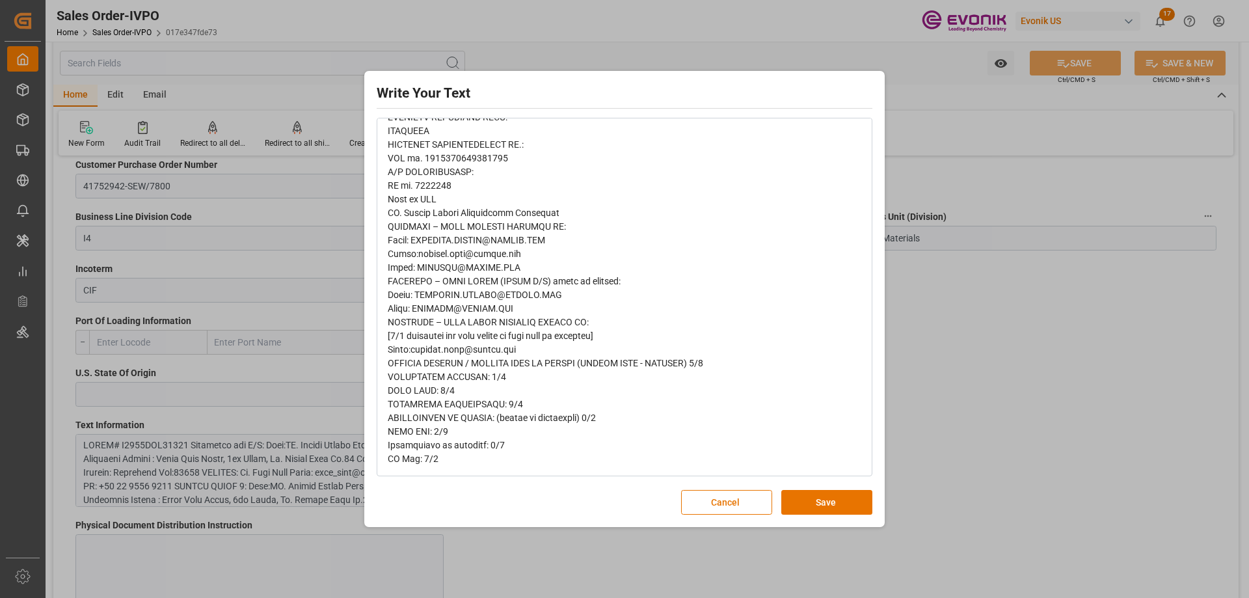
click at [983, 427] on div "Write Your Text Normal 14 Font Cancel Save" at bounding box center [624, 299] width 1249 height 598
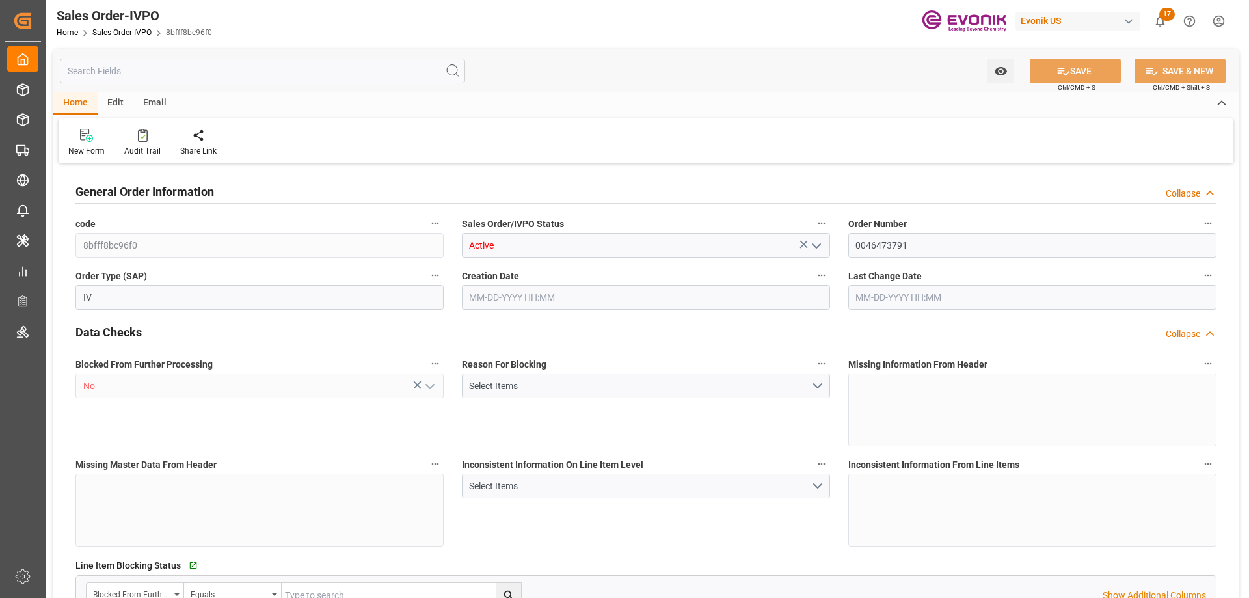
type input "CNSHA"
type input "0"
type input "1"
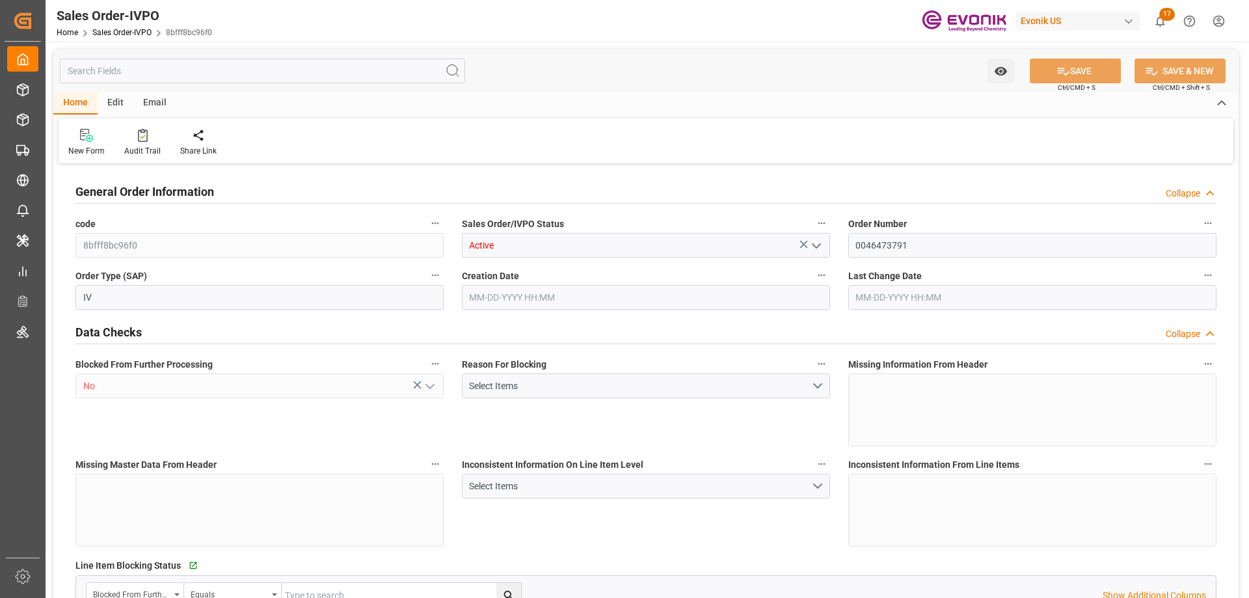
type input "7763.58"
type input "17.3468"
type input "17000"
type input "30"
type input "09-25-2025 13:53"
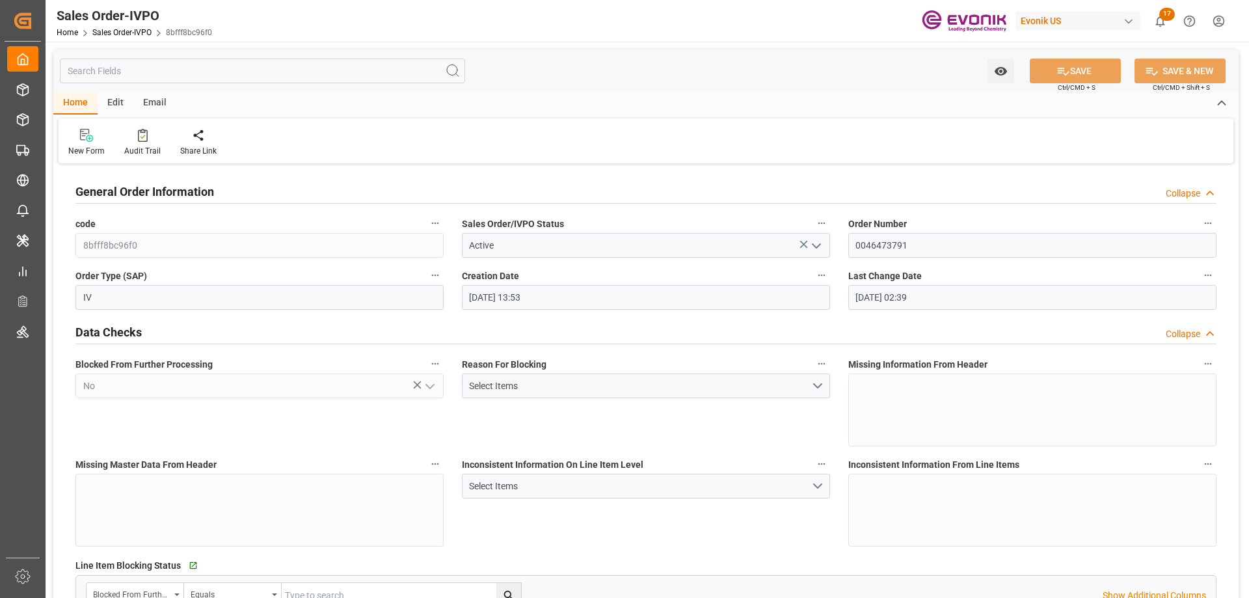
type input "09-30-2025 02:39"
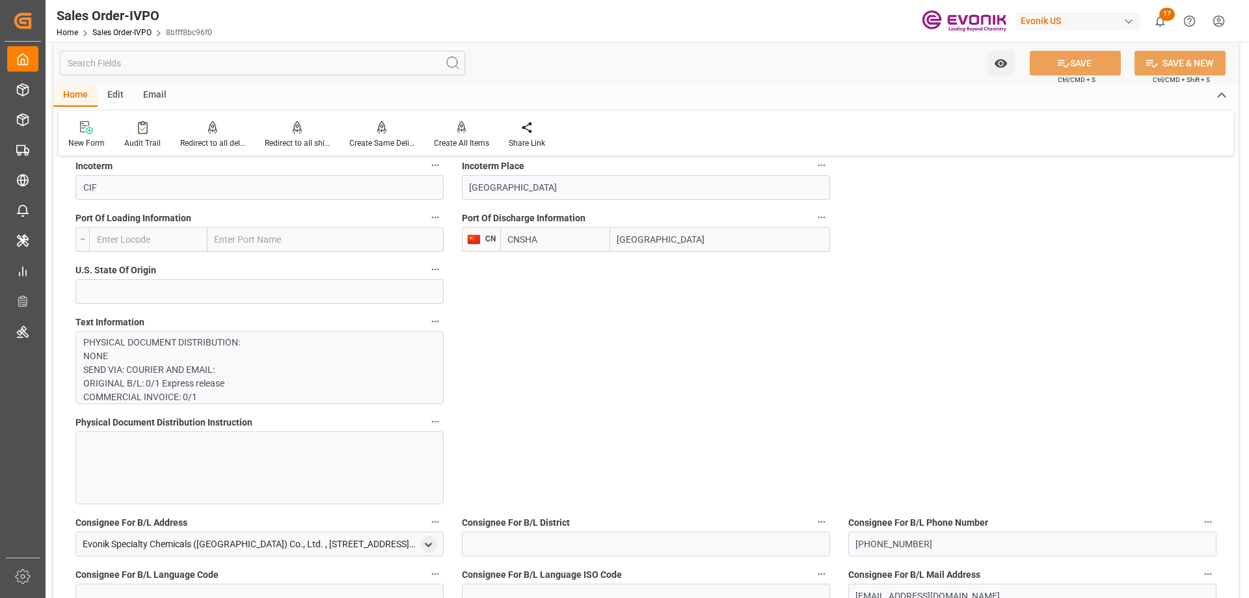
scroll to position [716, 0]
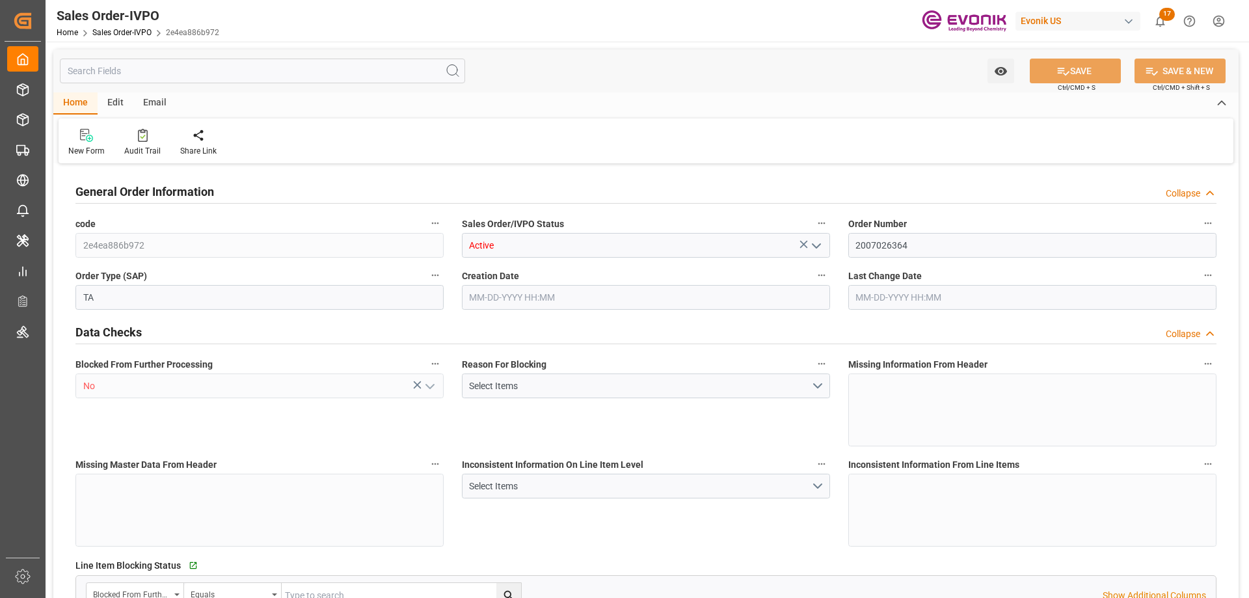
type input "BEKOU"
type input "0"
type input "1"
type input "2"
type input "1"
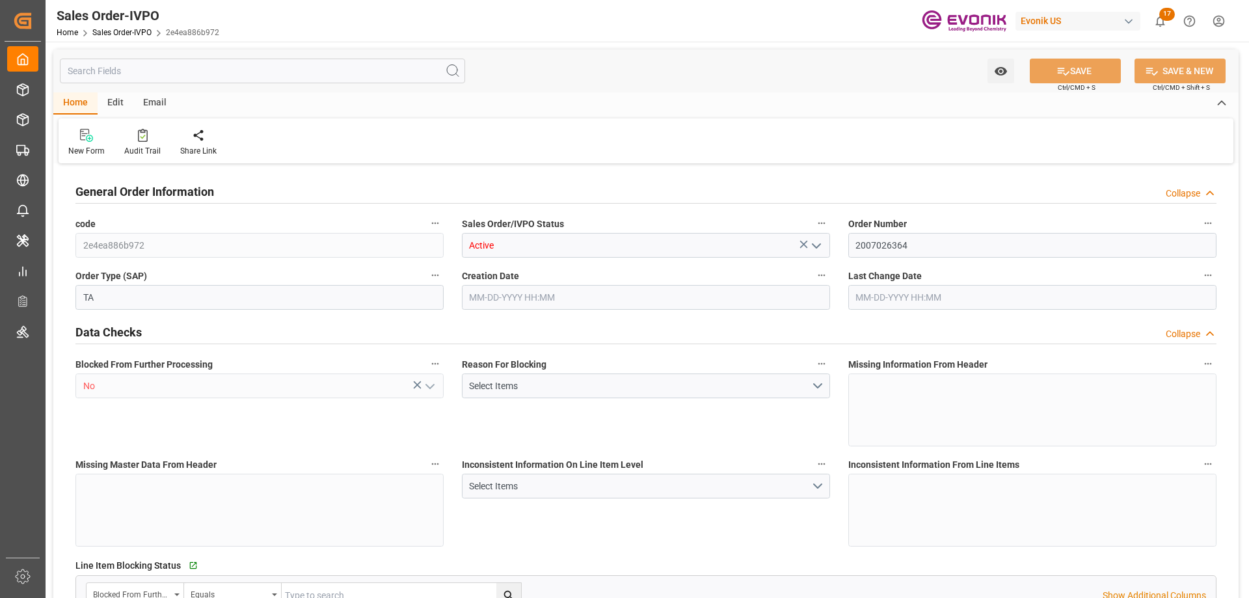
type input "18090.72"
type input "25.272"
type input "17000"
type input "30"
type input "09-17-2025 11:44"
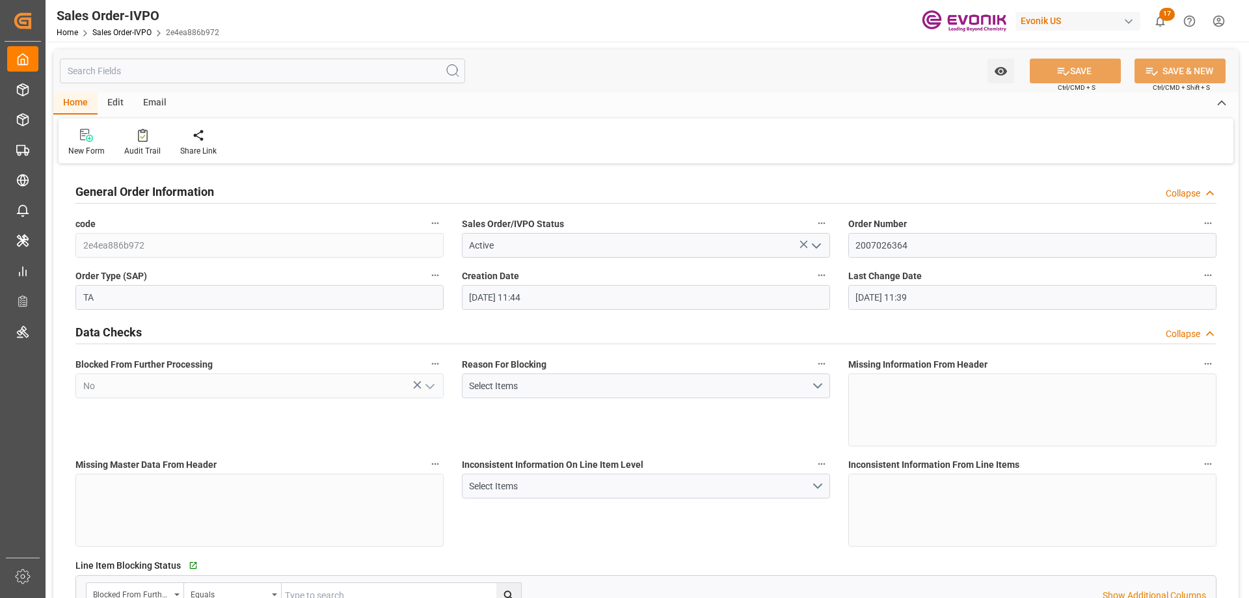
type input "10-07-2025 11:39"
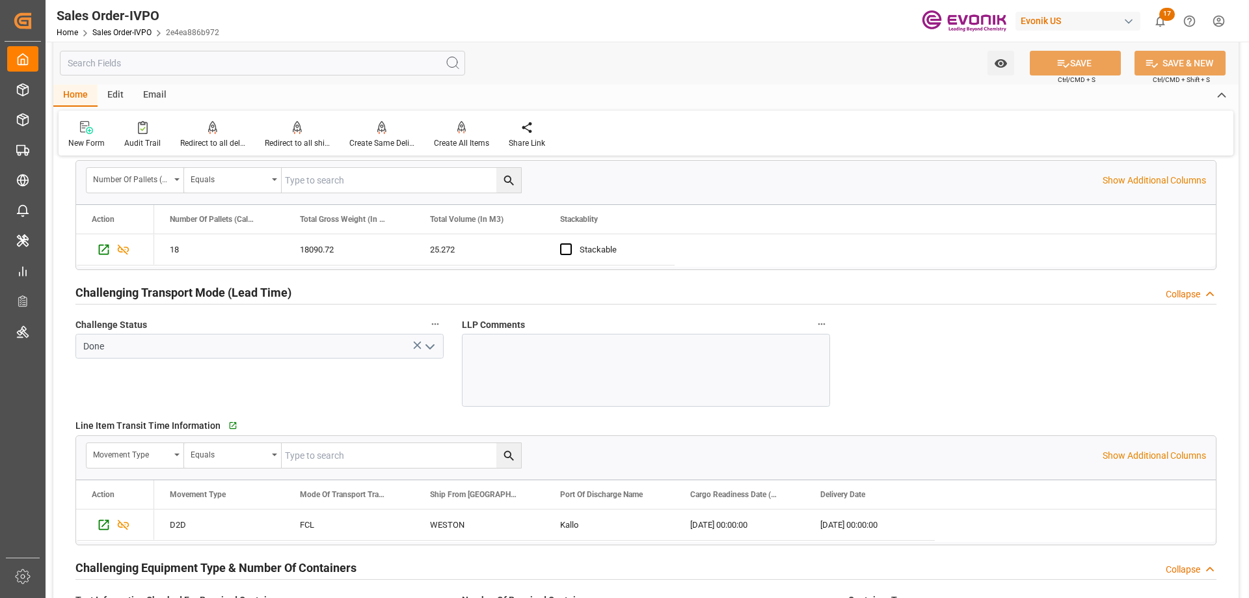
scroll to position [2017, 0]
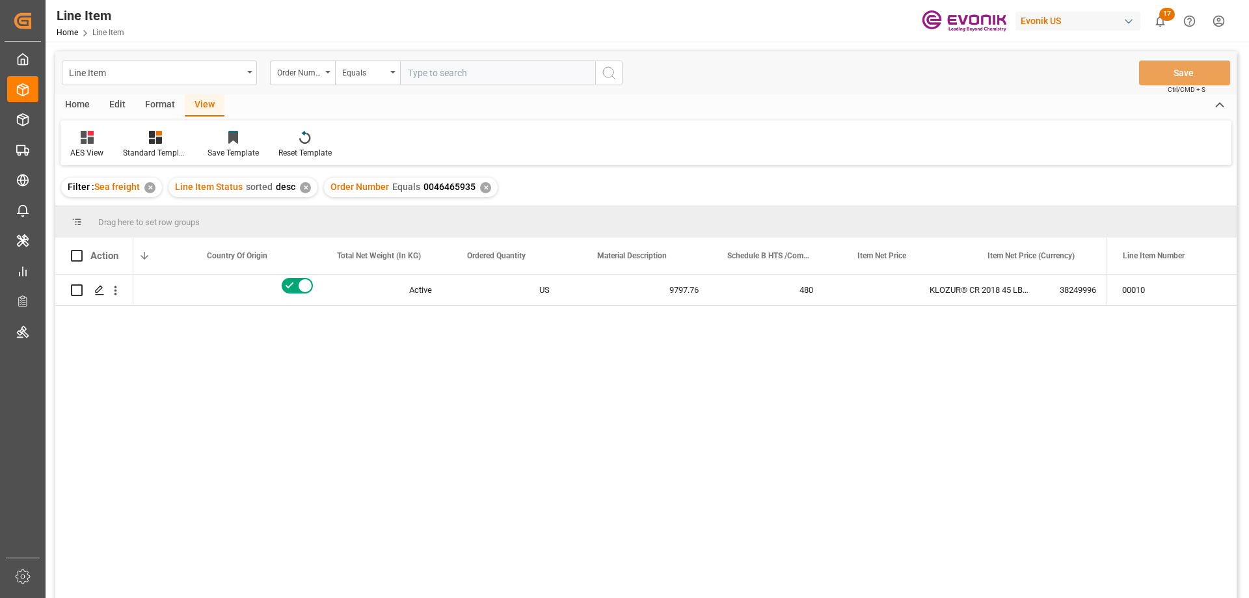
scroll to position [0, 333]
click at [448, 70] on input "text" at bounding box center [497, 73] width 195 height 25
paste input "0046473584"
type input "0046473584"
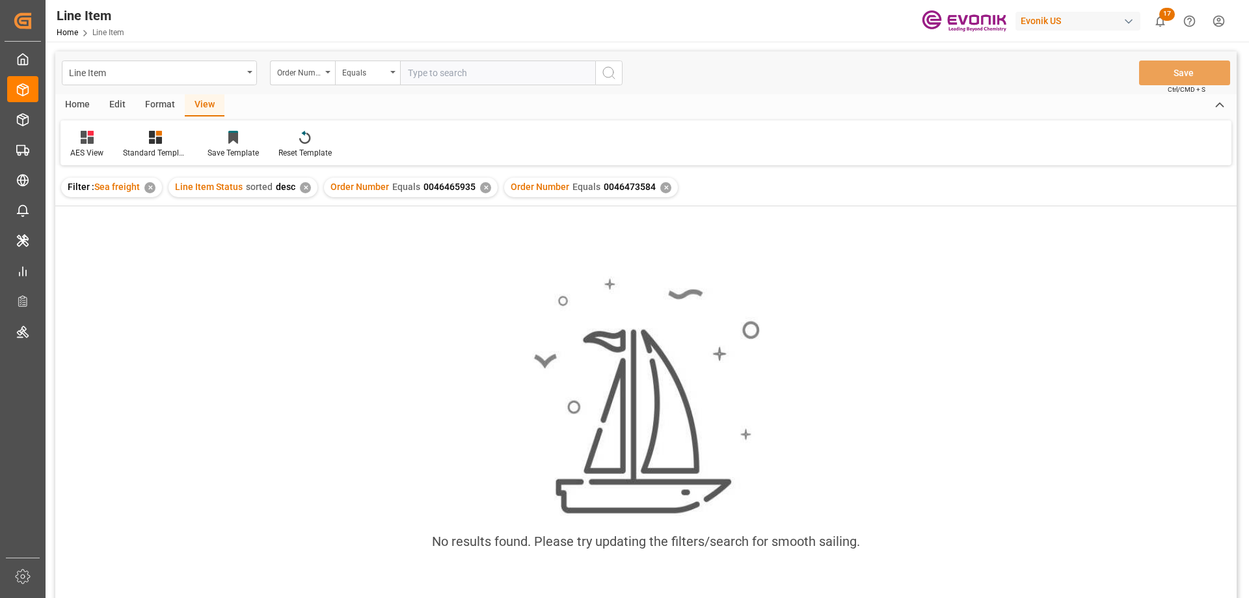
click at [481, 187] on div "✕" at bounding box center [485, 187] width 11 height 11
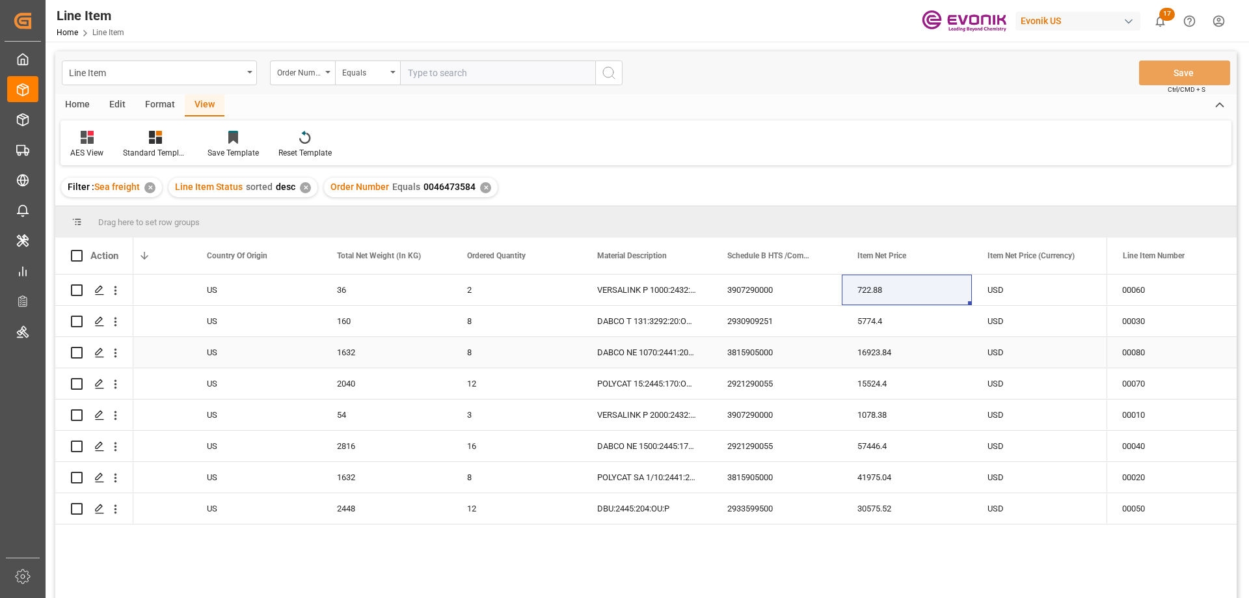
click at [287, 351] on div "US" at bounding box center [256, 352] width 130 height 31
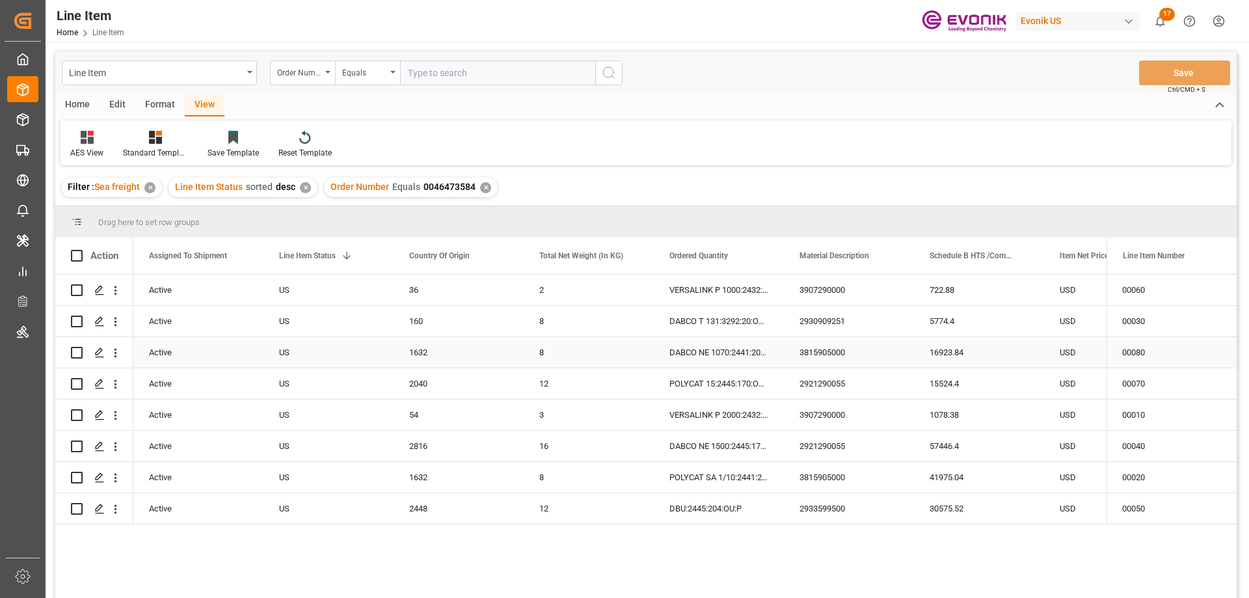
scroll to position [0, 130]
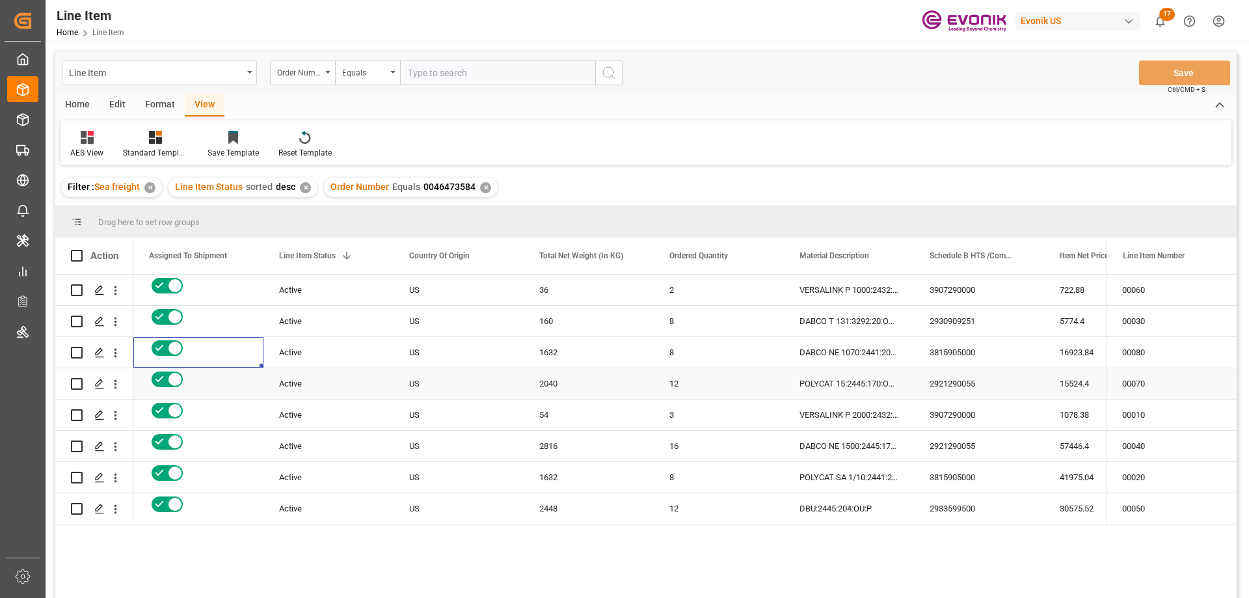
click at [1066, 371] on div "15524.4" at bounding box center [1109, 383] width 130 height 31
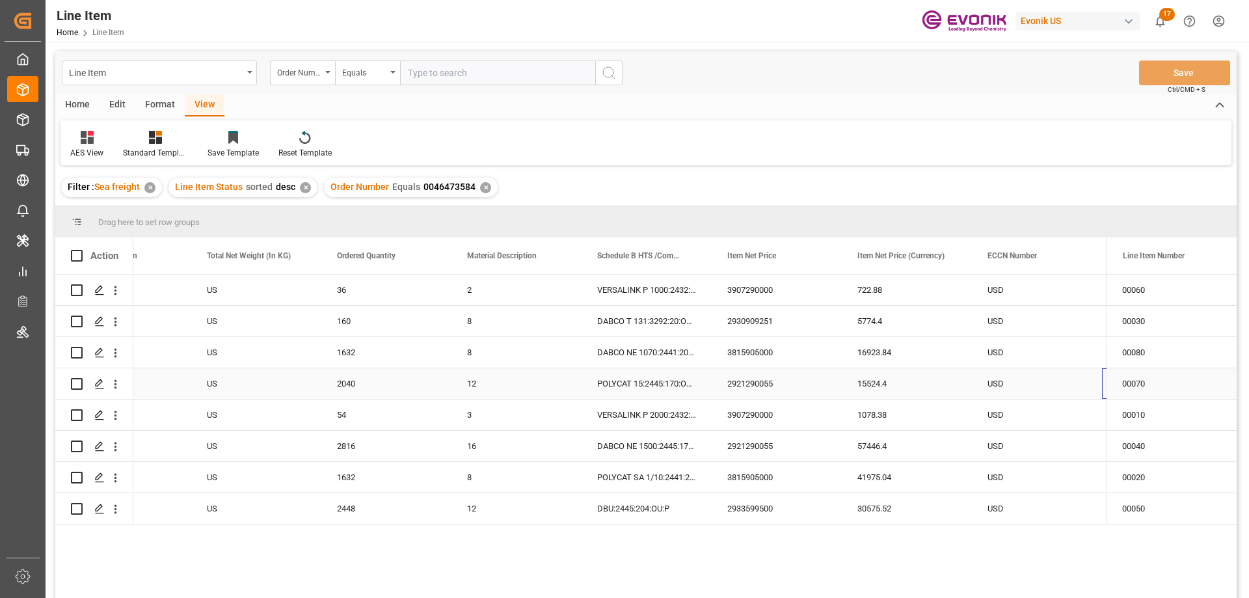
scroll to position [0, 463]
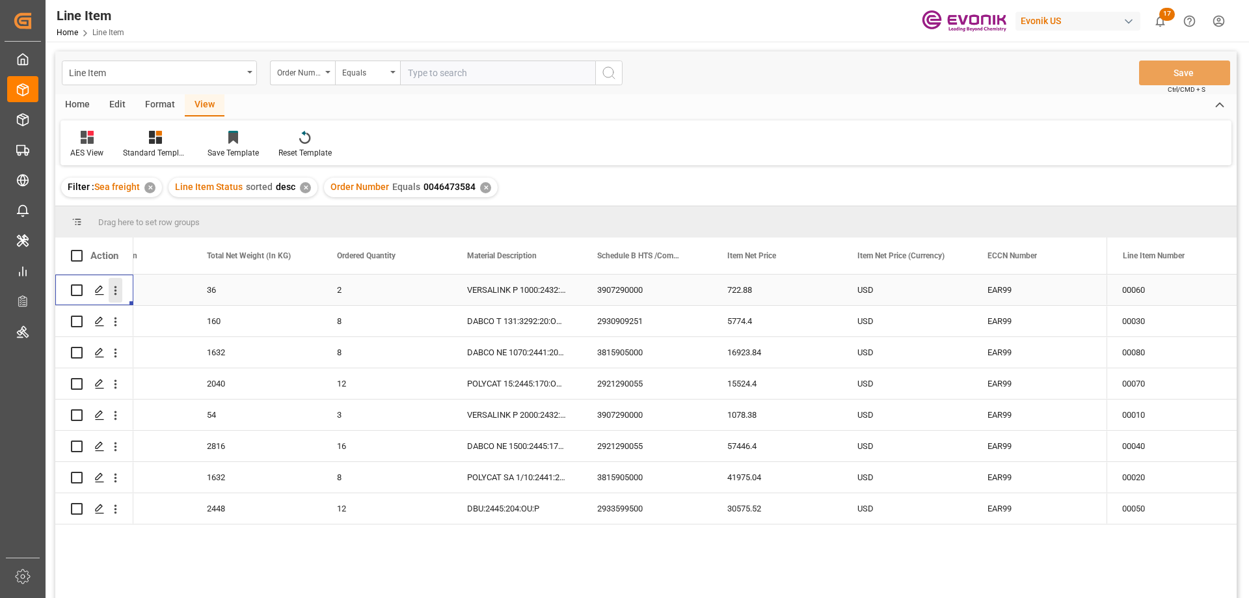
click at [116, 295] on icon "open menu" at bounding box center [116, 291] width 14 height 14
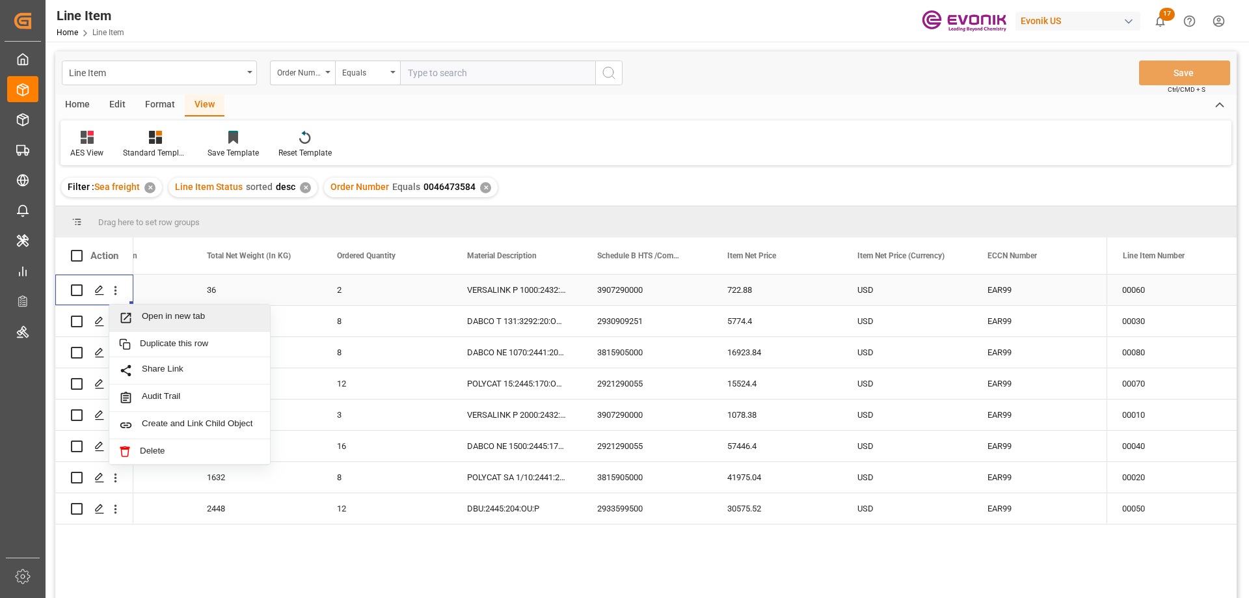
click at [157, 320] on span "Open in new tab" at bounding box center [201, 318] width 118 height 14
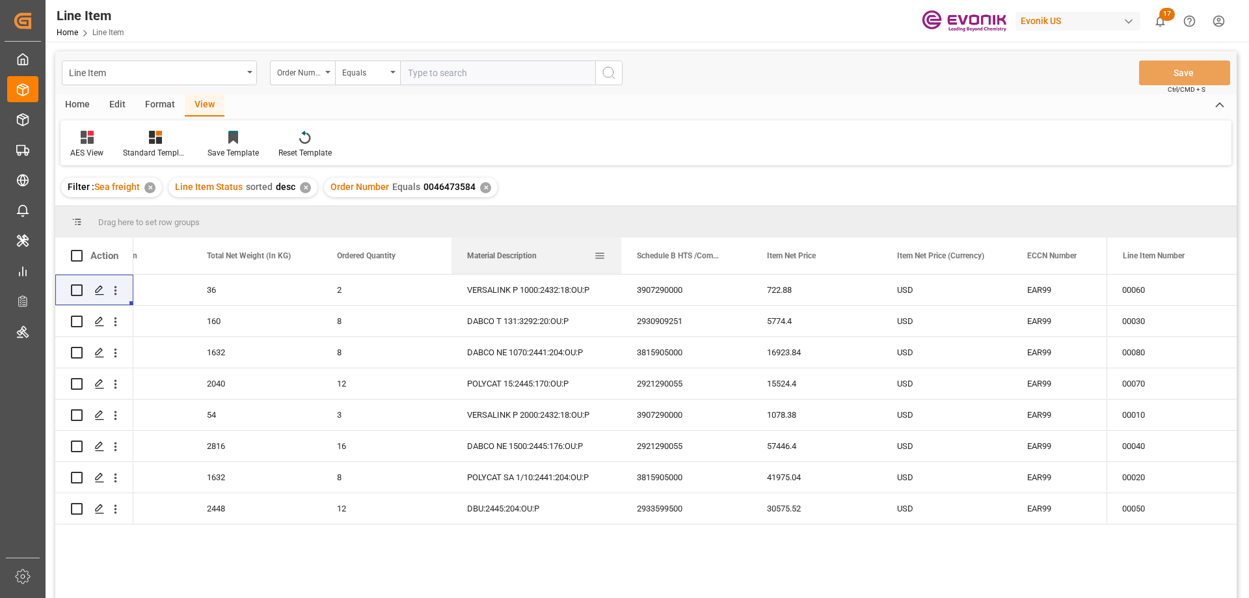
drag, startPoint x: 581, startPoint y: 252, endPoint x: 621, endPoint y: 256, distance: 40.0
click at [621, 256] on div at bounding box center [621, 256] width 5 height 36
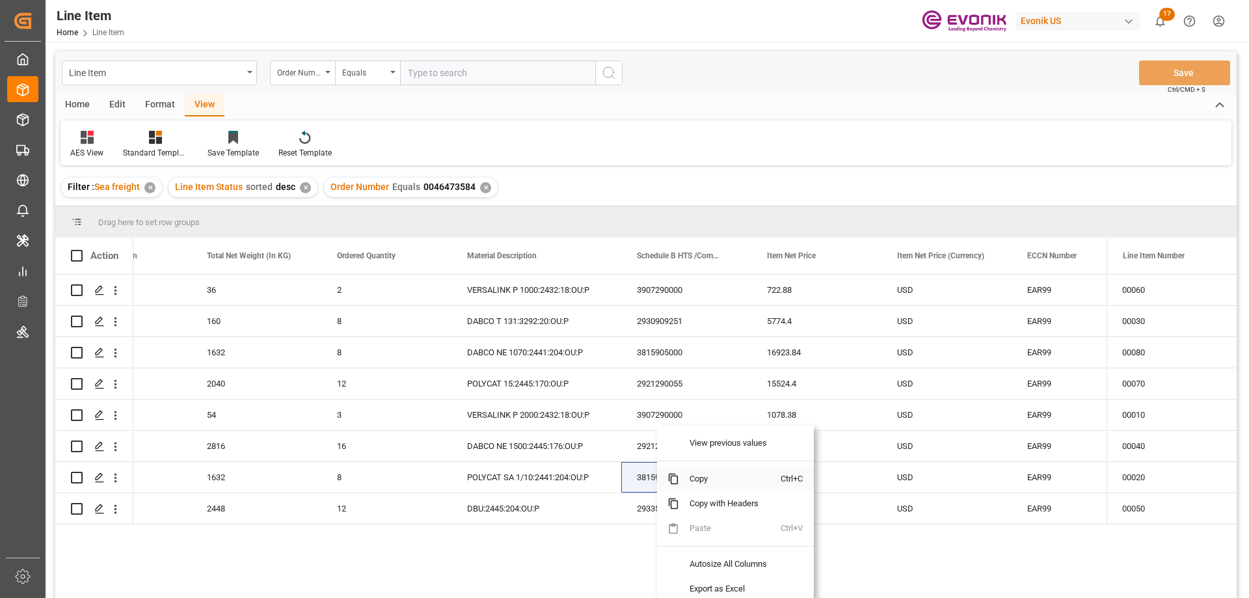
click at [692, 476] on span "Copy" at bounding box center [730, 479] width 102 height 25
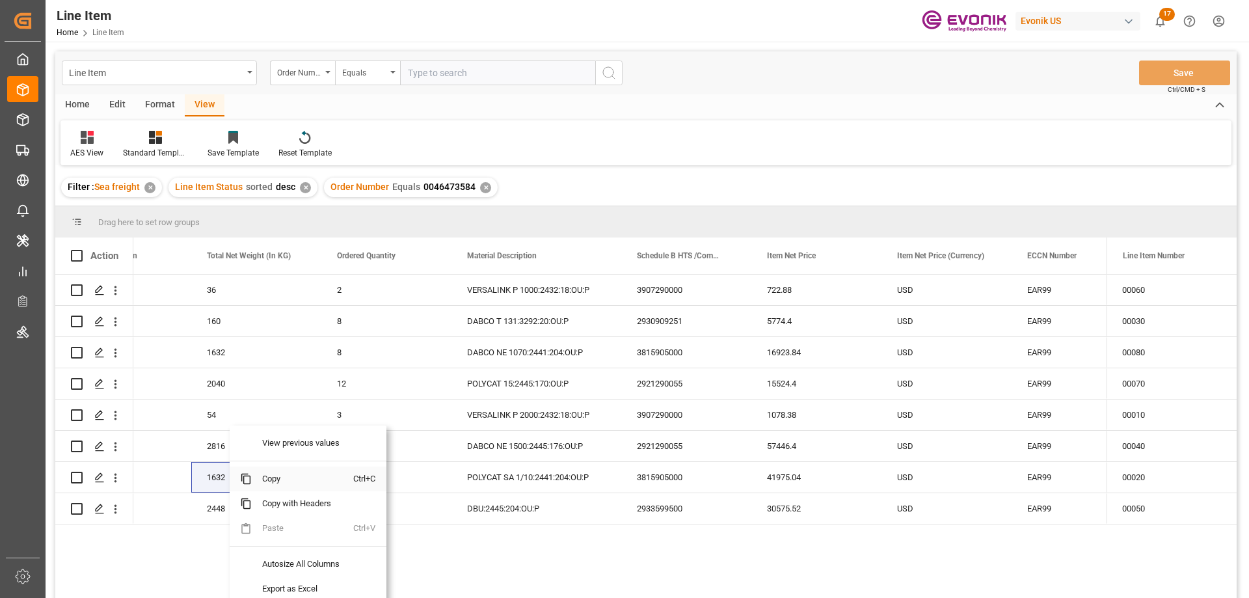
click at [270, 478] on span "Copy" at bounding box center [303, 479] width 102 height 25
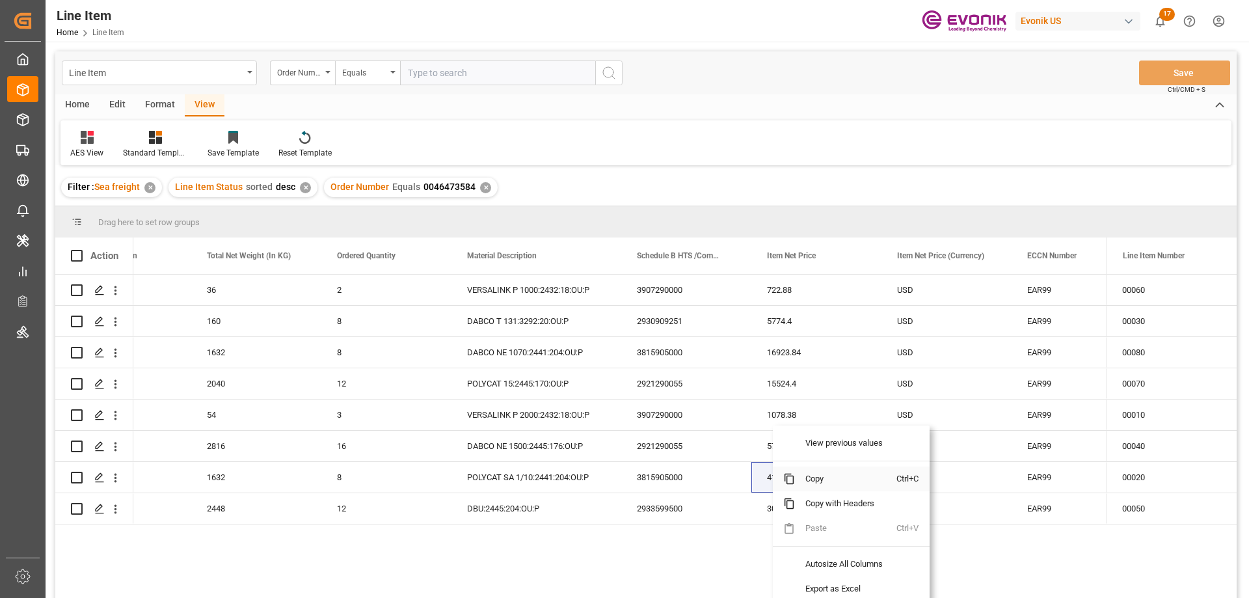
click at [822, 478] on span "Copy" at bounding box center [846, 479] width 102 height 25
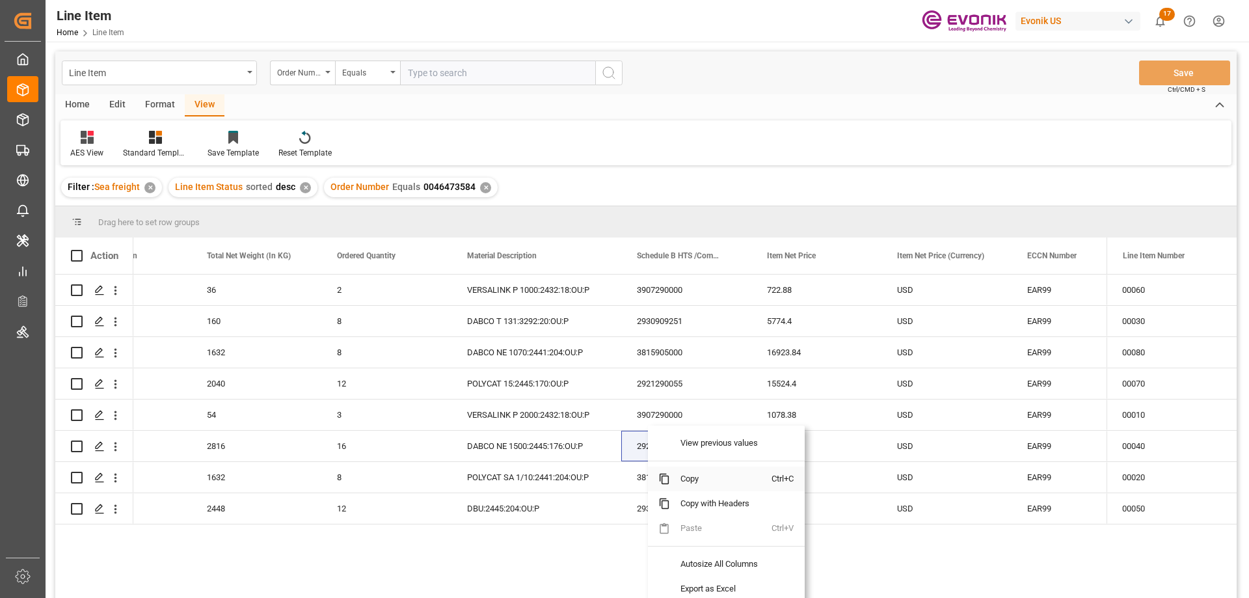
click at [685, 481] on span "Copy" at bounding box center [721, 479] width 102 height 25
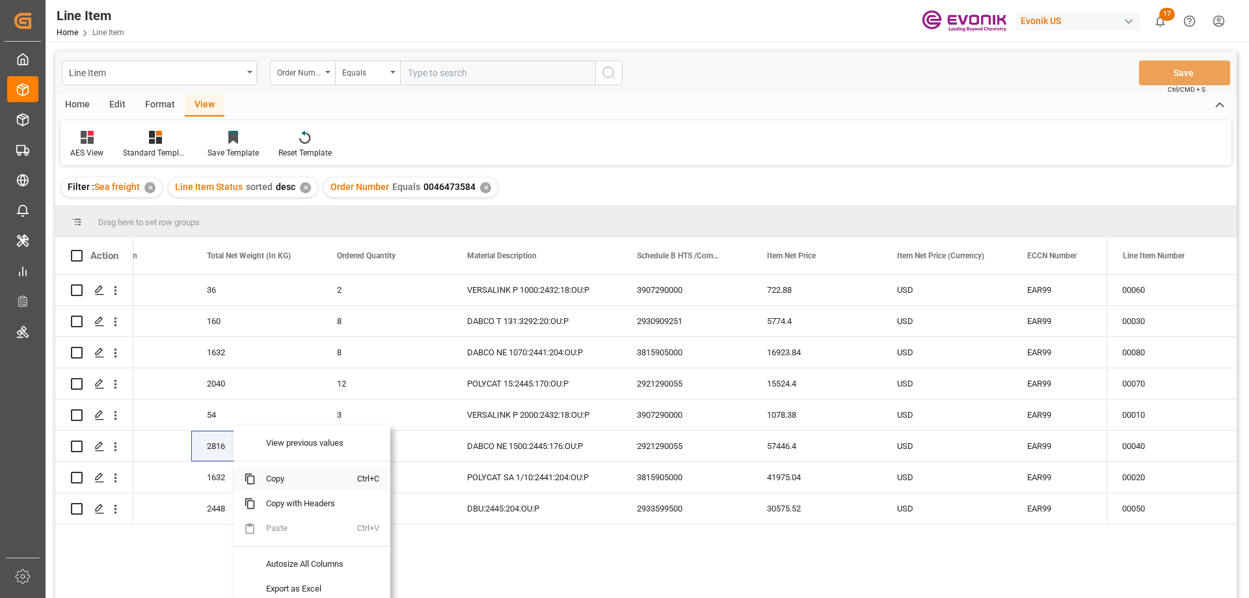
click at [284, 478] on span "Copy" at bounding box center [307, 479] width 102 height 25
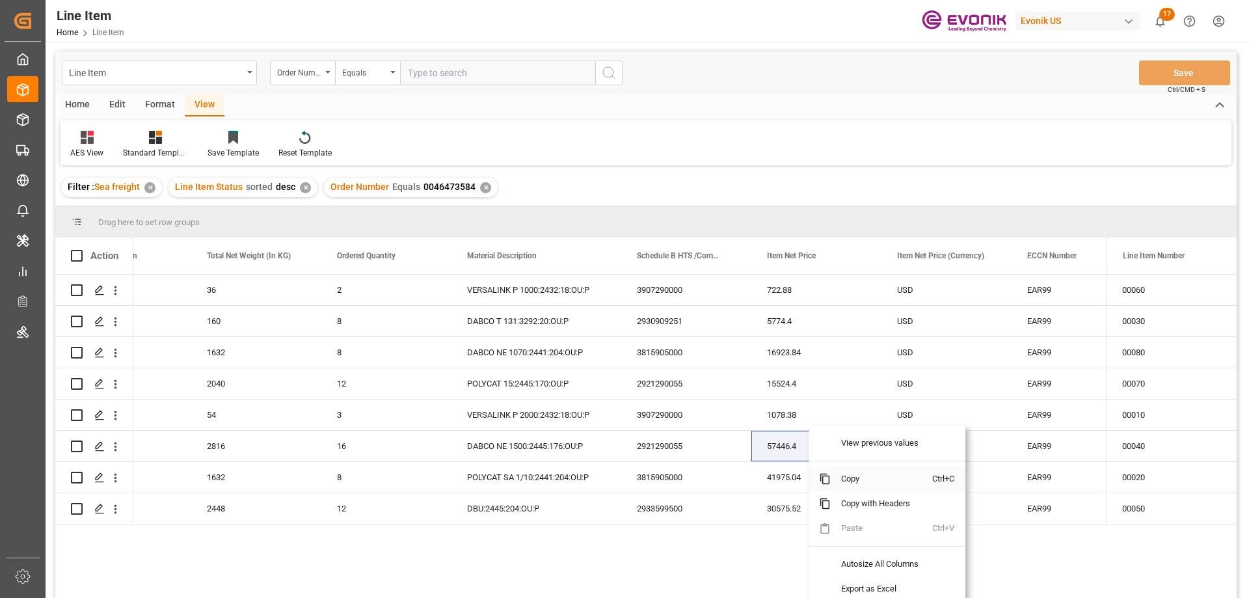
click at [846, 474] on span "Copy" at bounding box center [882, 479] width 102 height 25
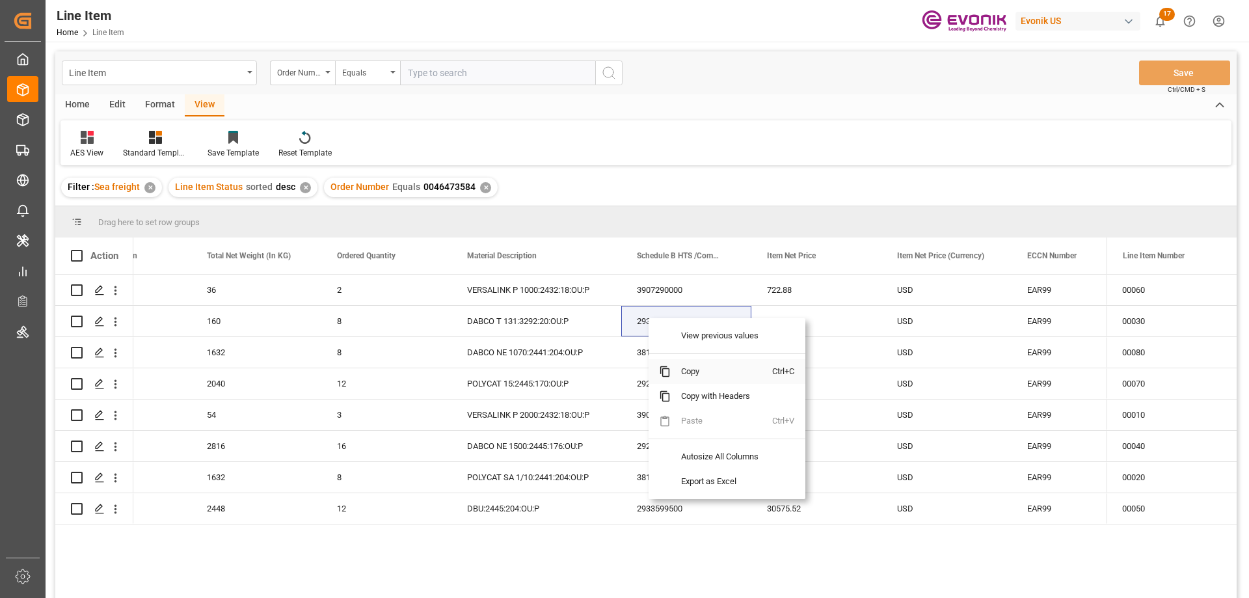
drag, startPoint x: 690, startPoint y: 369, endPoint x: 839, endPoint y: 345, distance: 151.6
click at [690, 369] on span "Copy" at bounding box center [722, 371] width 102 height 25
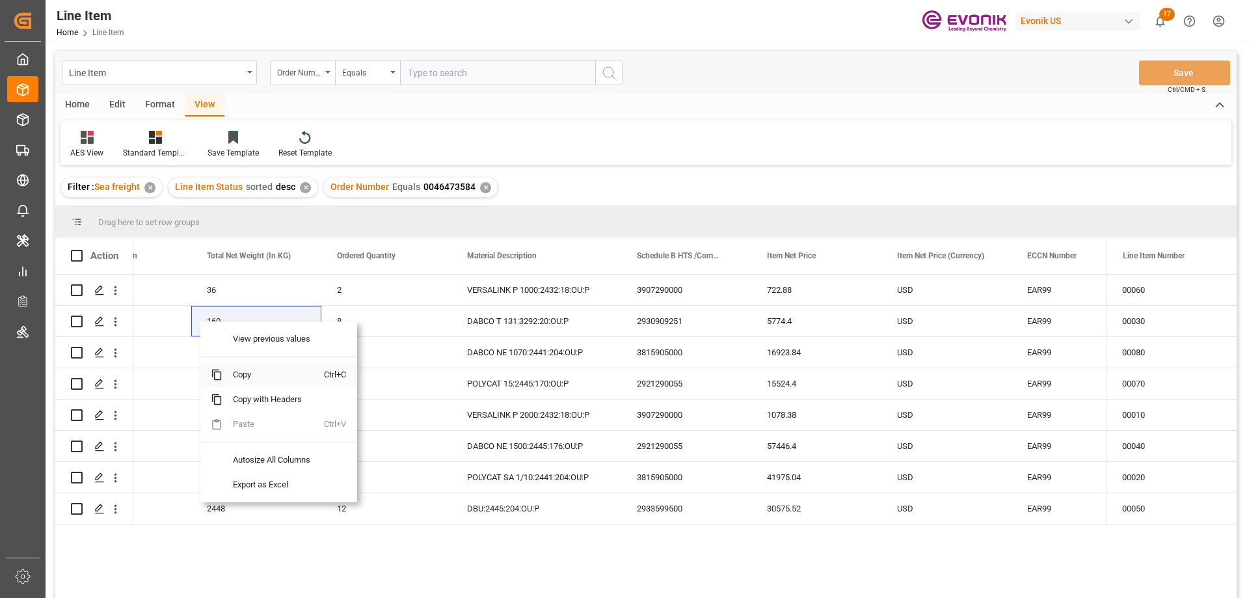
click at [232, 370] on span "Copy" at bounding box center [274, 374] width 102 height 25
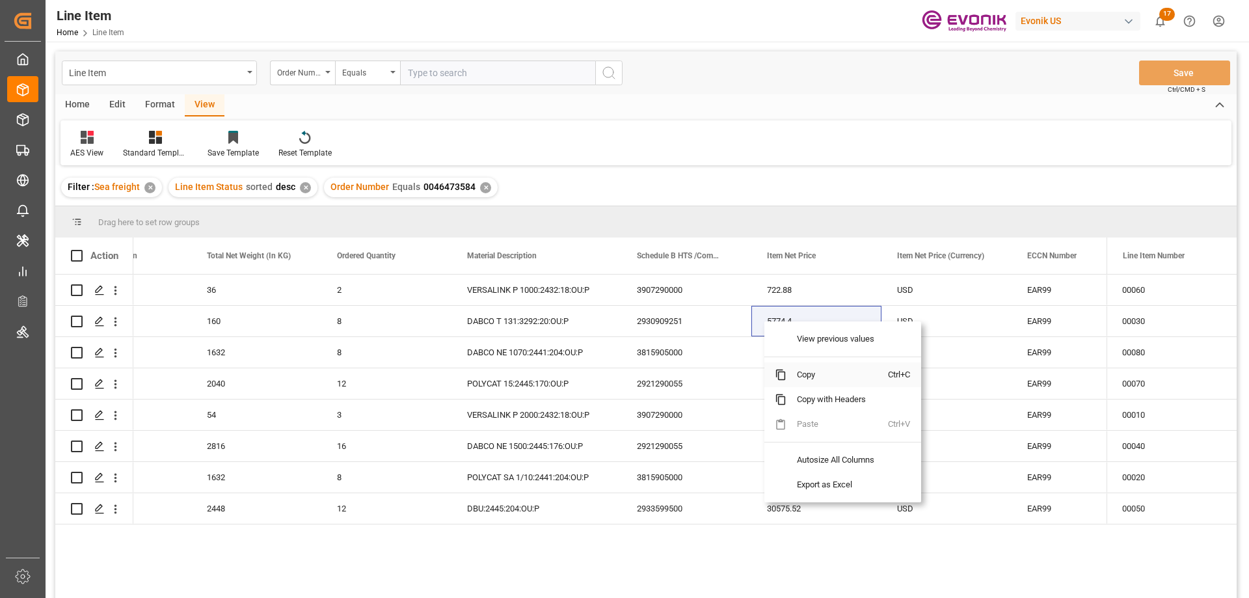
click at [809, 369] on span "Copy" at bounding box center [838, 374] width 102 height 25
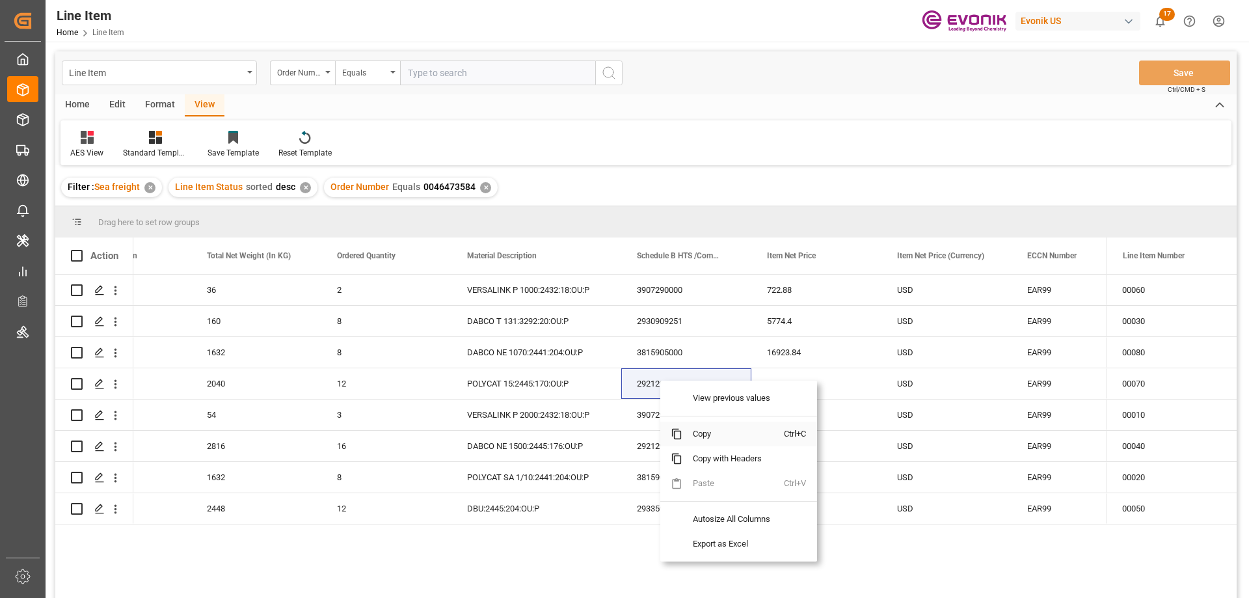
click at [711, 433] on span "Copy" at bounding box center [734, 434] width 102 height 25
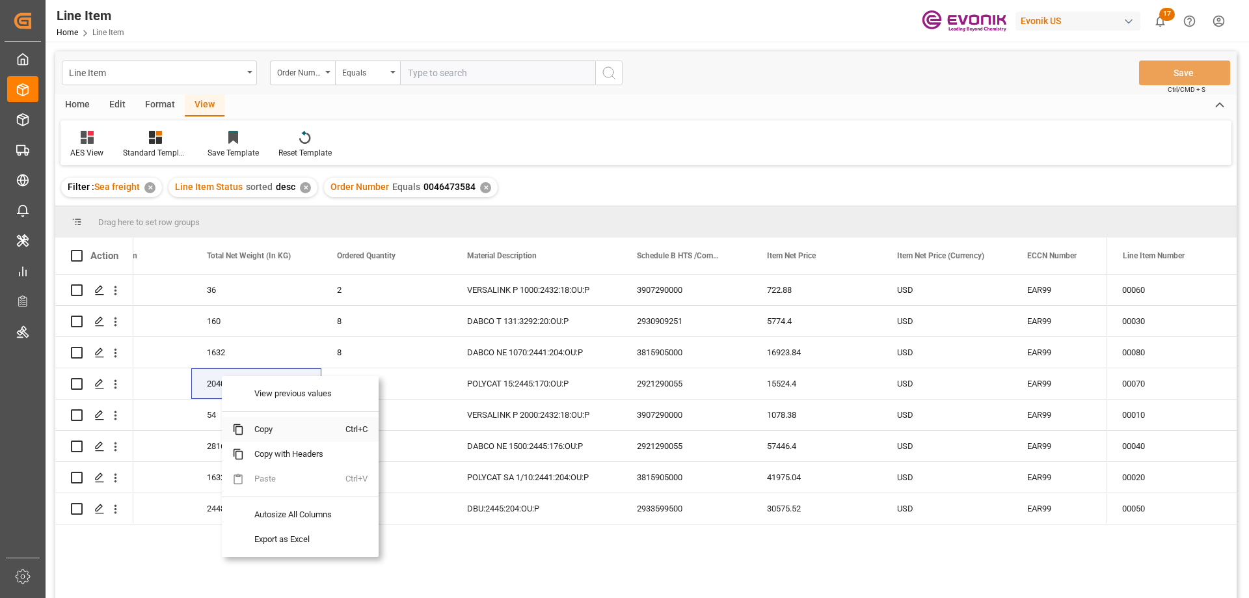
click at [267, 426] on span "Copy" at bounding box center [295, 429] width 102 height 25
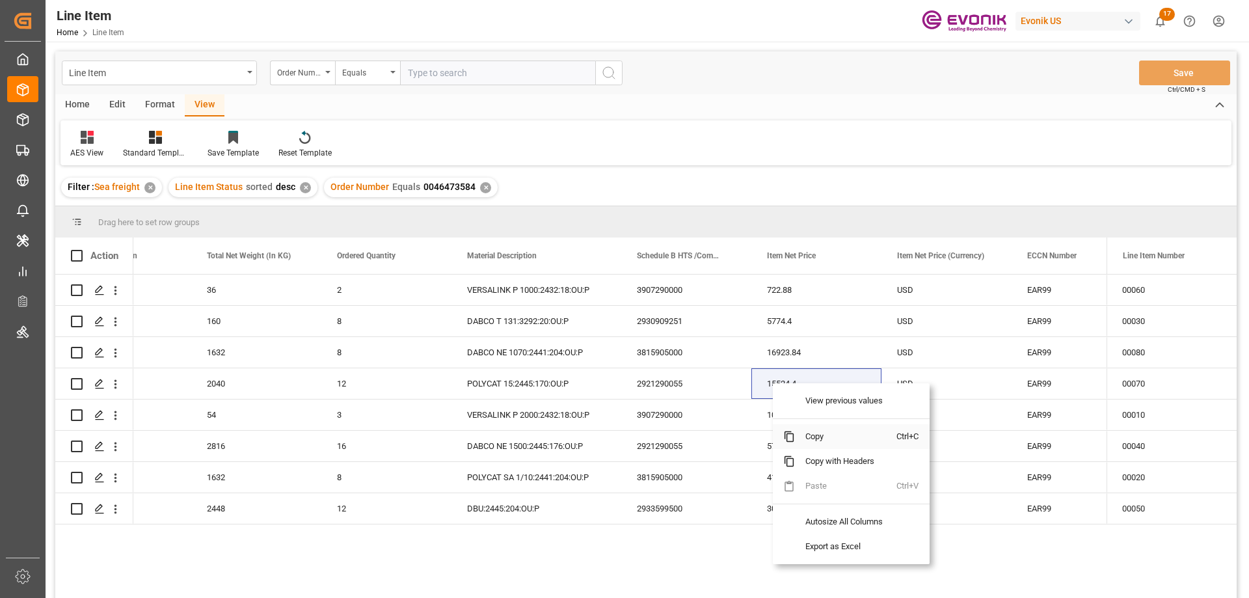
click at [826, 439] on span "Copy" at bounding box center [846, 436] width 102 height 25
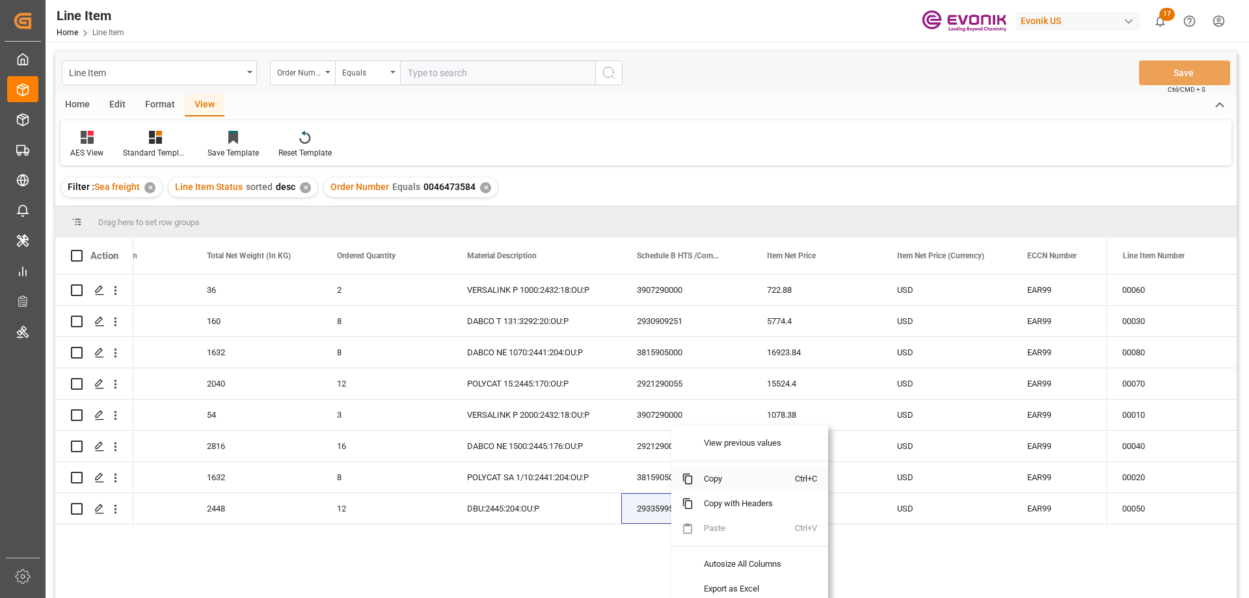
click at [731, 479] on span "Copy" at bounding box center [745, 479] width 102 height 25
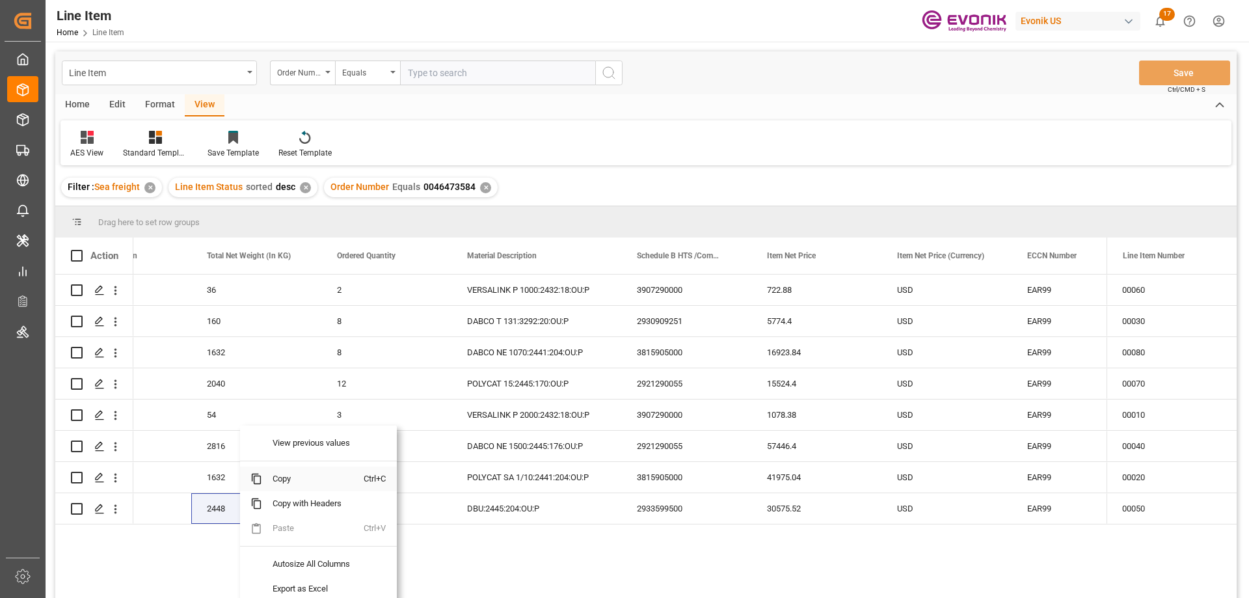
click at [277, 484] on span "Copy" at bounding box center [313, 479] width 102 height 25
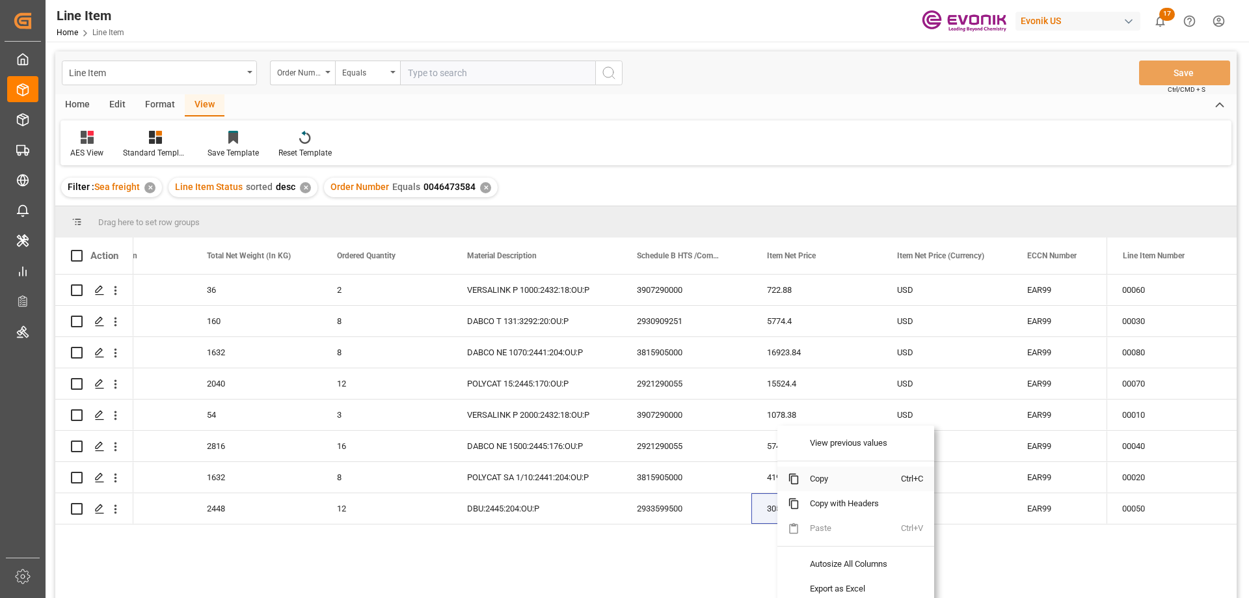
click at [830, 476] on span "Copy" at bounding box center [851, 479] width 102 height 25
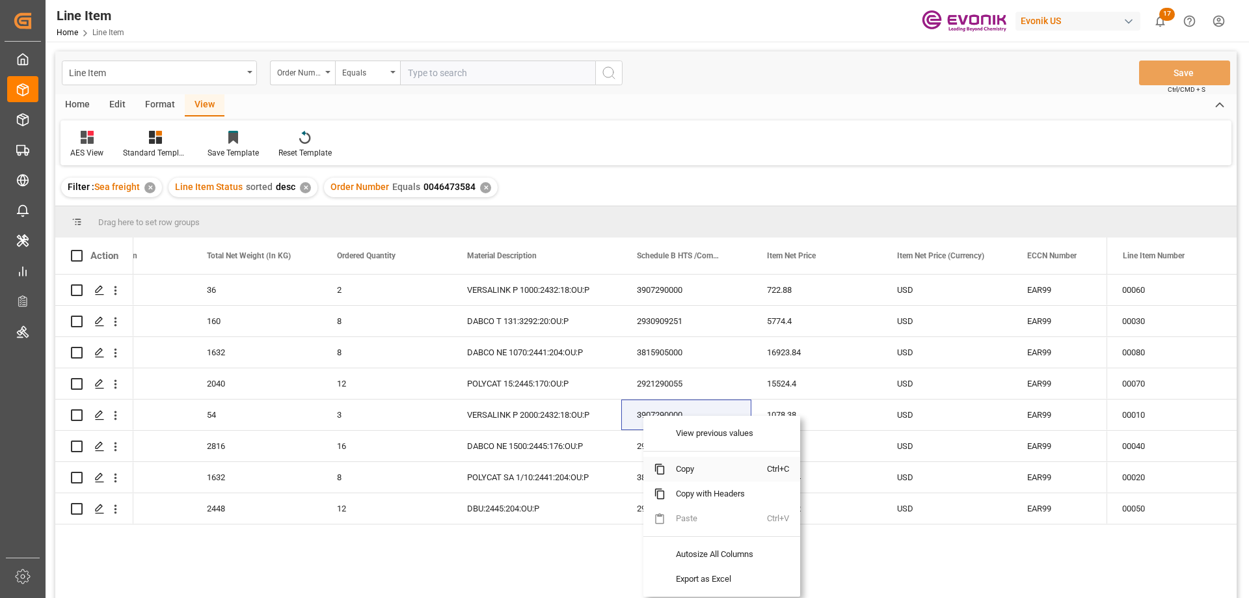
click at [686, 464] on span "Copy" at bounding box center [717, 469] width 102 height 25
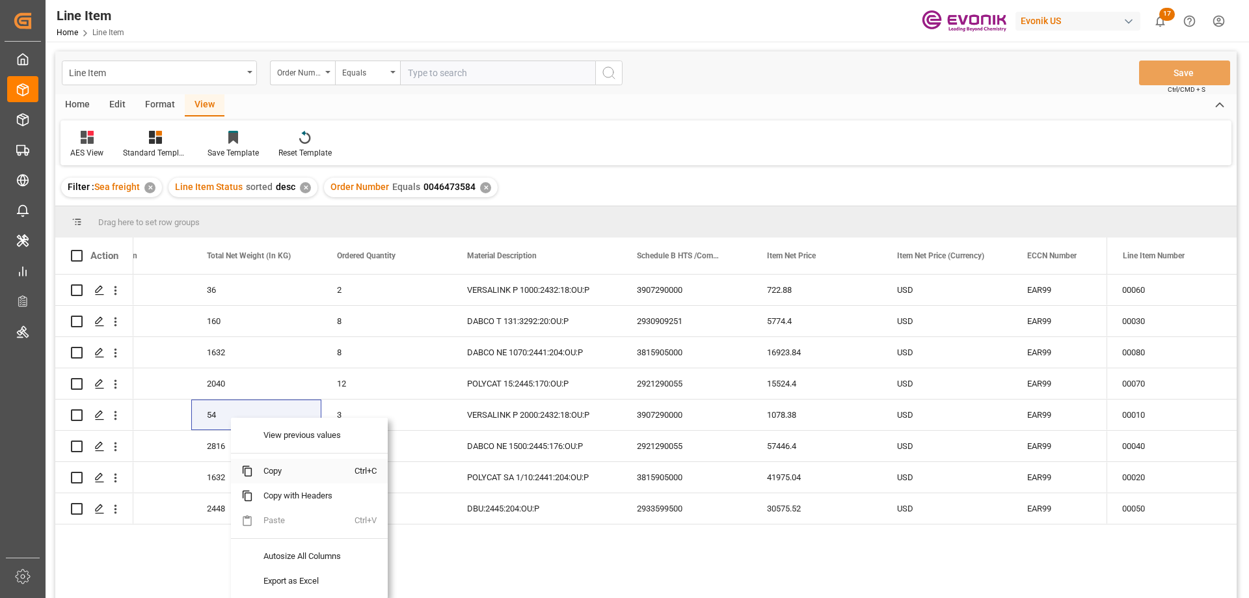
click at [278, 463] on span "Copy" at bounding box center [304, 471] width 102 height 25
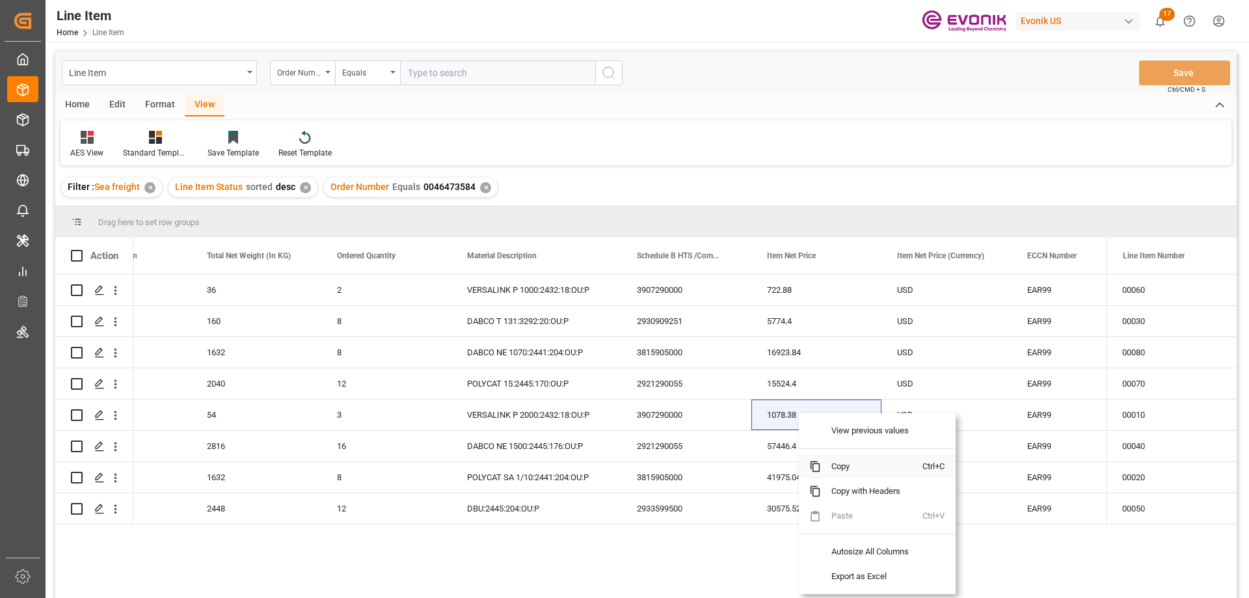
click at [837, 461] on span "Copy" at bounding box center [872, 466] width 102 height 25
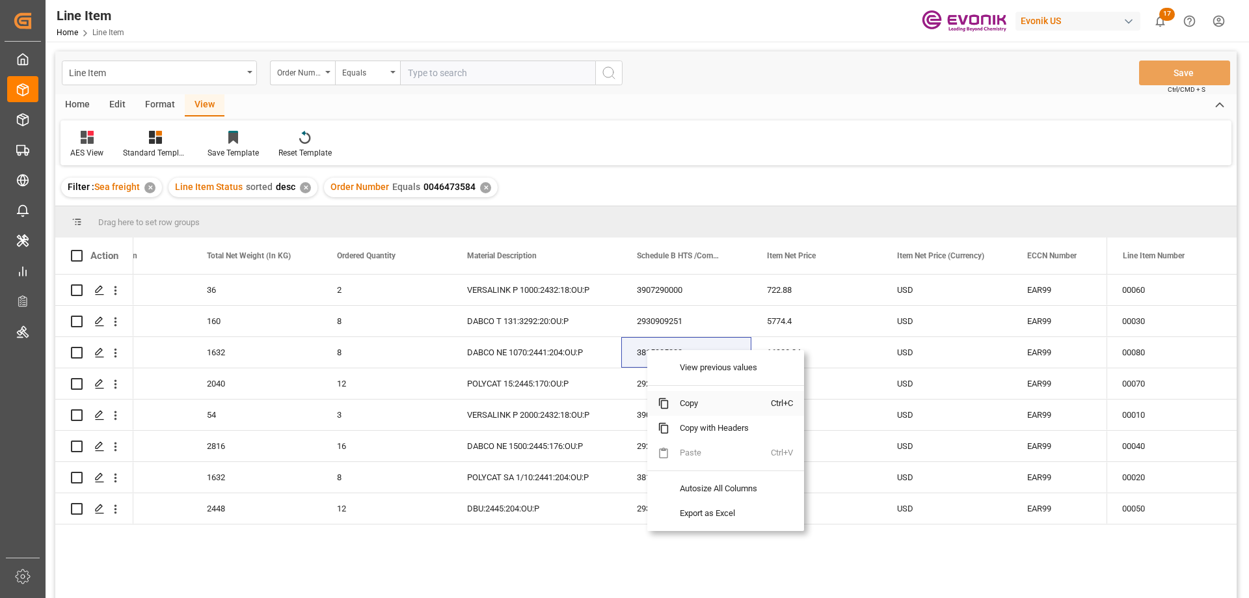
click at [685, 404] on span "Copy" at bounding box center [721, 403] width 102 height 25
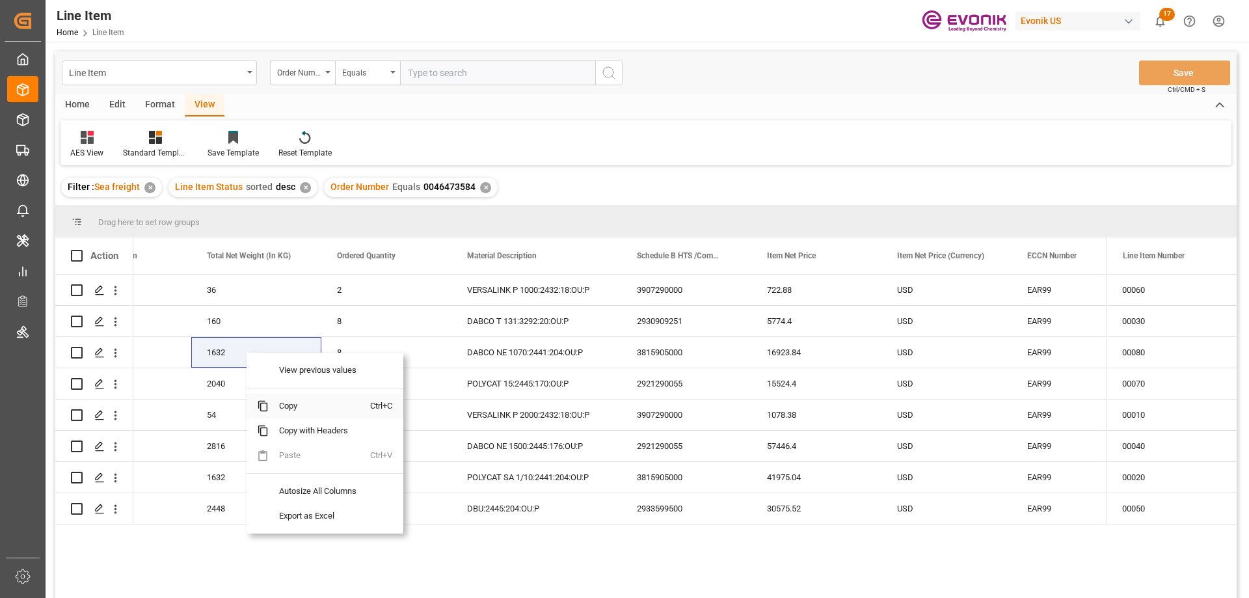
click at [291, 405] on span "Copy" at bounding box center [320, 406] width 102 height 25
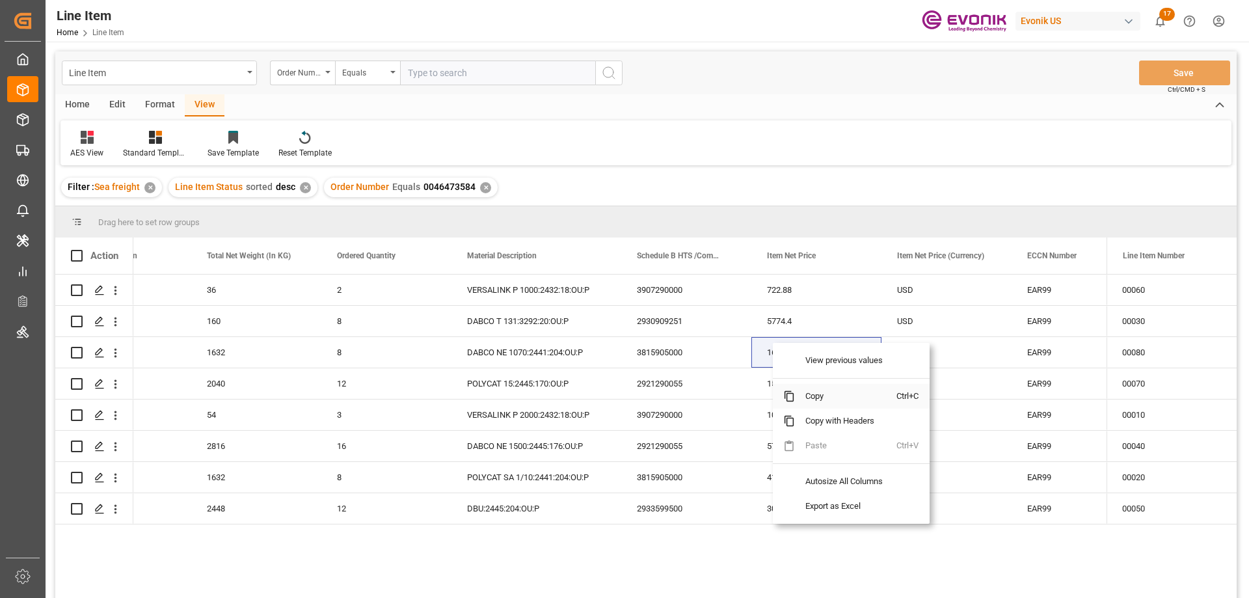
click at [810, 400] on span "Copy" at bounding box center [846, 396] width 102 height 25
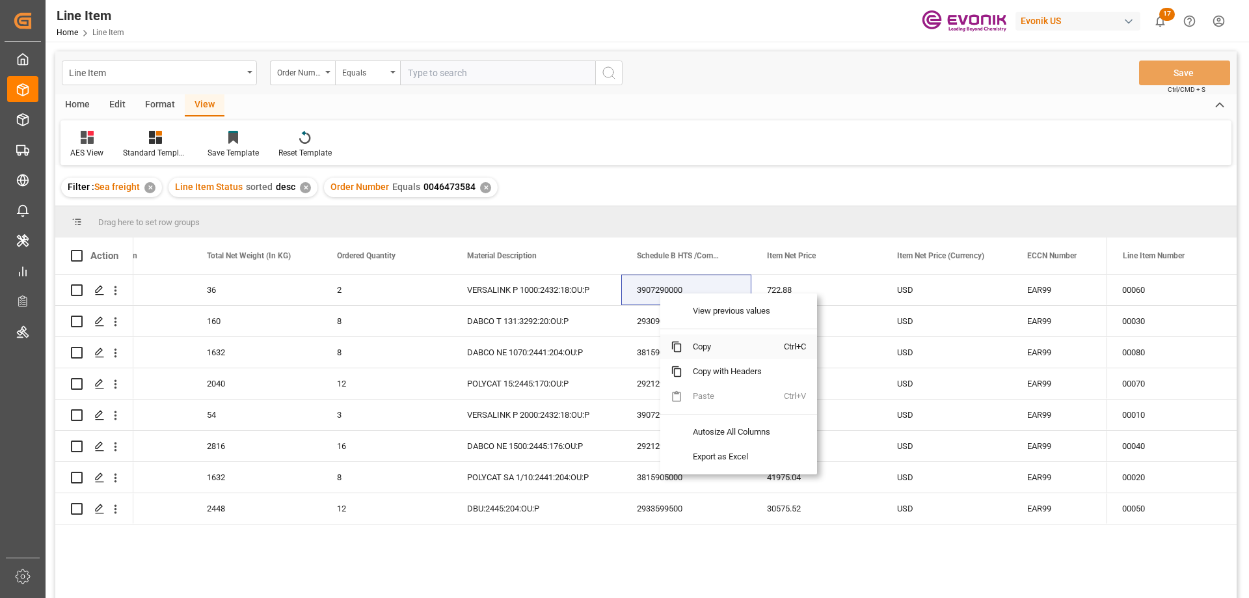
click at [700, 347] on span "Copy" at bounding box center [734, 346] width 102 height 25
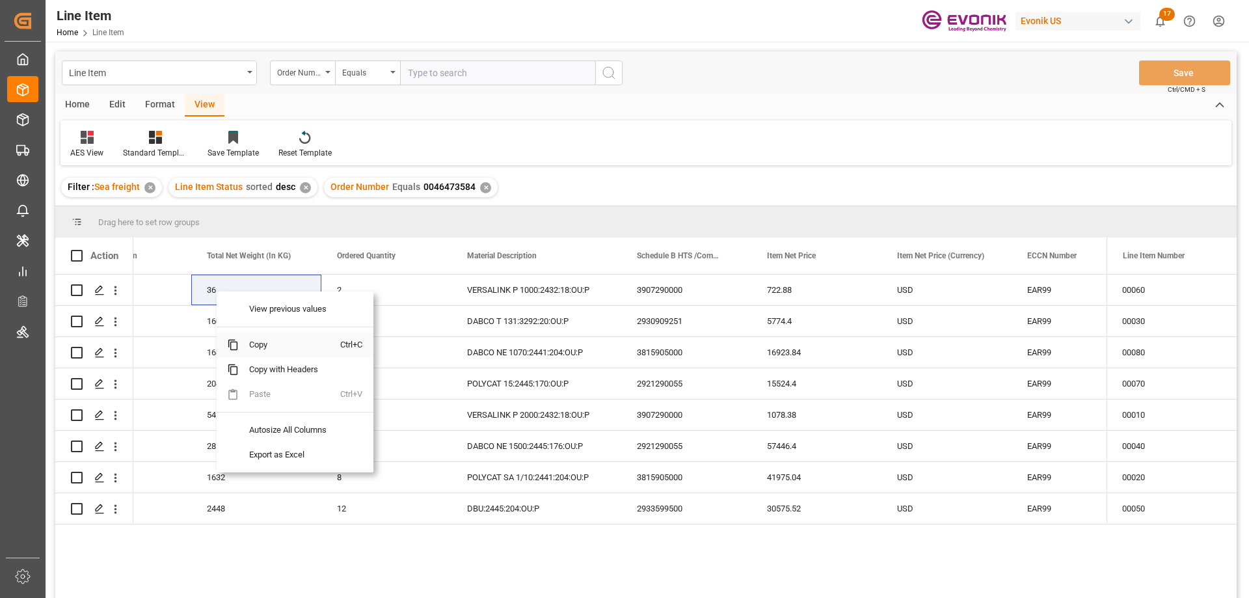
click at [255, 338] on span "Copy" at bounding box center [290, 345] width 102 height 25
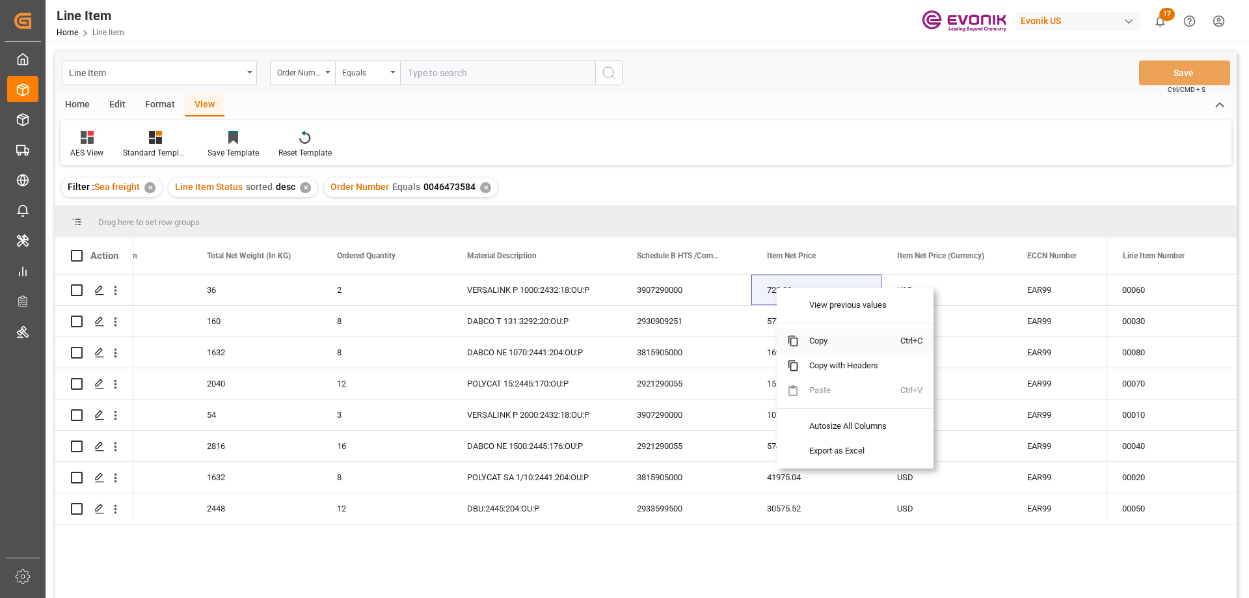
click at [806, 336] on span "Copy" at bounding box center [850, 341] width 102 height 25
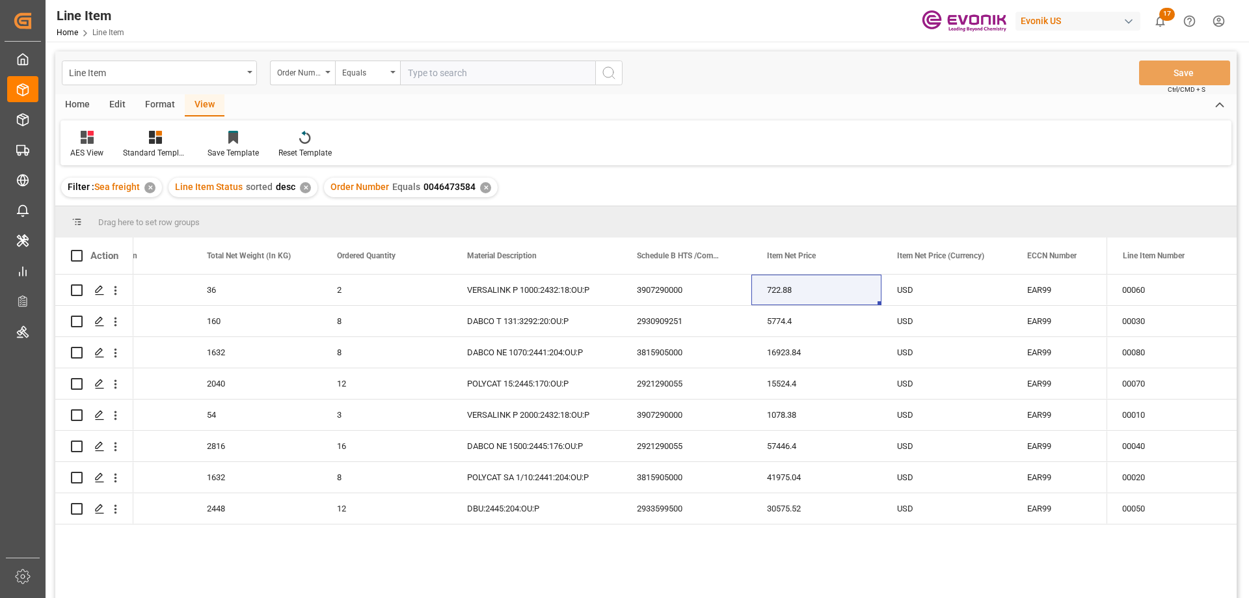
click at [437, 75] on input "text" at bounding box center [497, 73] width 195 height 25
paste input "0046471509"
type input "0046471509"
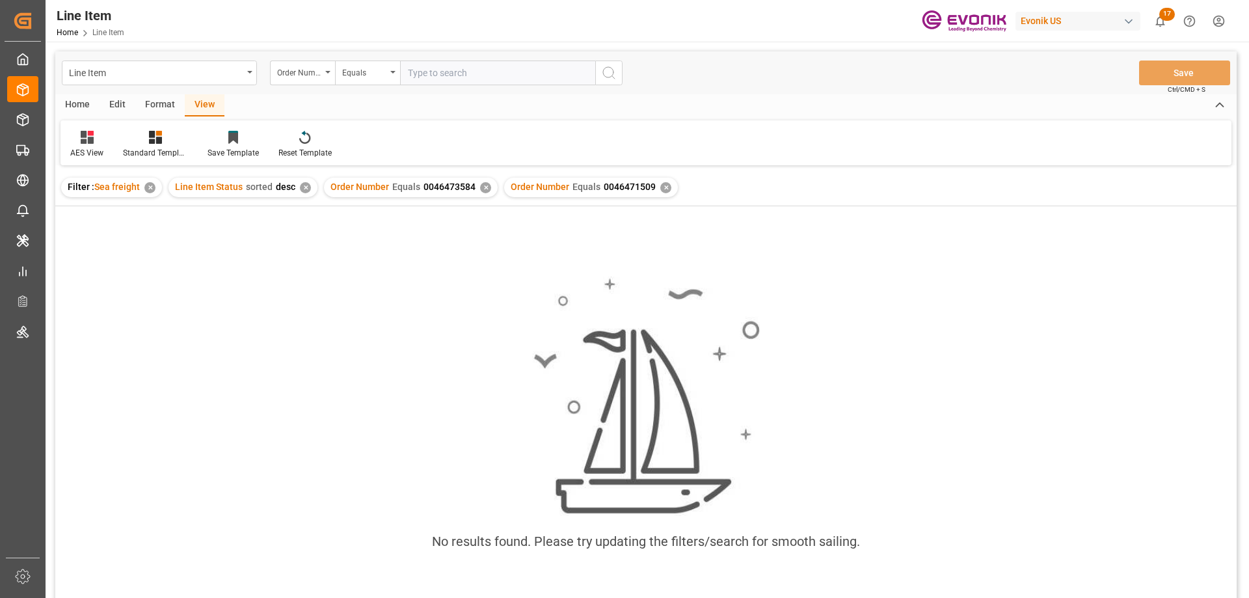
click at [485, 191] on div "✕" at bounding box center [485, 187] width 11 height 11
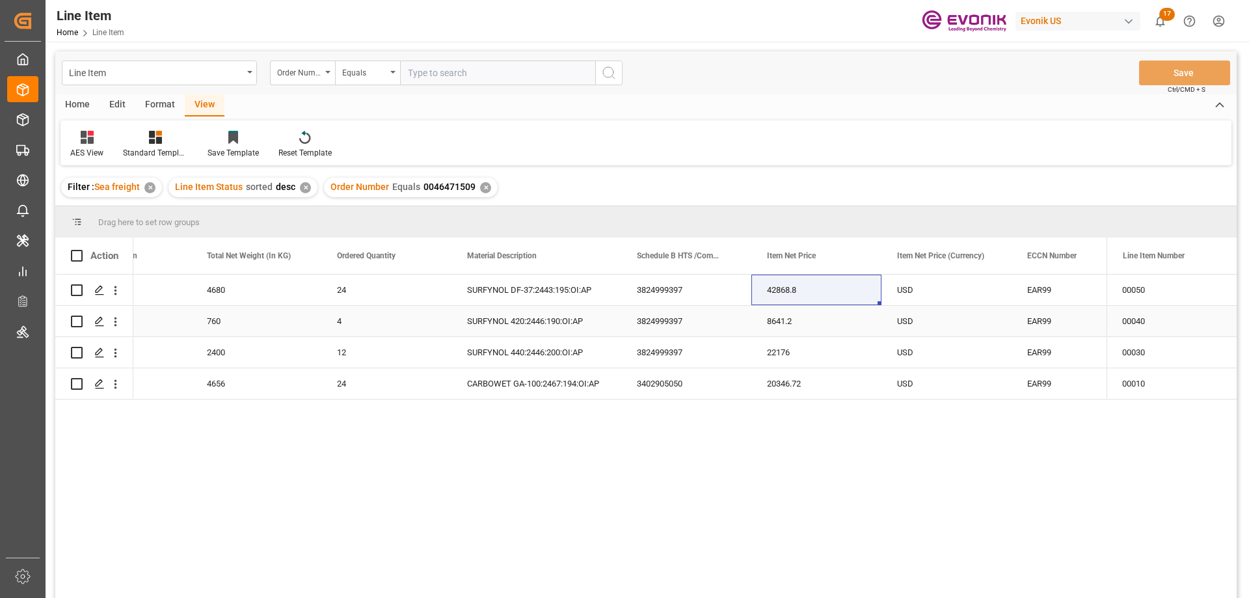
click at [238, 317] on div "760" at bounding box center [256, 321] width 130 height 31
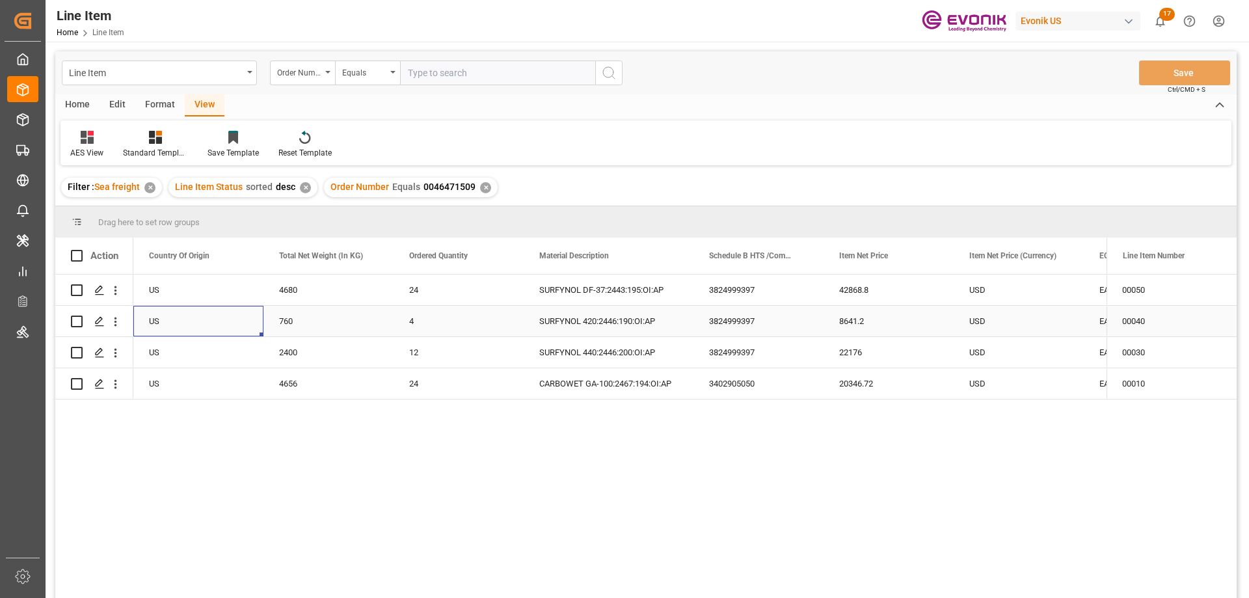
scroll to position [0, 260]
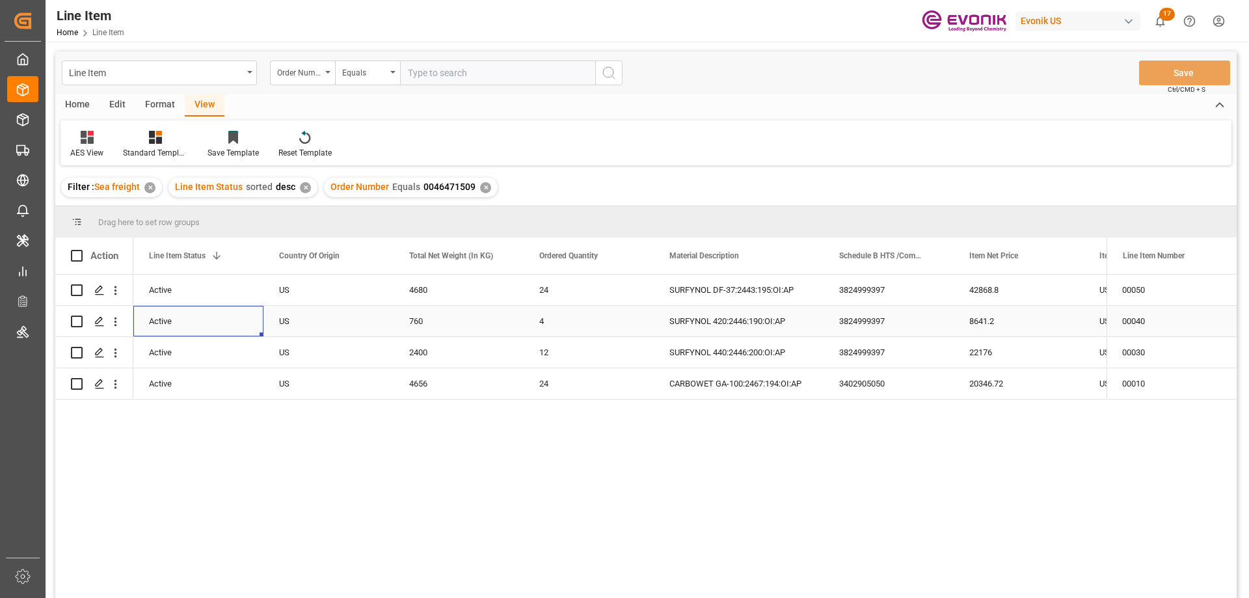
click at [1020, 318] on div "8641.2" at bounding box center [1019, 321] width 130 height 31
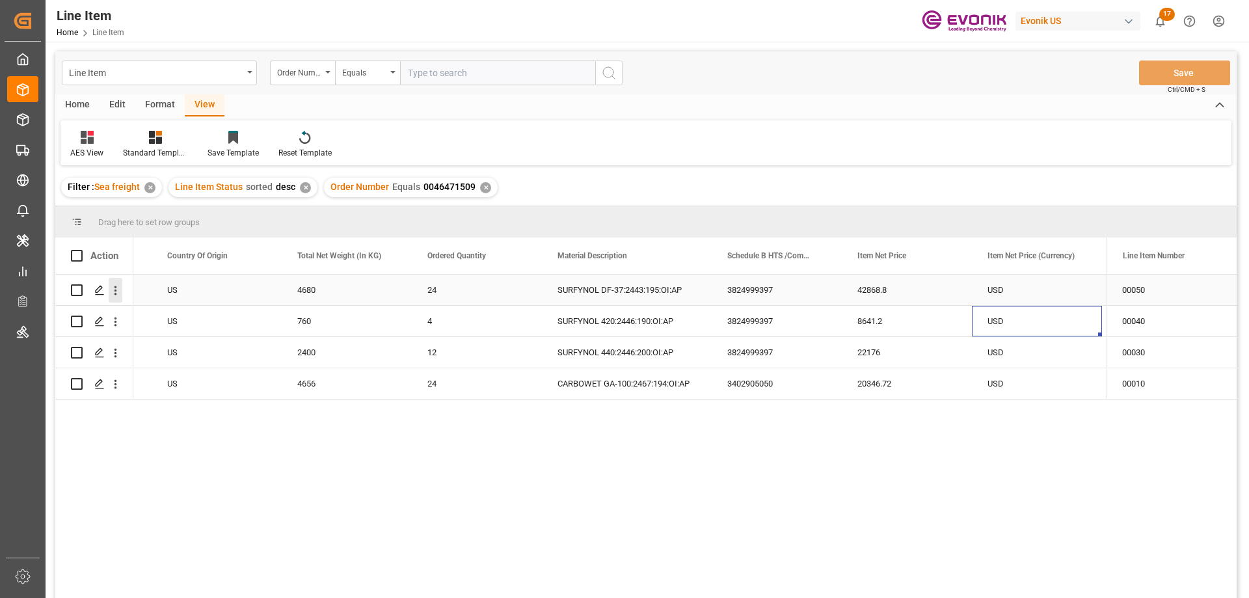
click at [116, 286] on icon "open menu" at bounding box center [116, 291] width 14 height 14
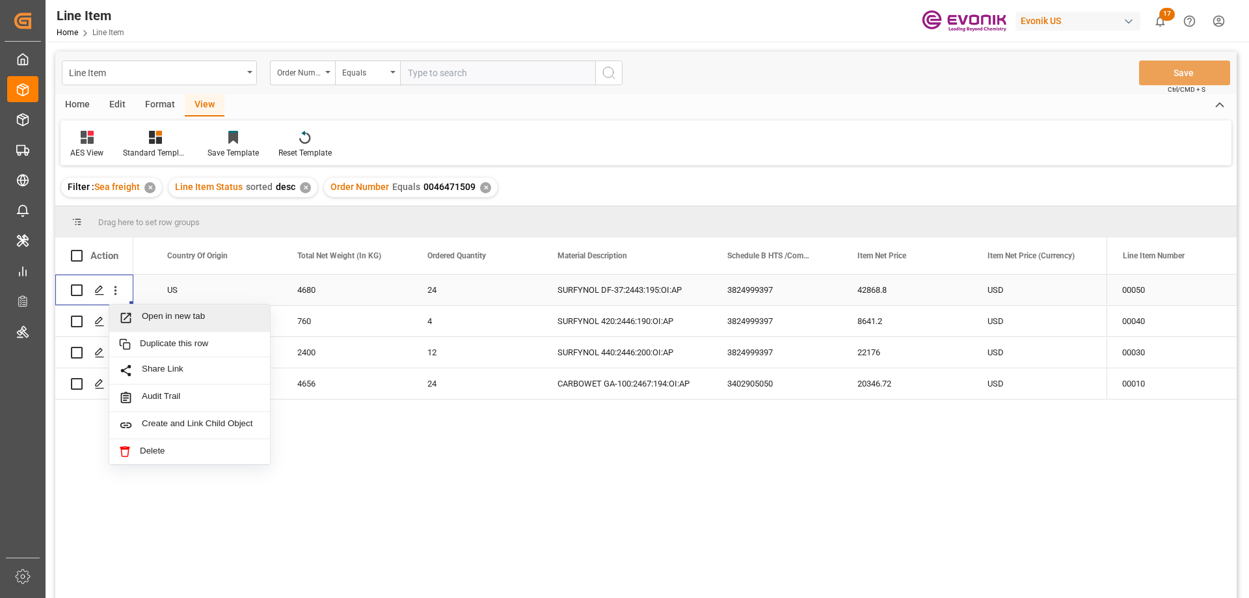
click at [152, 319] on span "Open in new tab" at bounding box center [201, 318] width 118 height 14
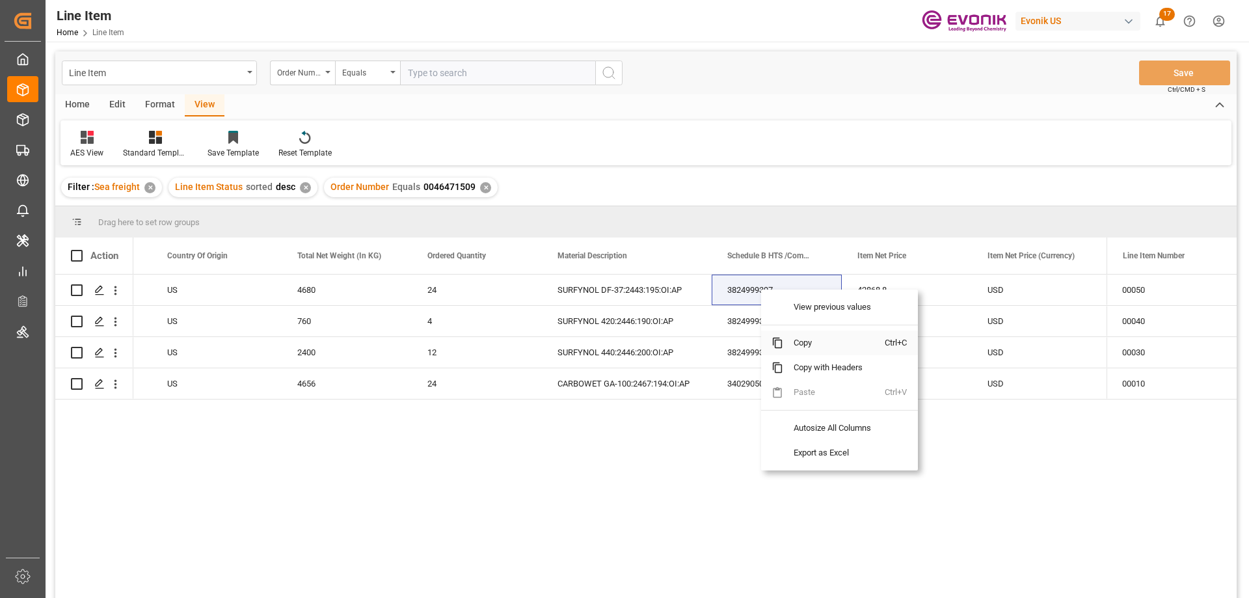
click at [809, 347] on span "Copy" at bounding box center [835, 343] width 102 height 25
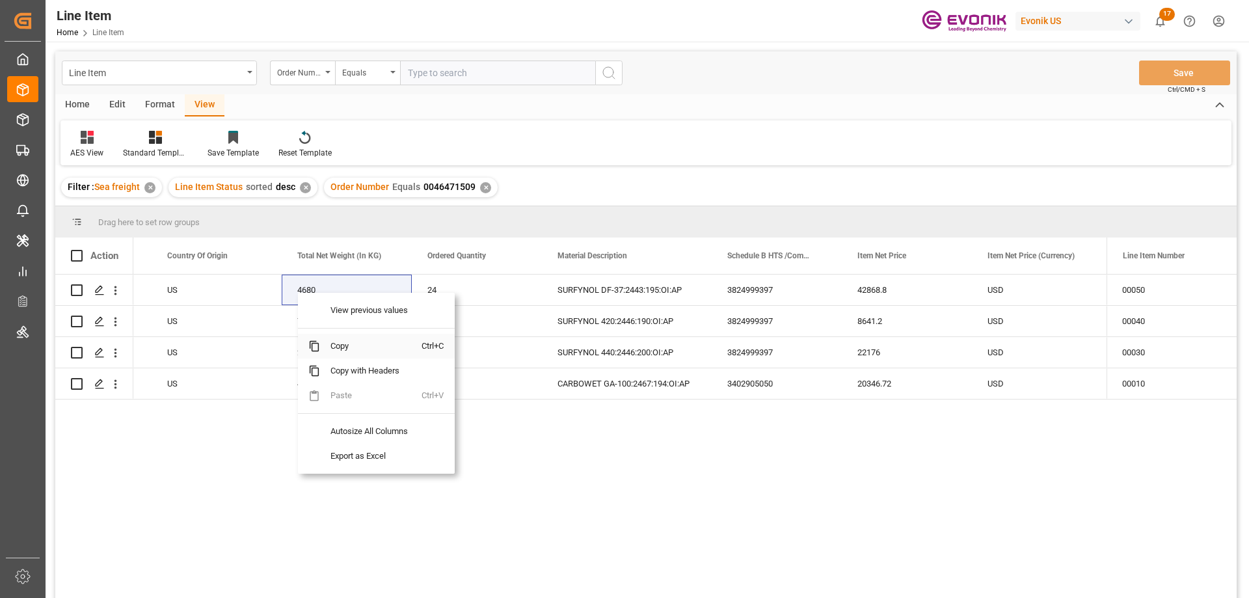
click at [338, 344] on span "Copy" at bounding box center [371, 346] width 102 height 25
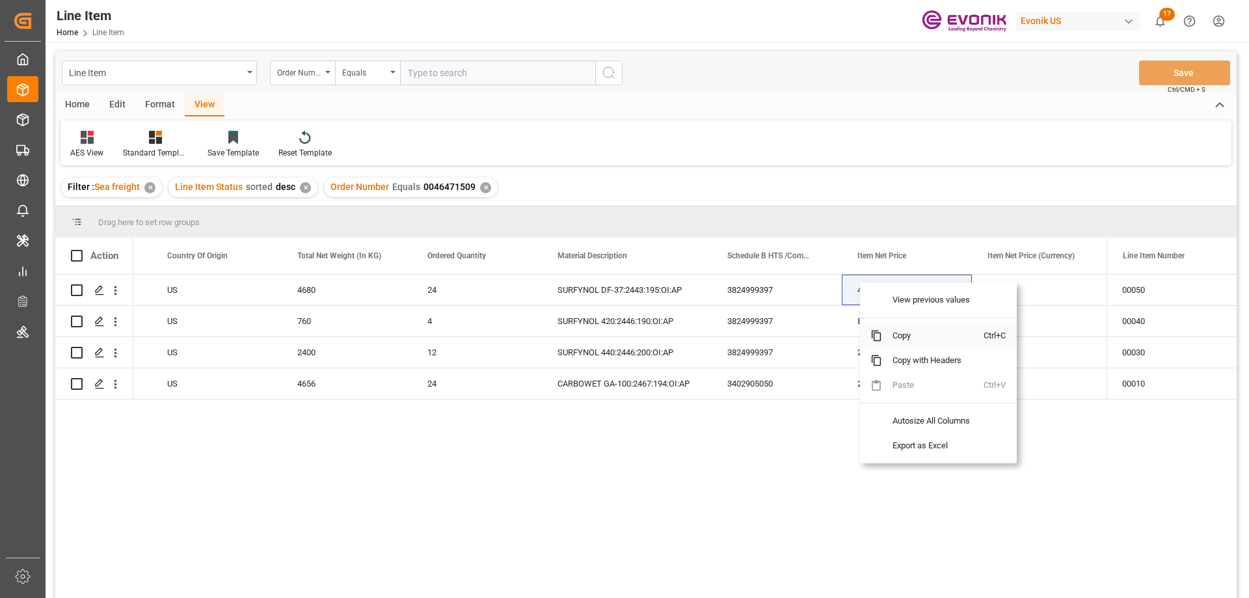
click at [901, 334] on span "Copy" at bounding box center [933, 335] width 102 height 25
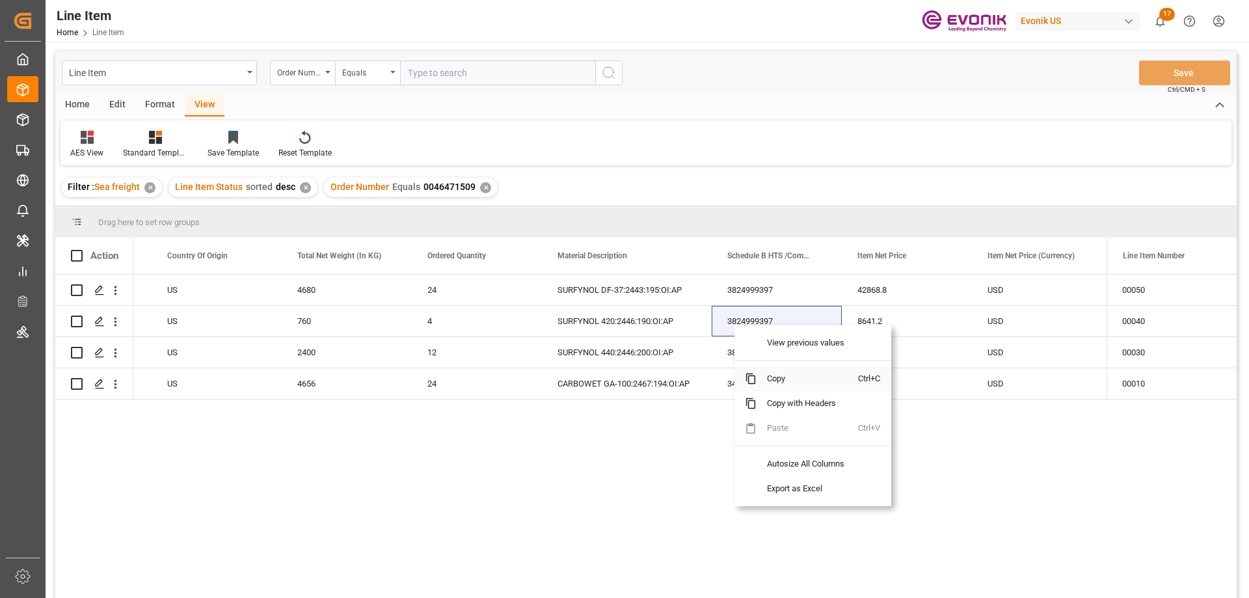
click at [772, 377] on span "Copy" at bounding box center [808, 378] width 102 height 25
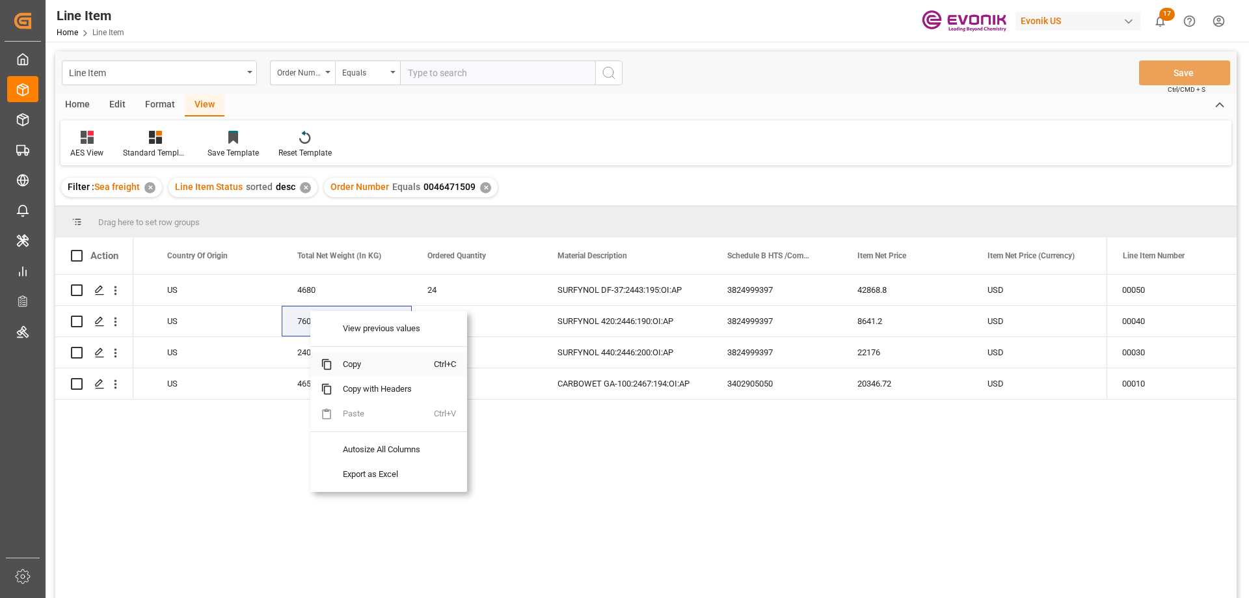
click at [340, 364] on span "Copy" at bounding box center [384, 364] width 102 height 25
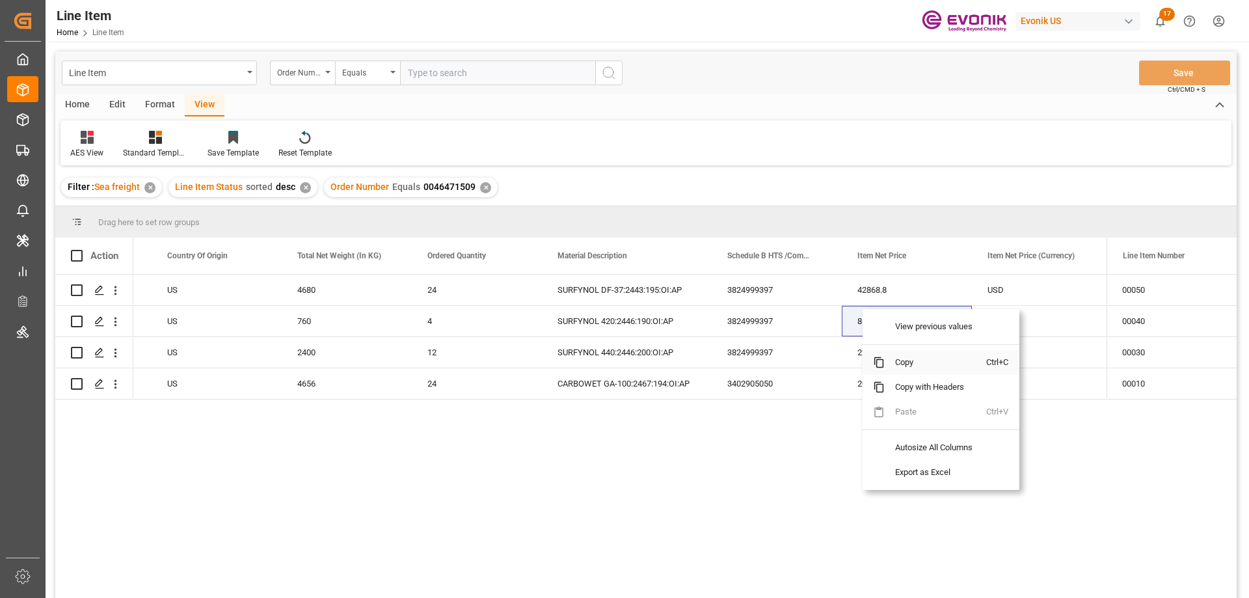
click at [897, 366] on span "Copy" at bounding box center [936, 362] width 102 height 25
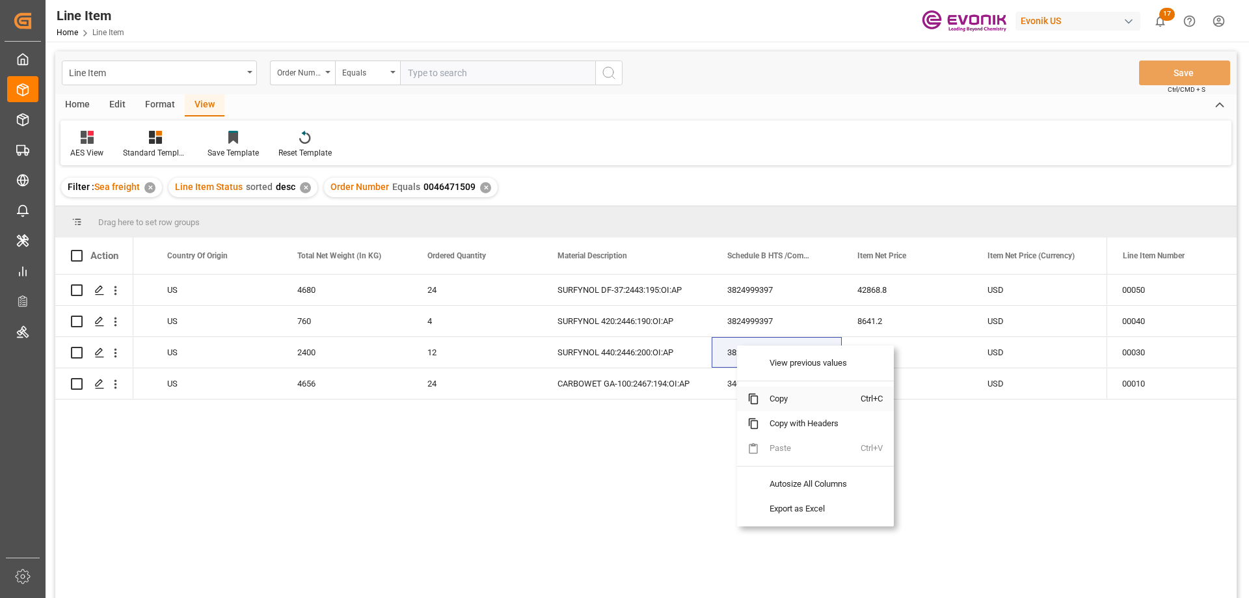
click at [778, 395] on span "Copy" at bounding box center [810, 399] width 102 height 25
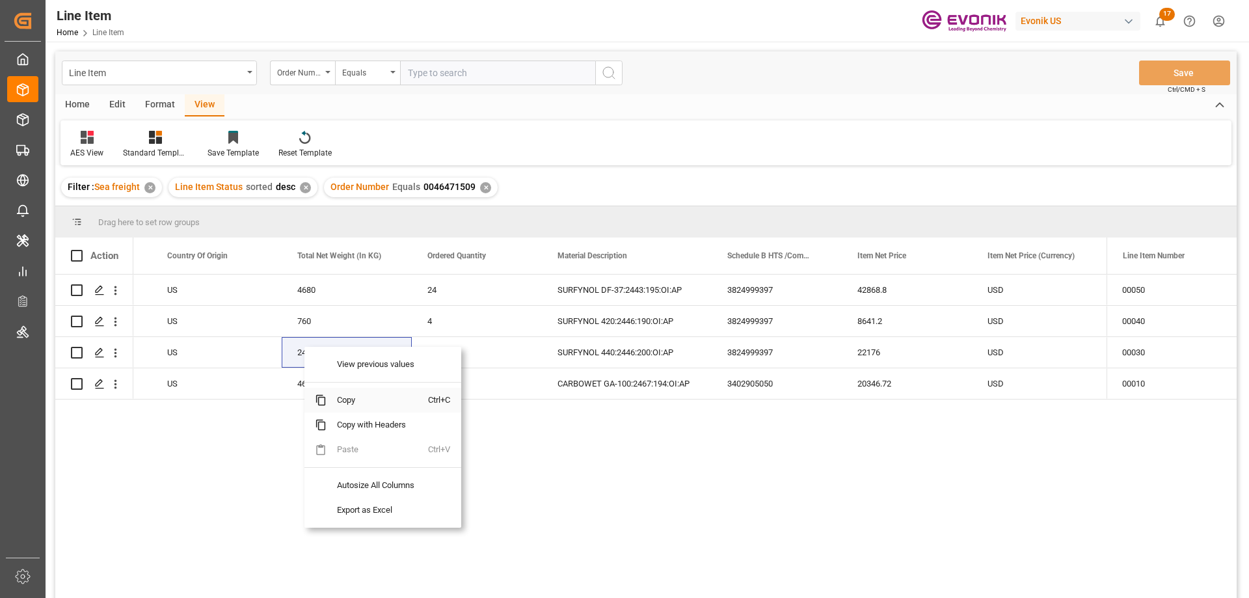
click at [344, 405] on span "Copy" at bounding box center [378, 400] width 102 height 25
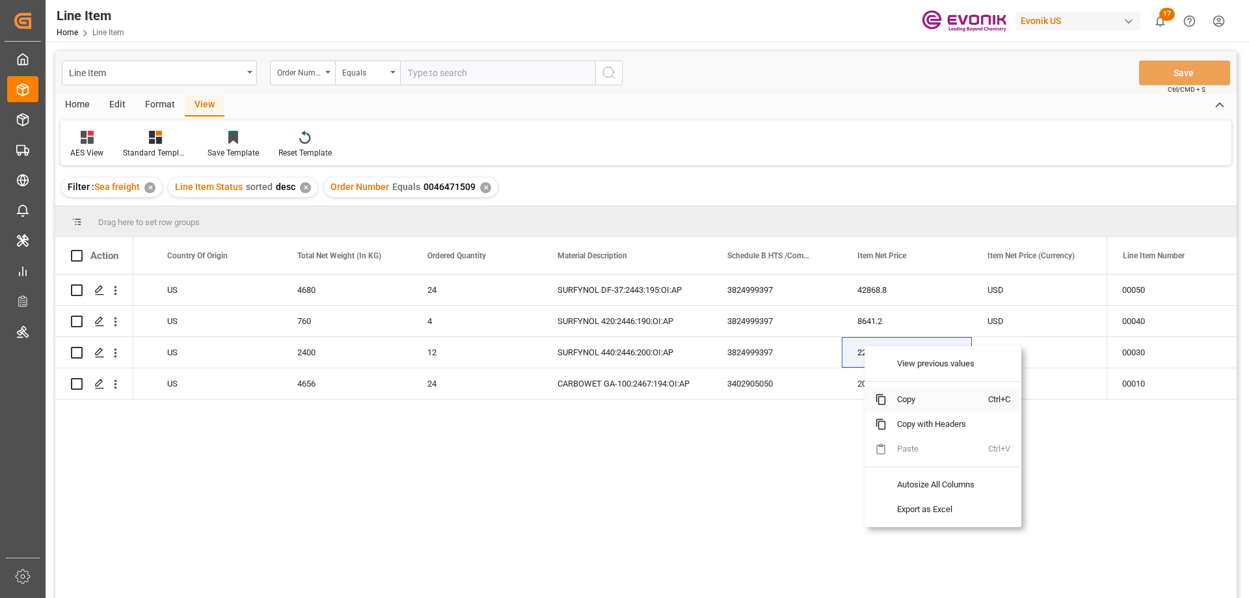
drag, startPoint x: 910, startPoint y: 399, endPoint x: 927, endPoint y: 396, distance: 16.5
click at [911, 399] on span "Copy" at bounding box center [938, 399] width 102 height 25
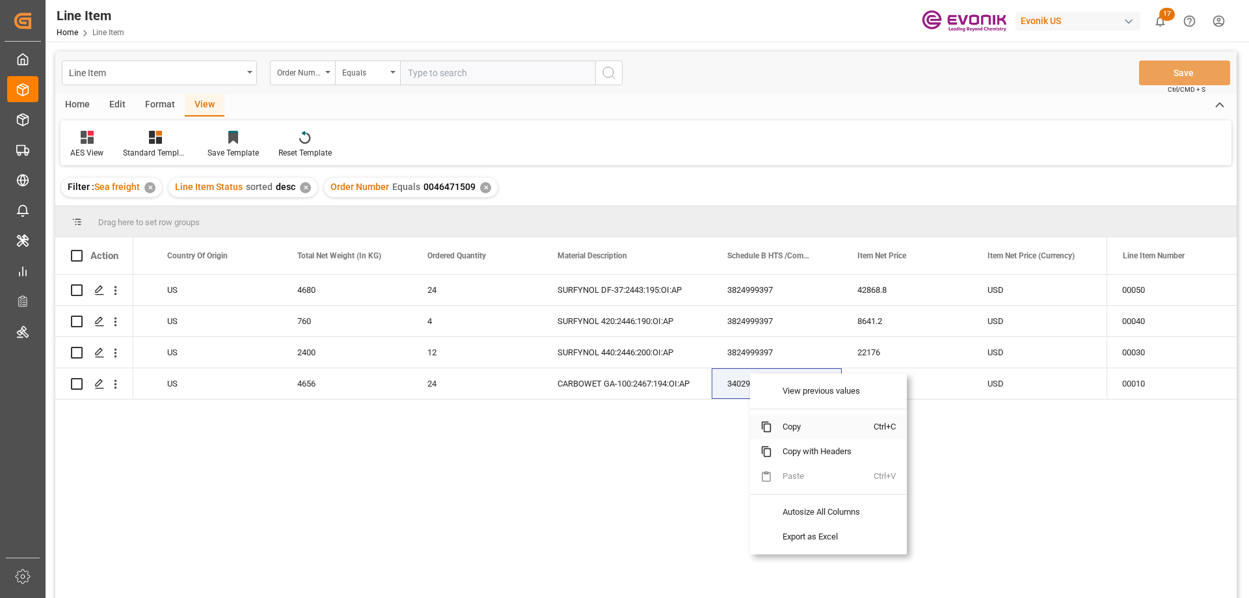
click at [794, 427] on span "Copy" at bounding box center [823, 427] width 102 height 25
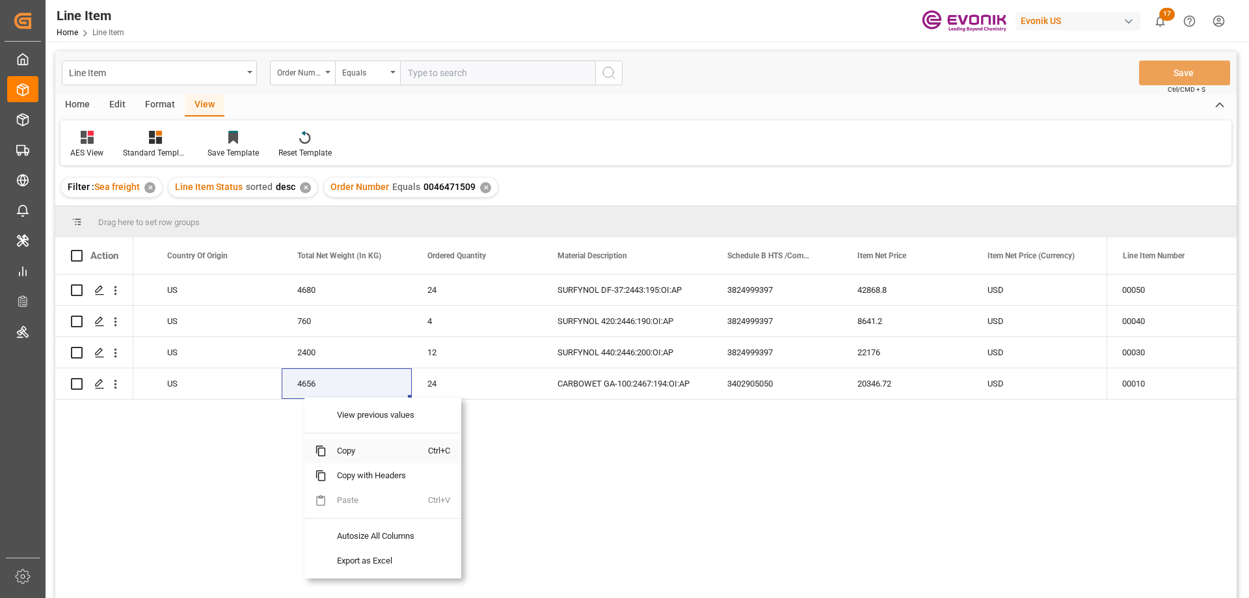
click at [359, 447] on span "Copy" at bounding box center [378, 451] width 102 height 25
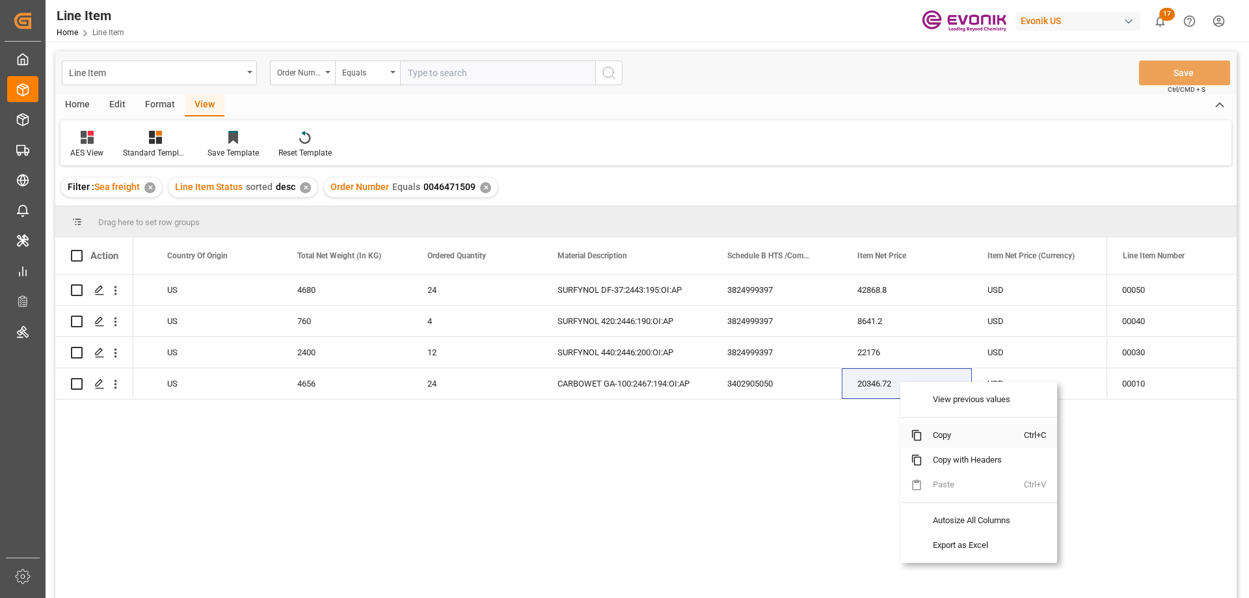
click at [938, 430] on span "Copy" at bounding box center [974, 435] width 102 height 25
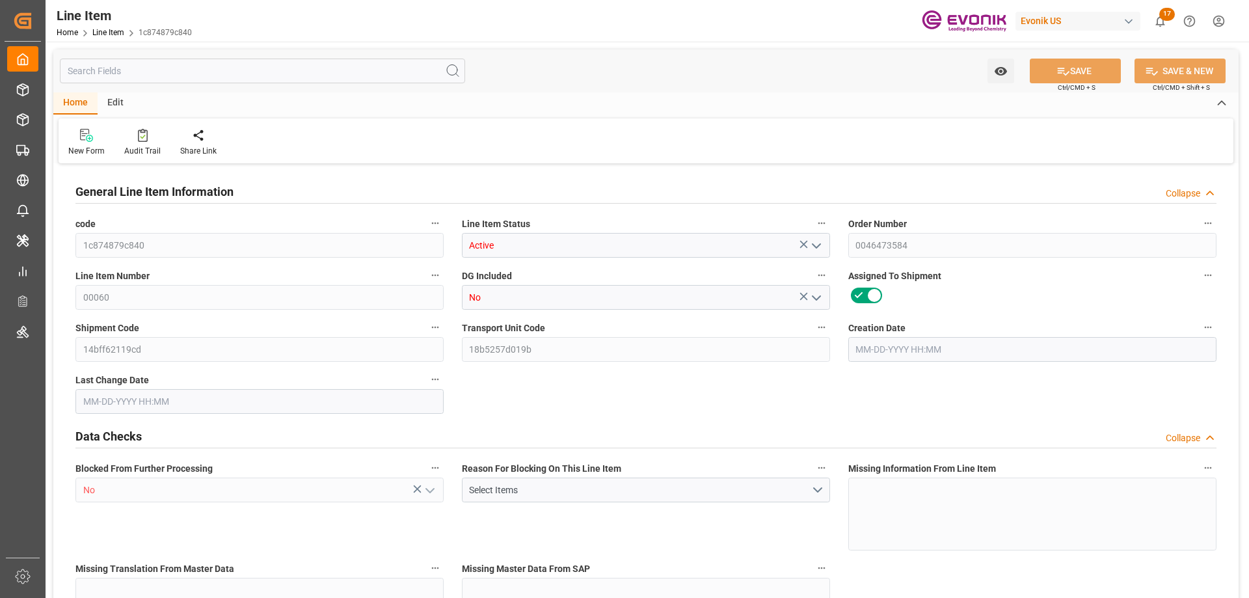
type input "1"
type input "40"
type input "36"
type input "0.1126"
type input "2"
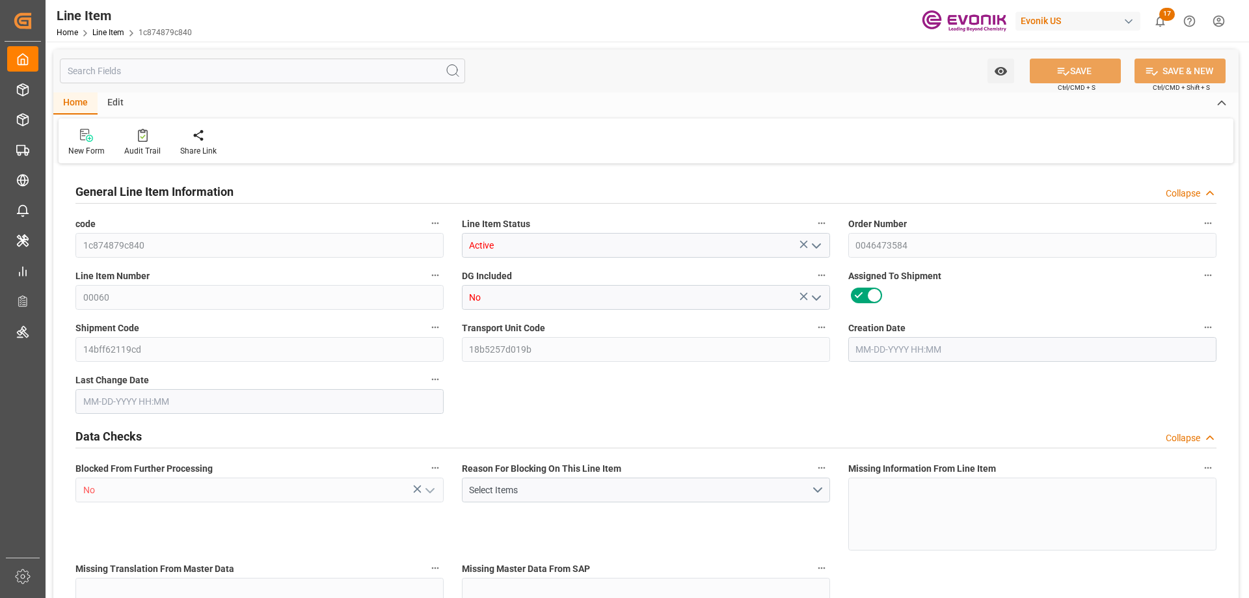
type input "722.88"
type input "2"
type input "40"
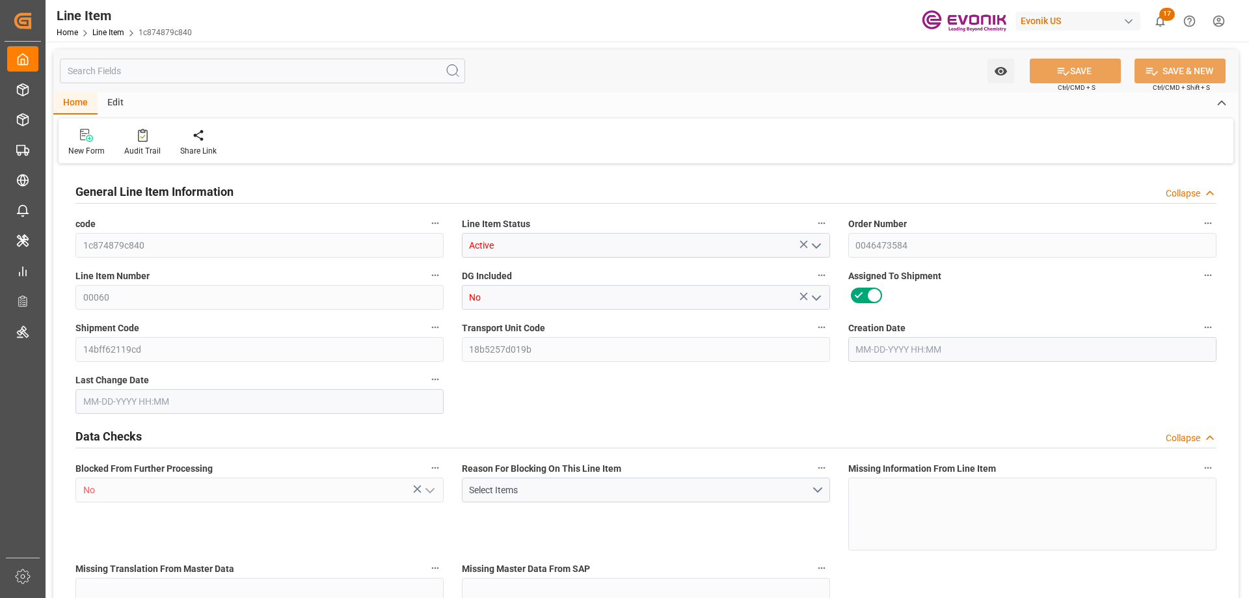
type input "65"
type input "36"
type input "0.1126"
type input "112.602"
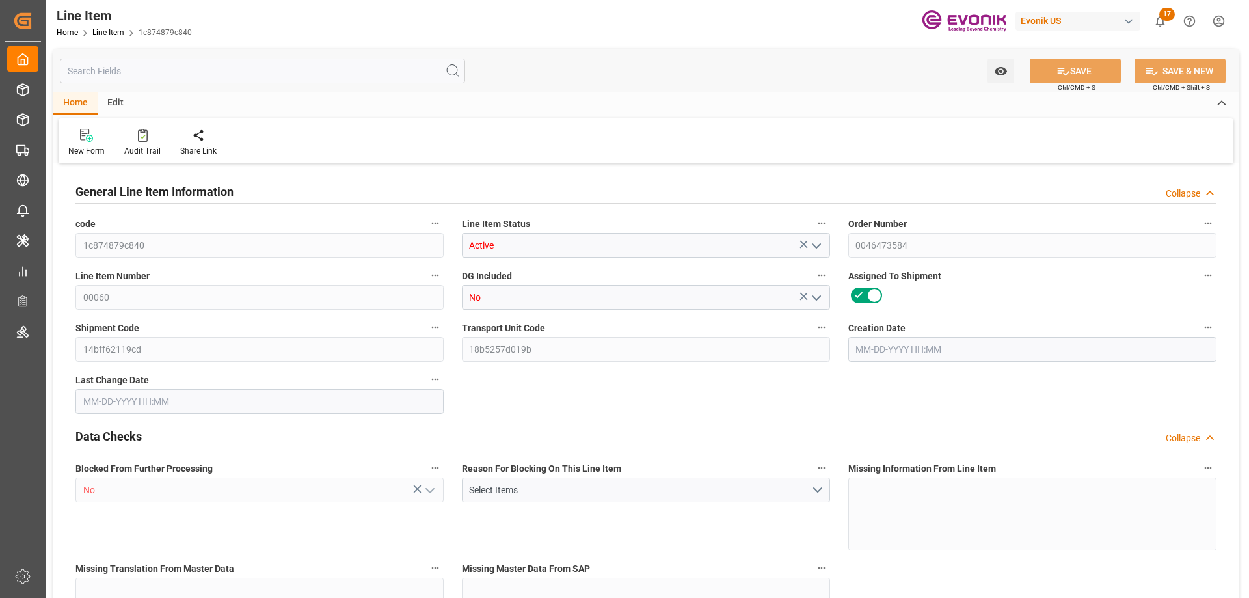
type input "2"
type input "40"
type input "36"
type input "0.1126"
type input "09-16-2025 15:28"
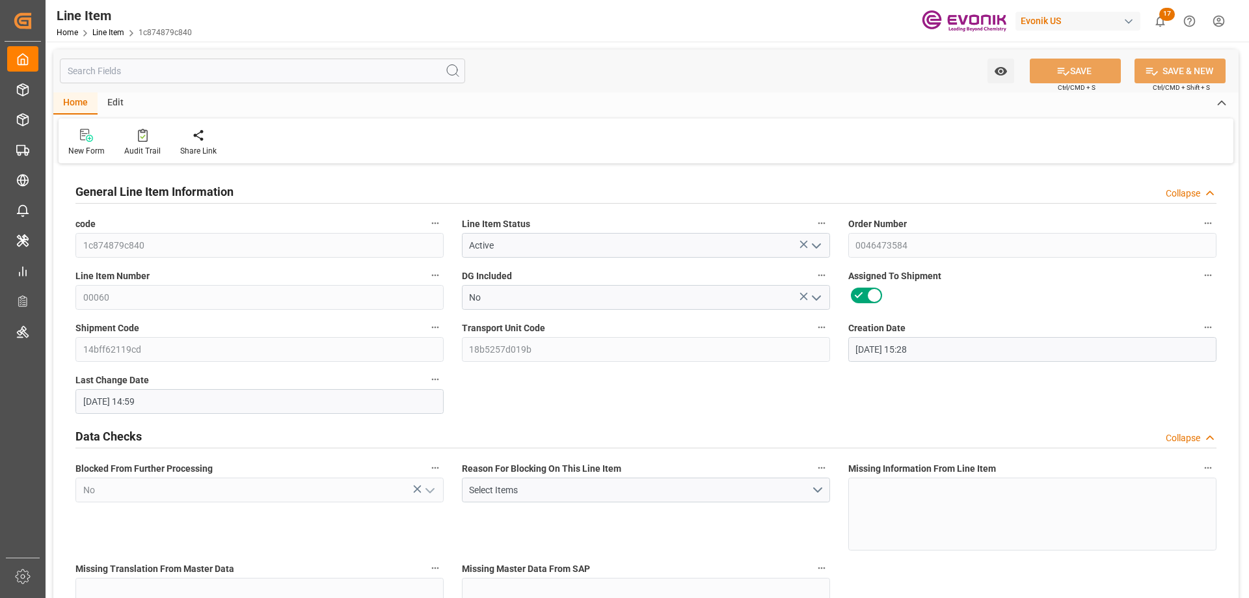
type input "09-26-2025 14:59"
type input "11-13-2025"
type input "10-16-2025"
type input "10-09-2025"
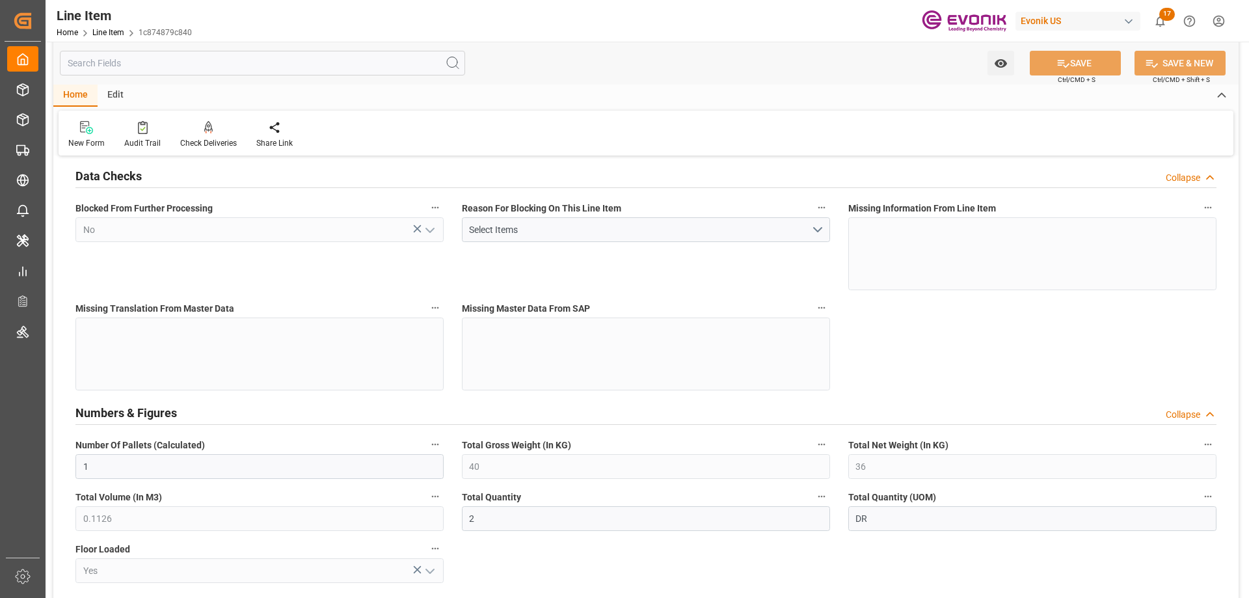
scroll to position [456, 0]
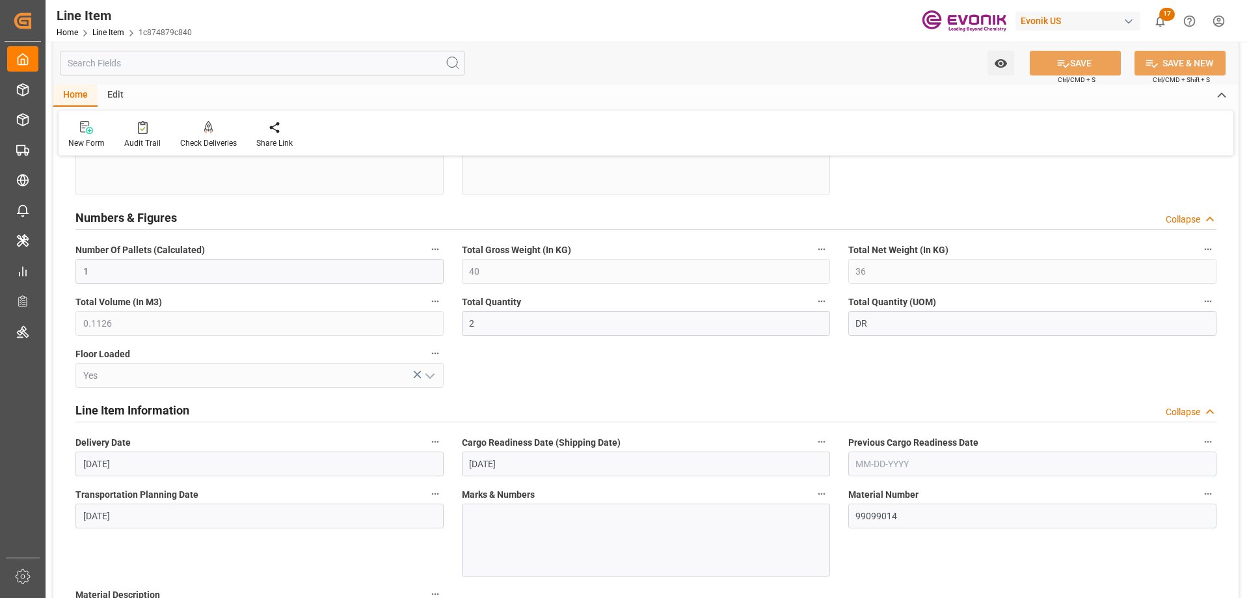
click at [181, 66] on input "text" at bounding box center [262, 63] width 405 height 25
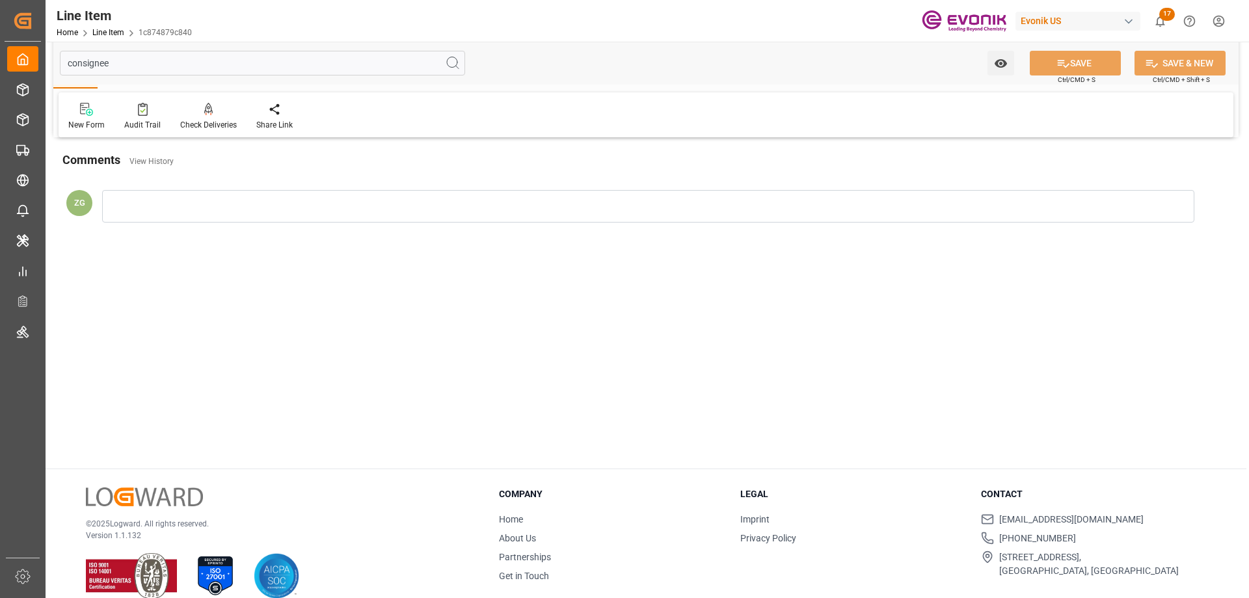
scroll to position [0, 0]
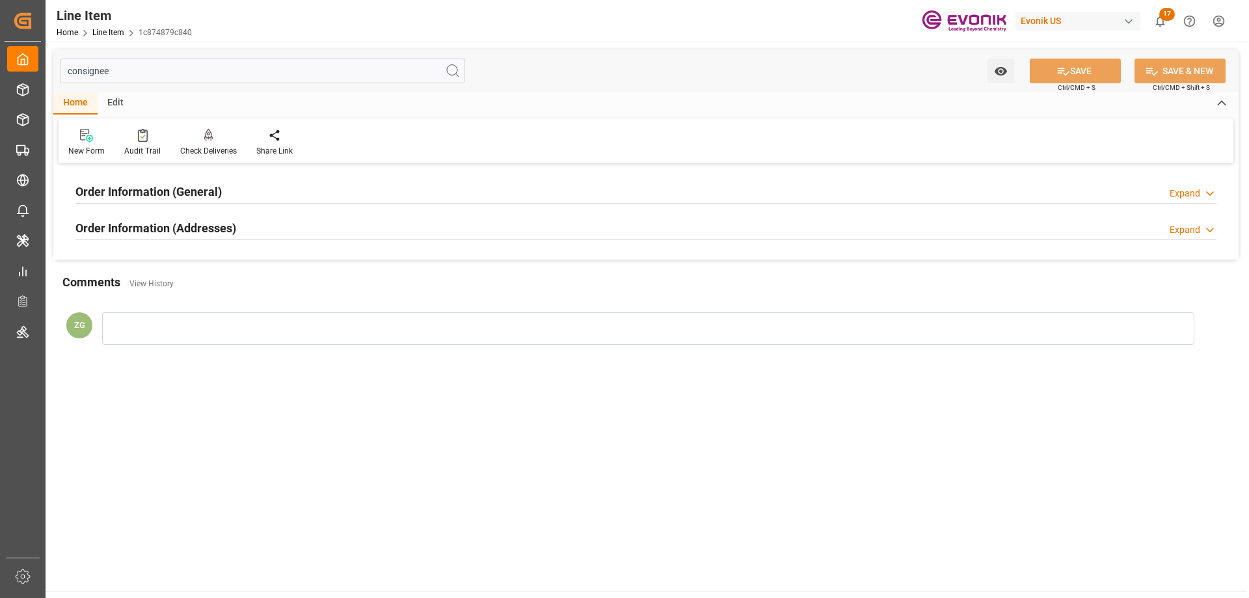
type input "consignee"
click at [248, 223] on div "Order Information (Addresses) Expand" at bounding box center [645, 227] width 1141 height 25
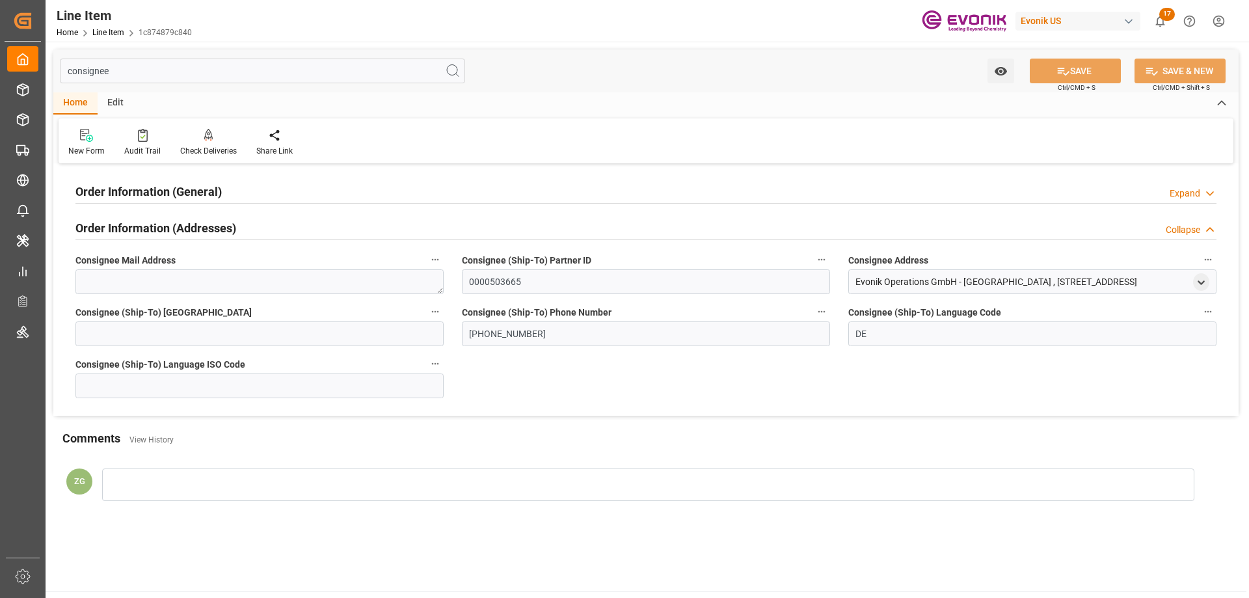
click at [208, 191] on h2 "Order Information (General)" at bounding box center [148, 192] width 146 height 18
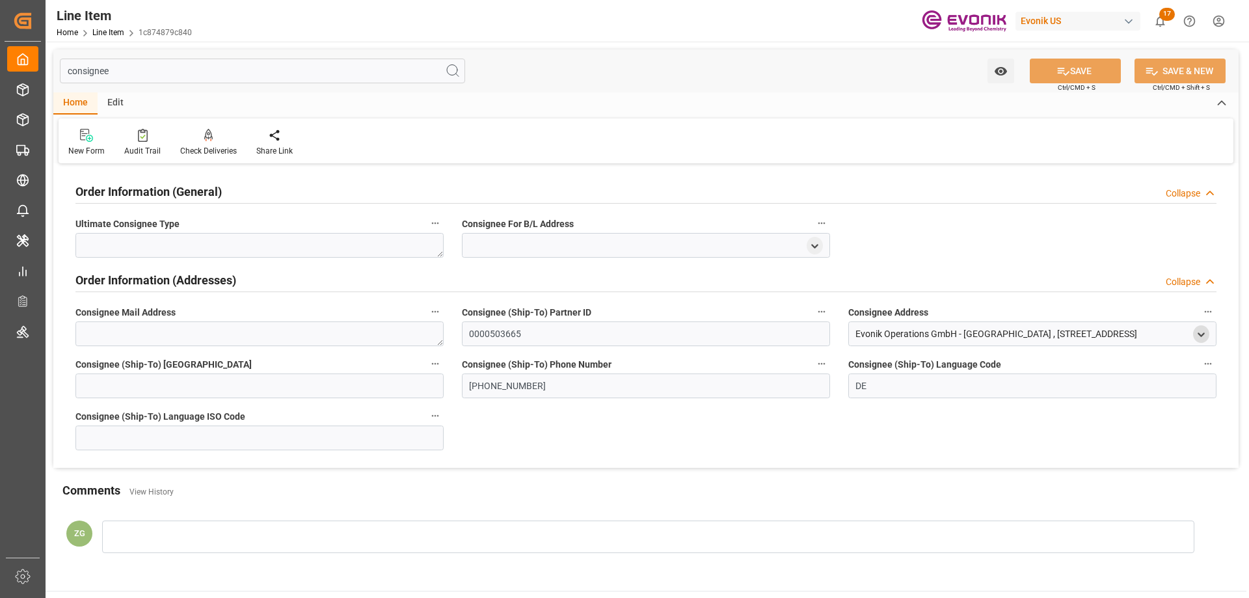
click at [1203, 333] on icon "open menu" at bounding box center [1201, 334] width 11 height 11
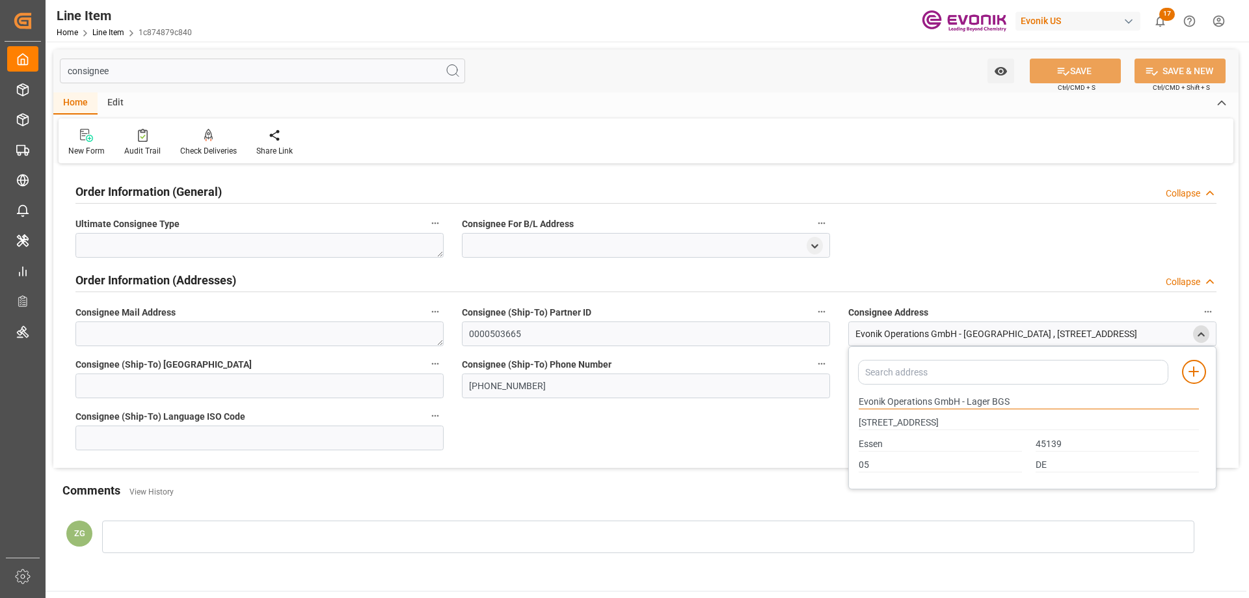
drag, startPoint x: 859, startPoint y: 404, endPoint x: 932, endPoint y: 403, distance: 72.9
click at [932, 403] on input "Evonik Operations GmbH - Lager BGS" at bounding box center [1029, 402] width 340 height 14
click at [875, 443] on input "Essen" at bounding box center [940, 444] width 163 height 14
click at [1056, 447] on input "45139" at bounding box center [1117, 444] width 163 height 14
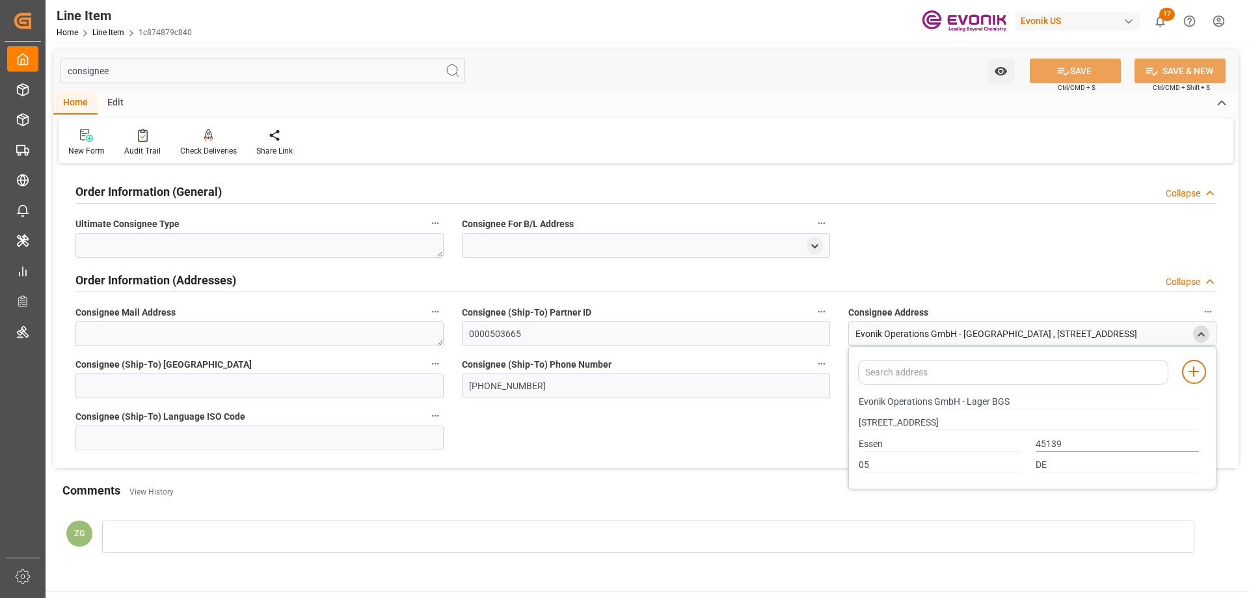
click at [1056, 447] on input "45139" at bounding box center [1117, 444] width 163 height 14
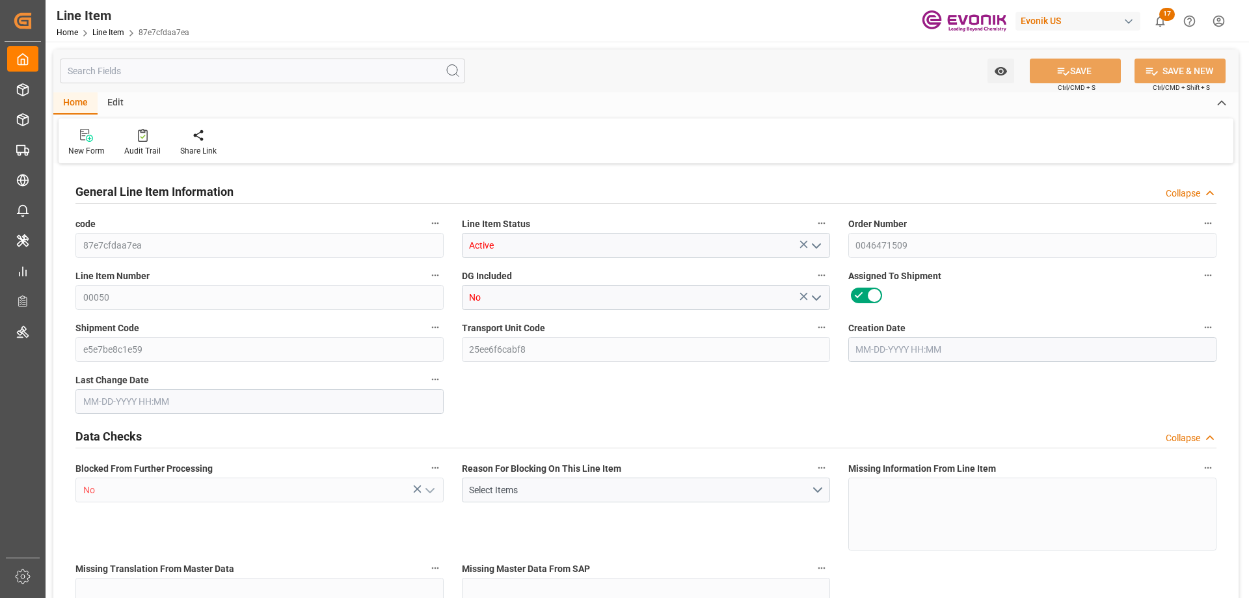
type input "6"
type input "5148"
type input "4680"
type input "8.042"
type input "24"
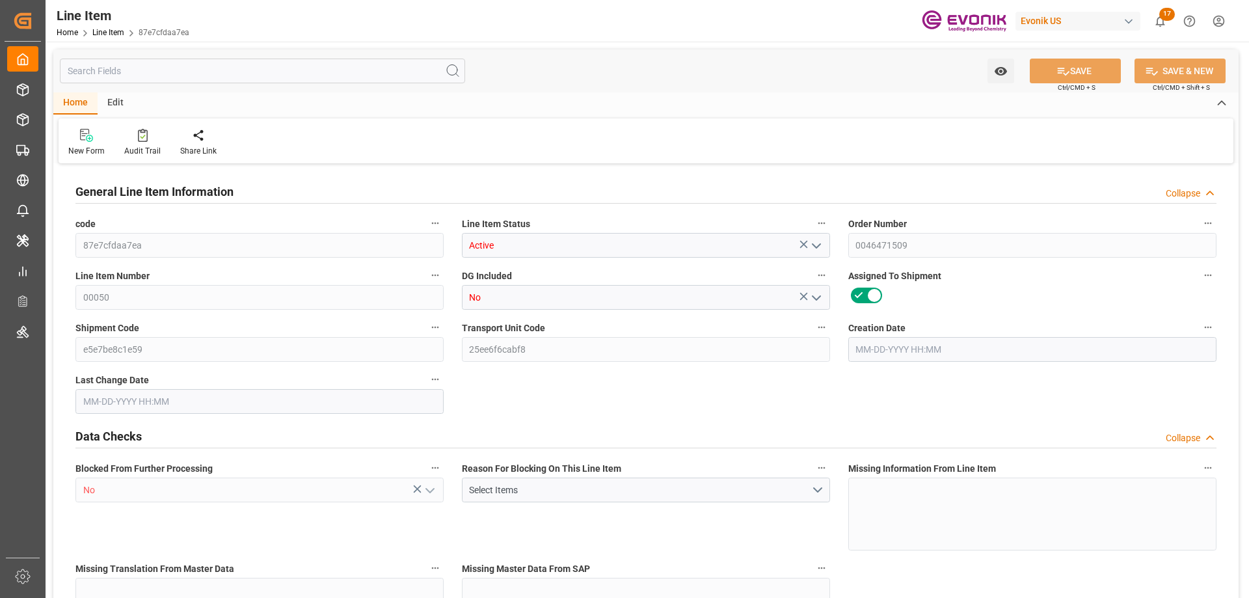
type input "42868.8"
type input "24"
type input "5148"
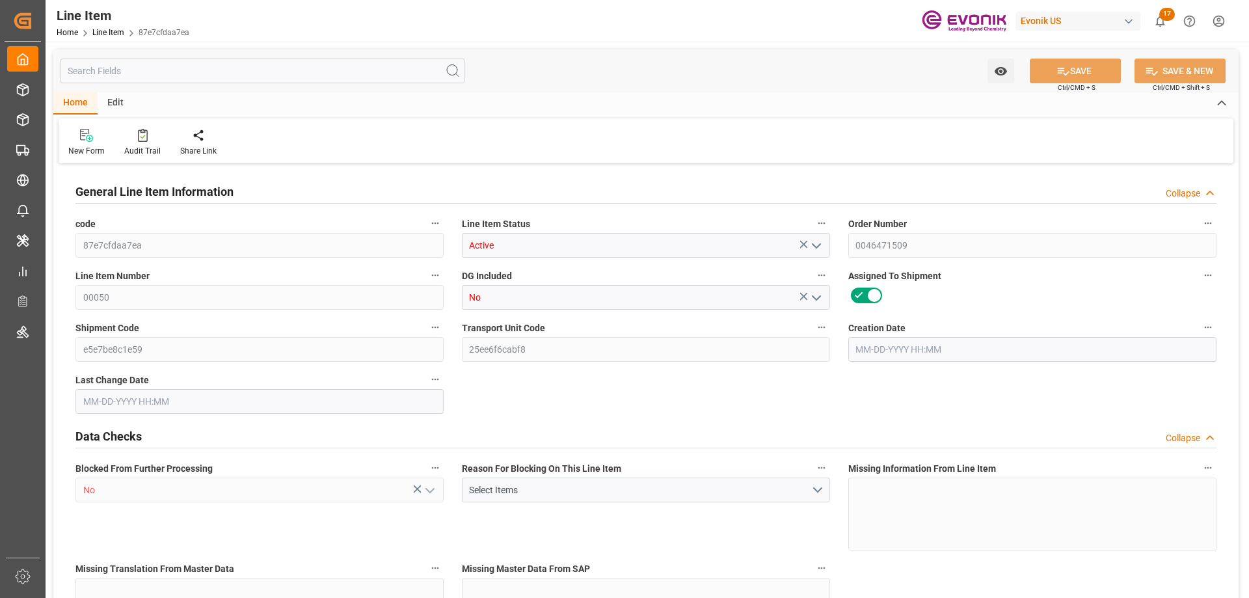
type input "5298"
type input "4680"
type input "8.042"
type input "8042.016"
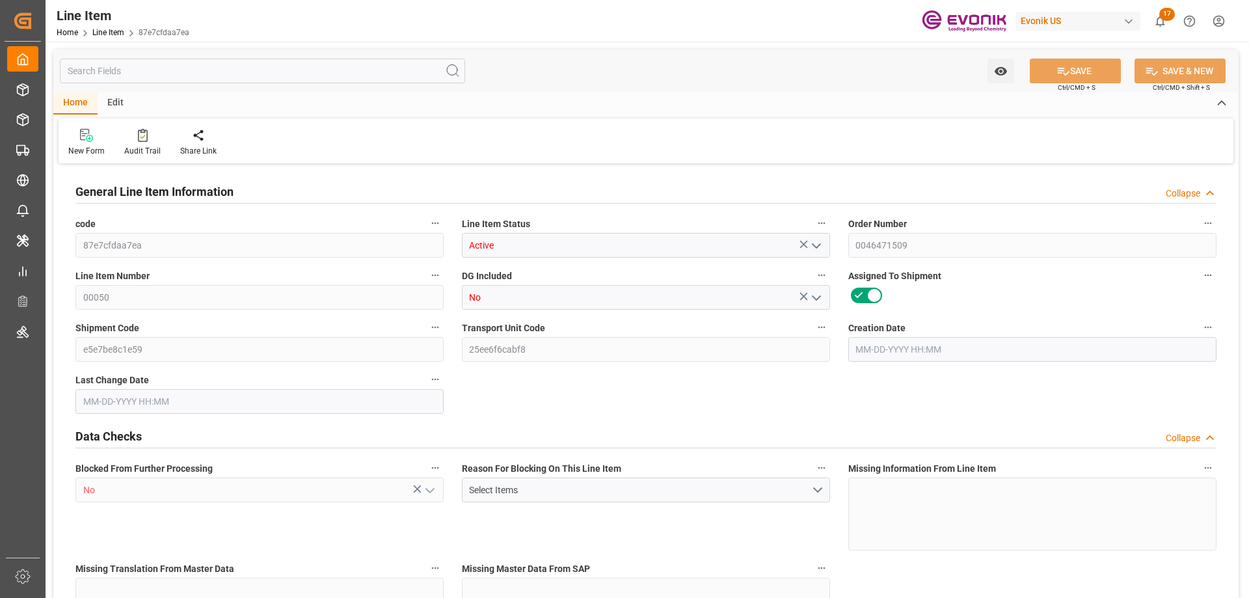
type input "24"
type input "5148"
type input "4680"
type input "8.042"
type input "09-18-2025 14:44"
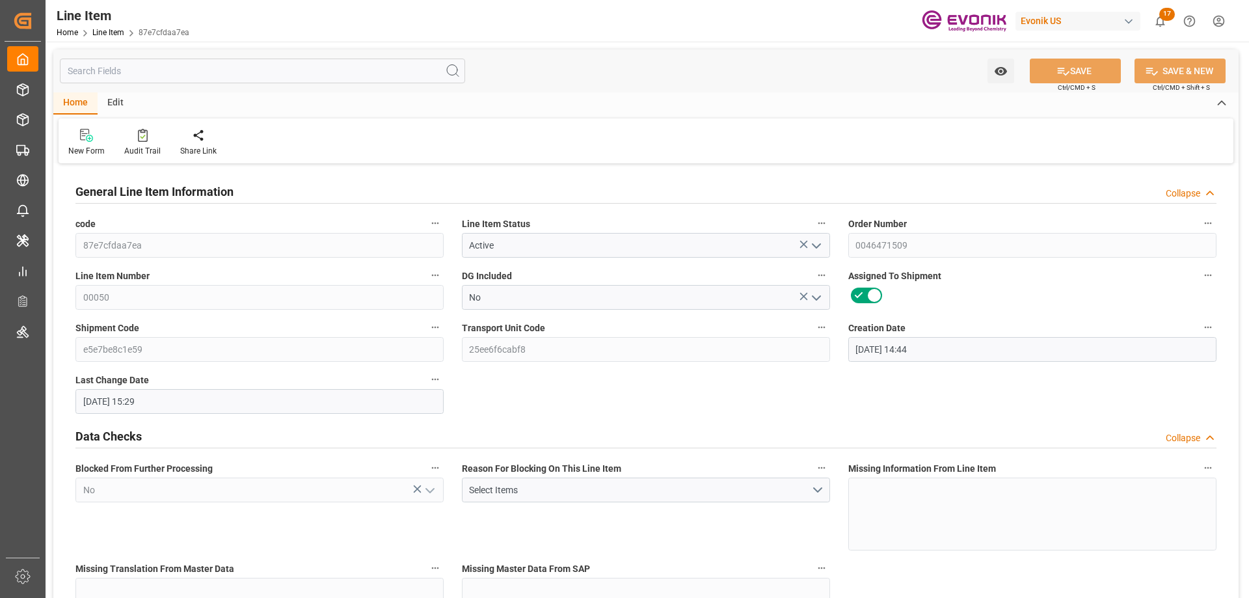
type input "10-06-2025 15:29"
type input "12-12-2025"
type input "10-31-2025"
type input "10-03-2025"
type input "10-06-2025"
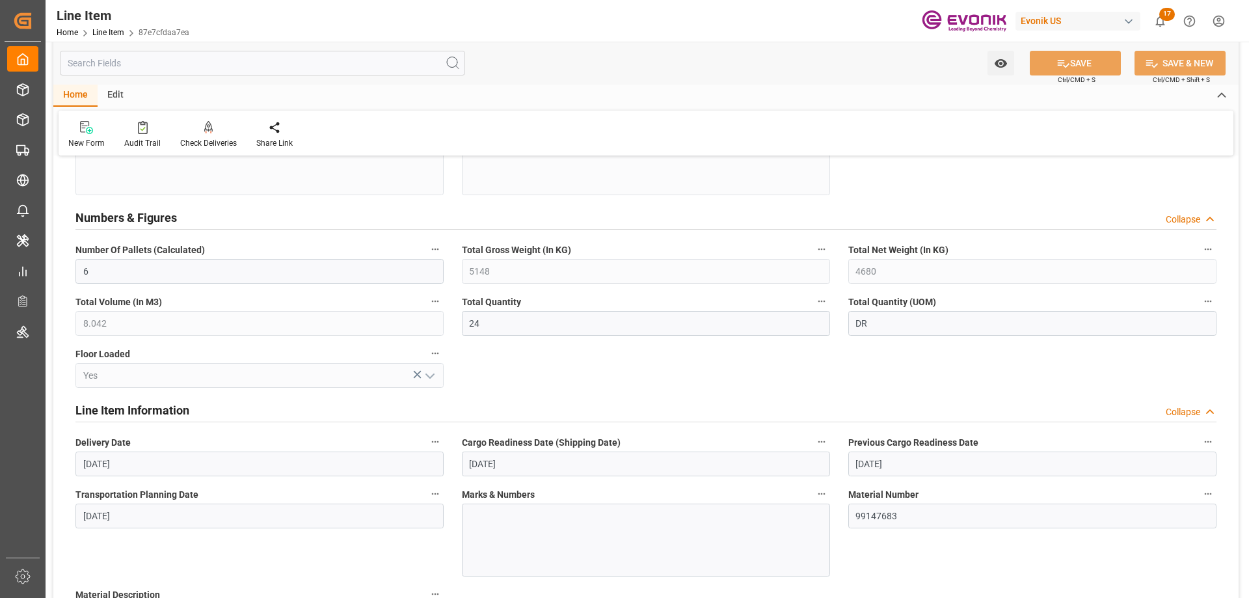
scroll to position [716, 0]
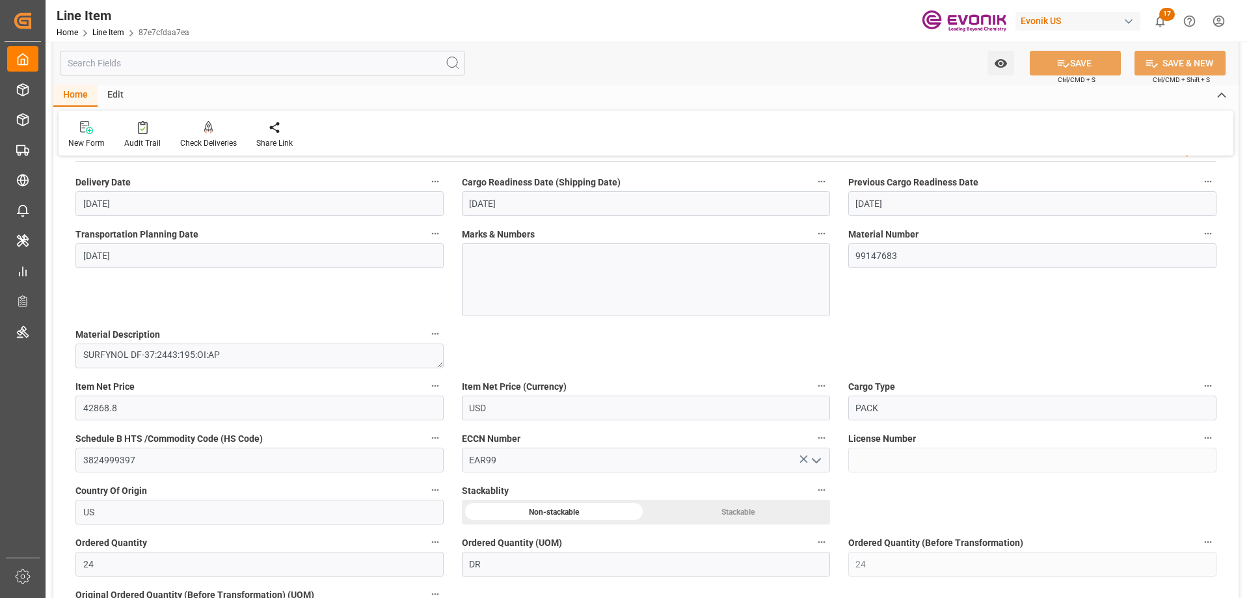
click at [267, 63] on input "text" at bounding box center [262, 63] width 405 height 25
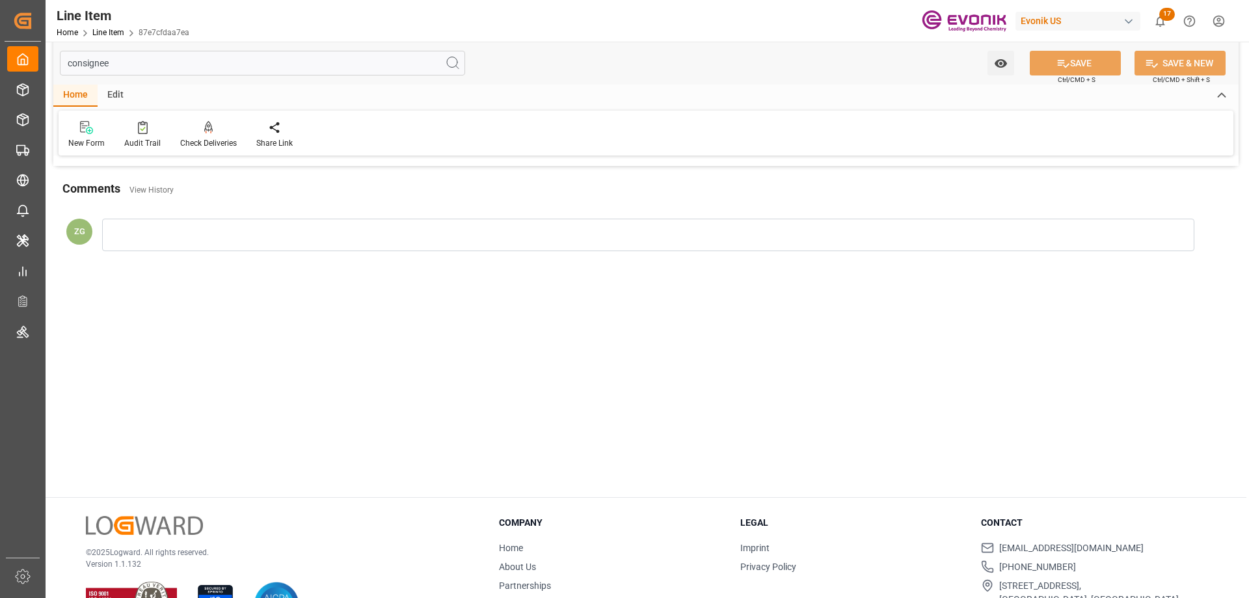
scroll to position [0, 0]
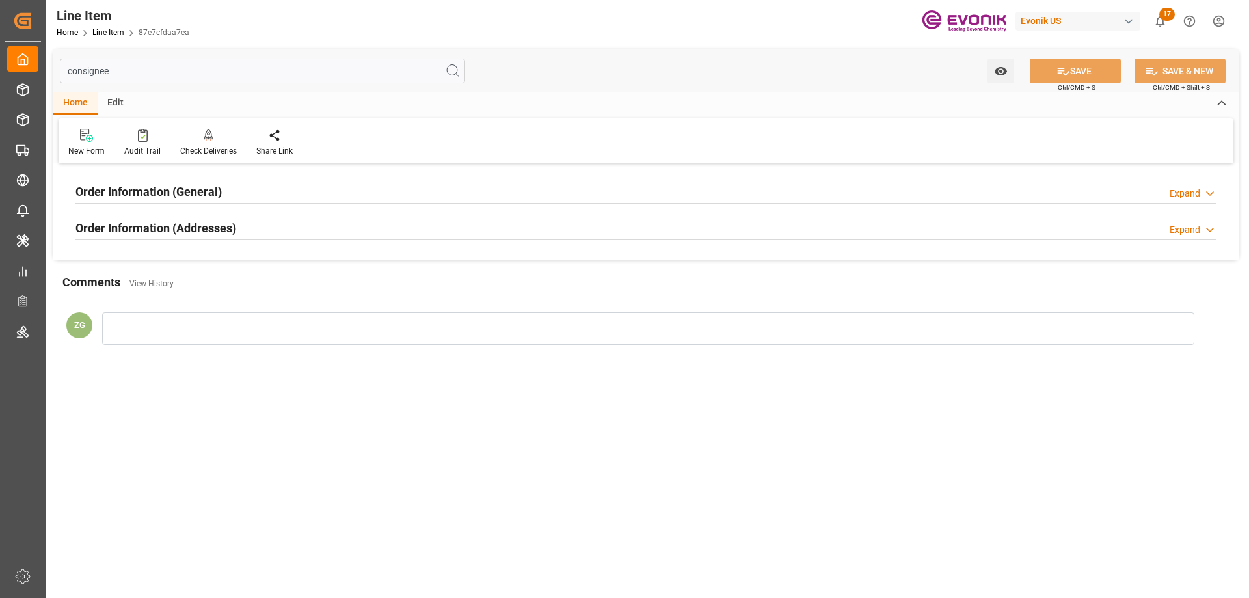
type input "consignee"
click at [163, 222] on h2 "Order Information (Addresses)" at bounding box center [155, 228] width 161 height 18
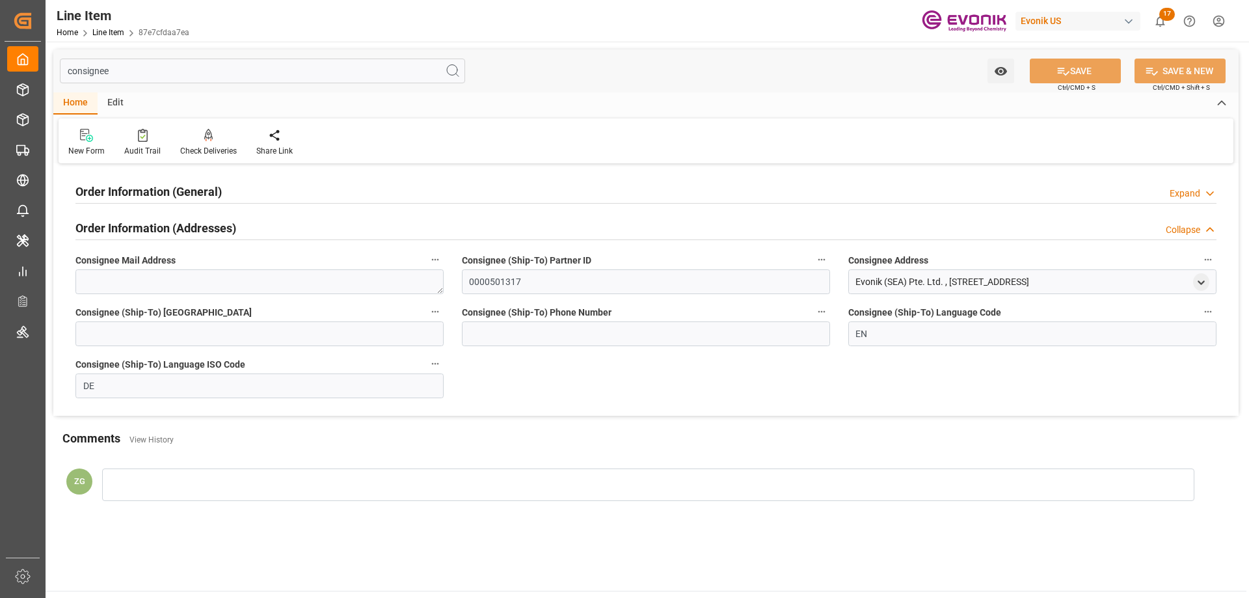
click at [159, 195] on h2 "Order Information (General)" at bounding box center [148, 192] width 146 height 18
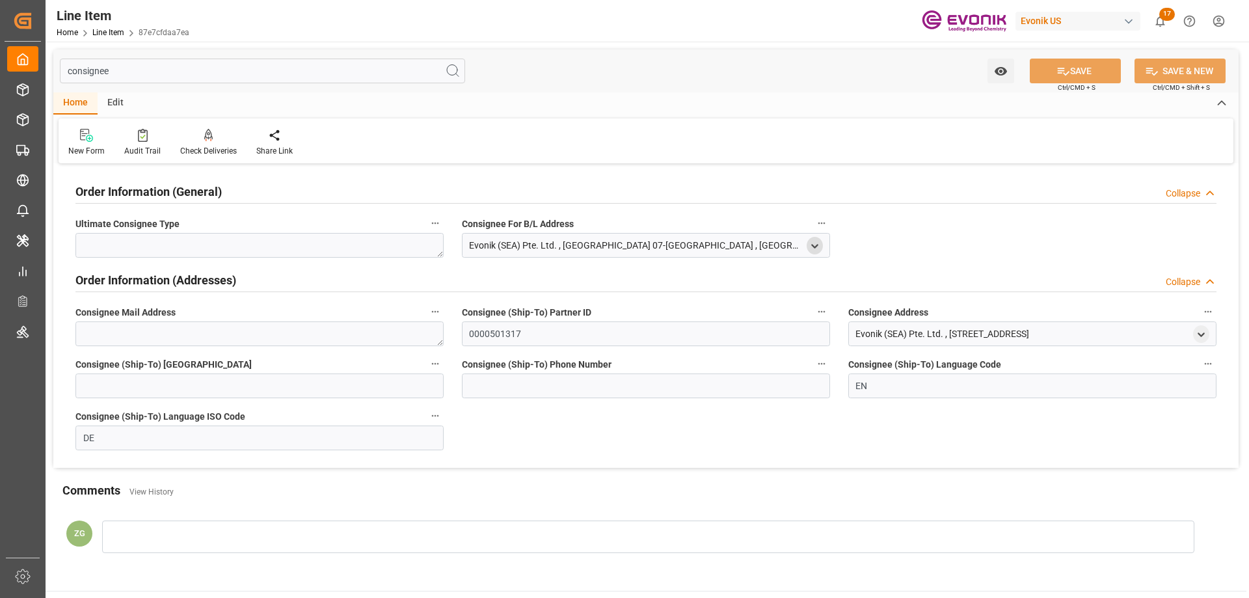
click at [819, 245] on icon "open menu" at bounding box center [815, 246] width 11 height 11
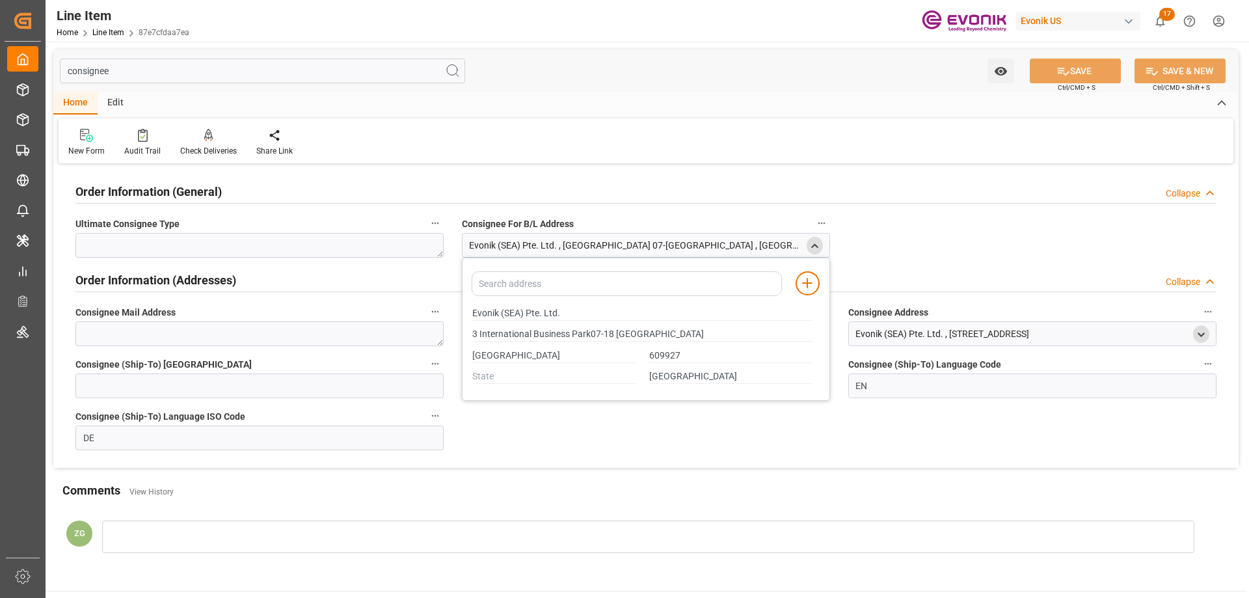
click at [1201, 329] on icon "open menu" at bounding box center [1201, 334] width 11 height 11
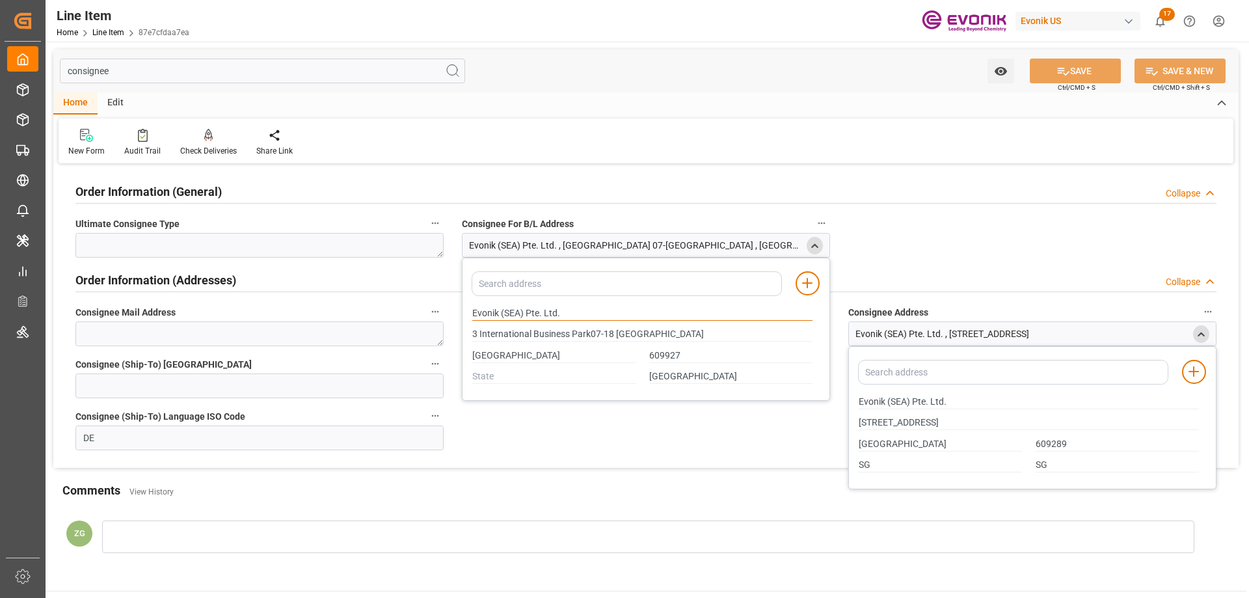
drag, startPoint x: 474, startPoint y: 311, endPoint x: 525, endPoint y: 310, distance: 50.8
click at [525, 310] on input "Evonik (SEA) Pte. Ltd." at bounding box center [642, 314] width 340 height 14
type input "3 International Business Park07-18 Nordic European Centre"
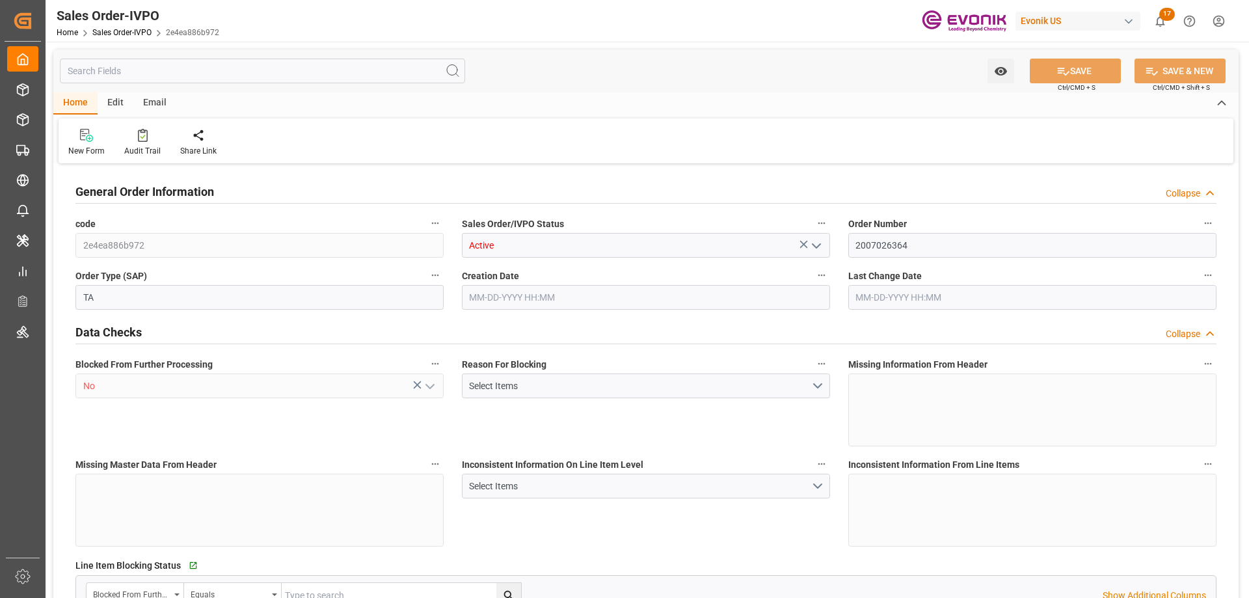
type input "BEKOU"
type input "0"
type input "1"
type input "2"
type input "1"
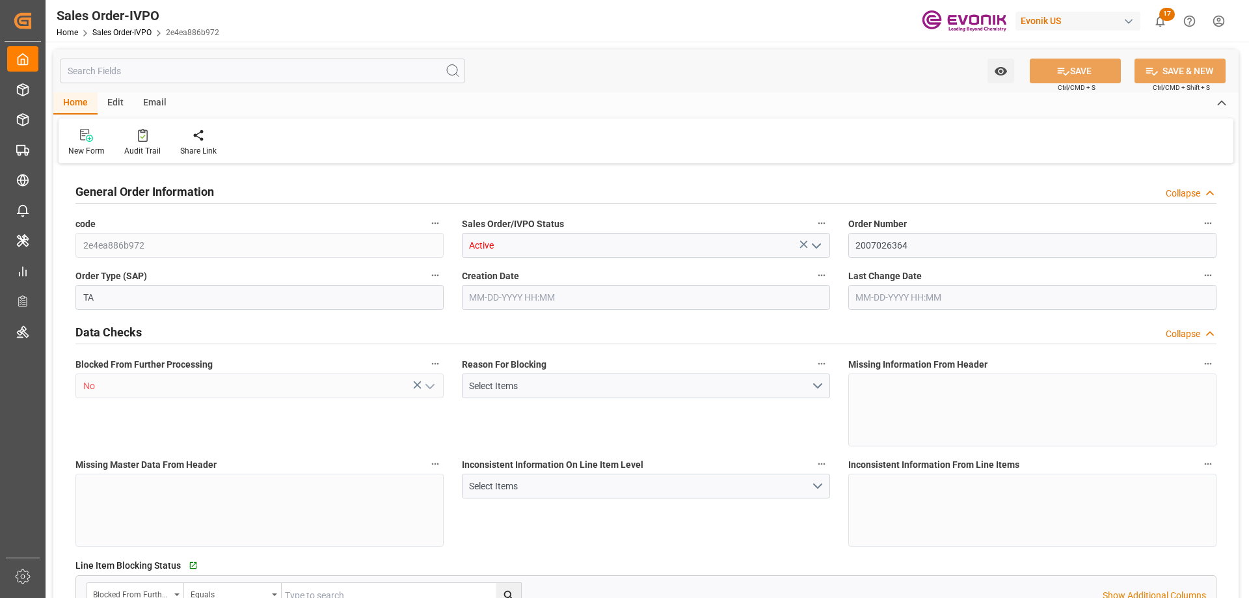
type input "18090.72"
type input "25.272"
type input "17000"
type input "30"
type input "[DATE] 11:44"
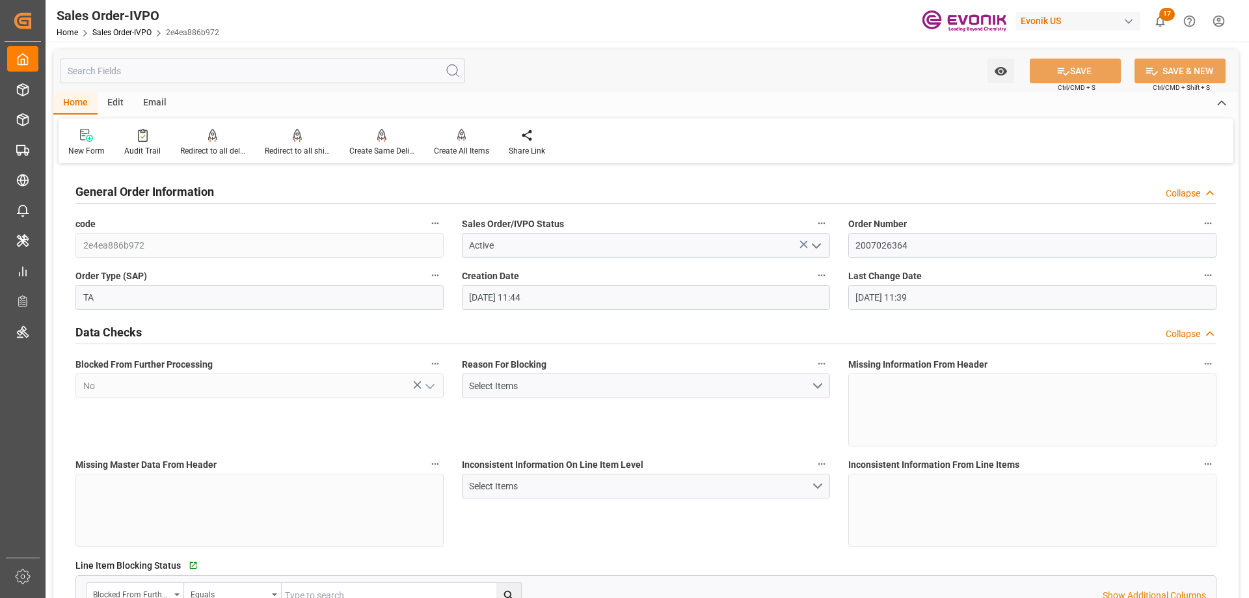
type input "[DATE] 11:39"
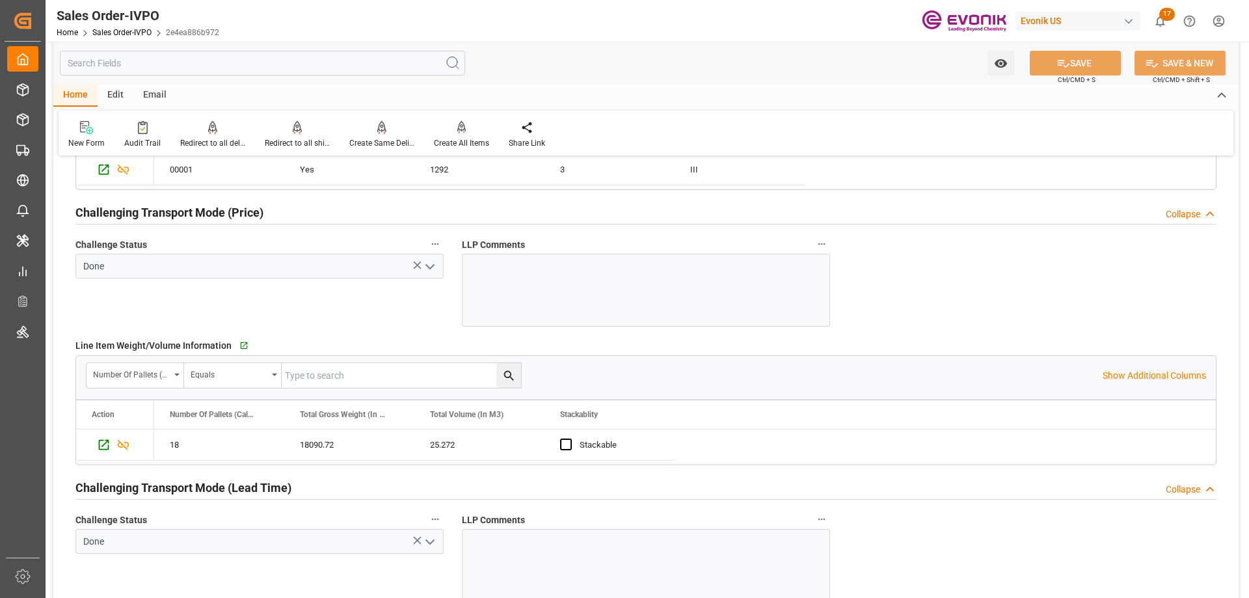
scroll to position [2082, 0]
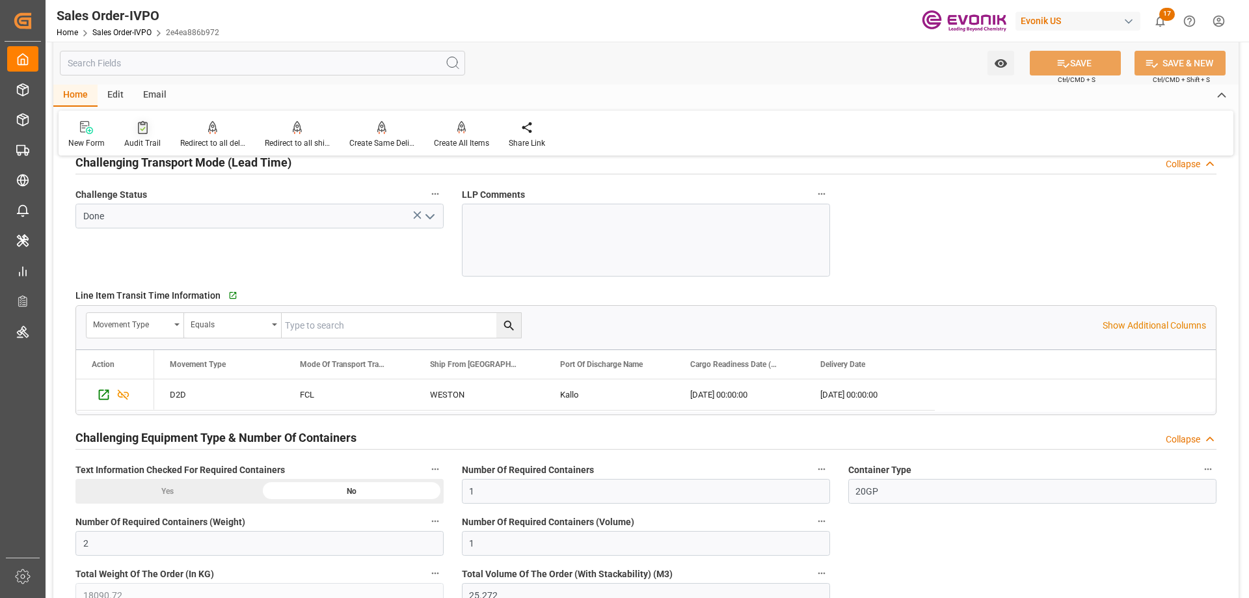
click at [130, 144] on div "Audit Trail" at bounding box center [142, 143] width 36 height 12
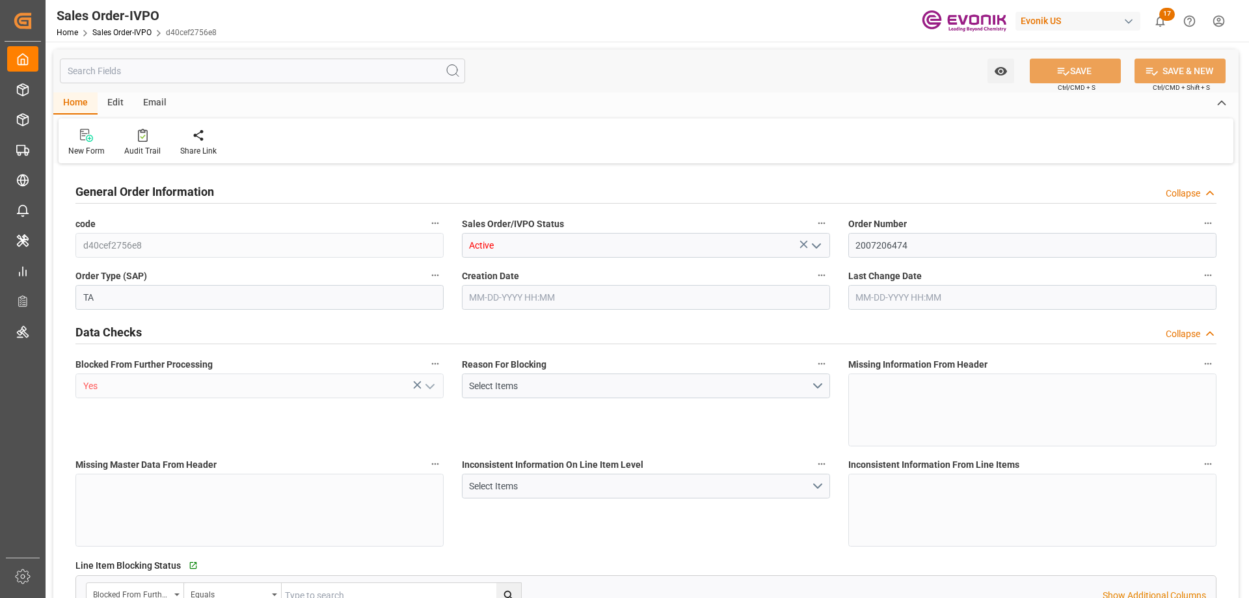
type input "AEAUH"
type input "0"
type input "1"
type input "10"
type input "13"
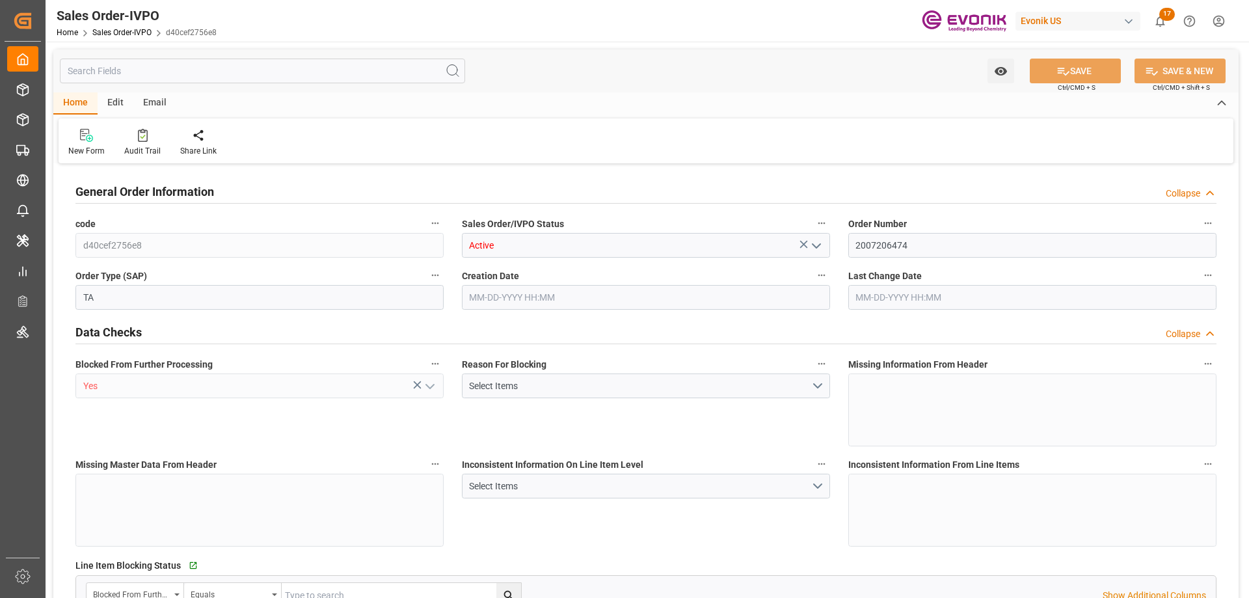
type input "219576.52"
type input "761.408"
type input "19000"
type input "60"
type input "[DATE] 20:16"
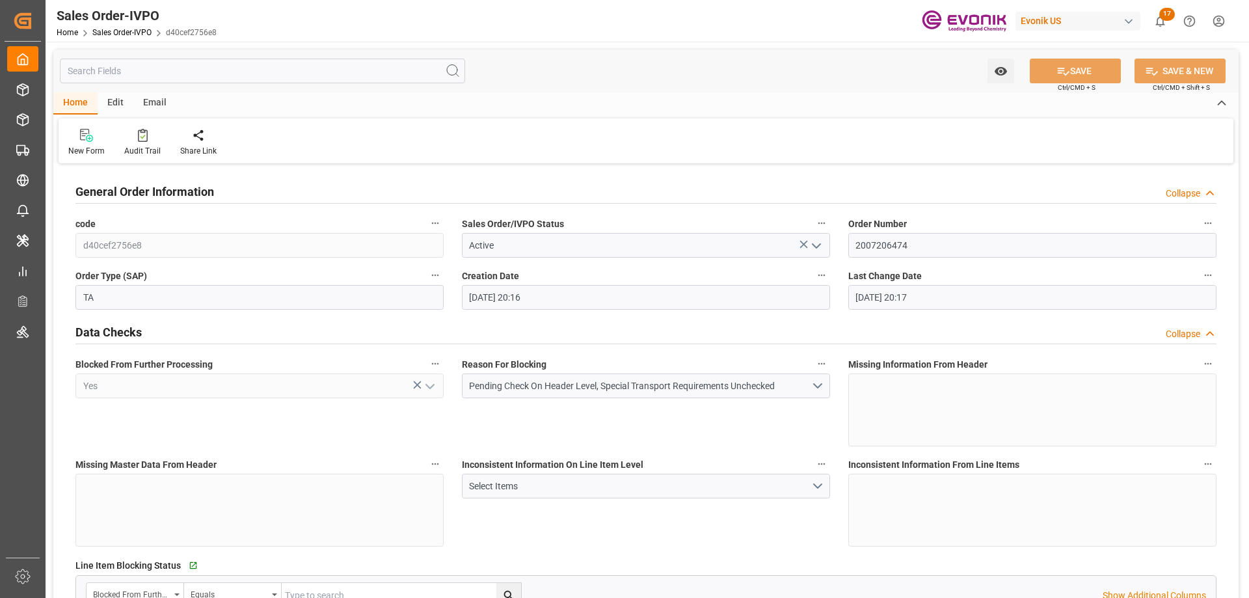
type input "[DATE] 20:17"
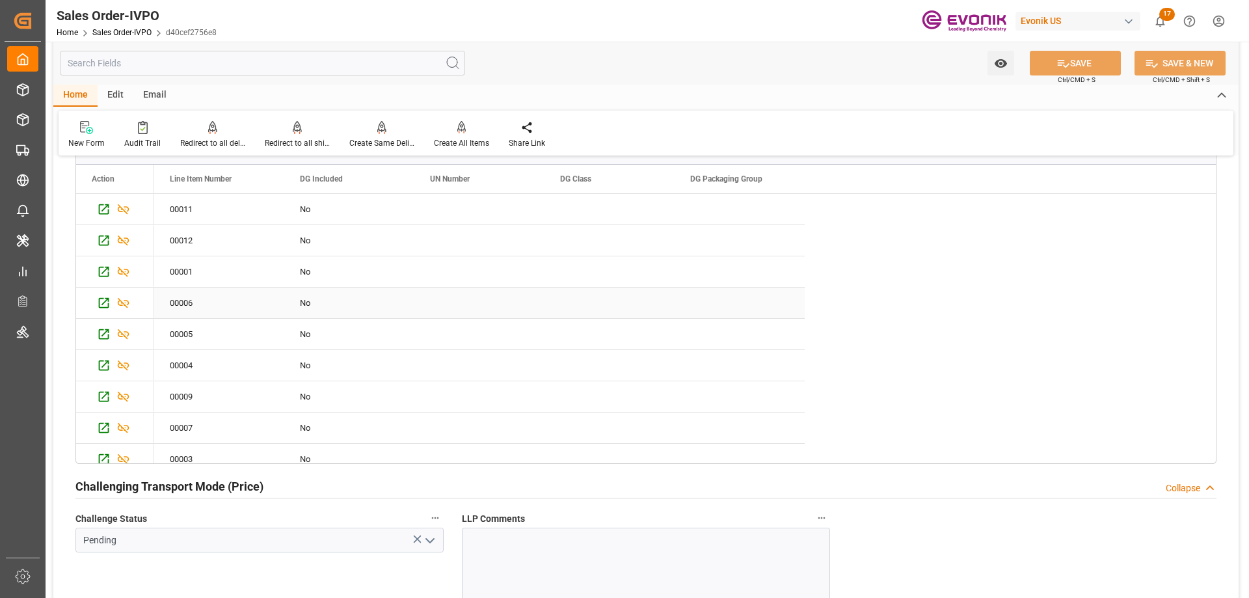
scroll to position [1562, 0]
